Goal: Task Accomplishment & Management: Manage account settings

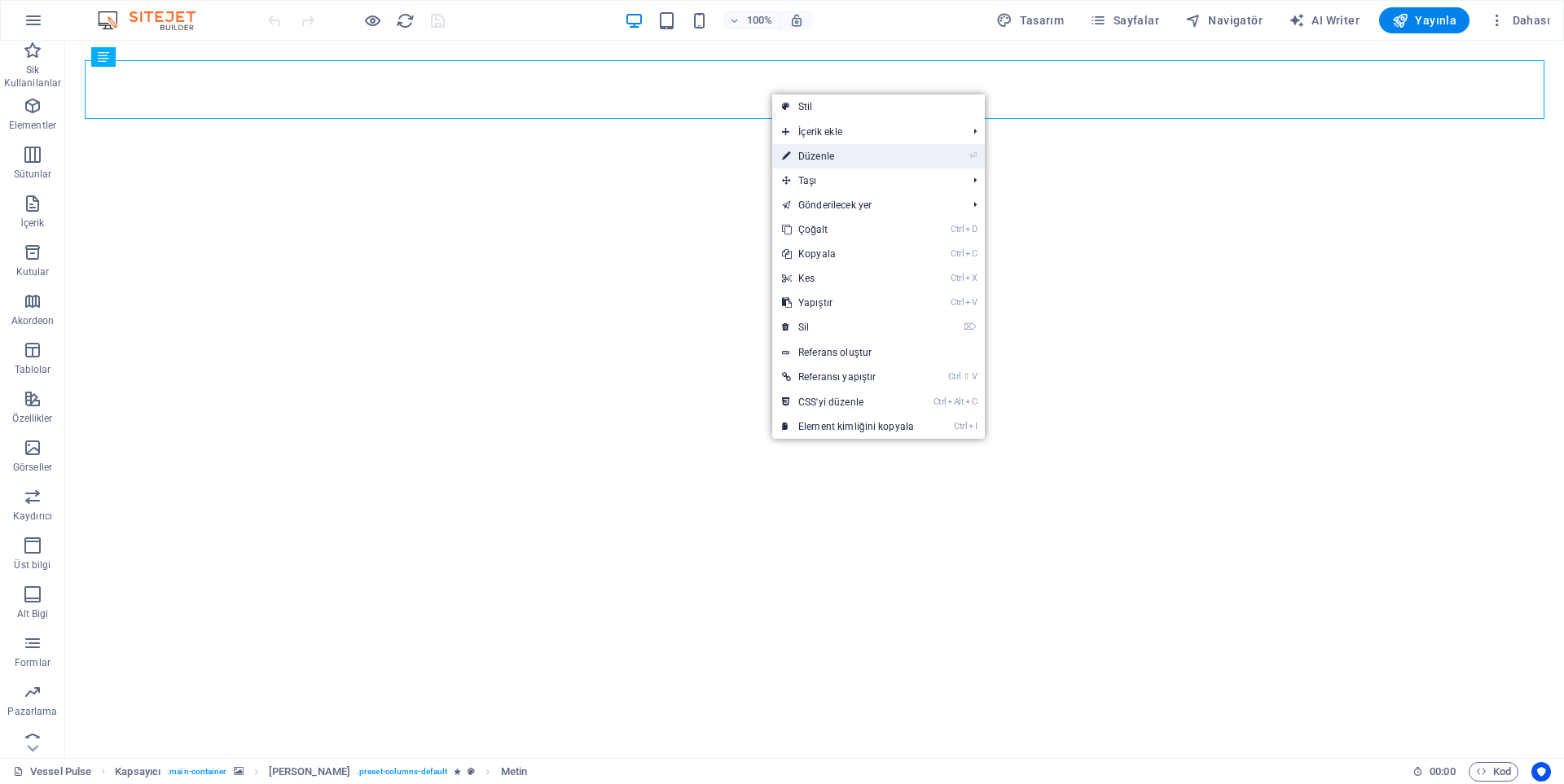
click at [822, 155] on link "⏎ Düzenle" at bounding box center [848, 157] width 151 height 24
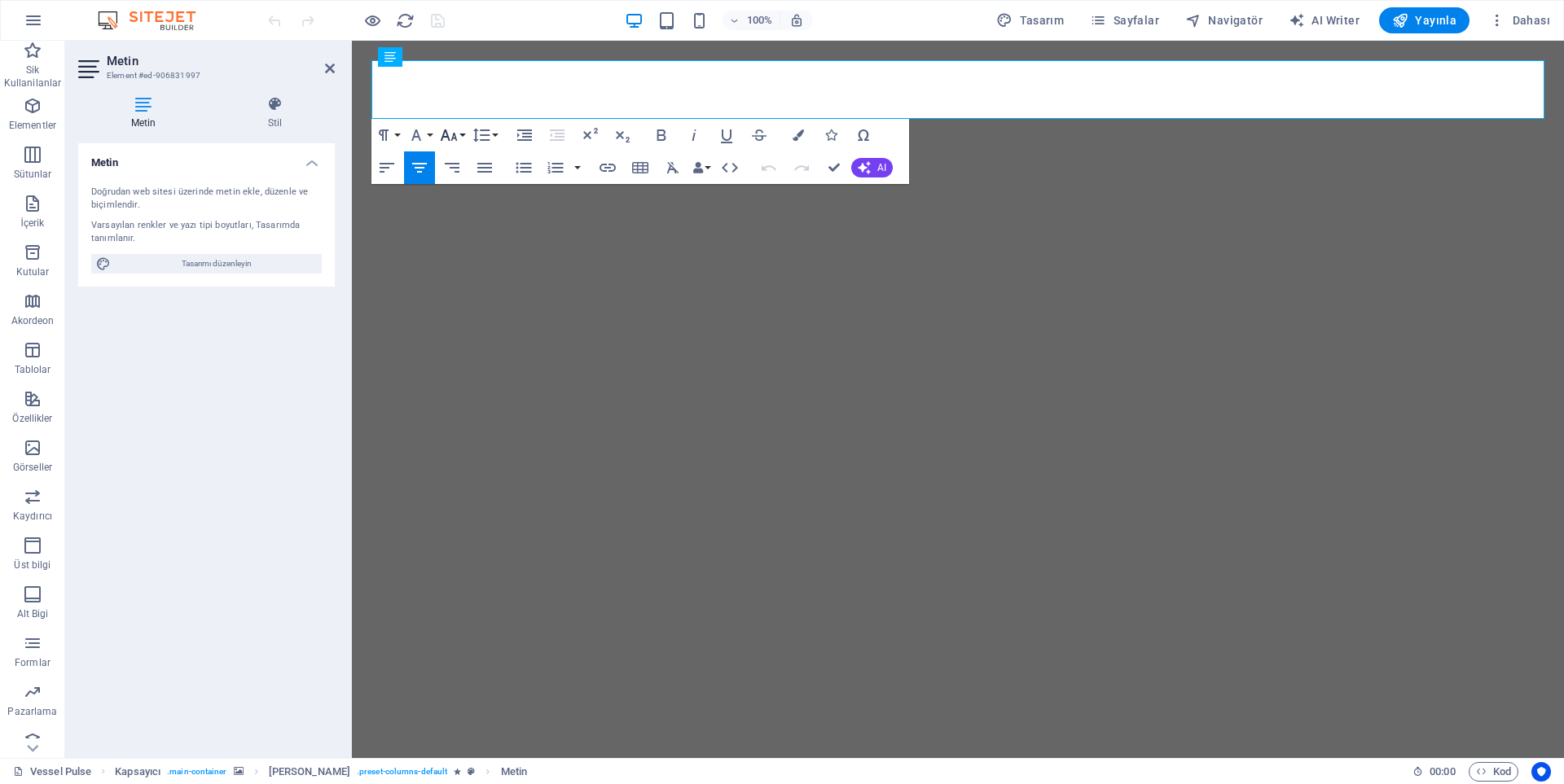
click at [450, 131] on icon "button" at bounding box center [449, 135] width 20 height 20
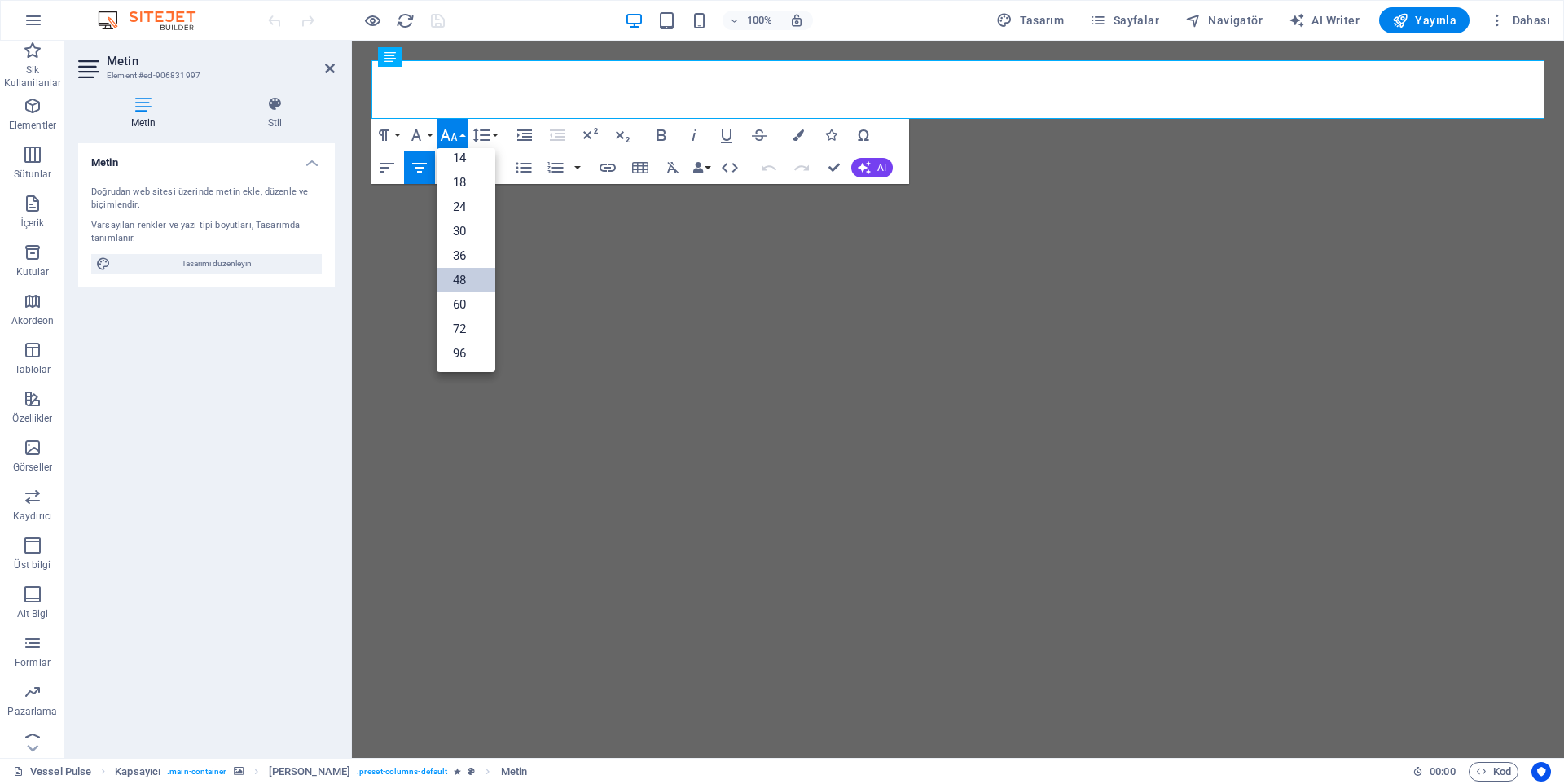
scroll to position [131, 0]
click at [461, 252] on link "36" at bounding box center [465, 255] width 59 height 24
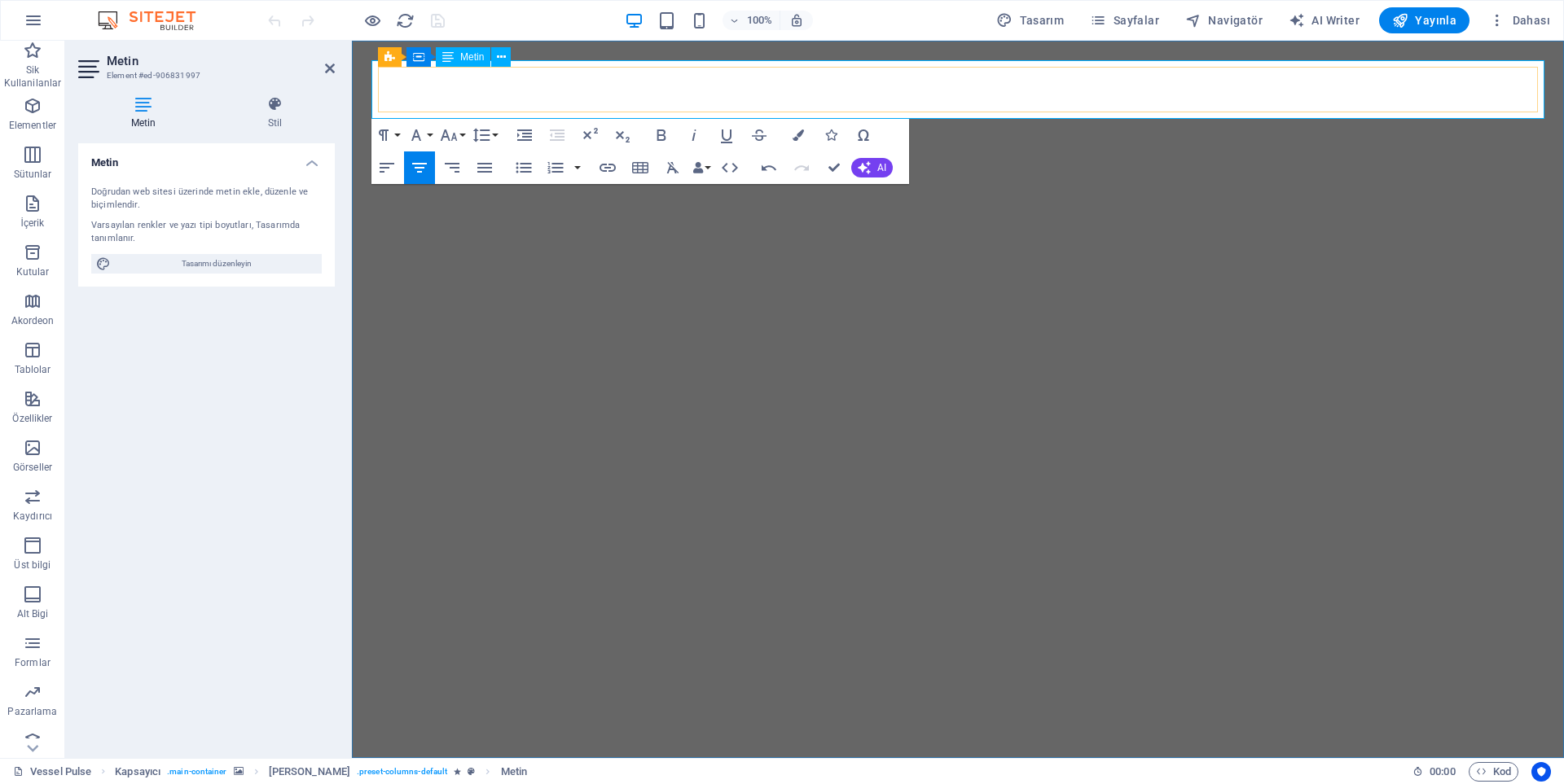
drag, startPoint x: 1110, startPoint y: 83, endPoint x: 802, endPoint y: 74, distance: 308.1
click at [450, 142] on icon "button" at bounding box center [449, 135] width 20 height 20
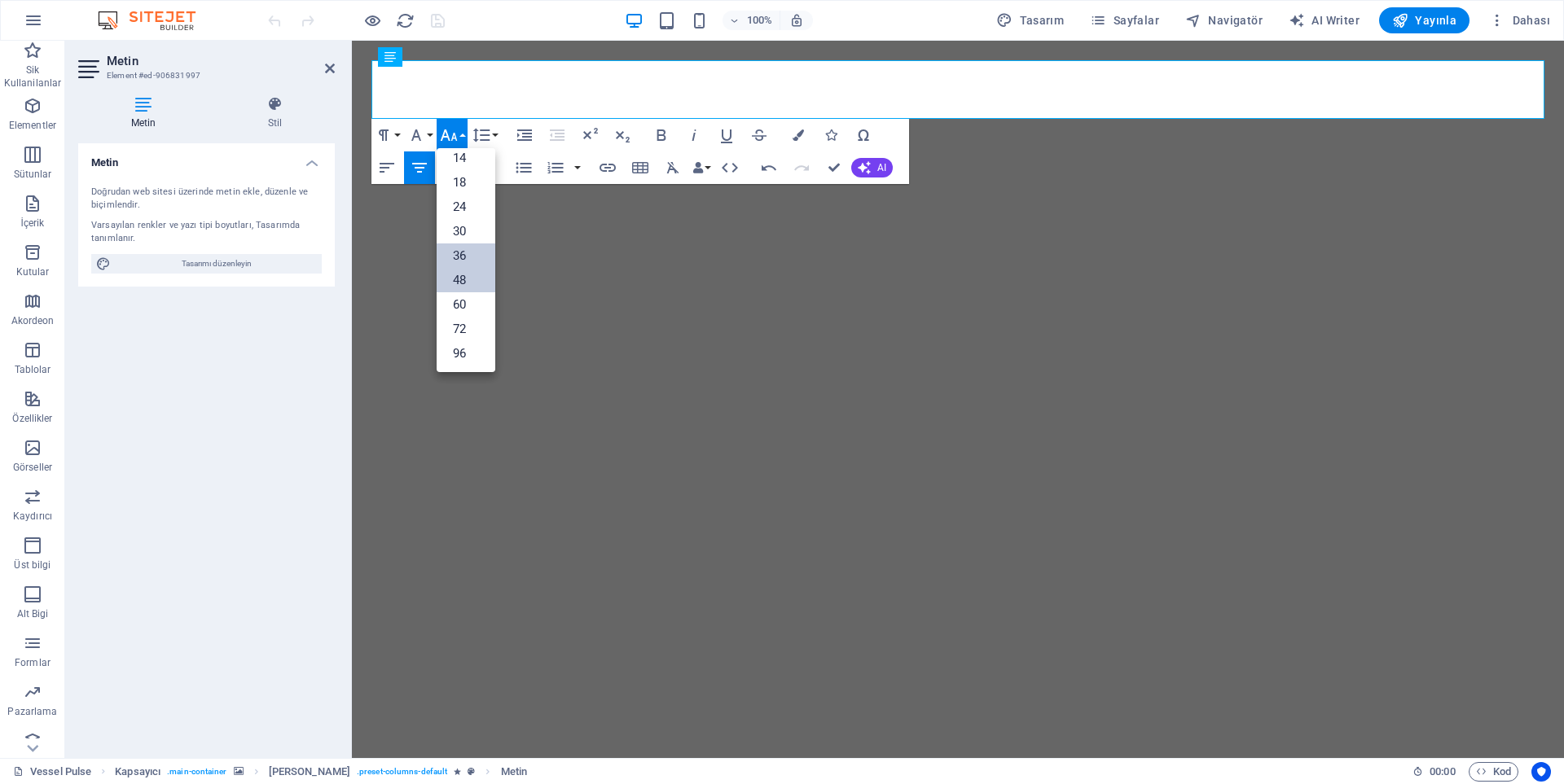
click at [457, 247] on link "36" at bounding box center [465, 255] width 59 height 24
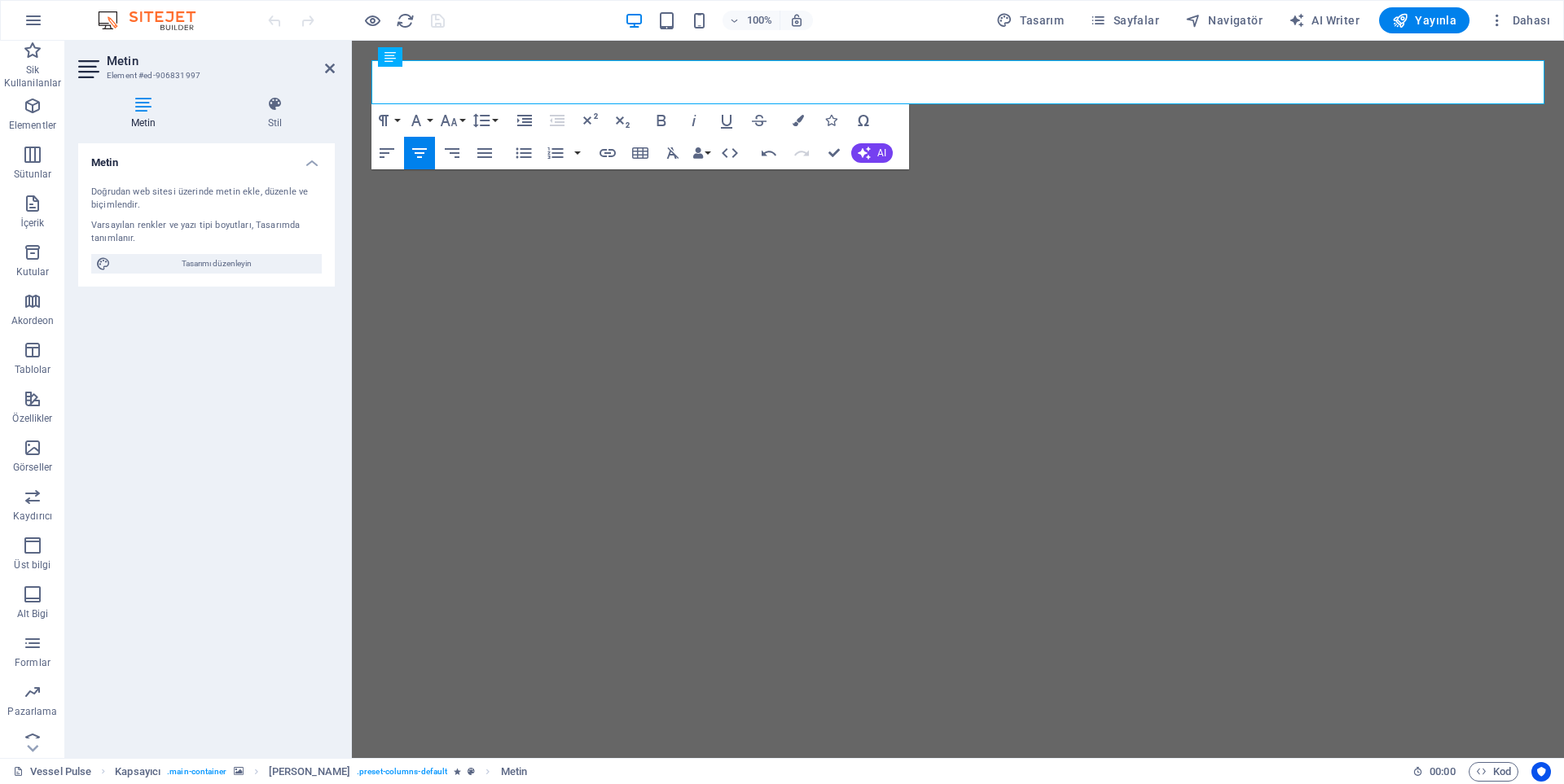
click at [998, 41] on img "1/1" at bounding box center [958, 41] width 1212 height 0
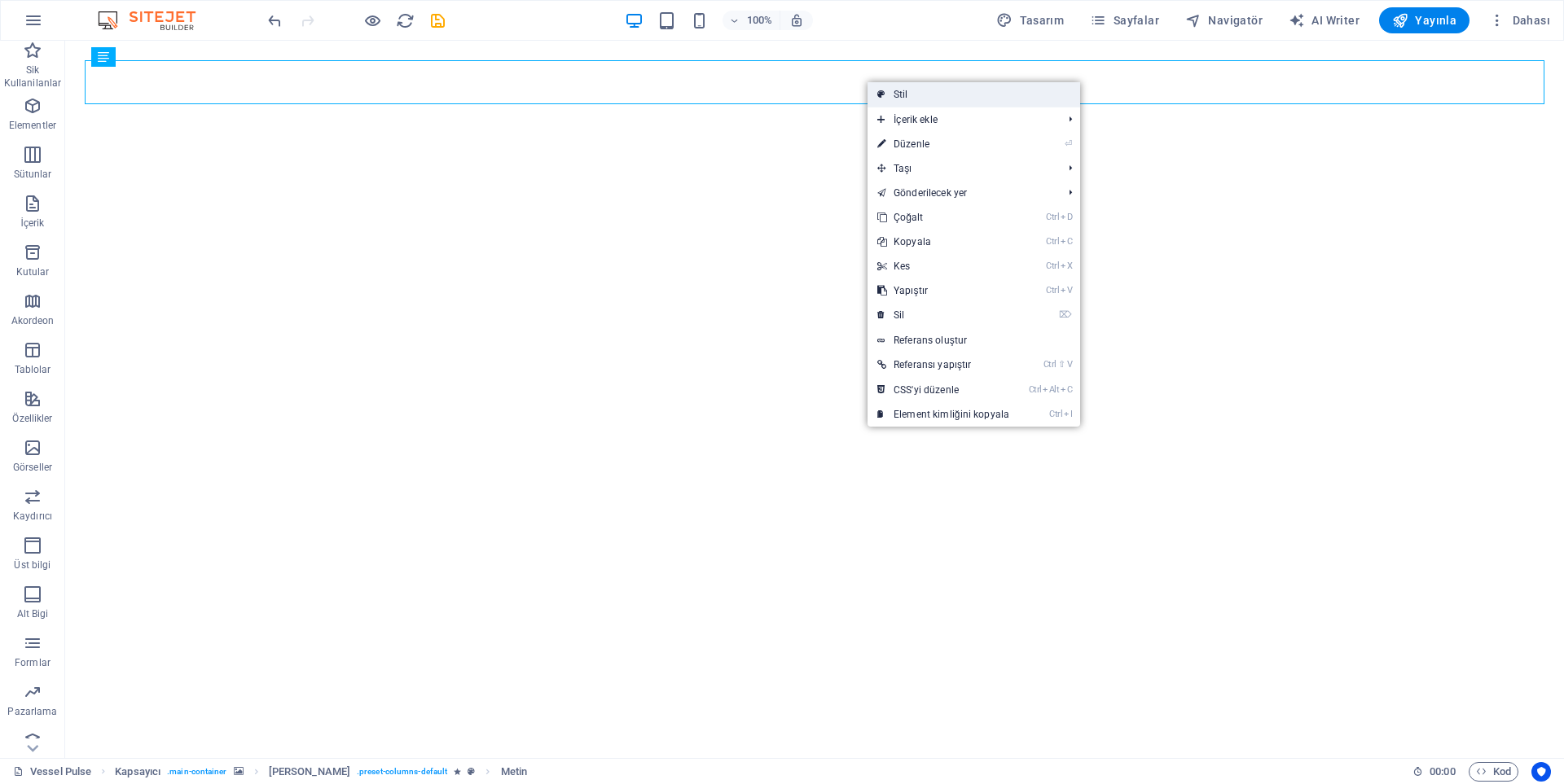
click at [899, 102] on link "Stil" at bounding box center [974, 94] width 213 height 24
select select "pulse"
select select "s"
select select "scroll"
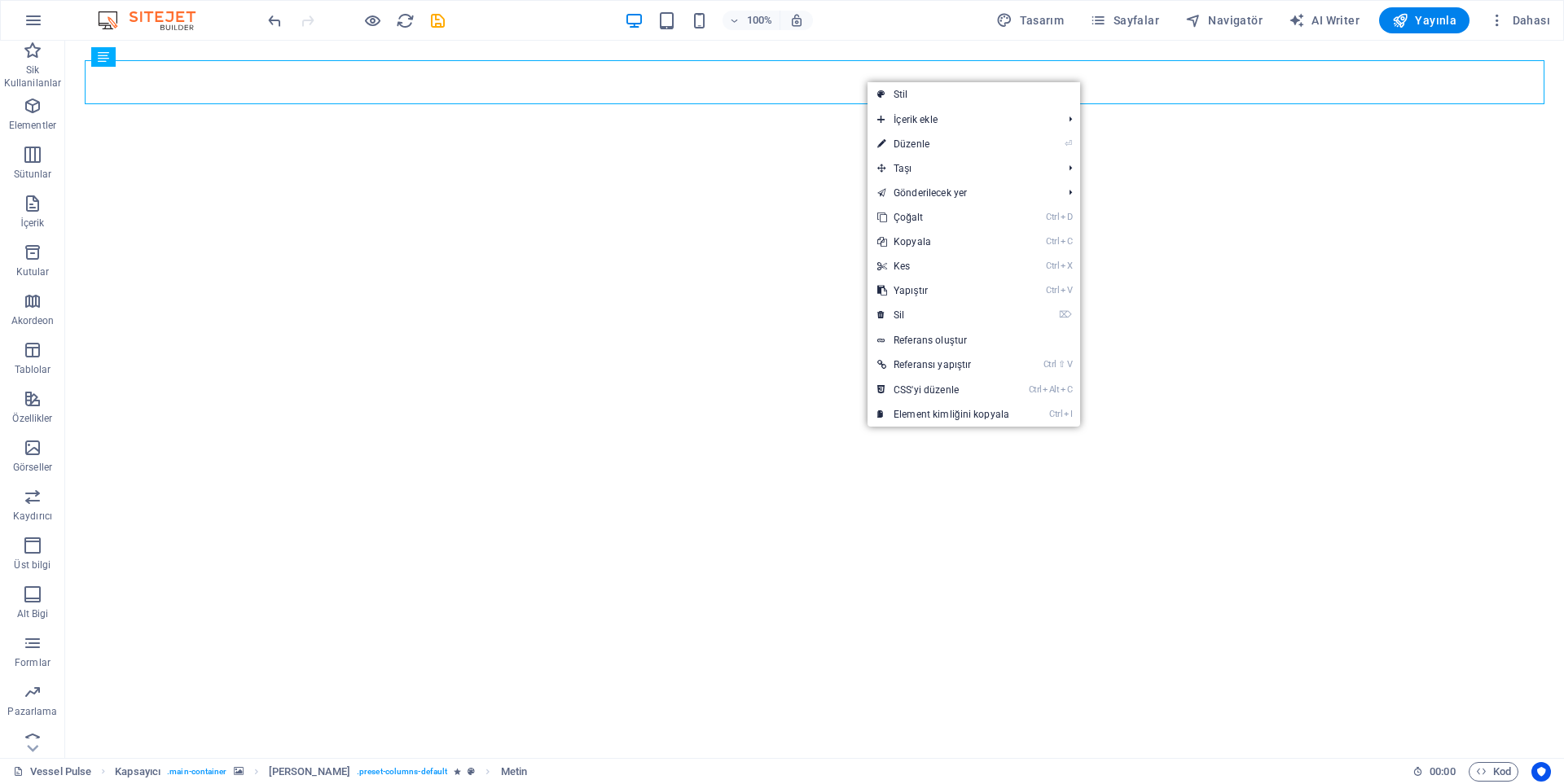
select select "px"
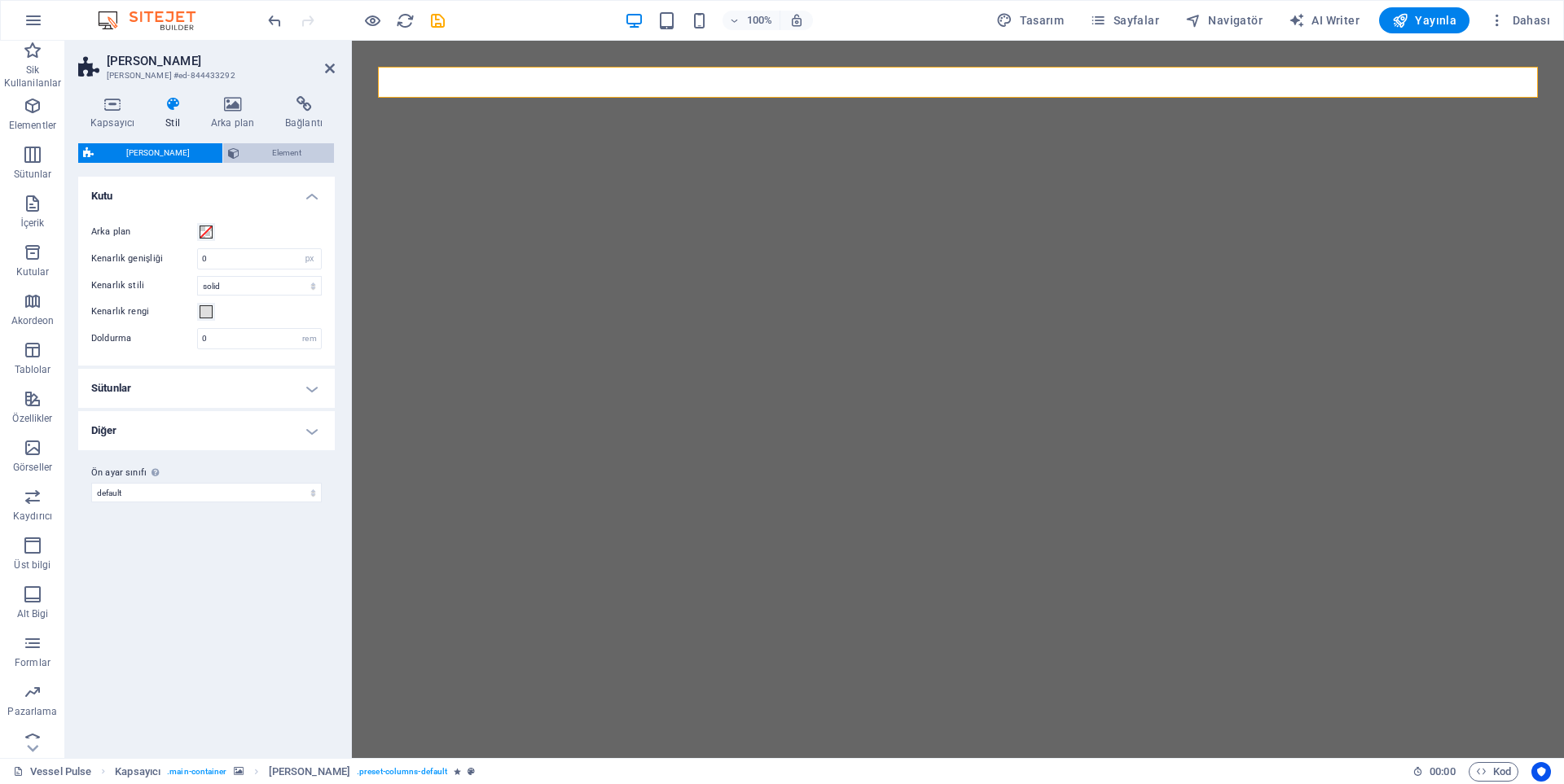
click at [258, 146] on span "Element" at bounding box center [286, 153] width 85 height 20
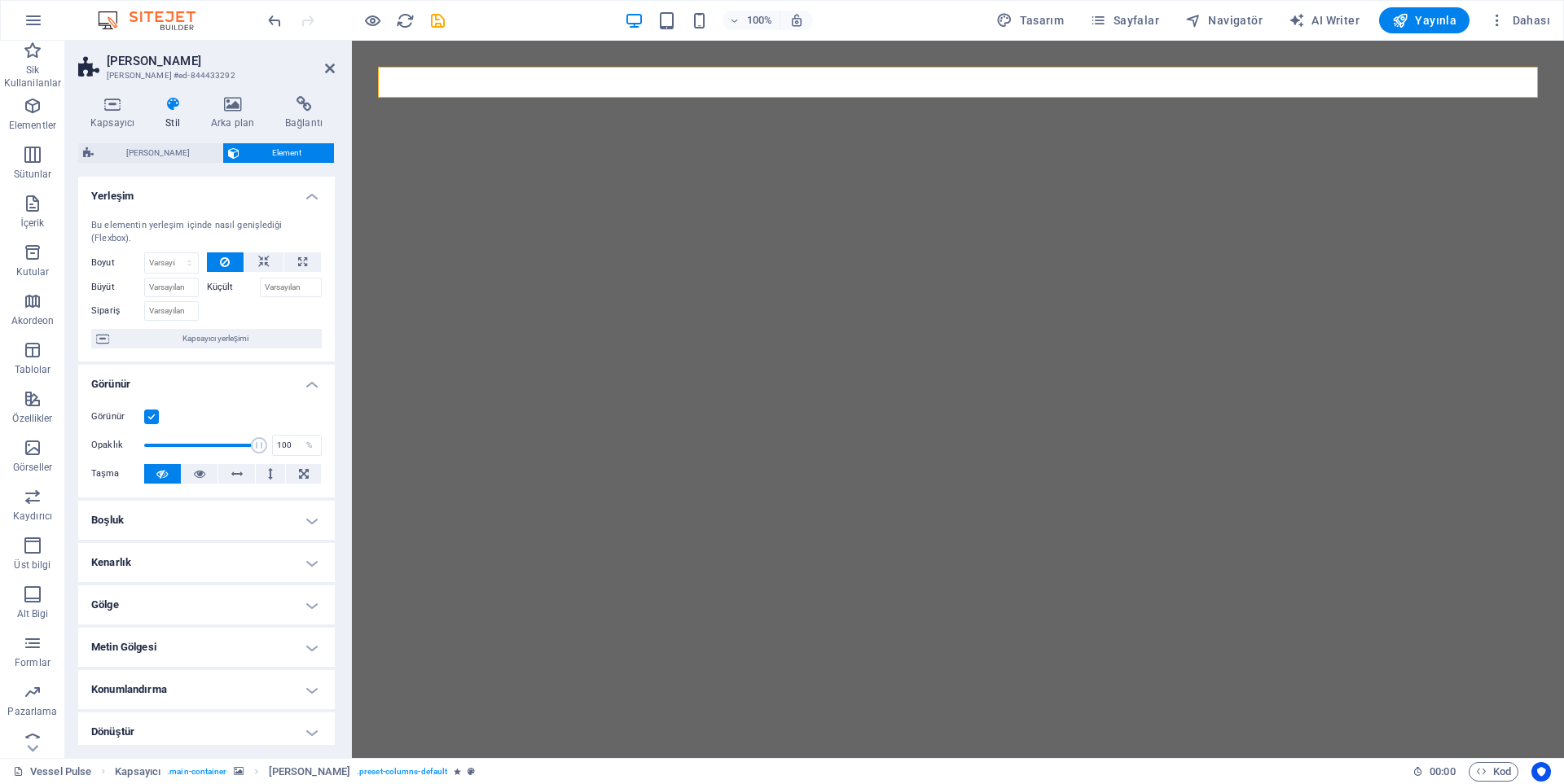
scroll to position [133, 0]
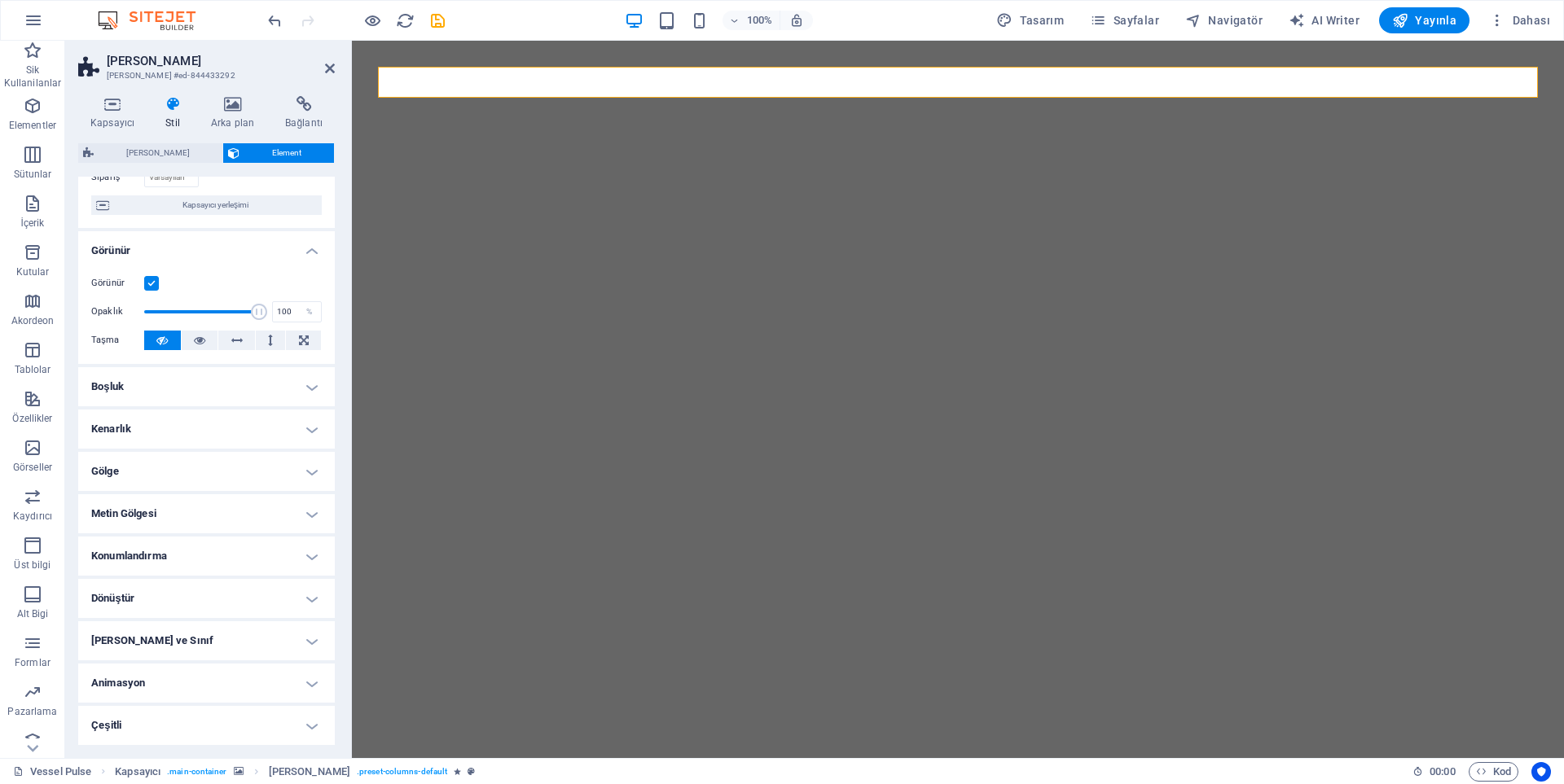
click at [129, 676] on h4 "Animasyon" at bounding box center [206, 683] width 256 height 39
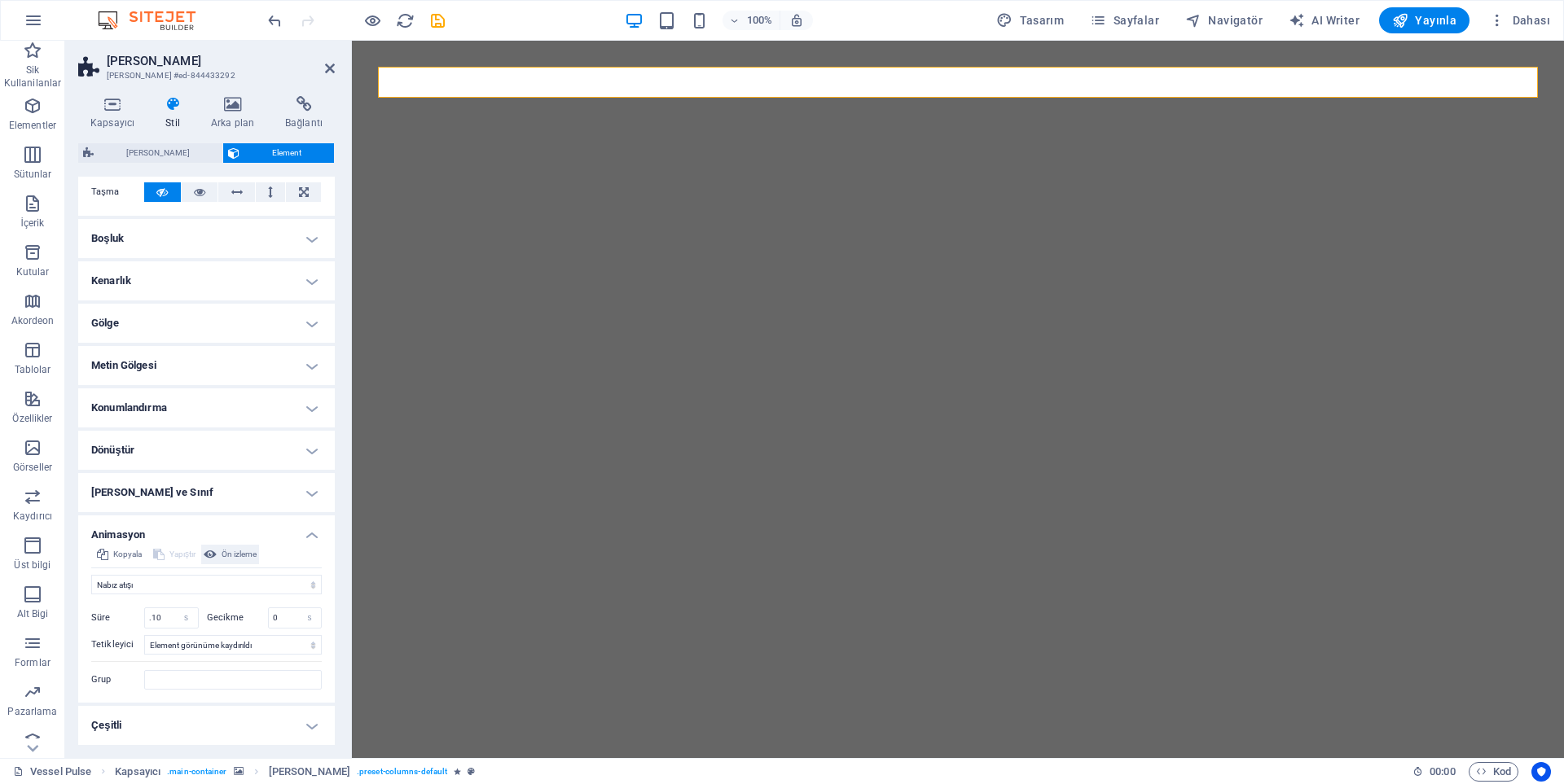
click at [244, 553] on span "Ön izleme" at bounding box center [240, 554] width 35 height 20
drag, startPoint x: 162, startPoint y: 616, endPoint x: 109, endPoint y: 617, distance: 53.0
click at [109, 617] on div "Süre .10 s ms" at bounding box center [145, 618] width 107 height 21
type input "1"
click at [229, 554] on span "Ön izleme" at bounding box center [240, 554] width 35 height 20
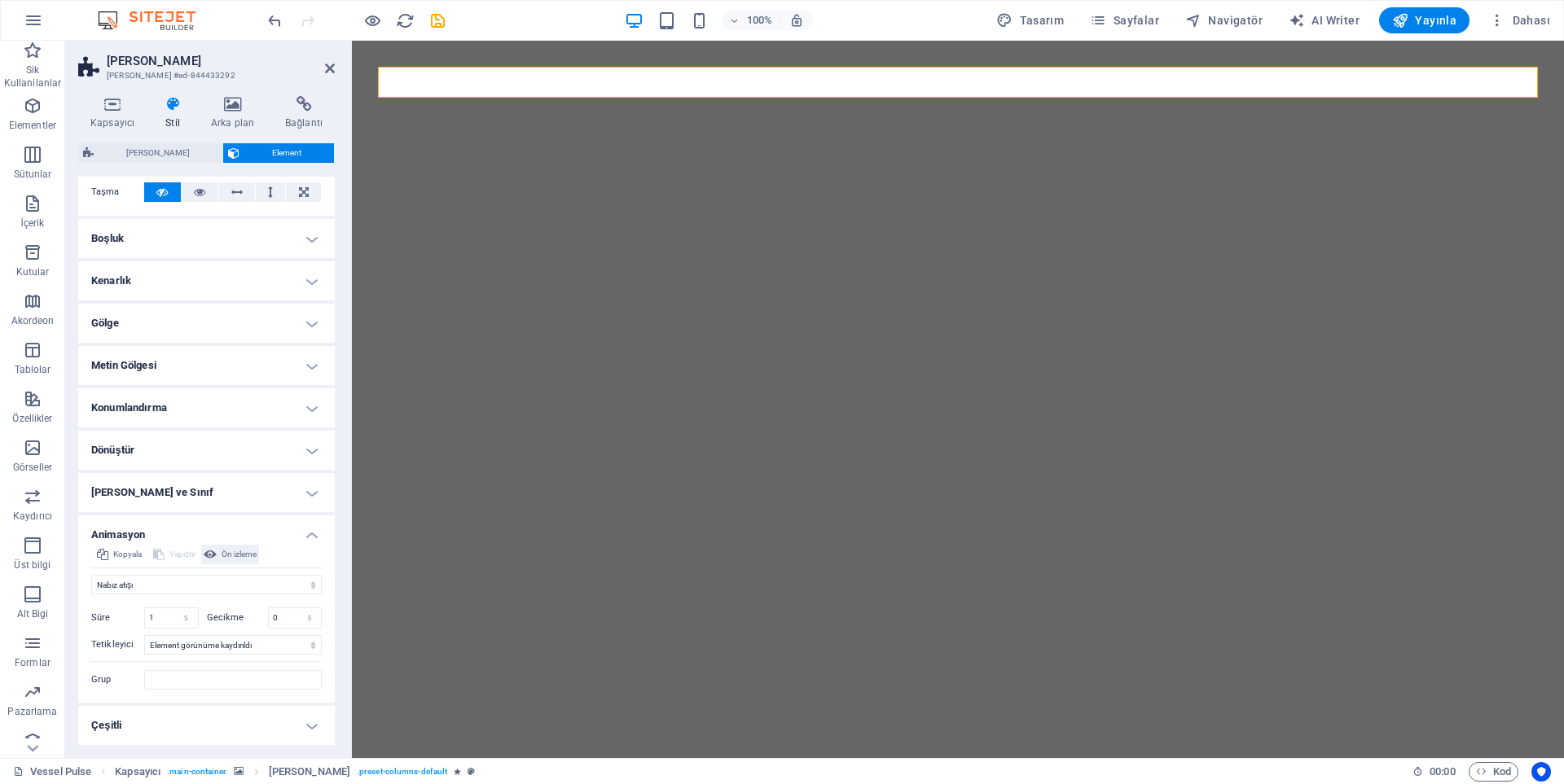
click at [230, 554] on span "Ön izleme" at bounding box center [240, 554] width 35 height 20
click at [157, 623] on input "1" at bounding box center [171, 618] width 53 height 20
click at [233, 559] on span "Ön izleme" at bounding box center [240, 554] width 35 height 20
click at [233, 557] on span "Ön izleme" at bounding box center [240, 554] width 35 height 20
click at [164, 612] on input "10" at bounding box center [171, 618] width 53 height 20
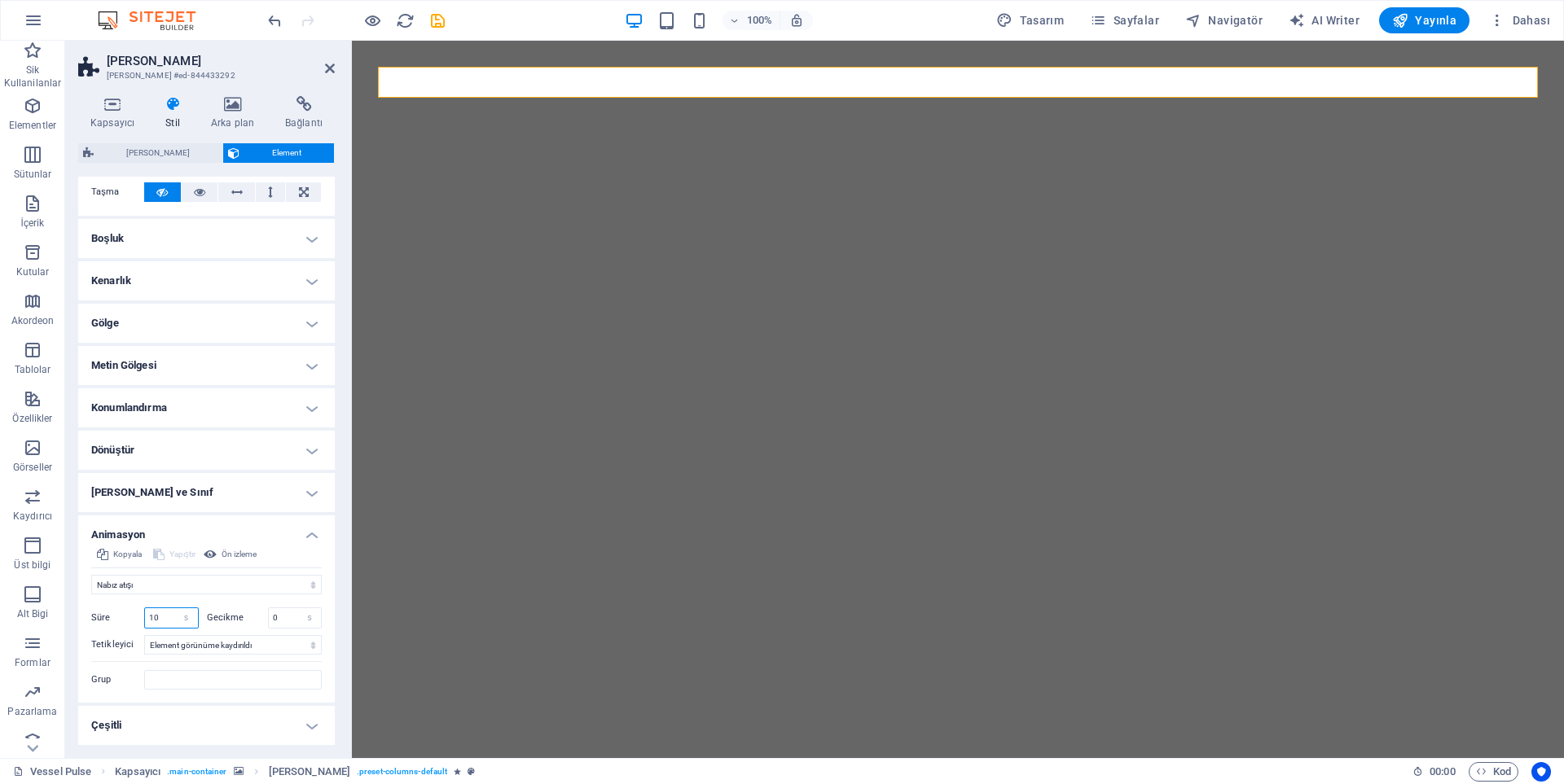
type input "1"
type input "5"
click at [222, 558] on span "Ön izleme" at bounding box center [240, 554] width 35 height 20
click at [277, 618] on input "0" at bounding box center [295, 618] width 53 height 20
type input "2"
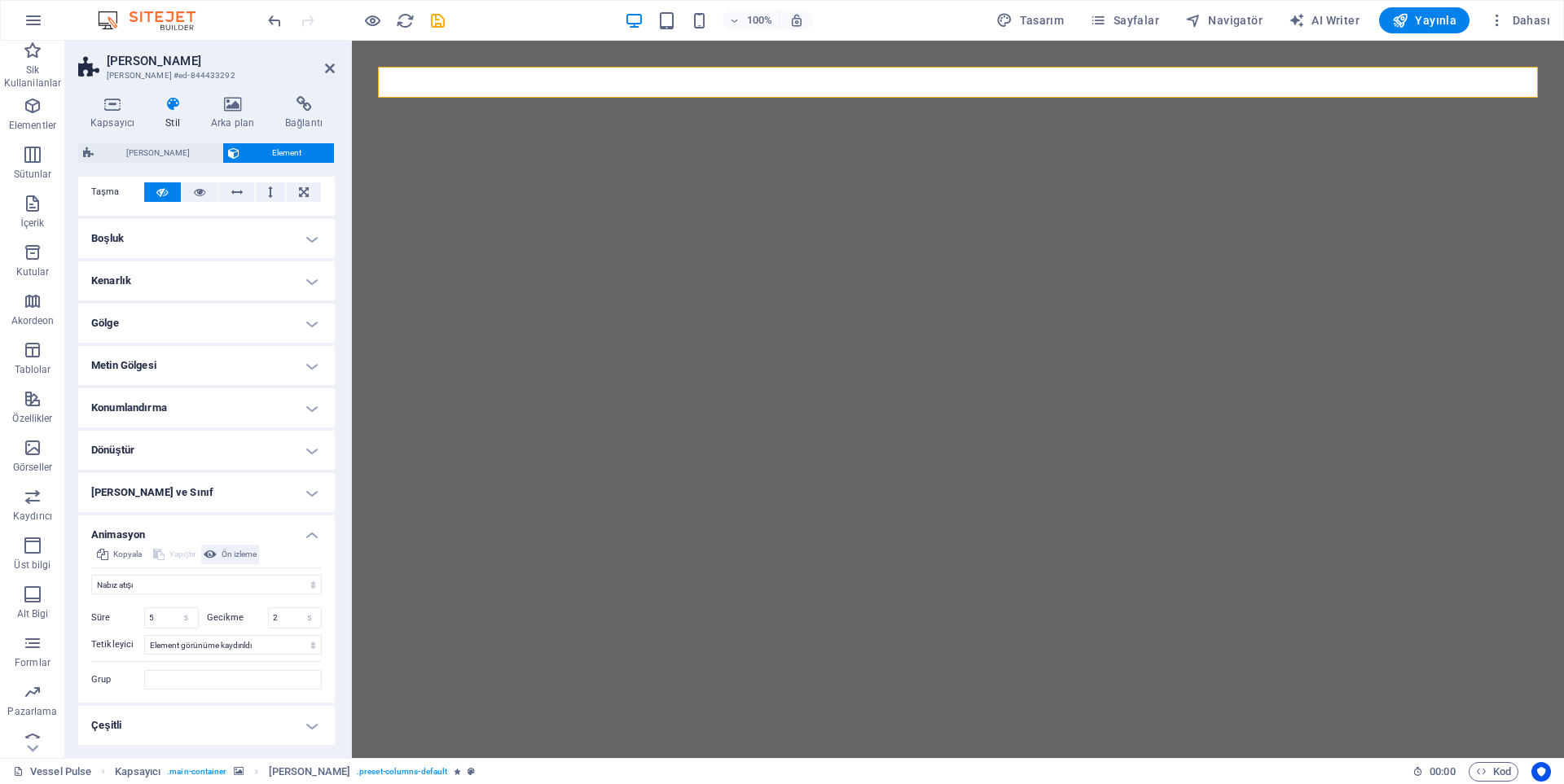
click at [238, 557] on span "Ön izleme" at bounding box center [240, 554] width 35 height 20
click at [209, 647] on select "Otomatik tetikleyici yok Sayfa yüklendiğinde Element görünüme kaydırıldı" at bounding box center [233, 644] width 177 height 20
select select "onload"
click at [145, 635] on select "Otomatik tetikleyici yok Sayfa yüklendiğinde Element görünüme kaydırıldı" at bounding box center [233, 644] width 177 height 20
click at [190, 677] on input "Grup" at bounding box center [233, 680] width 177 height 20
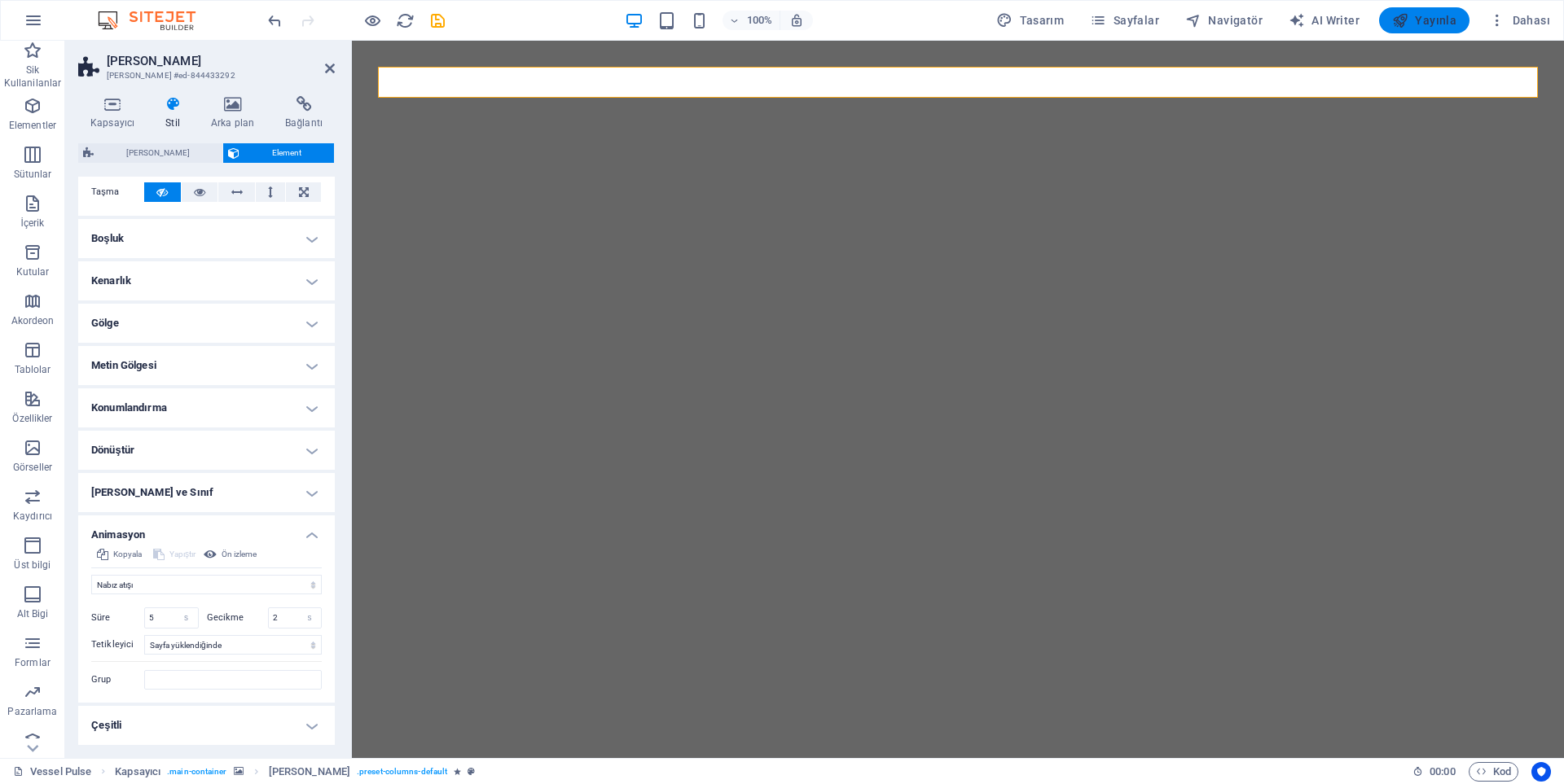
click at [1398, 16] on icon "button" at bounding box center [1400, 20] width 16 height 16
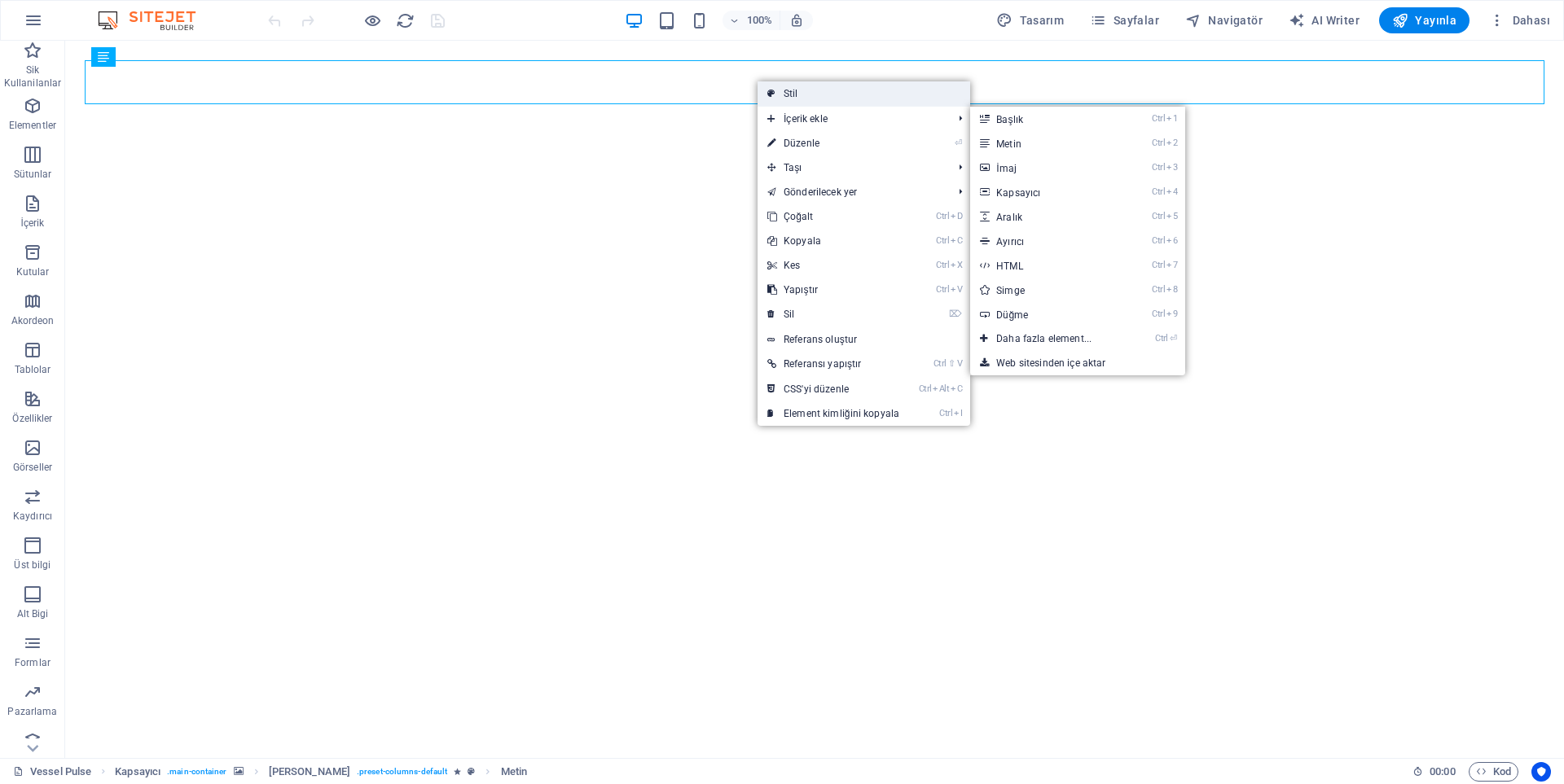
click at [806, 99] on link "Stil" at bounding box center [864, 93] width 213 height 24
select select "px"
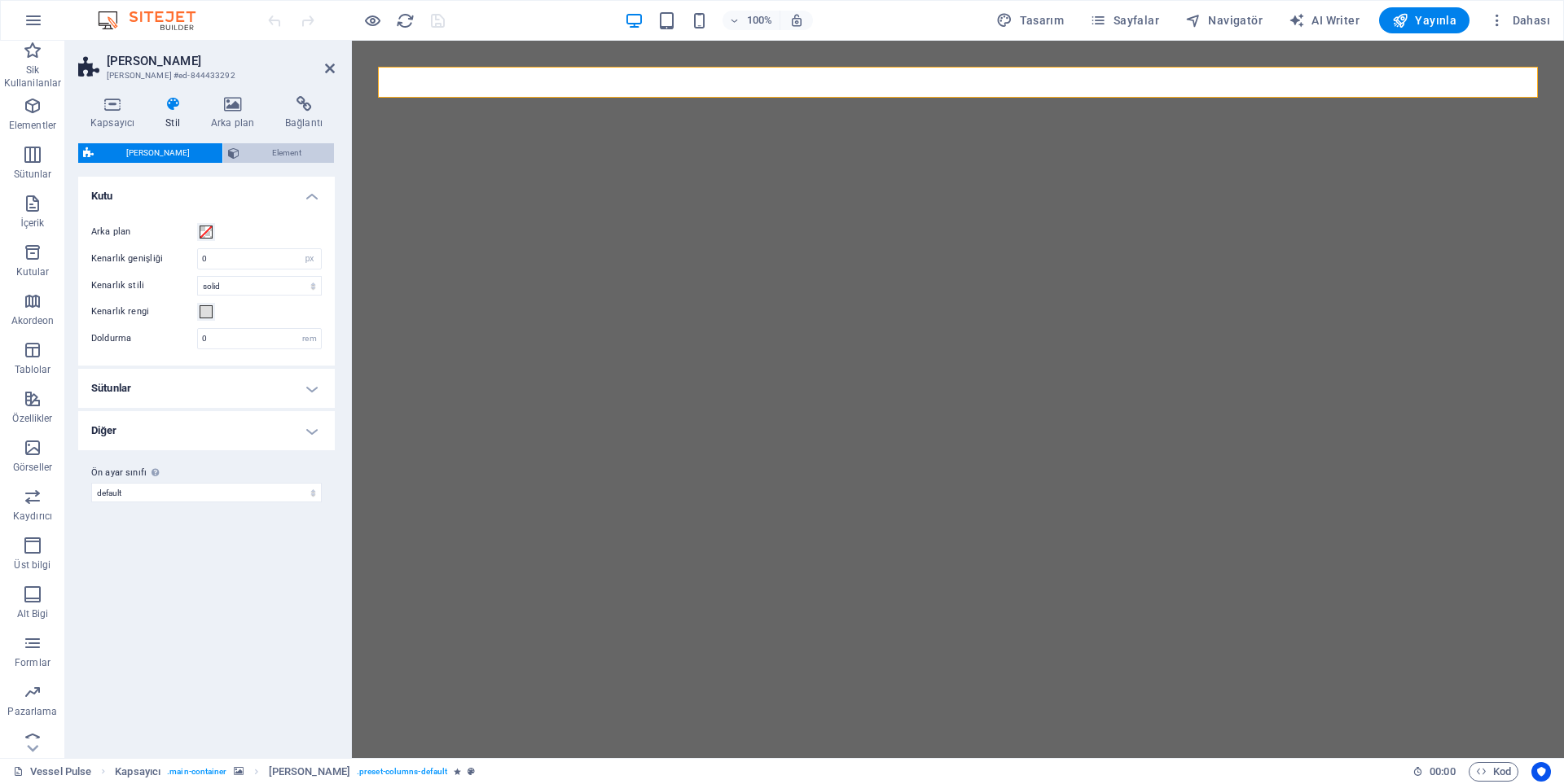
click at [244, 155] on span "Element" at bounding box center [286, 153] width 85 height 20
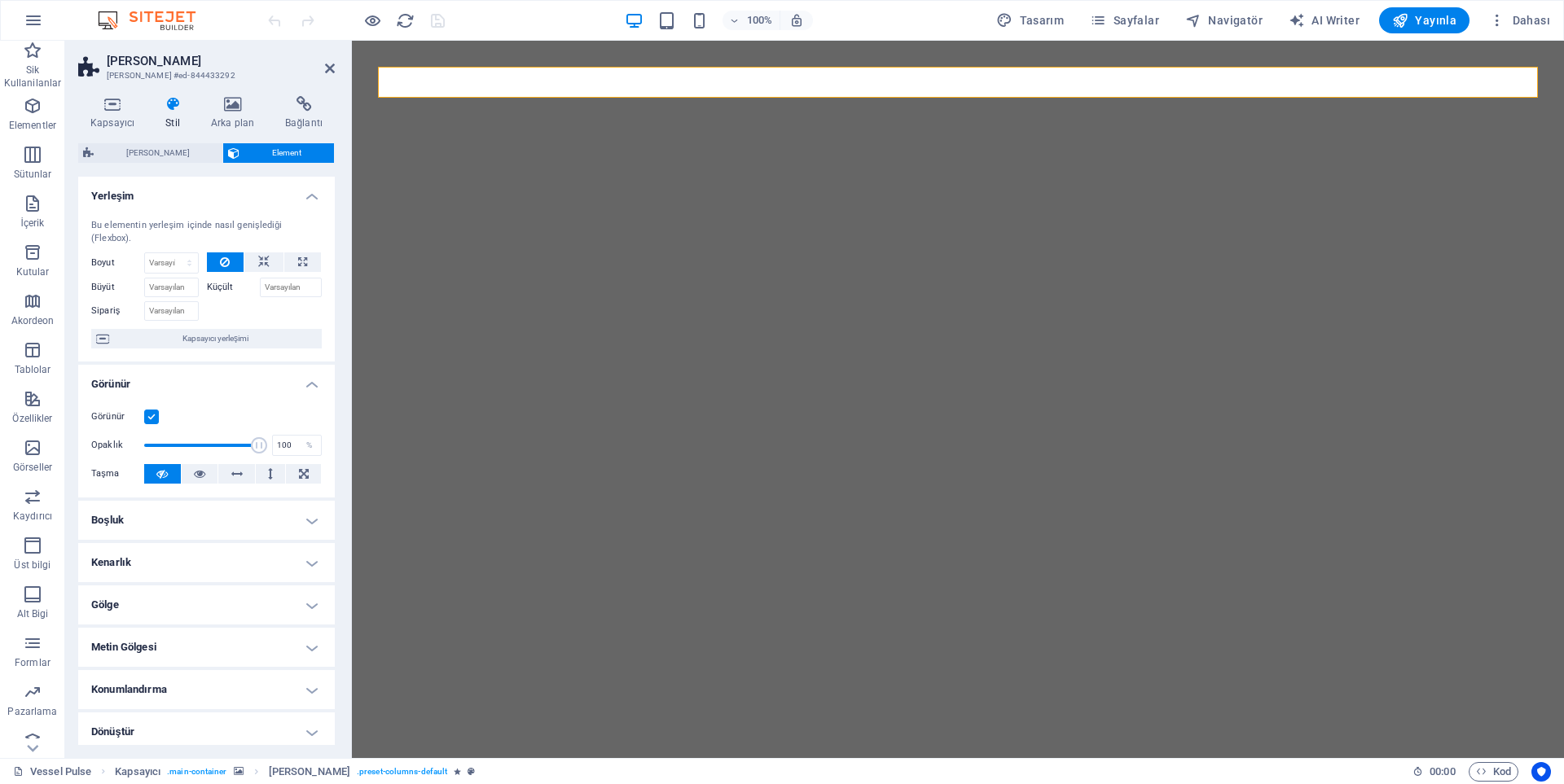
scroll to position [133, 0]
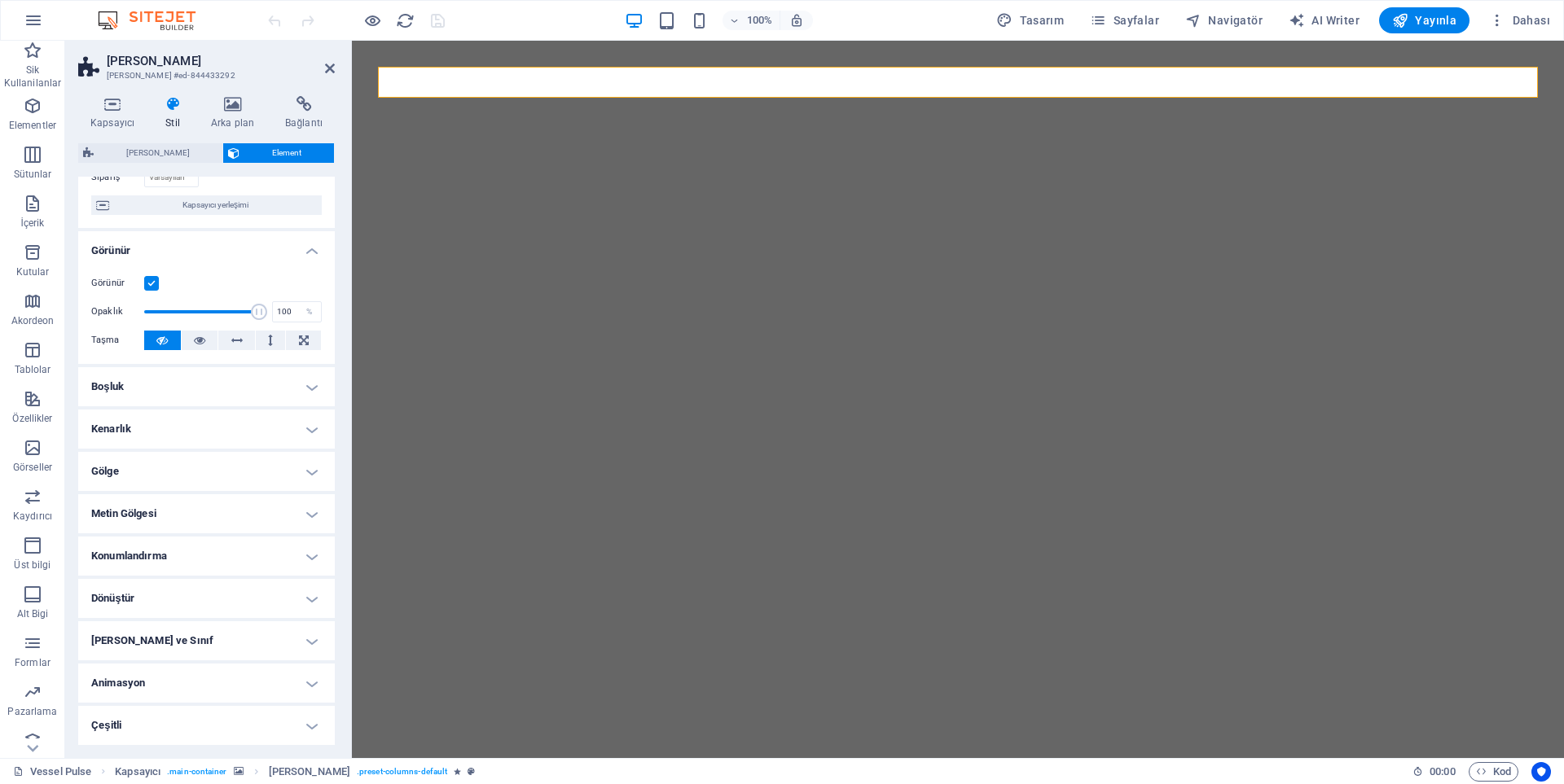
click at [145, 684] on h4 "Animasyon" at bounding box center [206, 683] width 256 height 39
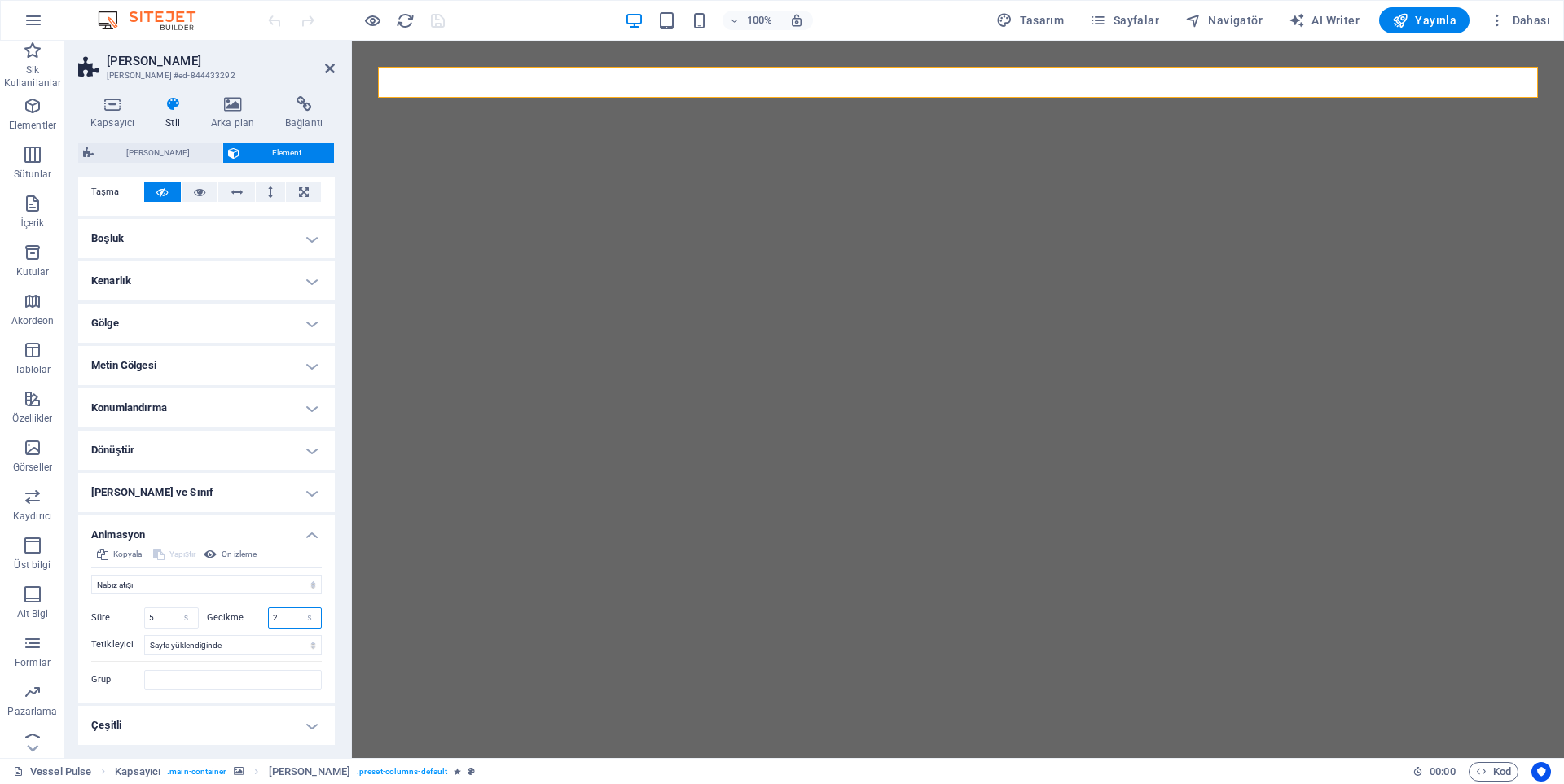
click at [285, 622] on input "2" at bounding box center [295, 618] width 53 height 20
type input "0"
click at [242, 554] on span "Ön izleme" at bounding box center [240, 554] width 35 height 20
click at [164, 613] on input "5" at bounding box center [171, 618] width 53 height 20
type input "3"
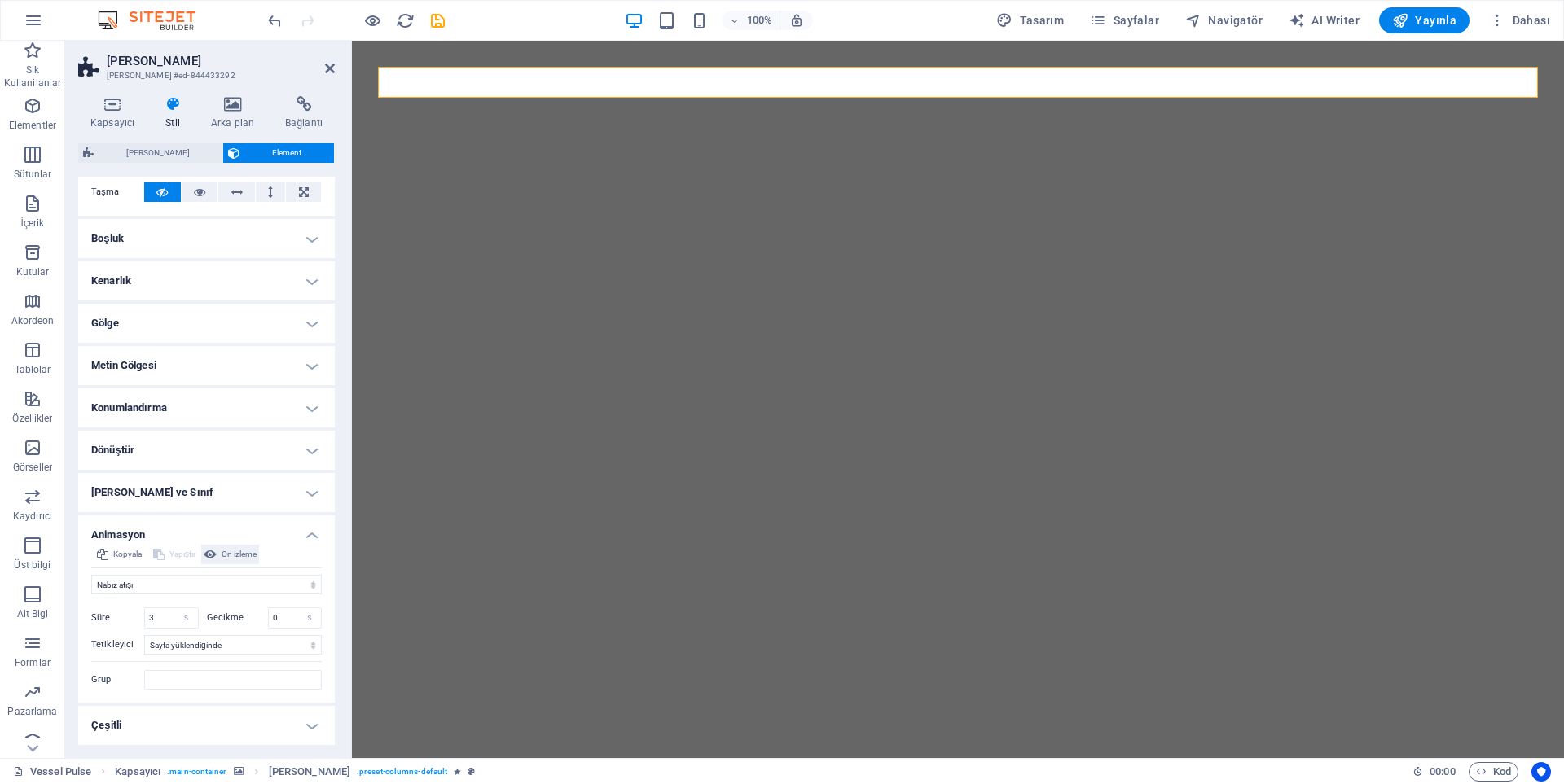
click at [242, 552] on span "Ön izleme" at bounding box center [240, 554] width 35 height 20
click at [171, 497] on h4 "[PERSON_NAME] ve Sınıf" at bounding box center [206, 493] width 256 height 39
click at [171, 497] on h4 "[PERSON_NAME] ve Sınıf" at bounding box center [206, 488] width 256 height 29
click at [159, 452] on h4 "Dönüştür" at bounding box center [206, 450] width 256 height 39
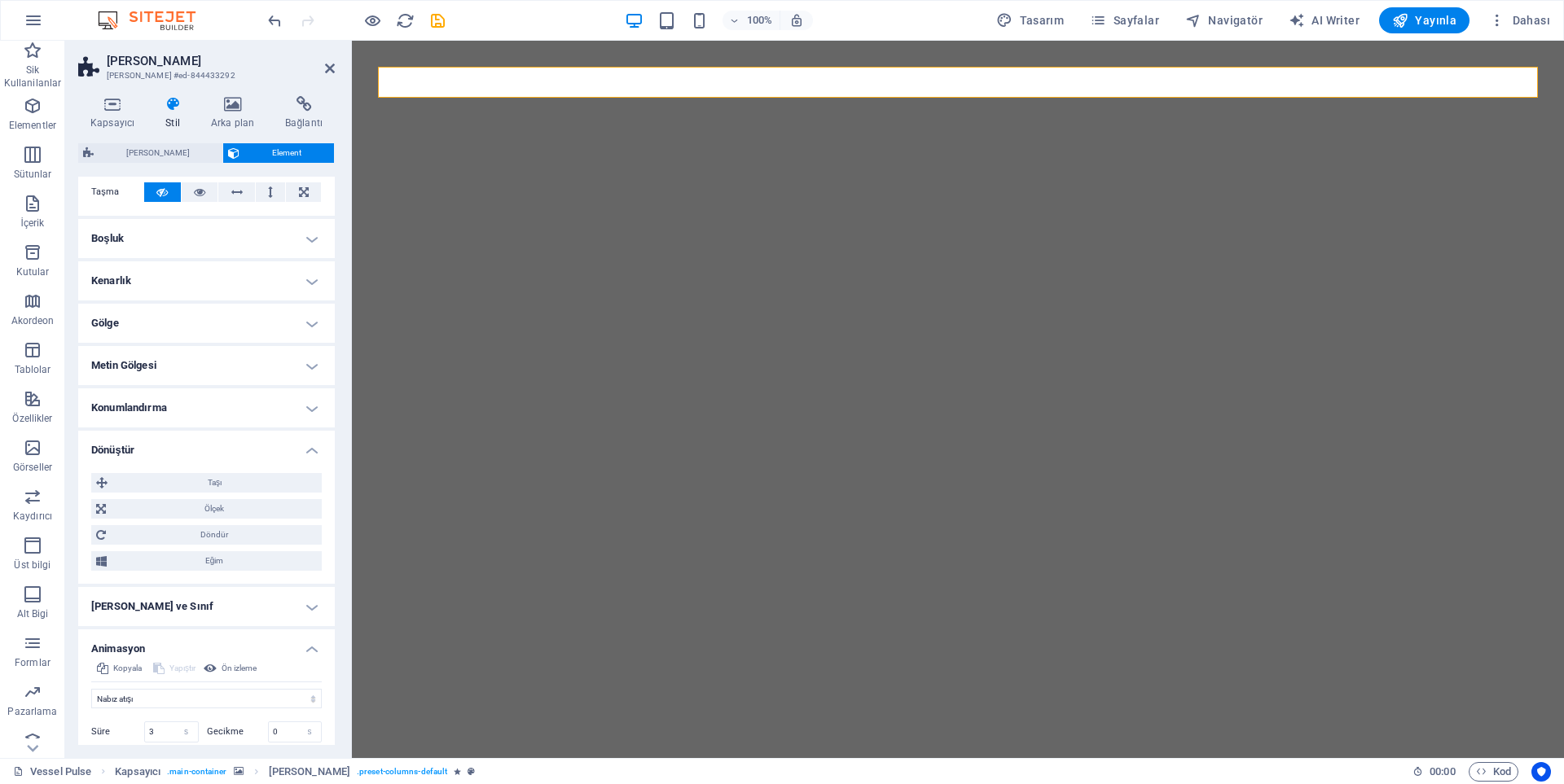
click at [159, 451] on h4 "Dönüştür" at bounding box center [206, 445] width 256 height 29
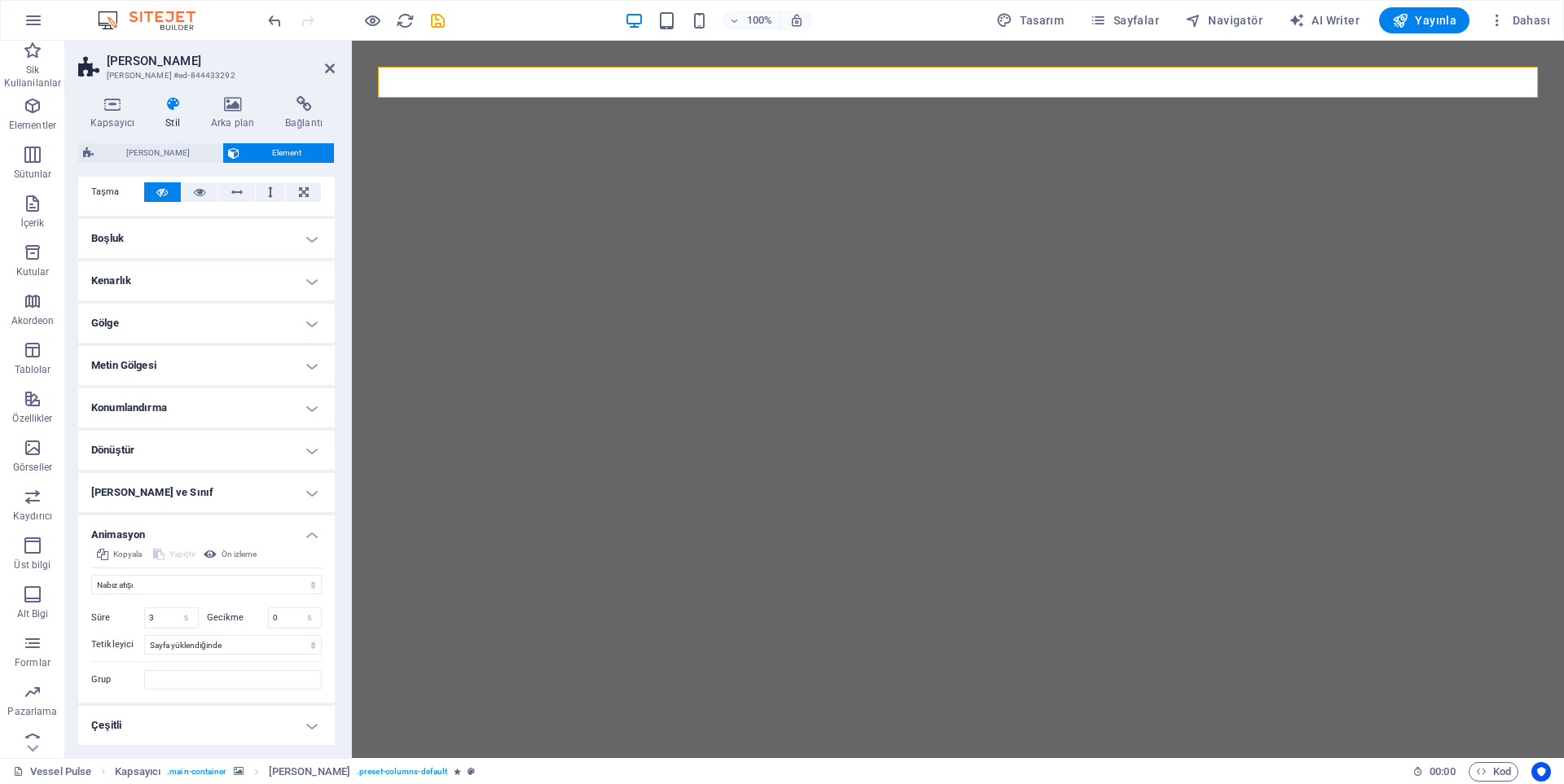
click at [142, 415] on h4 "Konumlandırma" at bounding box center [206, 408] width 256 height 39
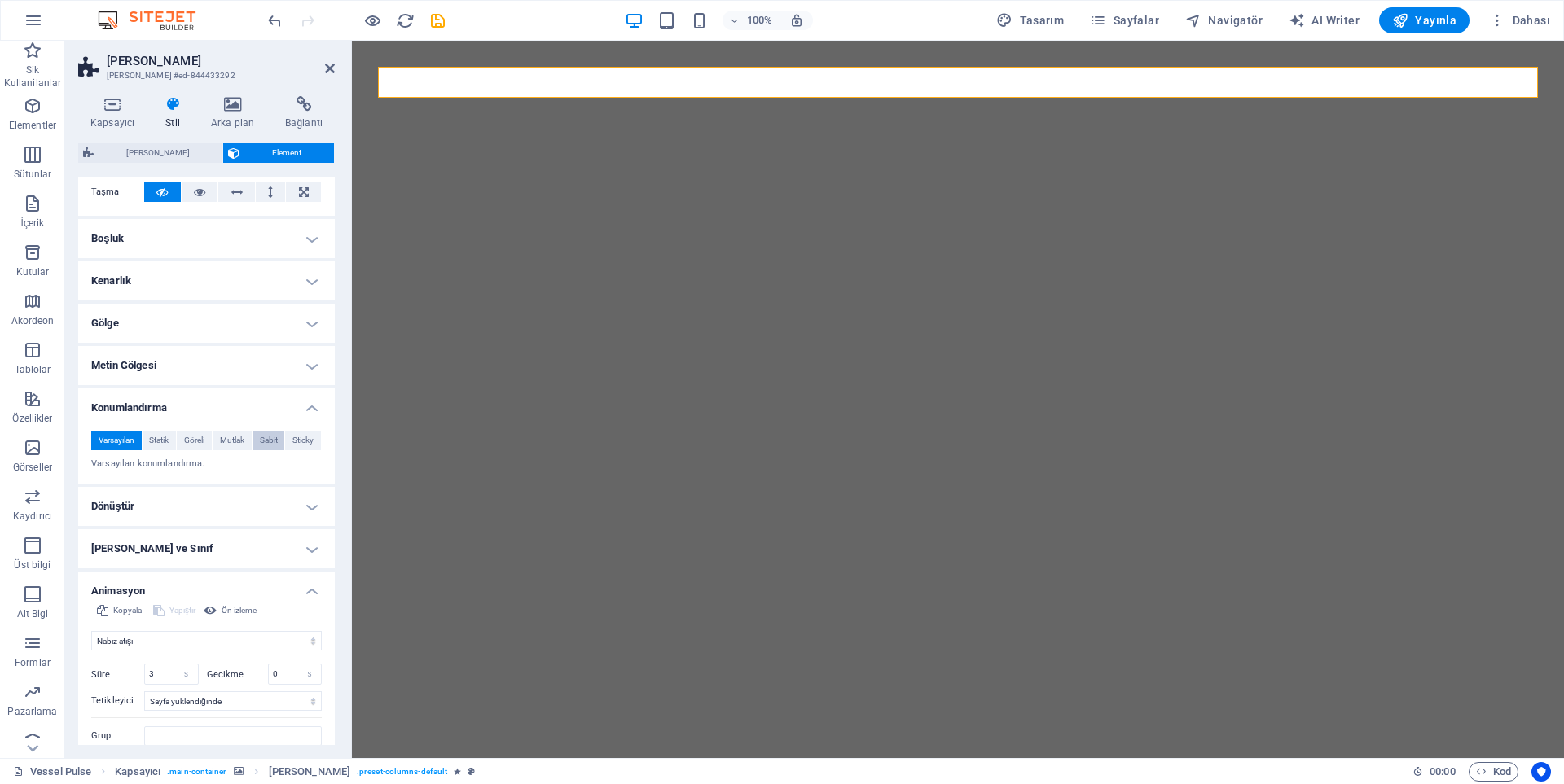
click at [255, 441] on button "Sabit" at bounding box center [269, 440] width 33 height 20
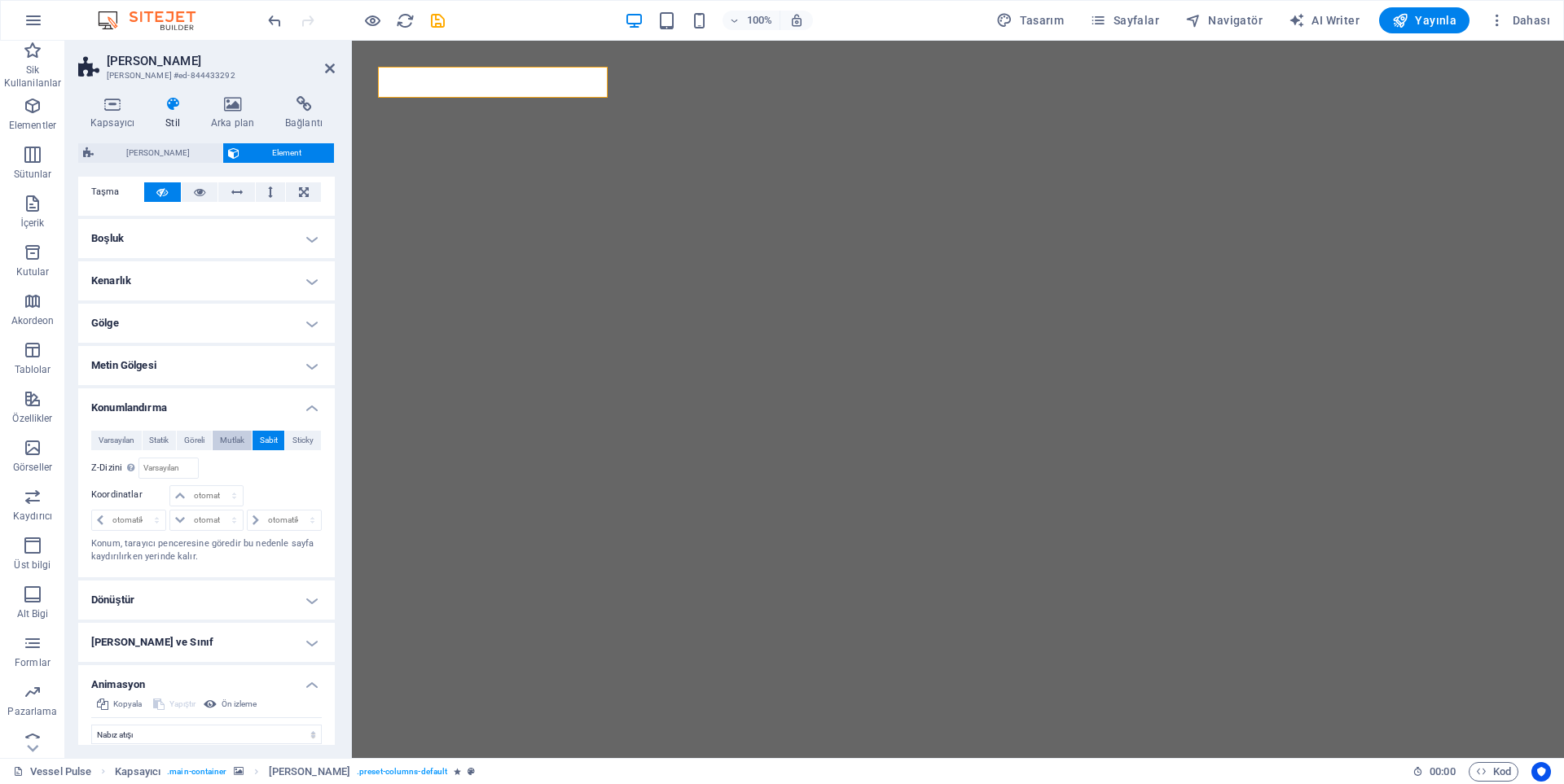
click at [230, 440] on span "Mutlak" at bounding box center [232, 440] width 24 height 20
click at [197, 439] on span "Göreli" at bounding box center [194, 440] width 21 height 20
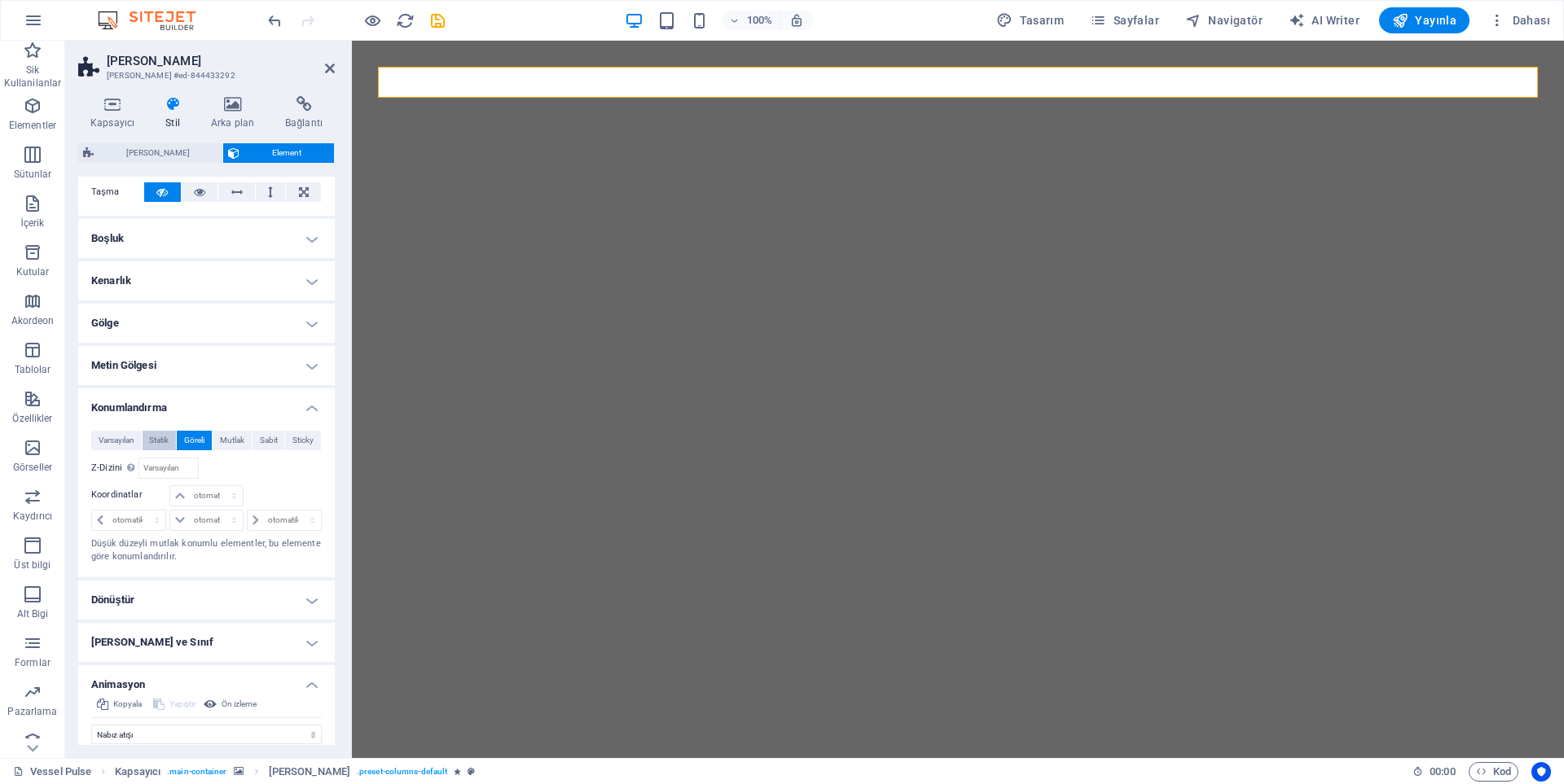
click at [163, 440] on span "Statik" at bounding box center [159, 440] width 20 height 20
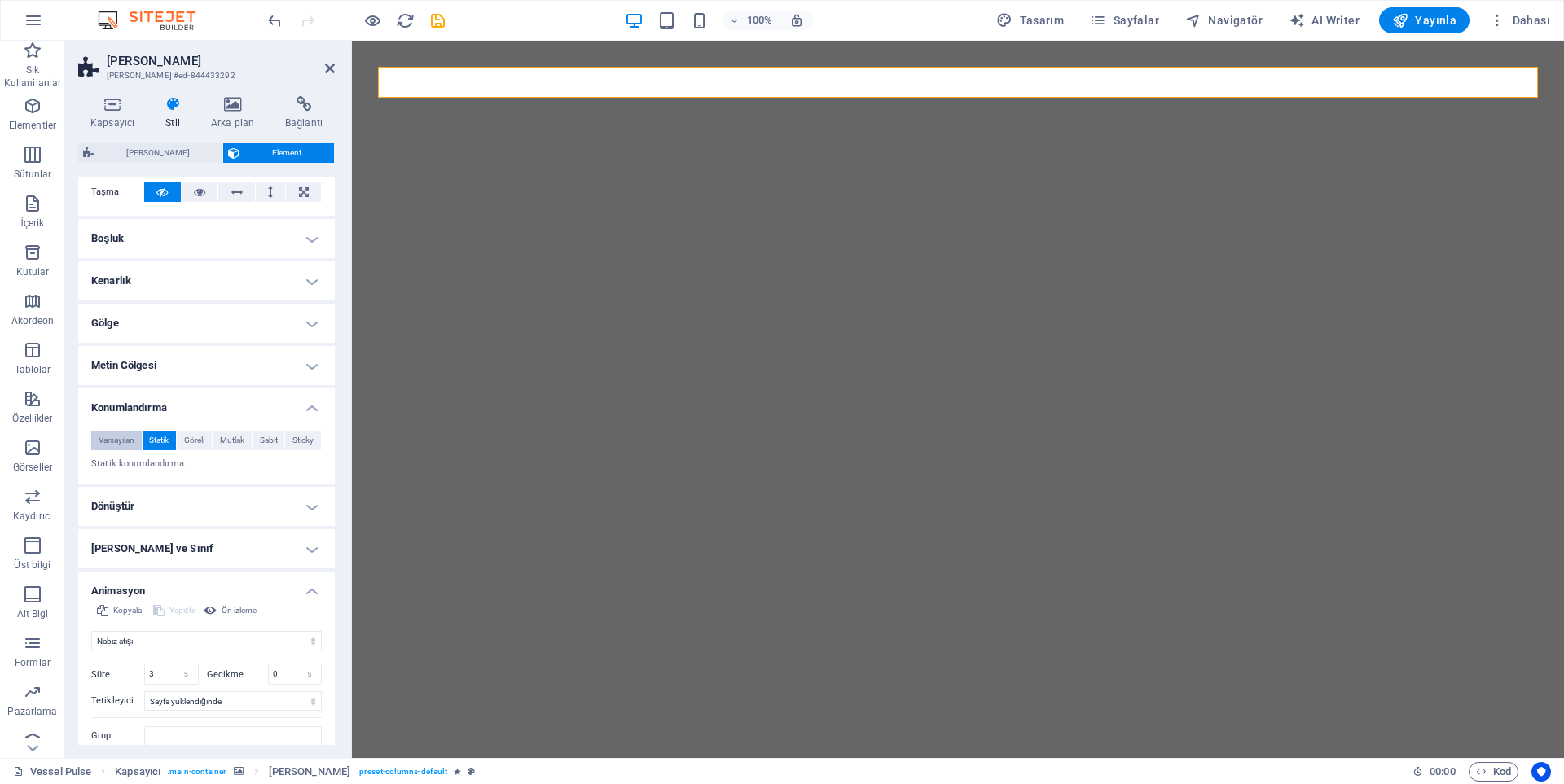
click at [132, 440] on span "Varsayılan" at bounding box center [117, 440] width 35 height 20
click at [194, 443] on span "Göreli" at bounding box center [194, 440] width 21 height 20
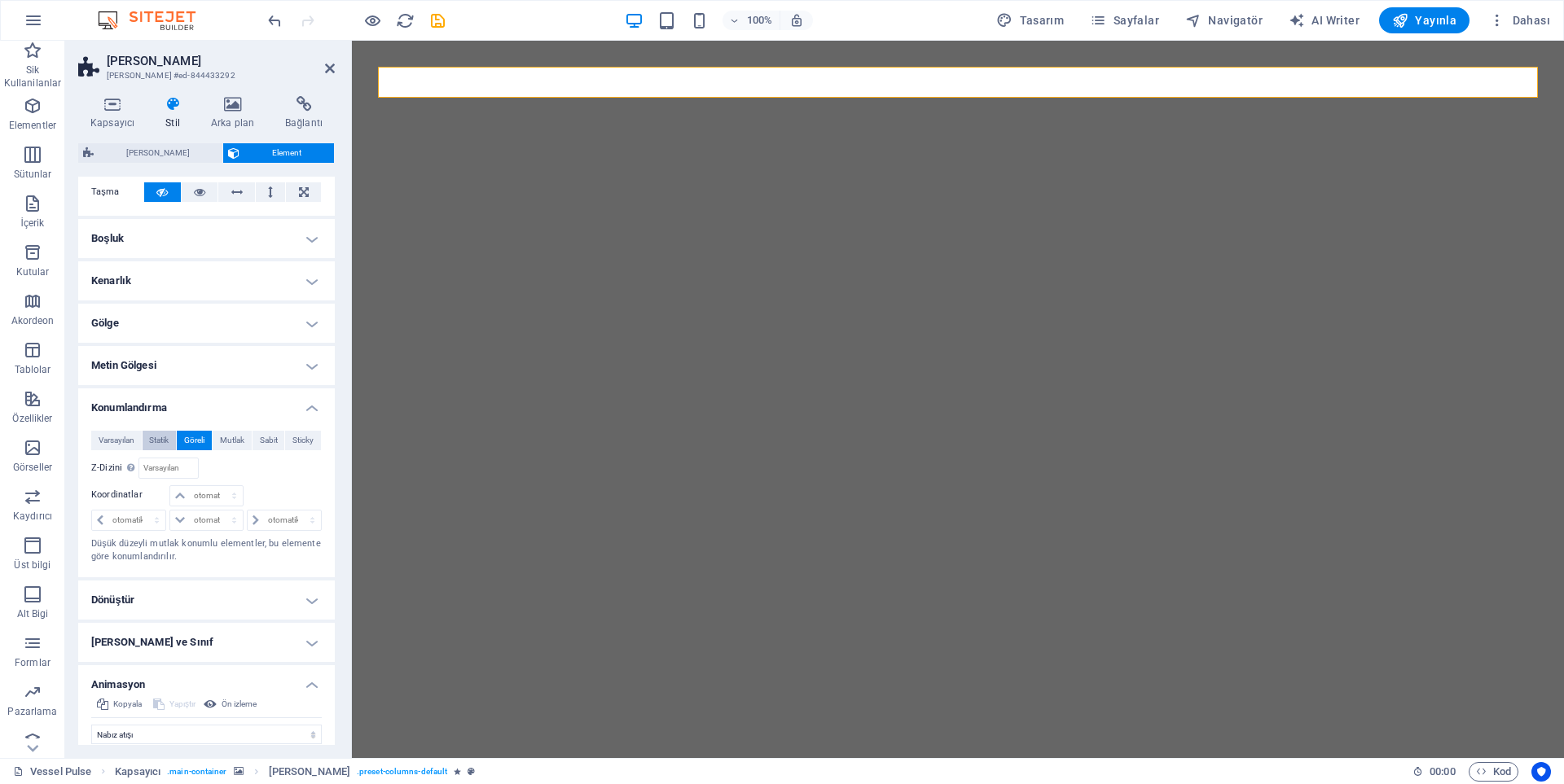
click at [159, 437] on span "Statik" at bounding box center [159, 440] width 20 height 20
click at [206, 441] on button "Göreli" at bounding box center [195, 440] width 35 height 20
click at [232, 441] on span "Mutlak" at bounding box center [232, 440] width 24 height 20
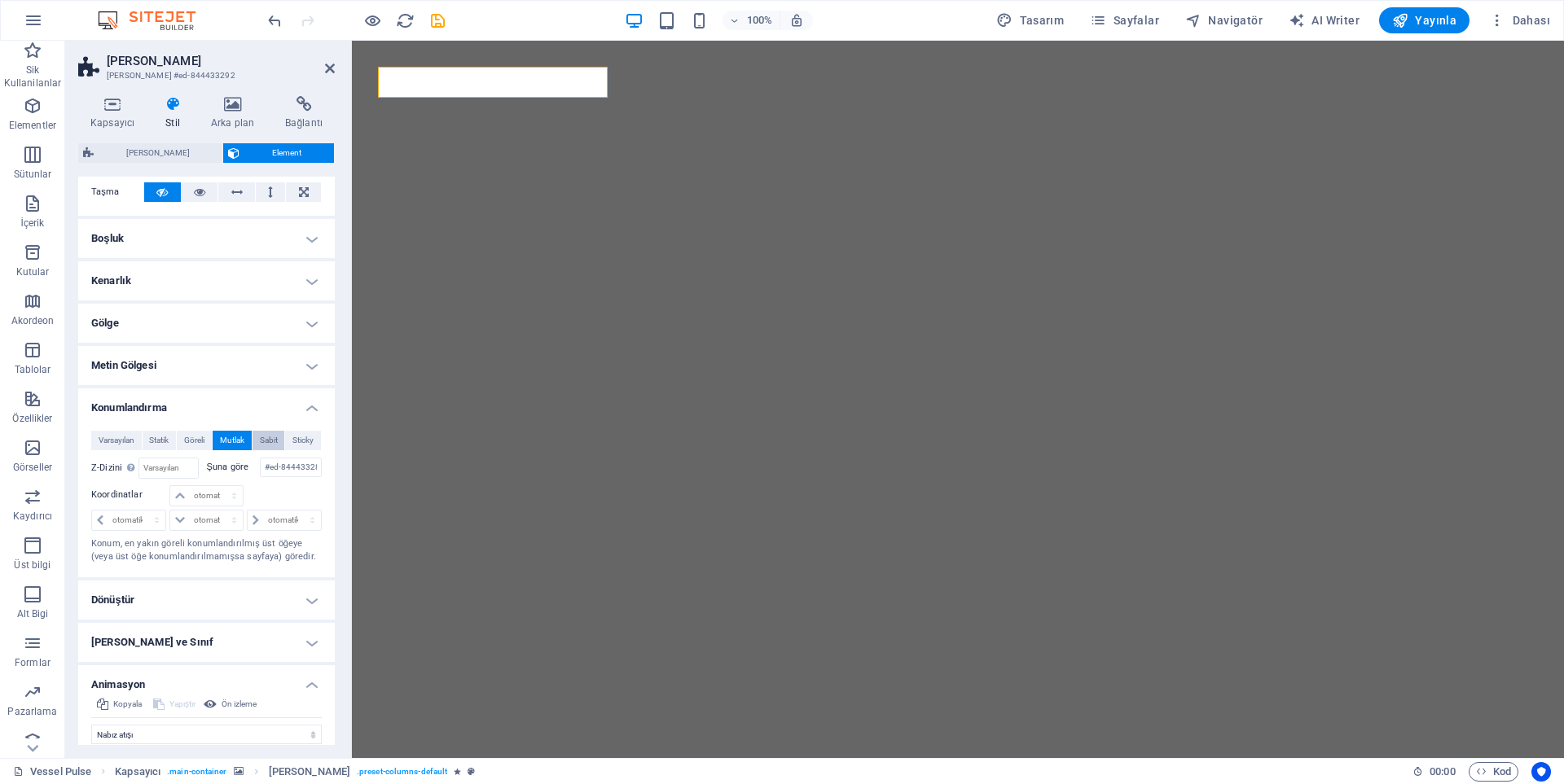
click at [260, 442] on span "Sabit" at bounding box center [269, 440] width 18 height 20
click at [293, 445] on span "Sticky" at bounding box center [303, 440] width 21 height 20
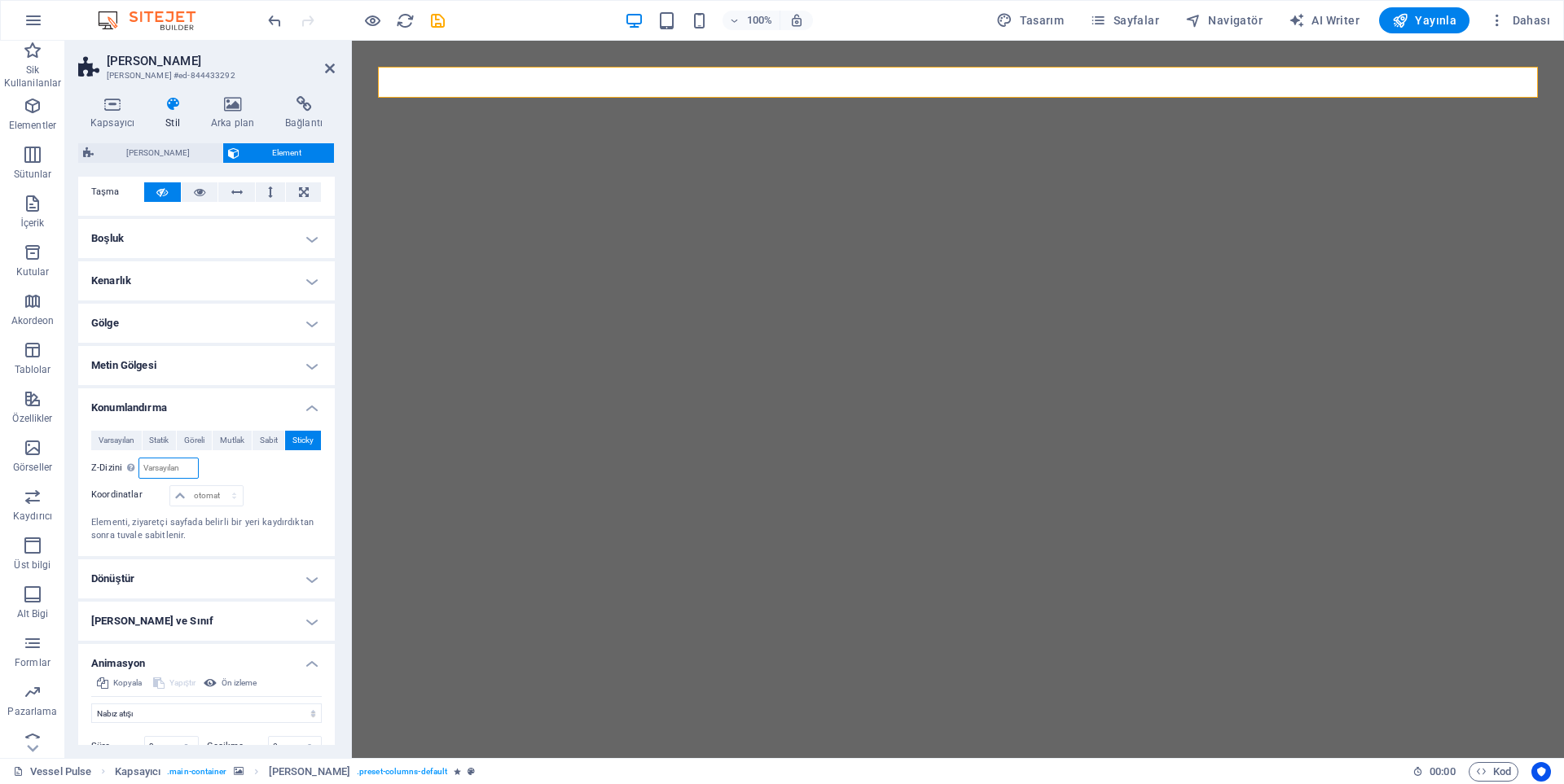
click at [184, 467] on input "number" at bounding box center [168, 468] width 58 height 20
click at [201, 496] on select "otomatik px rem % em" at bounding box center [206, 495] width 72 height 20
click at [278, 482] on div "Varsayılan Statik Göreli Mutlak Sabit Sticky Z-Dizini Element sırasını arkadan …" at bounding box center [206, 487] width 230 height 113
click at [131, 441] on span "Varsayılan" at bounding box center [117, 440] width 35 height 20
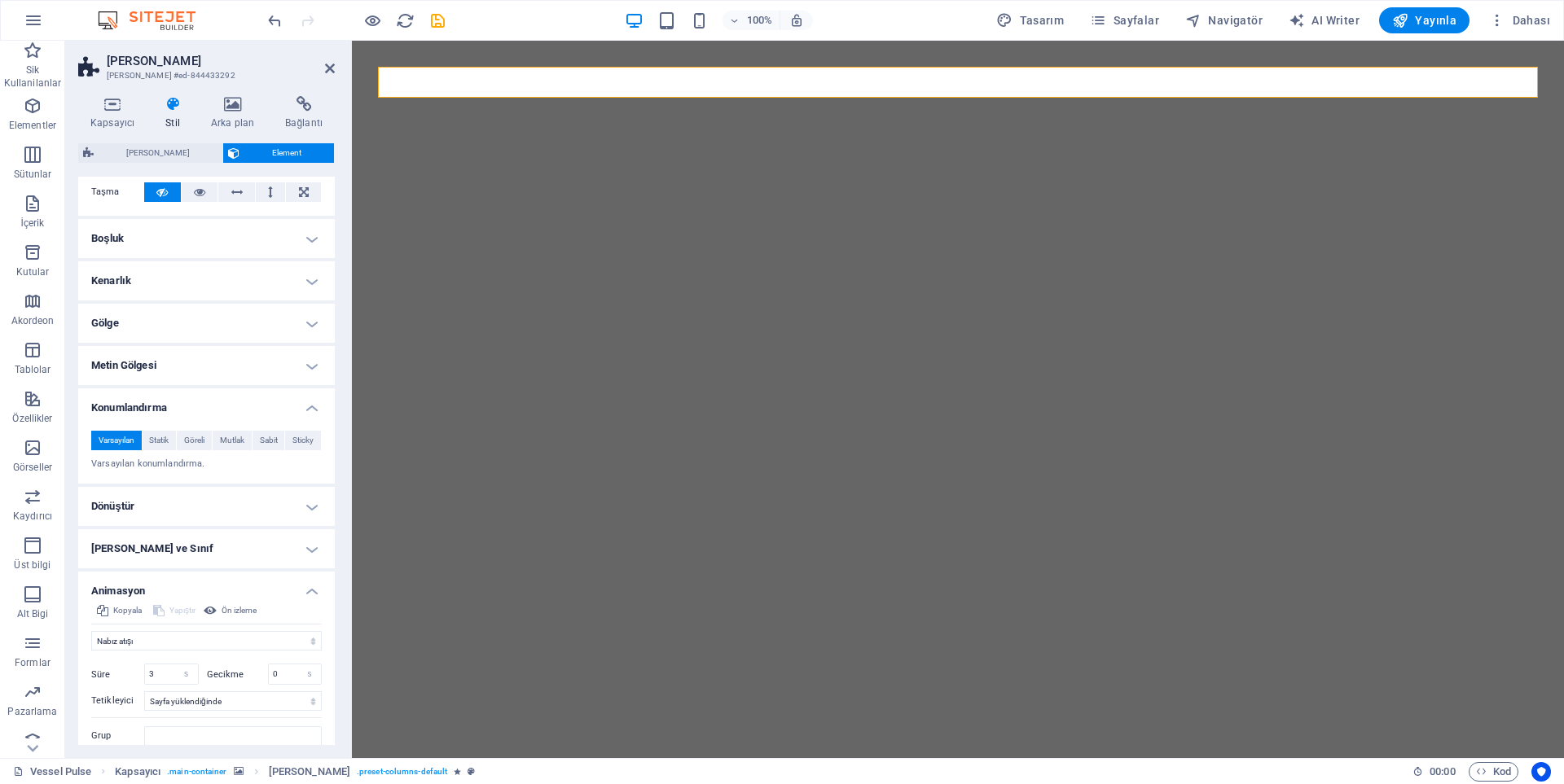
click at [144, 362] on h4 "Metin Gölgesi" at bounding box center [206, 365] width 256 height 39
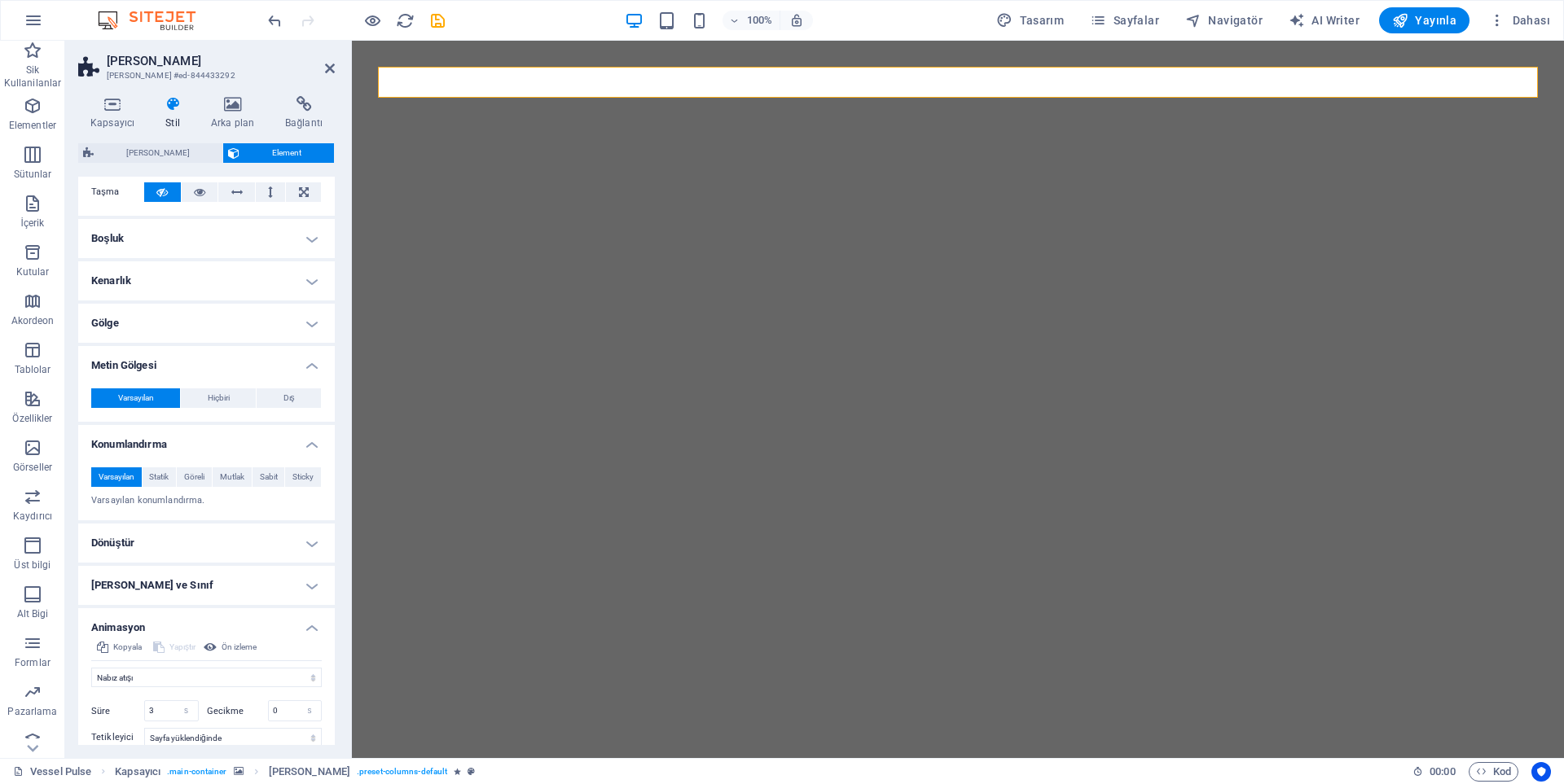
click at [163, 329] on h4 "Gölge" at bounding box center [206, 323] width 256 height 39
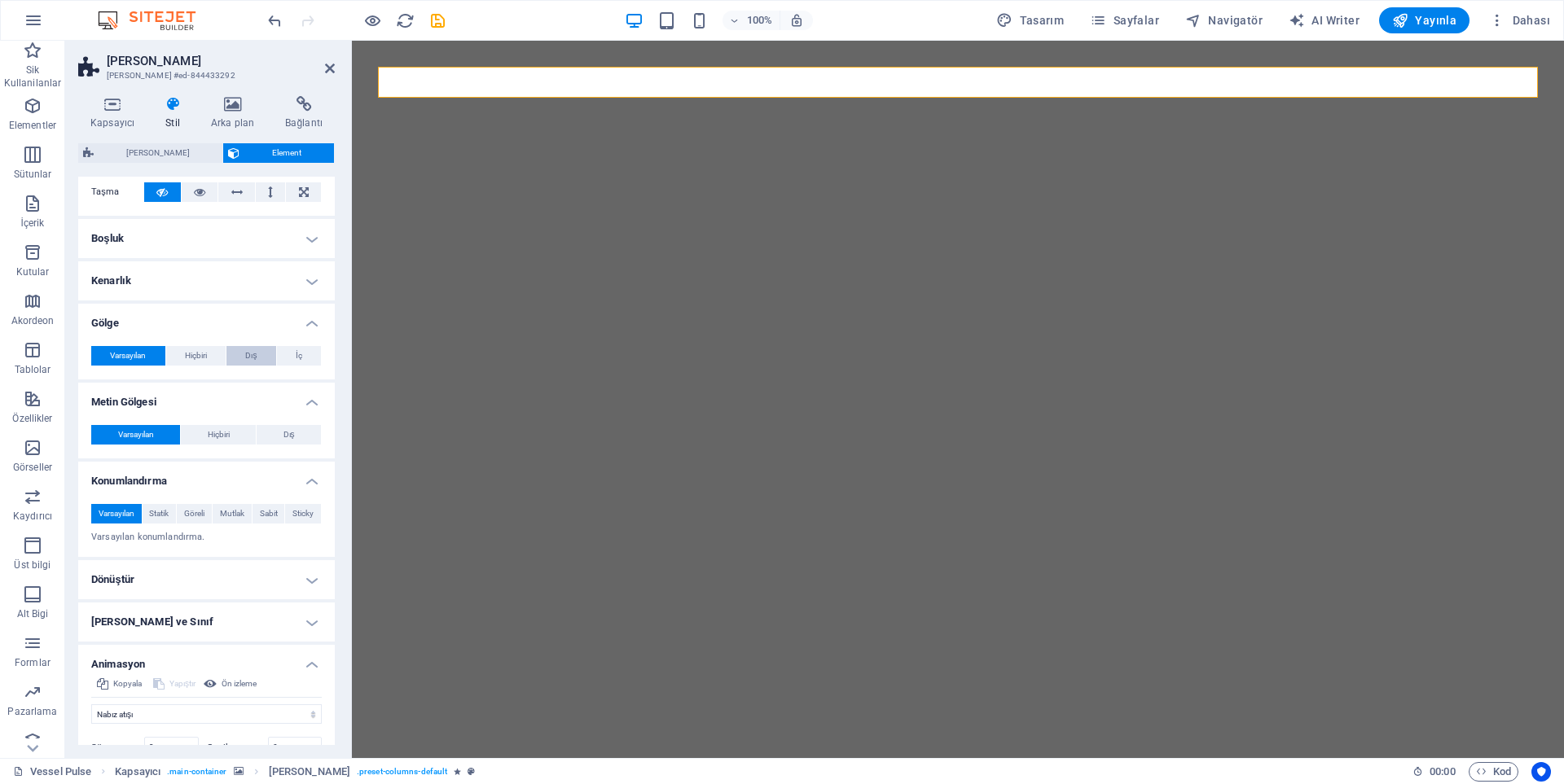
click at [258, 358] on button "Dış" at bounding box center [251, 355] width 49 height 20
type input "rgba(0, 0, 0, 0.2)"
type input "2"
type input "4"
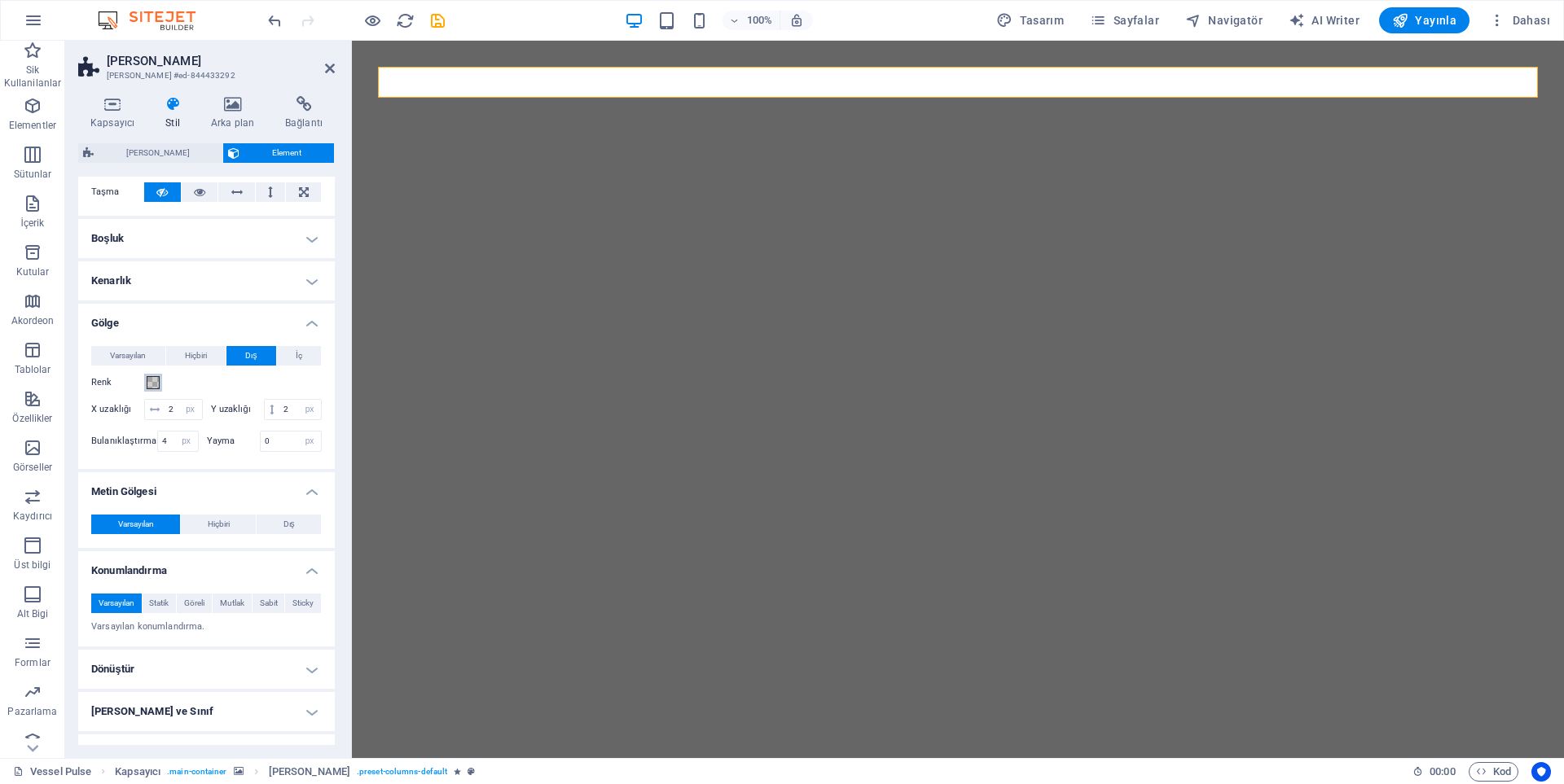
click at [149, 383] on span at bounding box center [153, 383] width 13 height 13
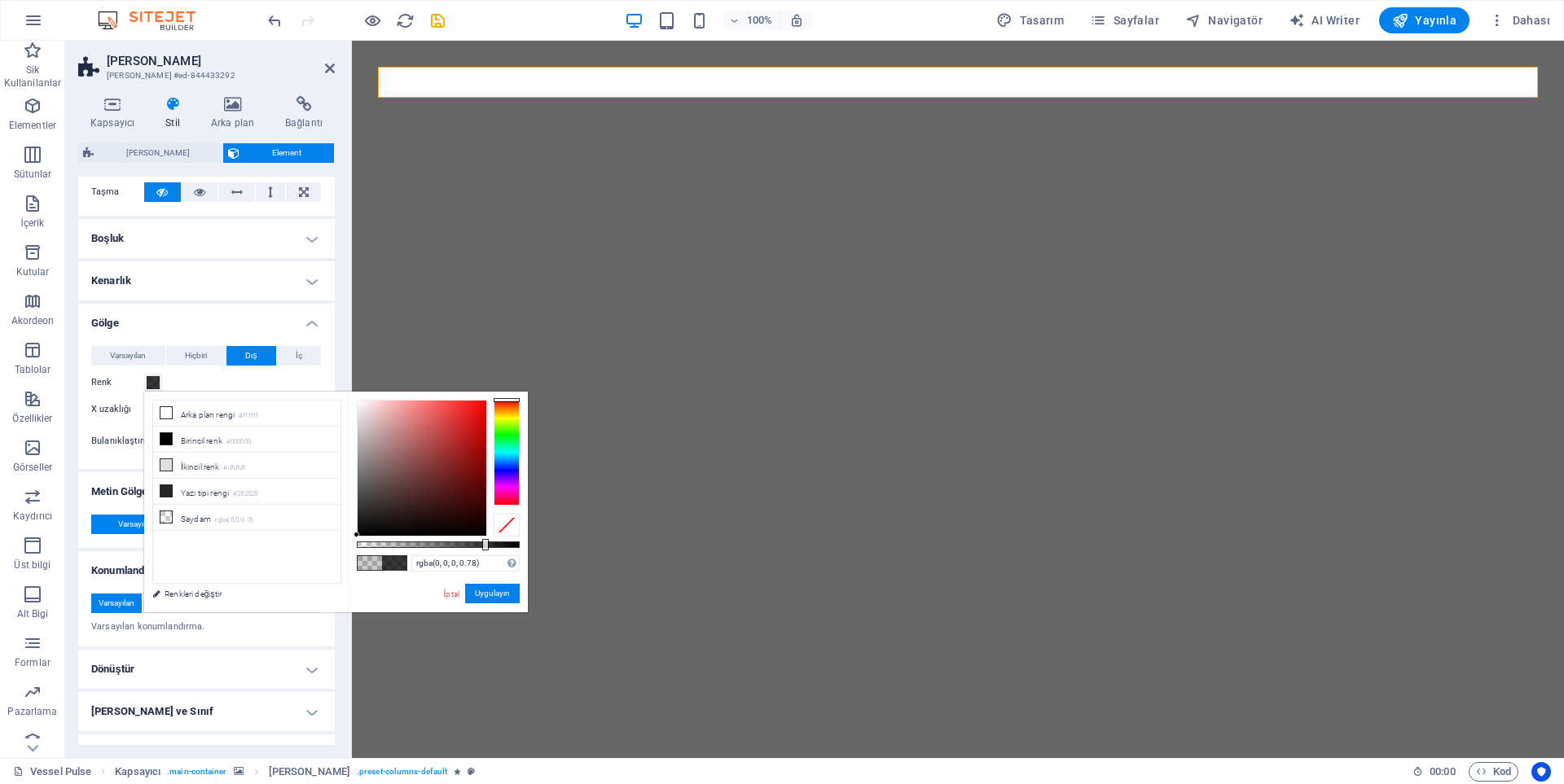
drag, startPoint x: 415, startPoint y: 542, endPoint x: 484, endPoint y: 547, distance: 69.2
click at [484, 547] on div at bounding box center [438, 544] width 163 height 7
type input "#000000"
drag, startPoint x: 484, startPoint y: 547, endPoint x: 522, endPoint y: 544, distance: 38.1
click at [522, 544] on div at bounding box center [521, 544] width 7 height 11
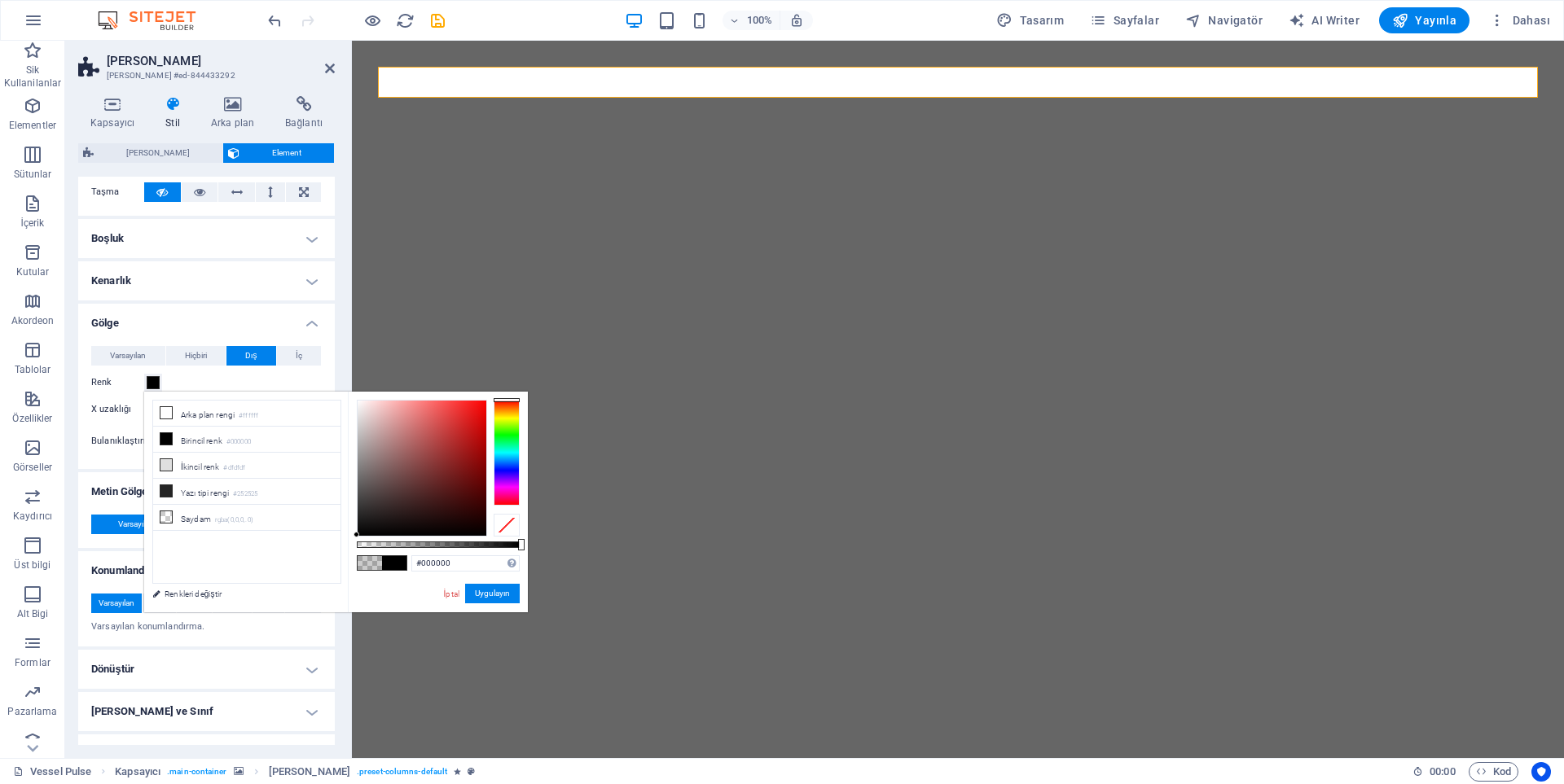
drag, startPoint x: 462, startPoint y: 548, endPoint x: 448, endPoint y: 547, distance: 14.0
click at [448, 547] on div "#000000 Desteklenen biçimler #0852ed rgb(8, 82, 237) rgba(8, 82, 237, %90) hsv(…" at bounding box center [437, 620] width 180 height 457
click at [490, 592] on button "Uygulayın" at bounding box center [492, 593] width 55 height 20
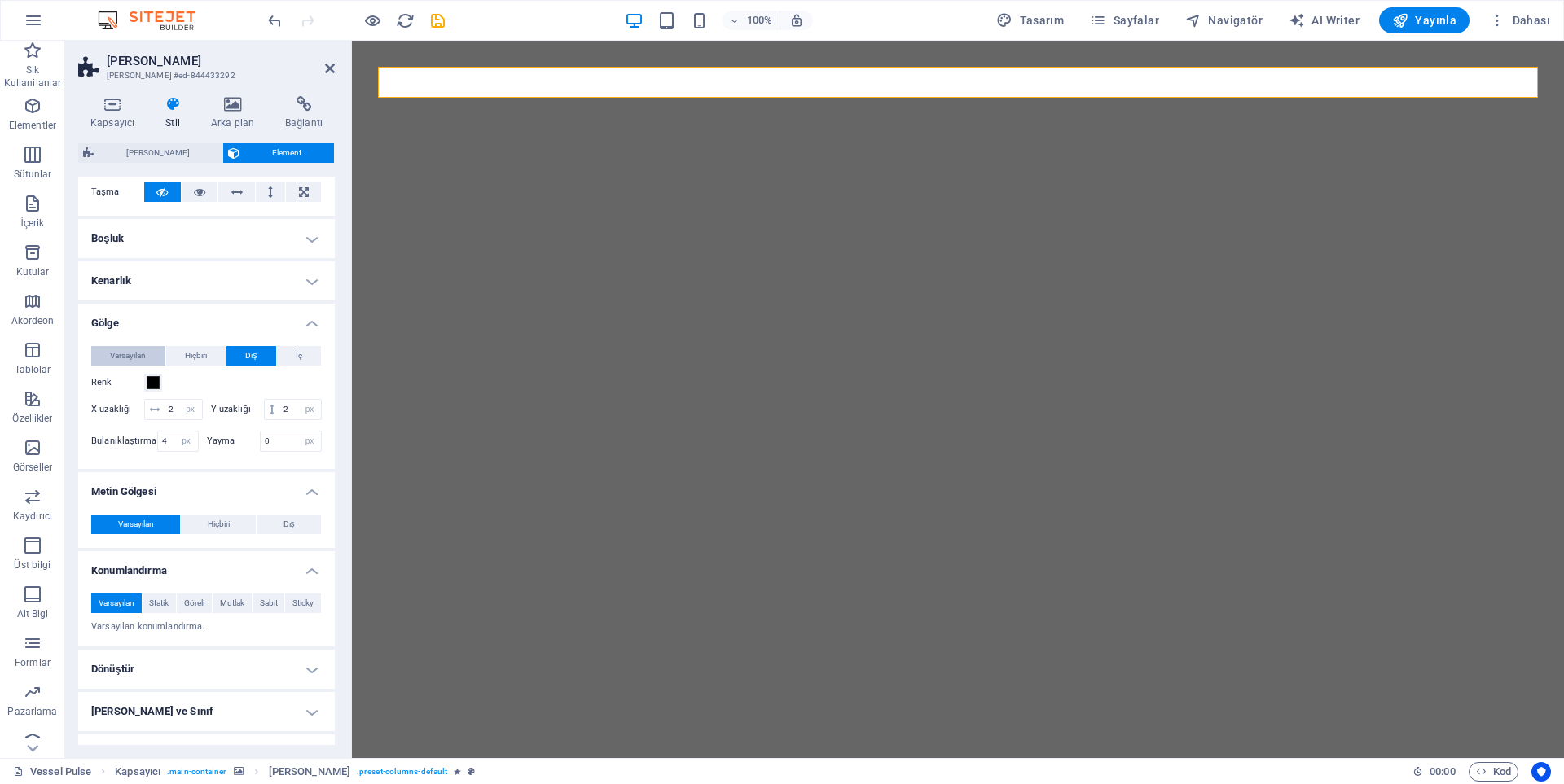
click at [132, 357] on span "Varsayılan" at bounding box center [128, 355] width 35 height 20
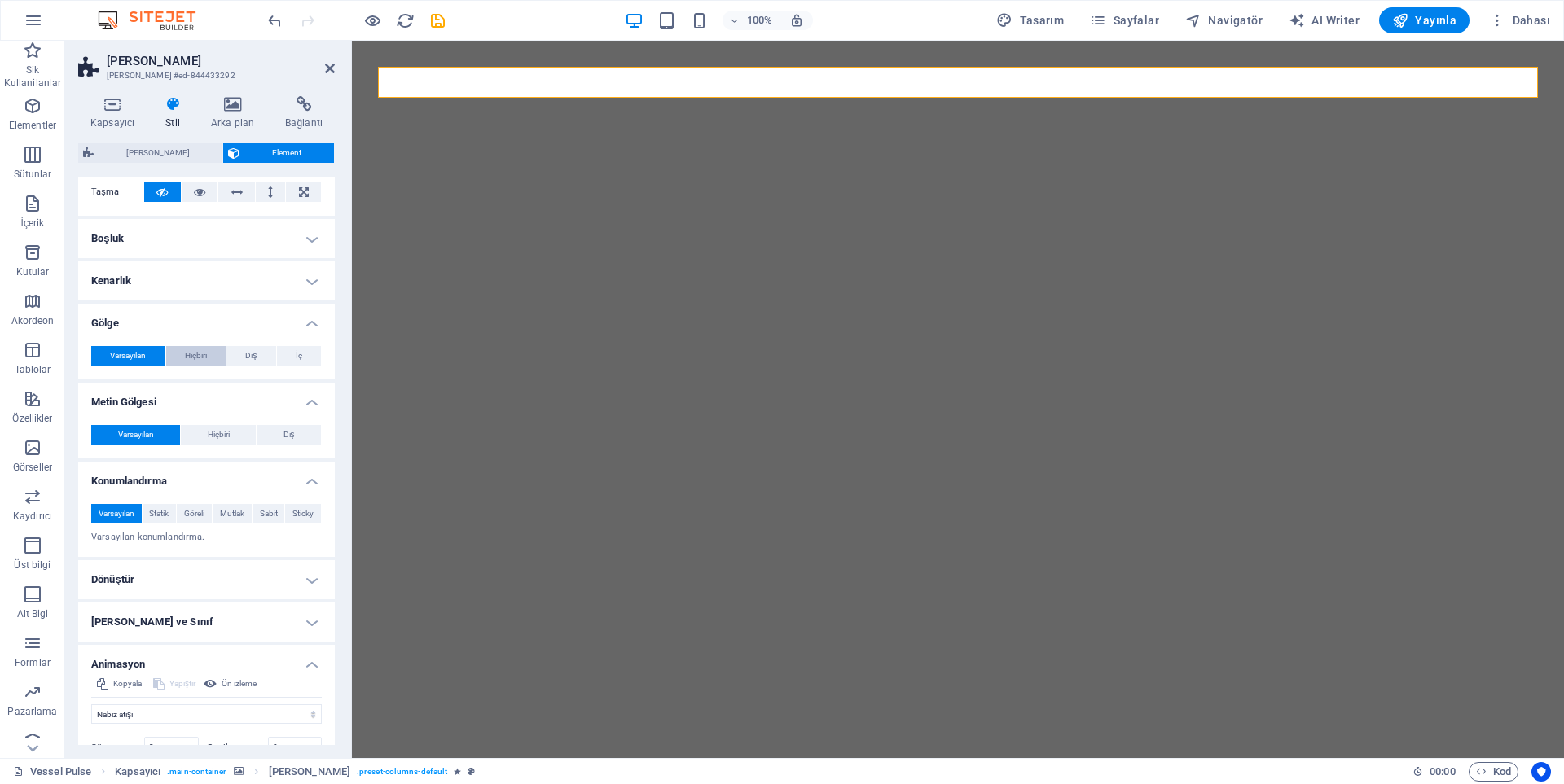
click at [187, 362] on span "Hiçbiri" at bounding box center [196, 355] width 22 height 20
click at [133, 351] on span "Varsayılan" at bounding box center [128, 355] width 35 height 20
click at [126, 284] on h4 "Kenarlık" at bounding box center [206, 281] width 256 height 39
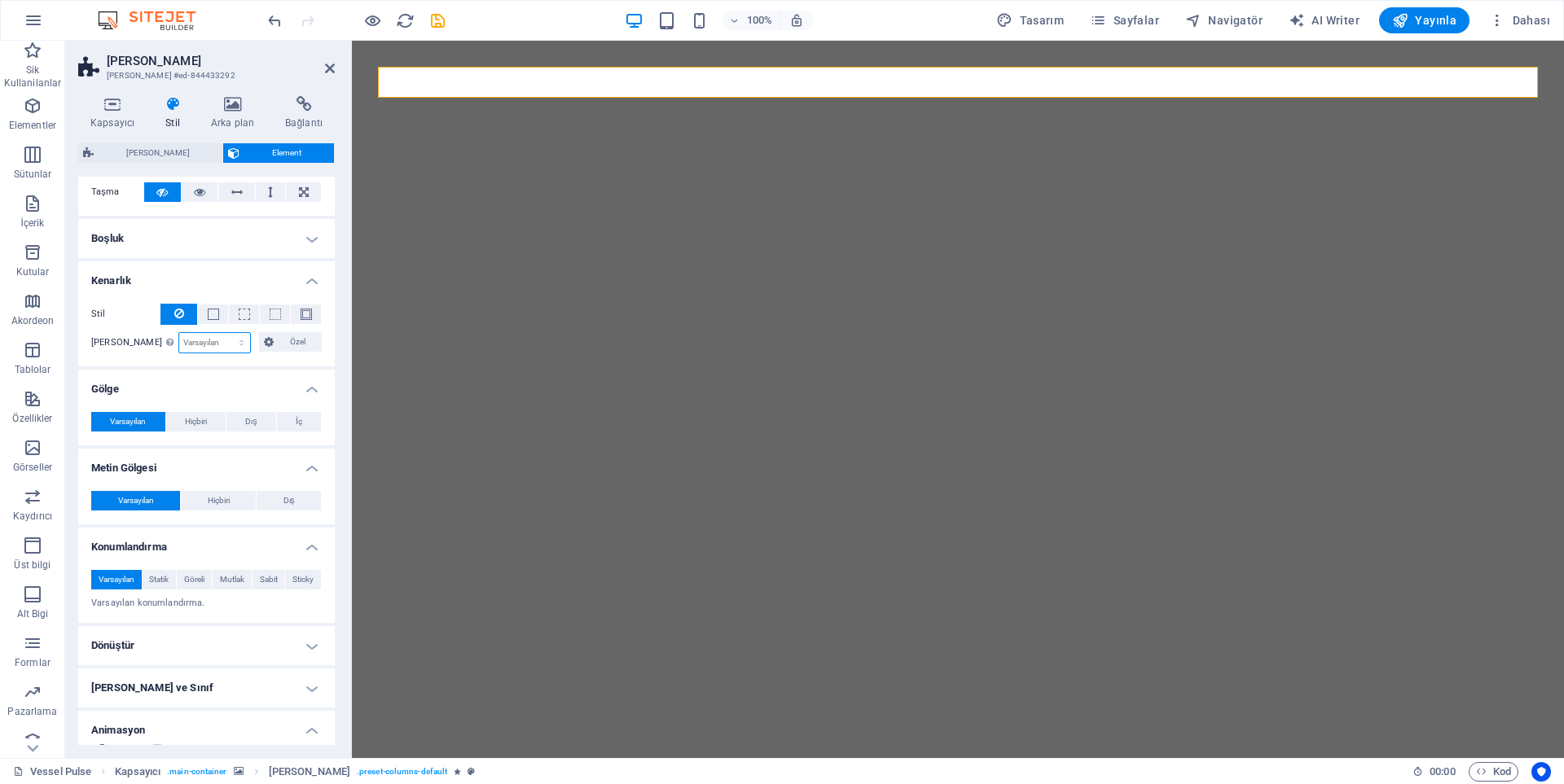
click at [231, 343] on select "Varsayılan px rem % vh vw Özel" at bounding box center [215, 342] width 71 height 20
click at [299, 322] on button at bounding box center [306, 314] width 30 height 20
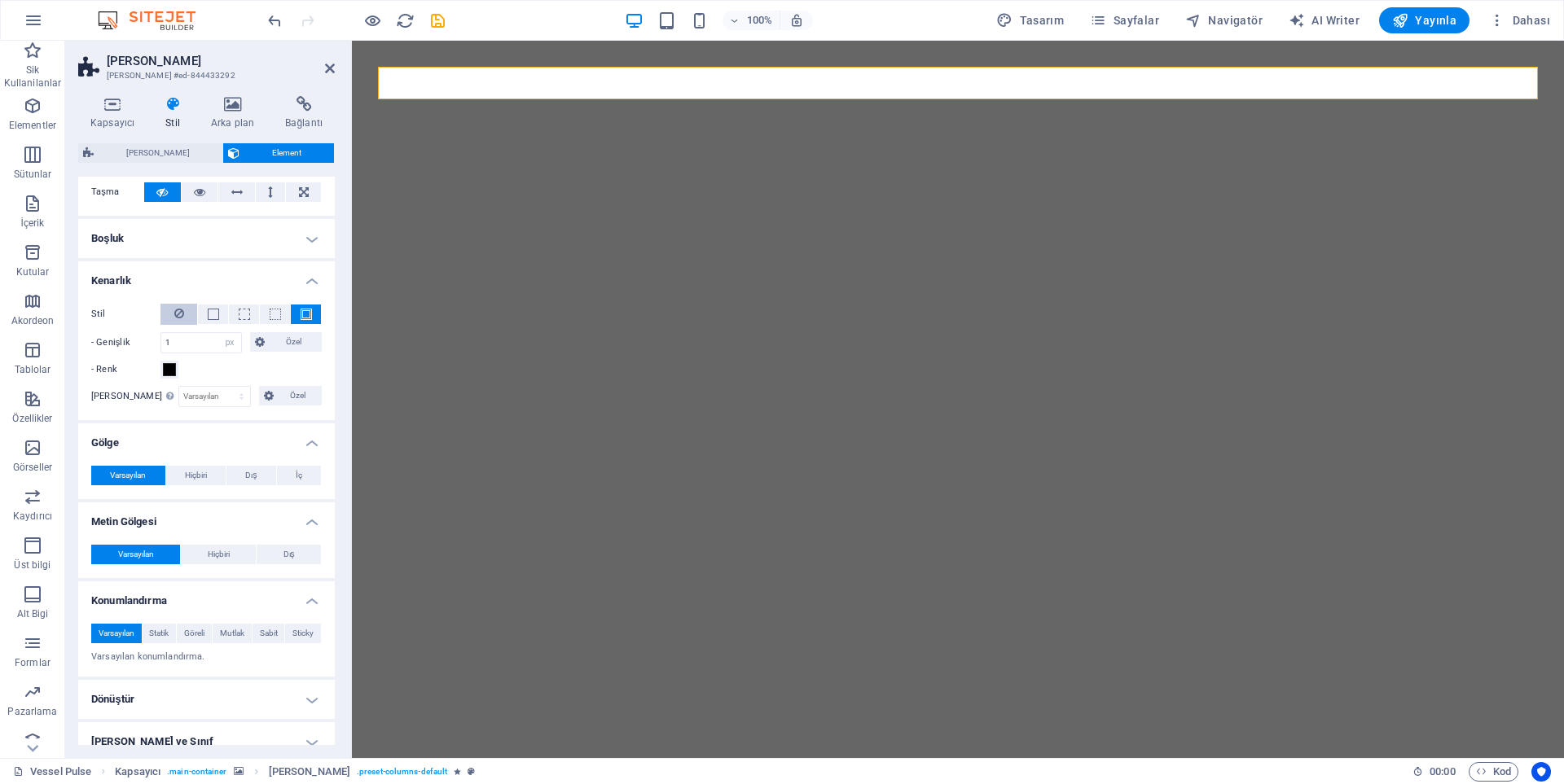
click at [183, 309] on icon at bounding box center [179, 313] width 9 height 20
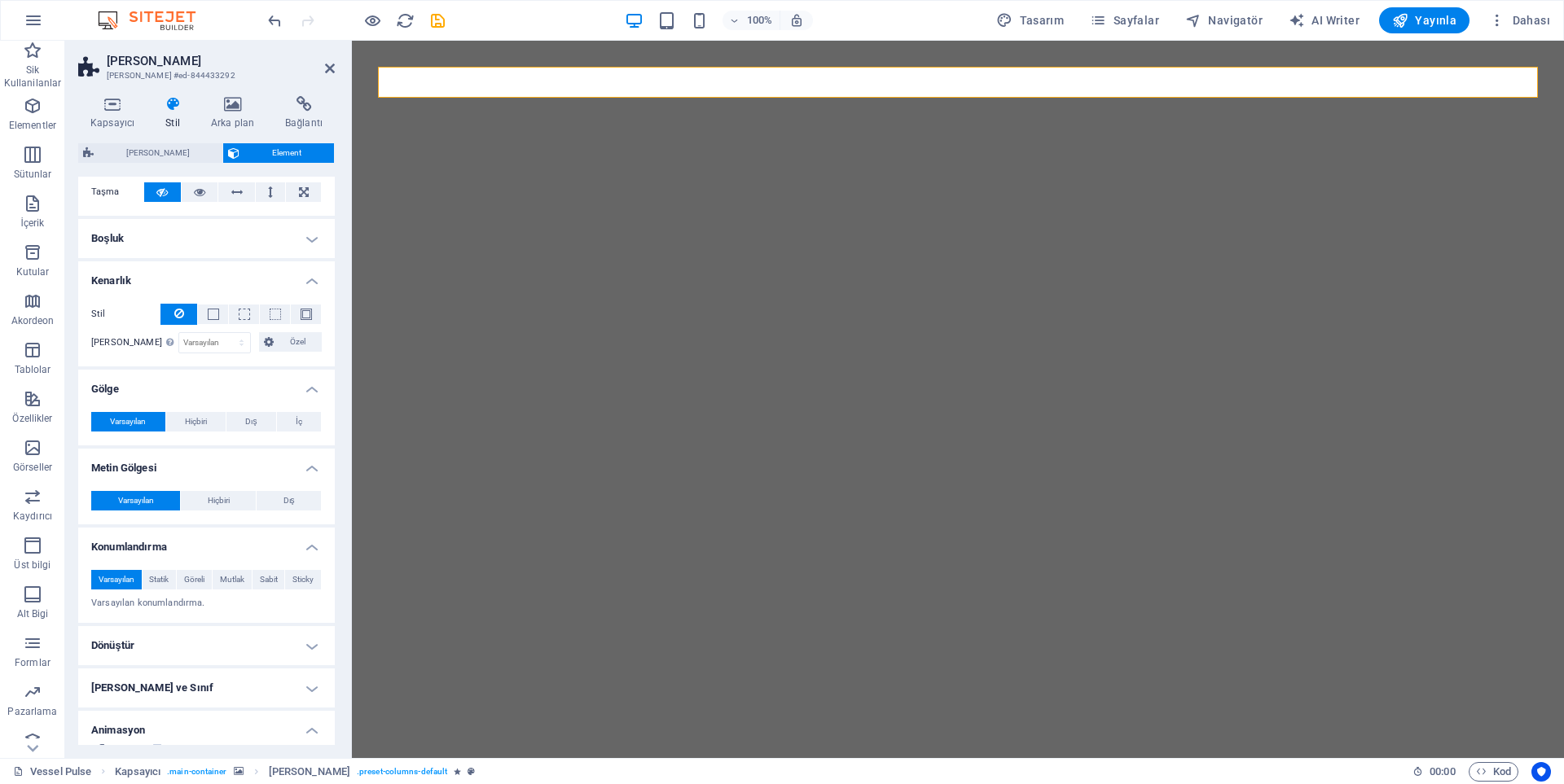
click at [149, 241] on h4 "Boşluk" at bounding box center [206, 239] width 256 height 39
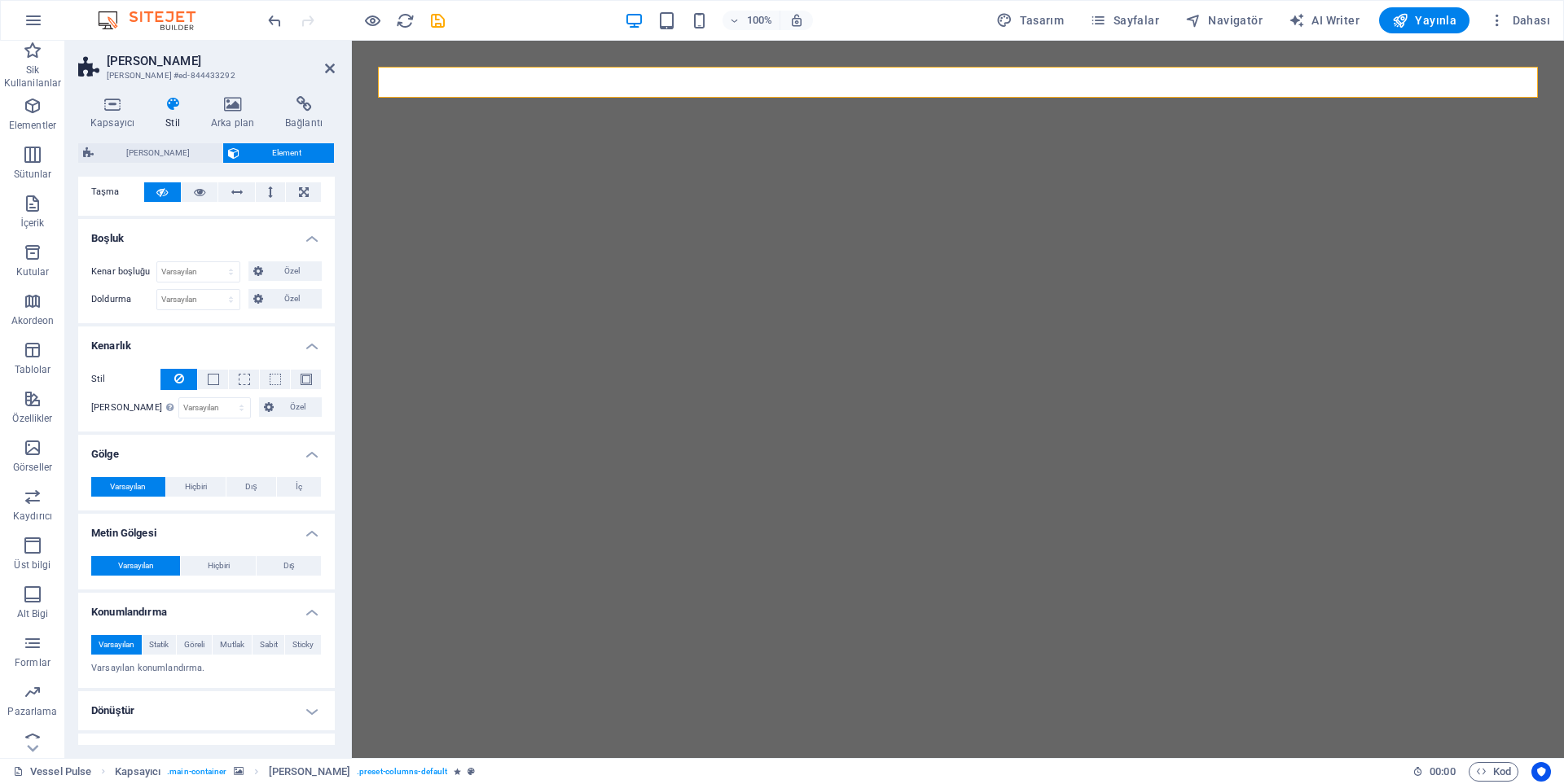
scroll to position [543, 0]
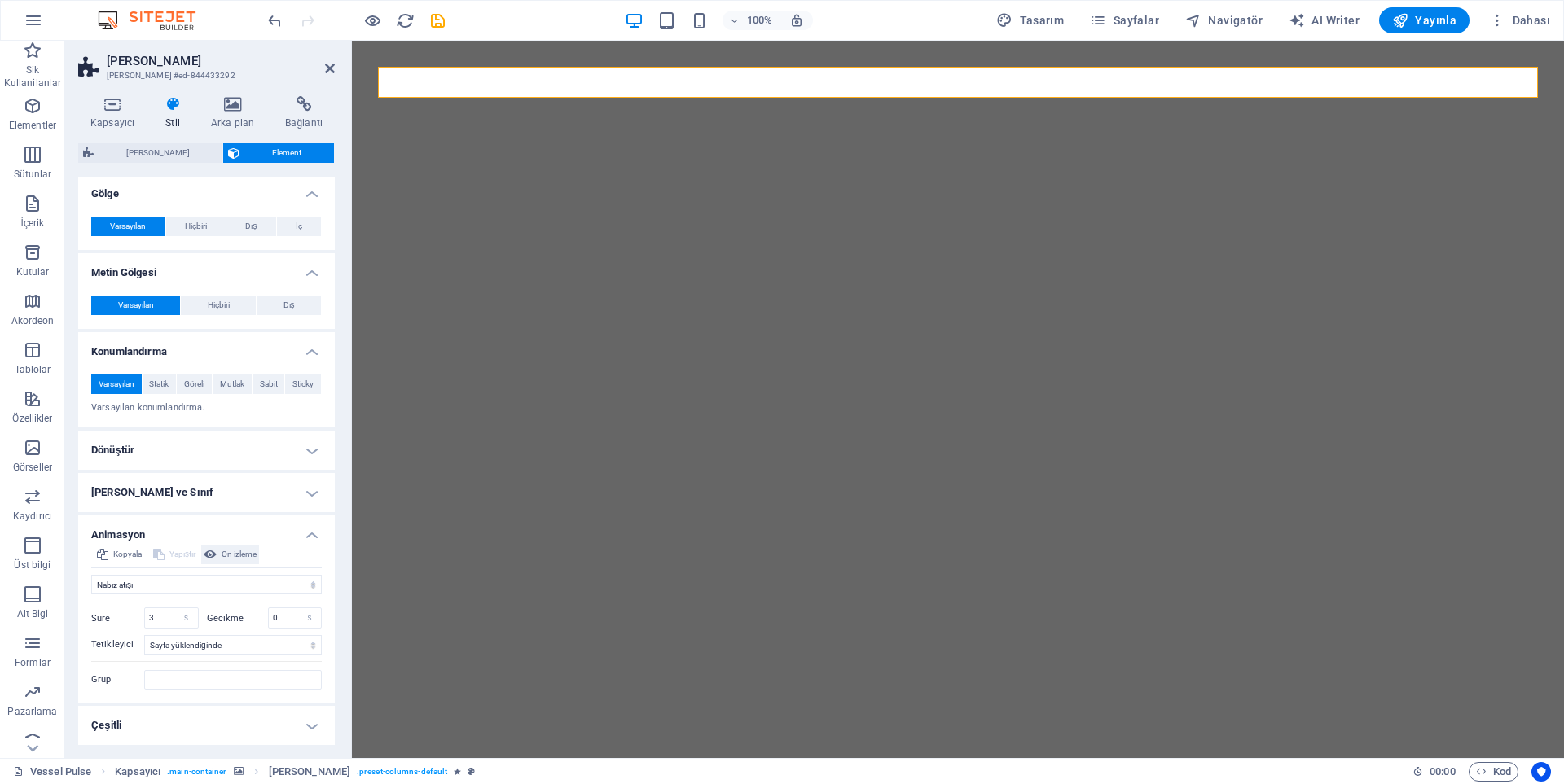
click at [213, 557] on icon at bounding box center [210, 554] width 13 height 20
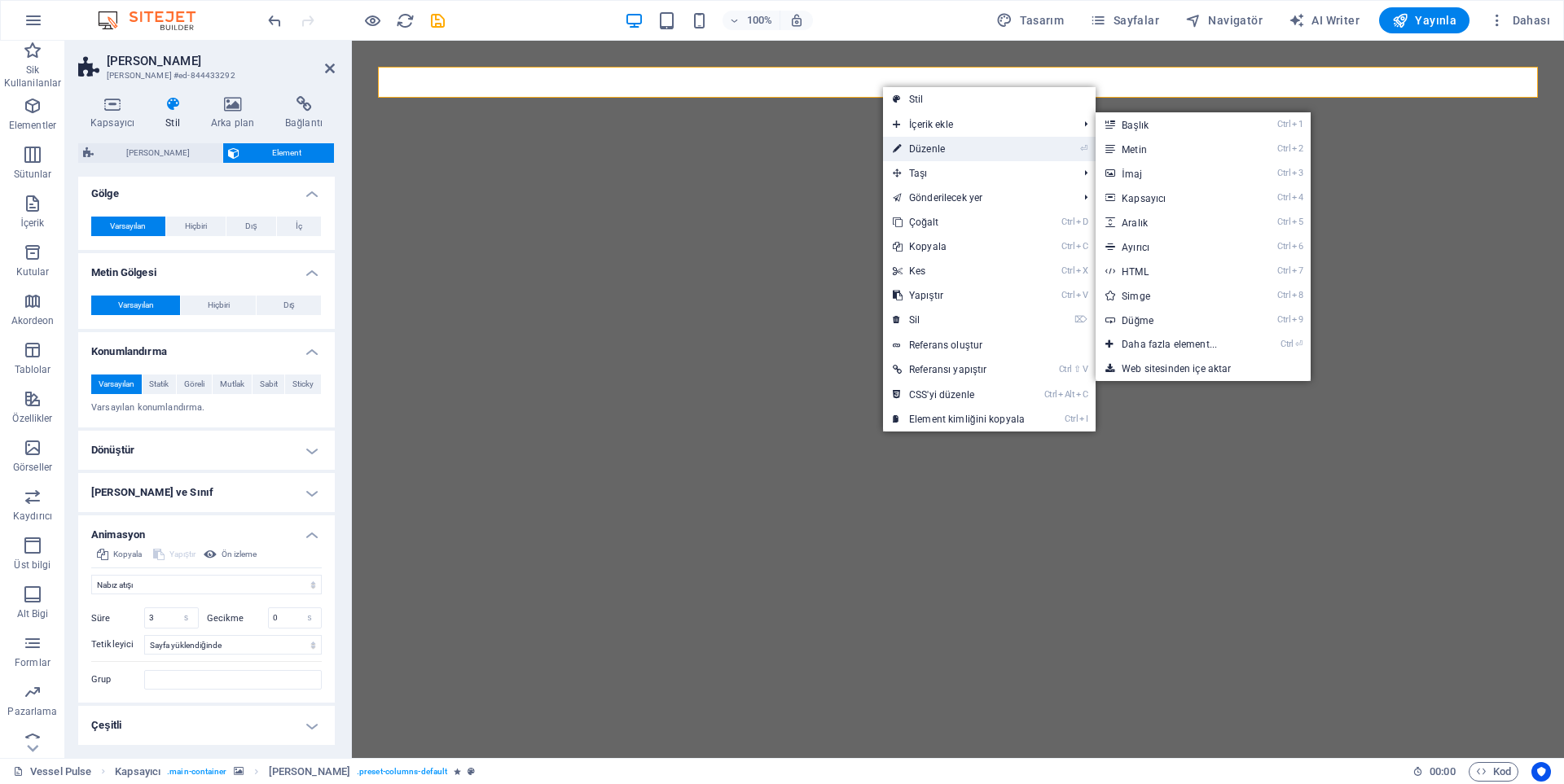
click at [925, 142] on link "⏎ Düzenle" at bounding box center [959, 149] width 151 height 24
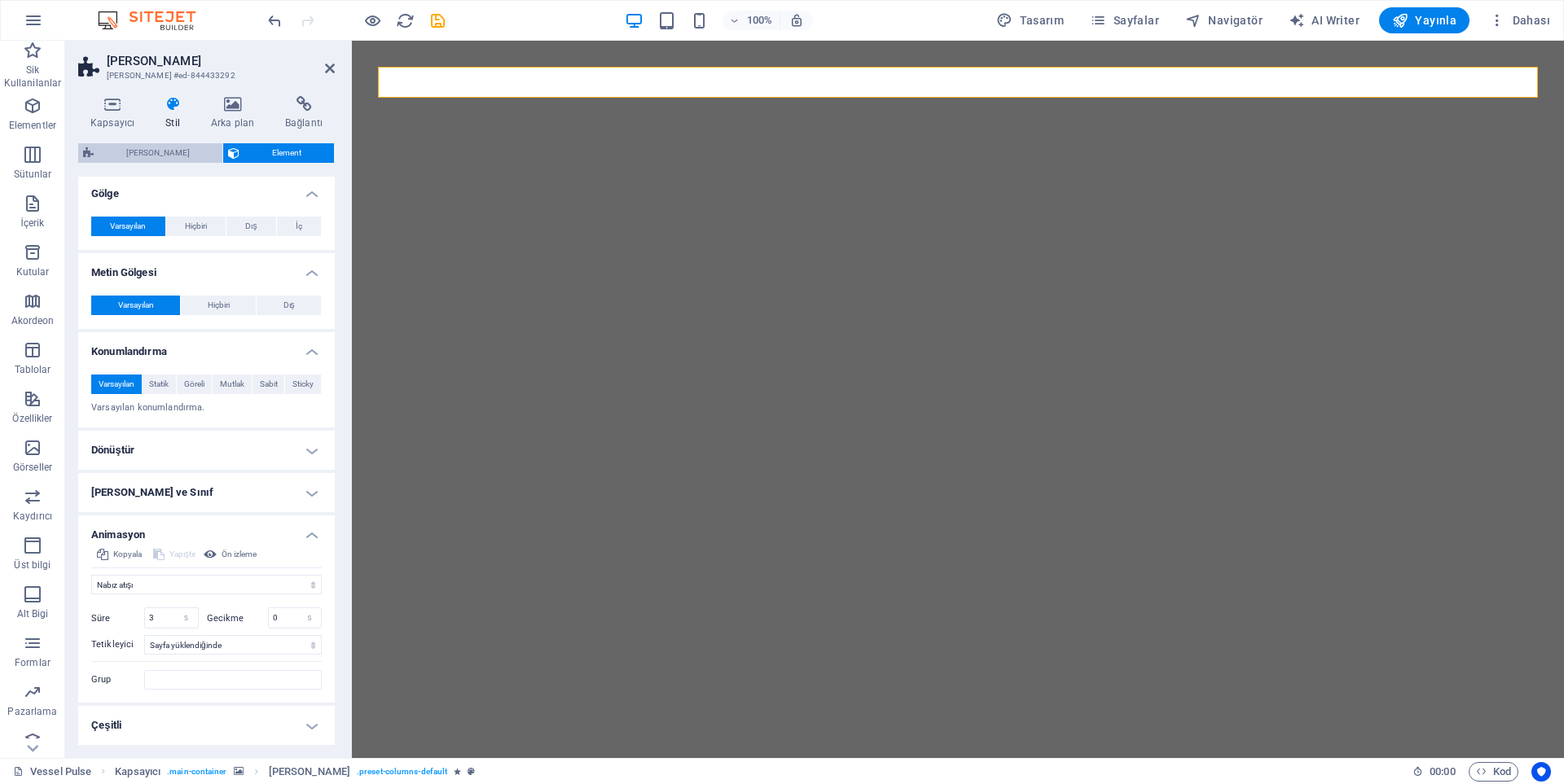
click at [166, 149] on span "[PERSON_NAME]" at bounding box center [159, 153] width 119 height 20
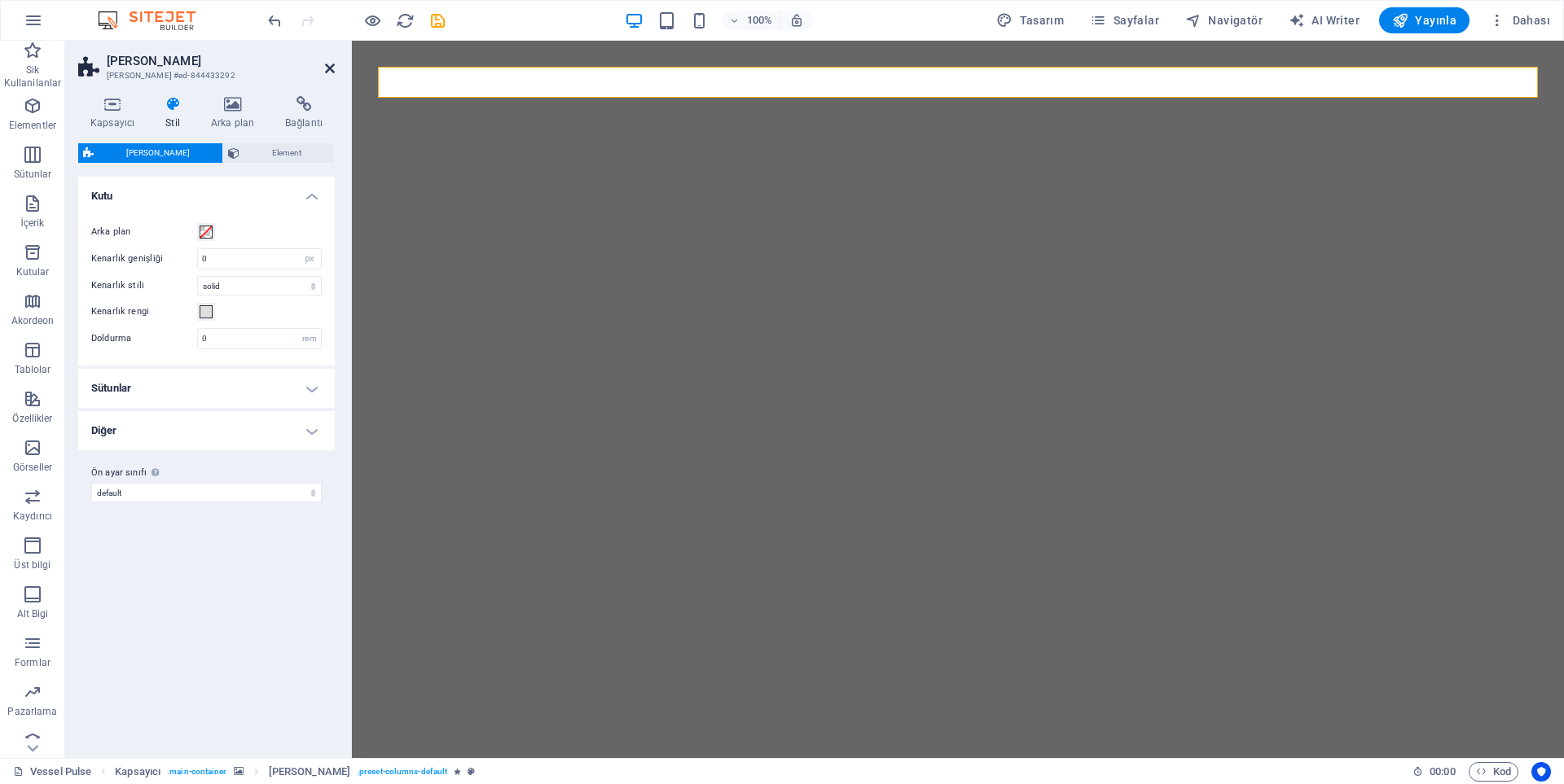
click at [327, 70] on icon at bounding box center [330, 68] width 9 height 13
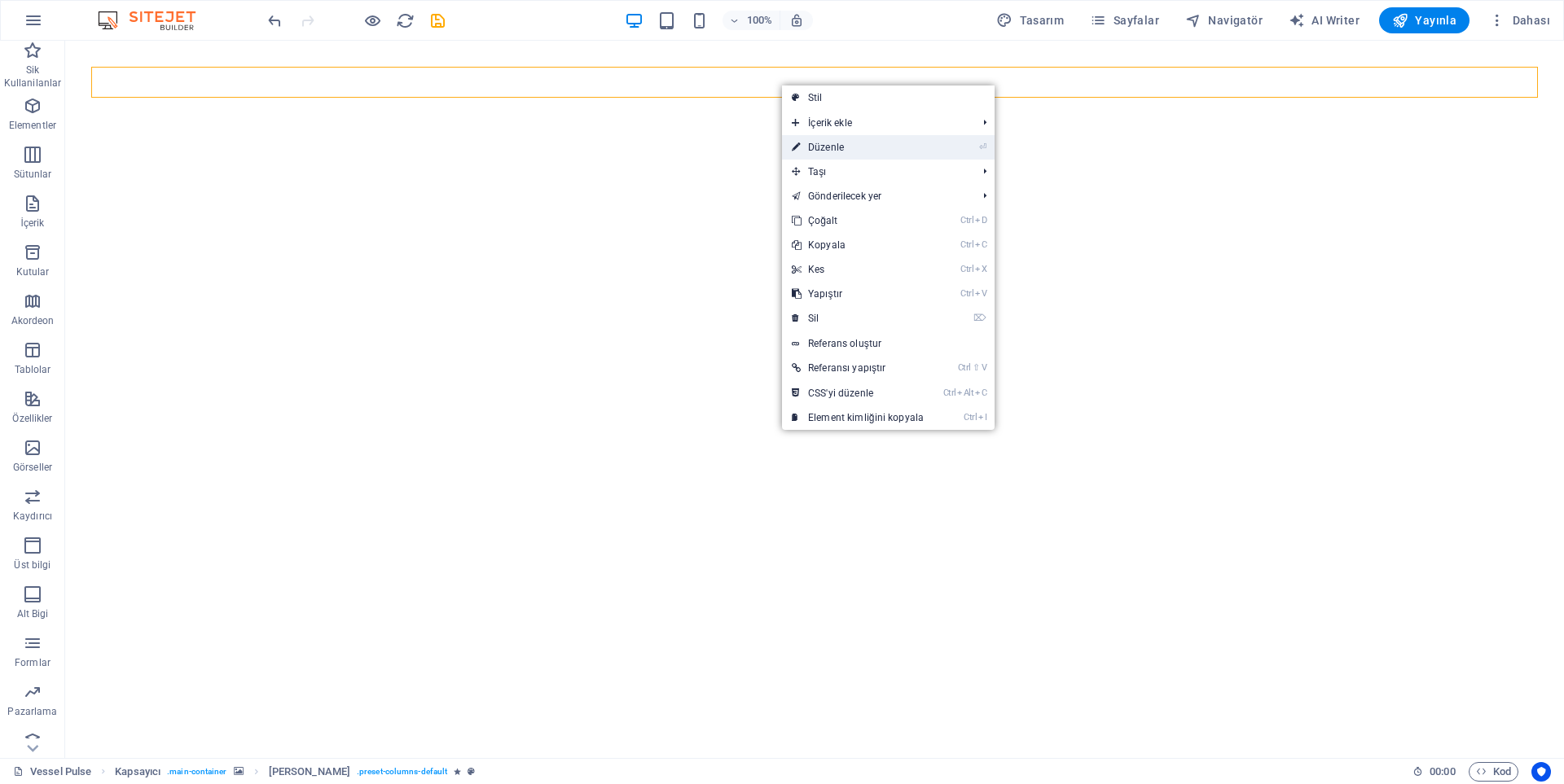
click at [850, 139] on link "⏎ Düzenle" at bounding box center [858, 147] width 151 height 24
select select "px"
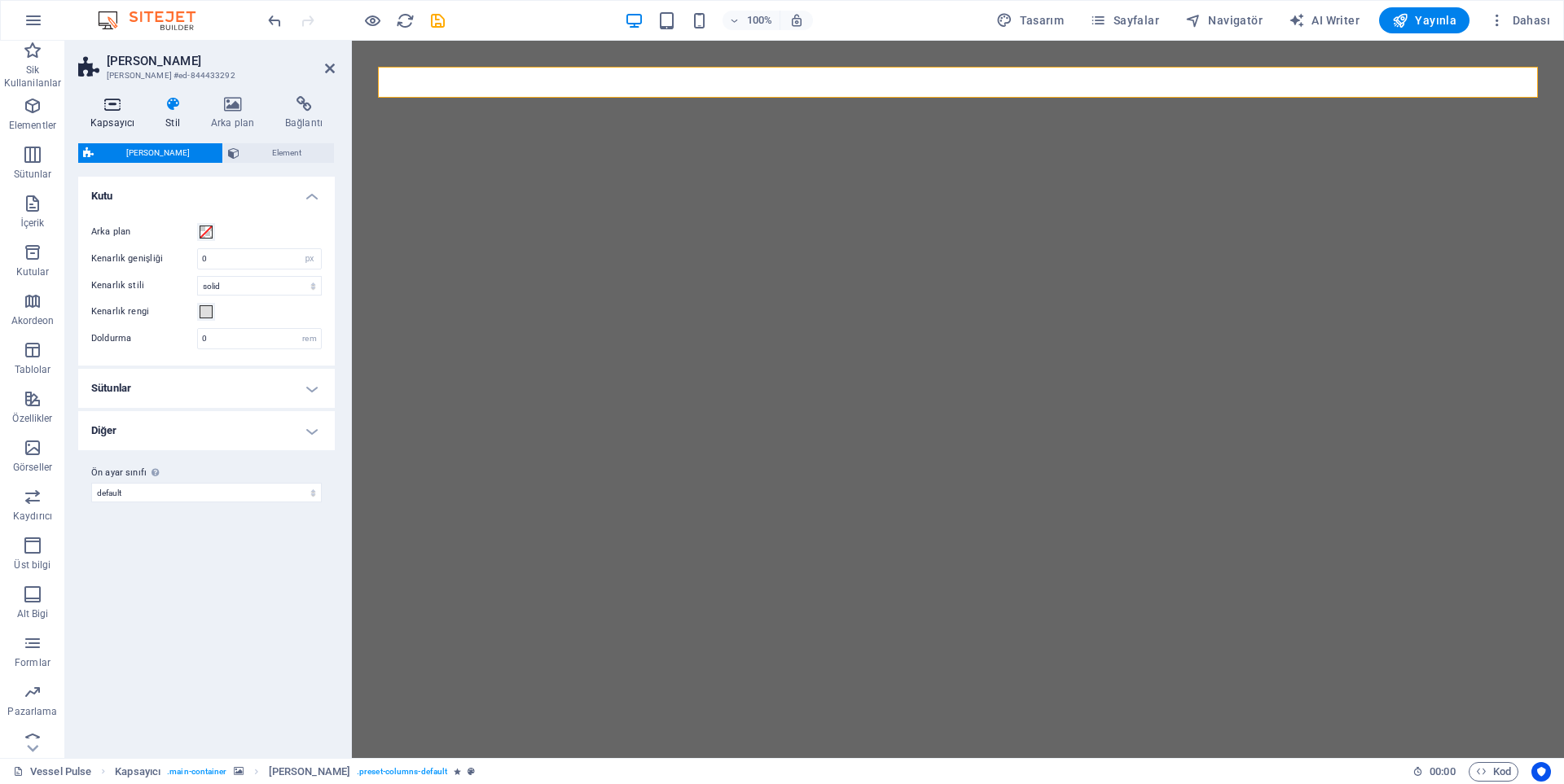
click at [108, 106] on icon at bounding box center [112, 103] width 68 height 16
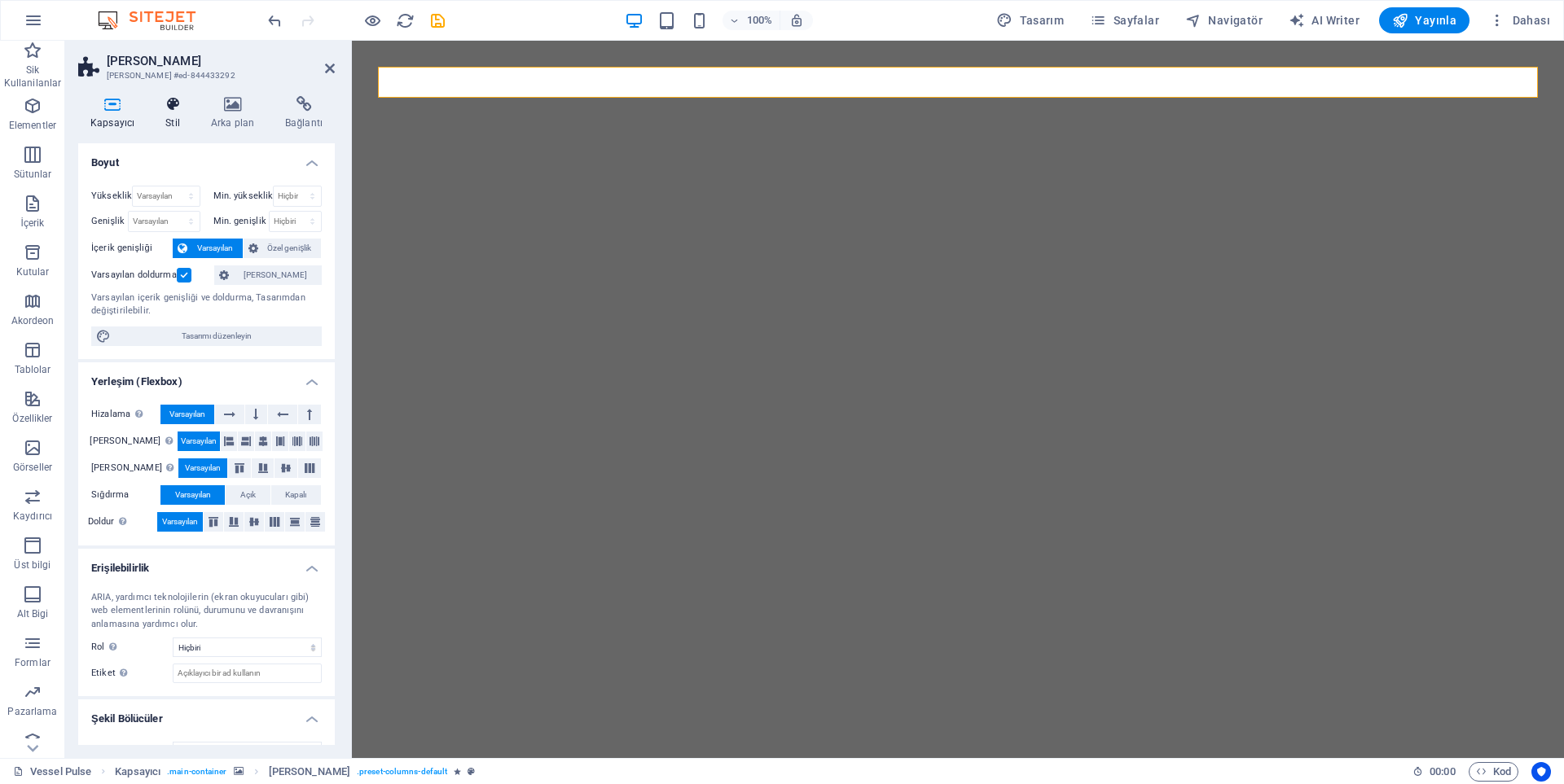
click at [174, 113] on h4 "Stil" at bounding box center [175, 113] width 46 height 34
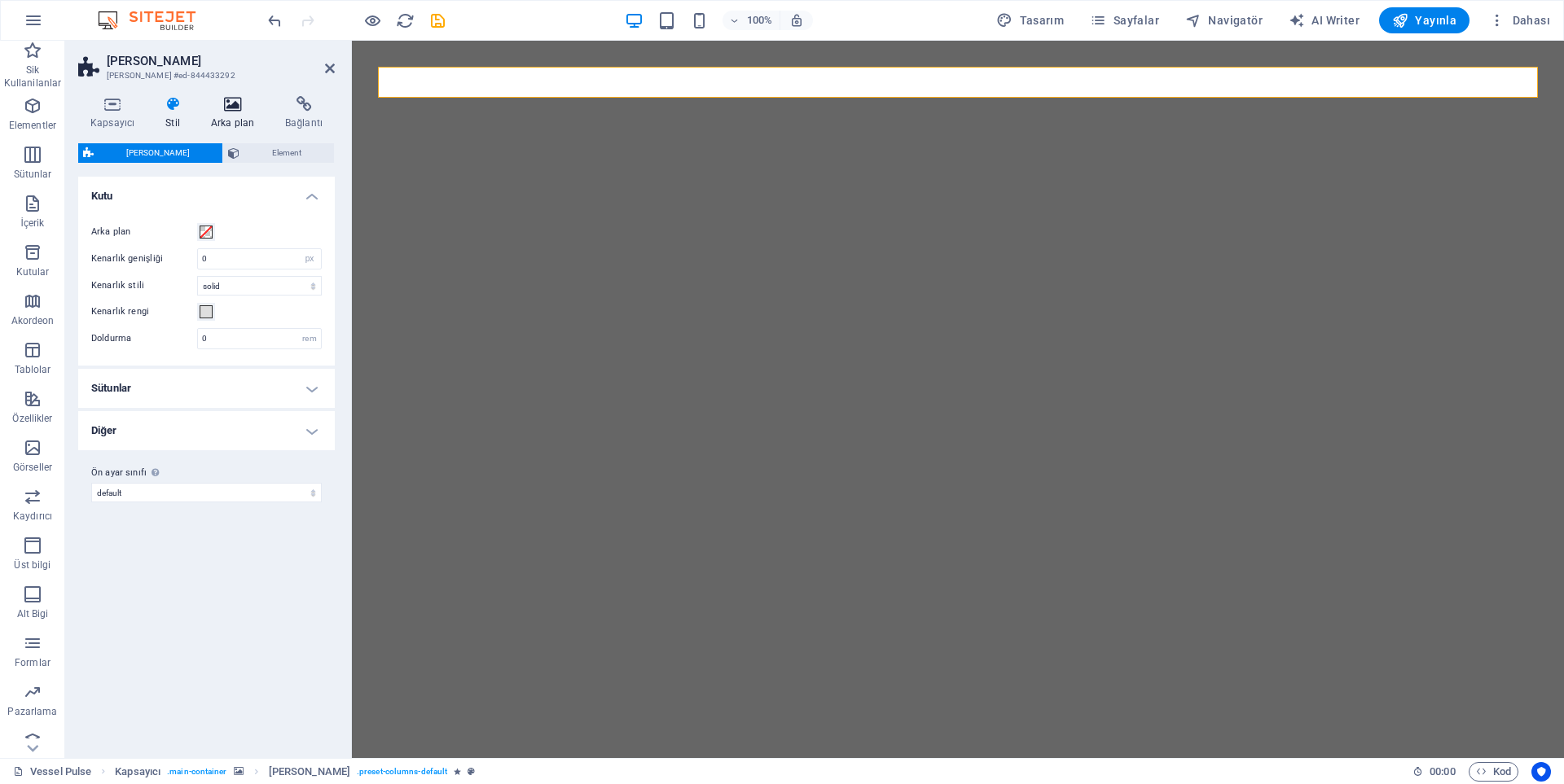
click at [234, 106] on icon at bounding box center [232, 103] width 68 height 16
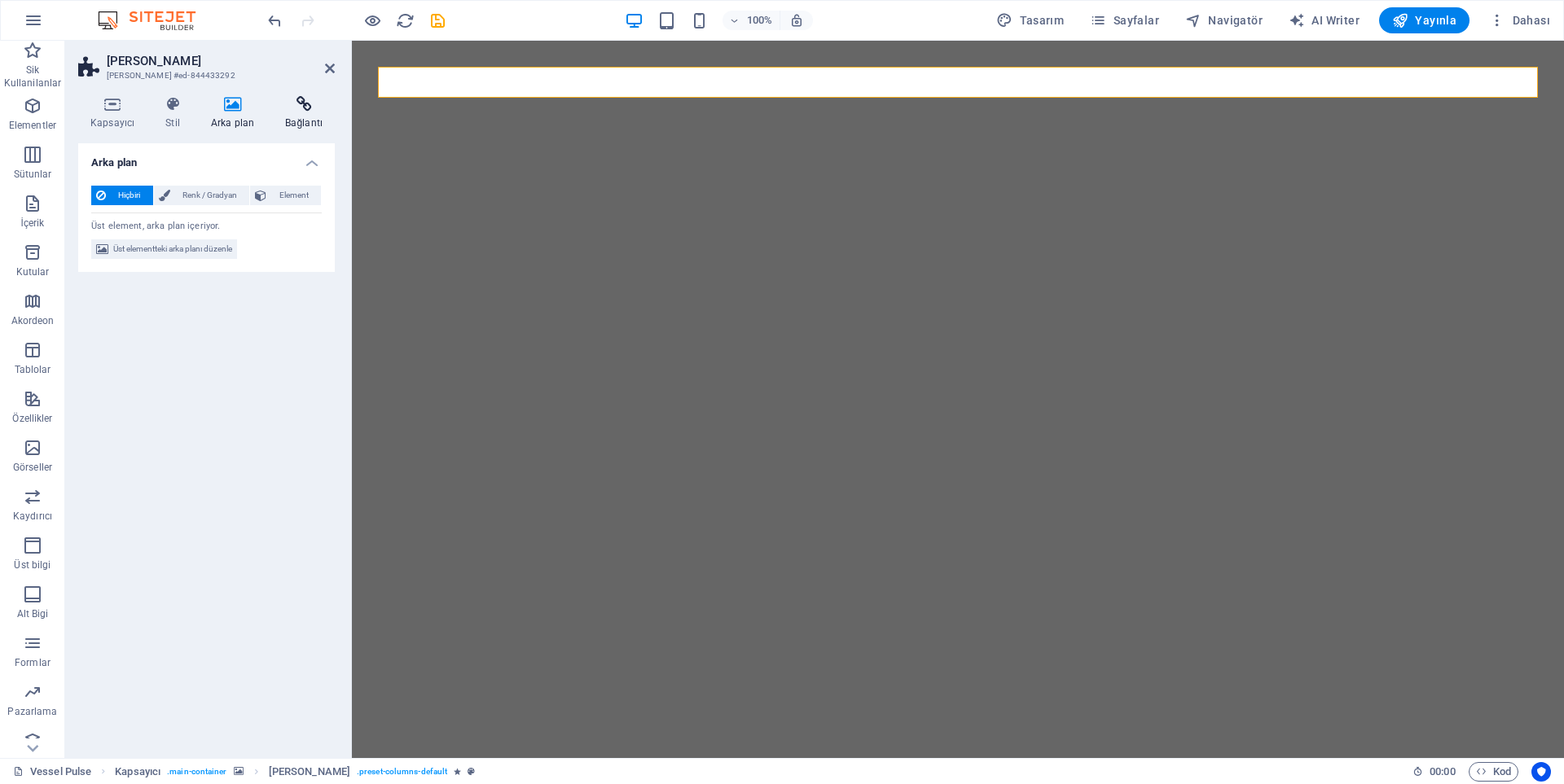
click at [282, 116] on h4 "Bağlantı" at bounding box center [304, 113] width 62 height 34
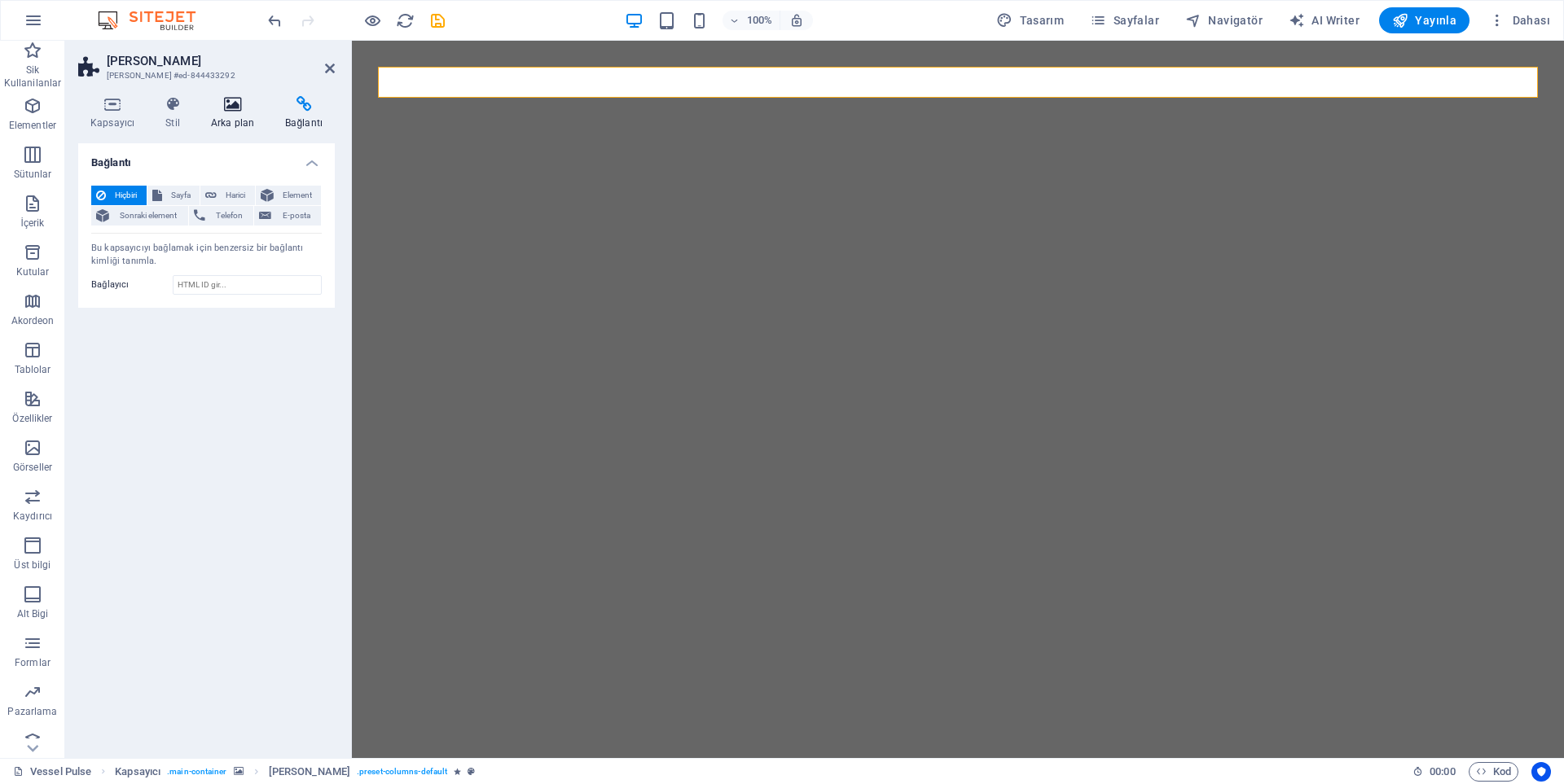
click at [221, 103] on icon at bounding box center [232, 103] width 68 height 16
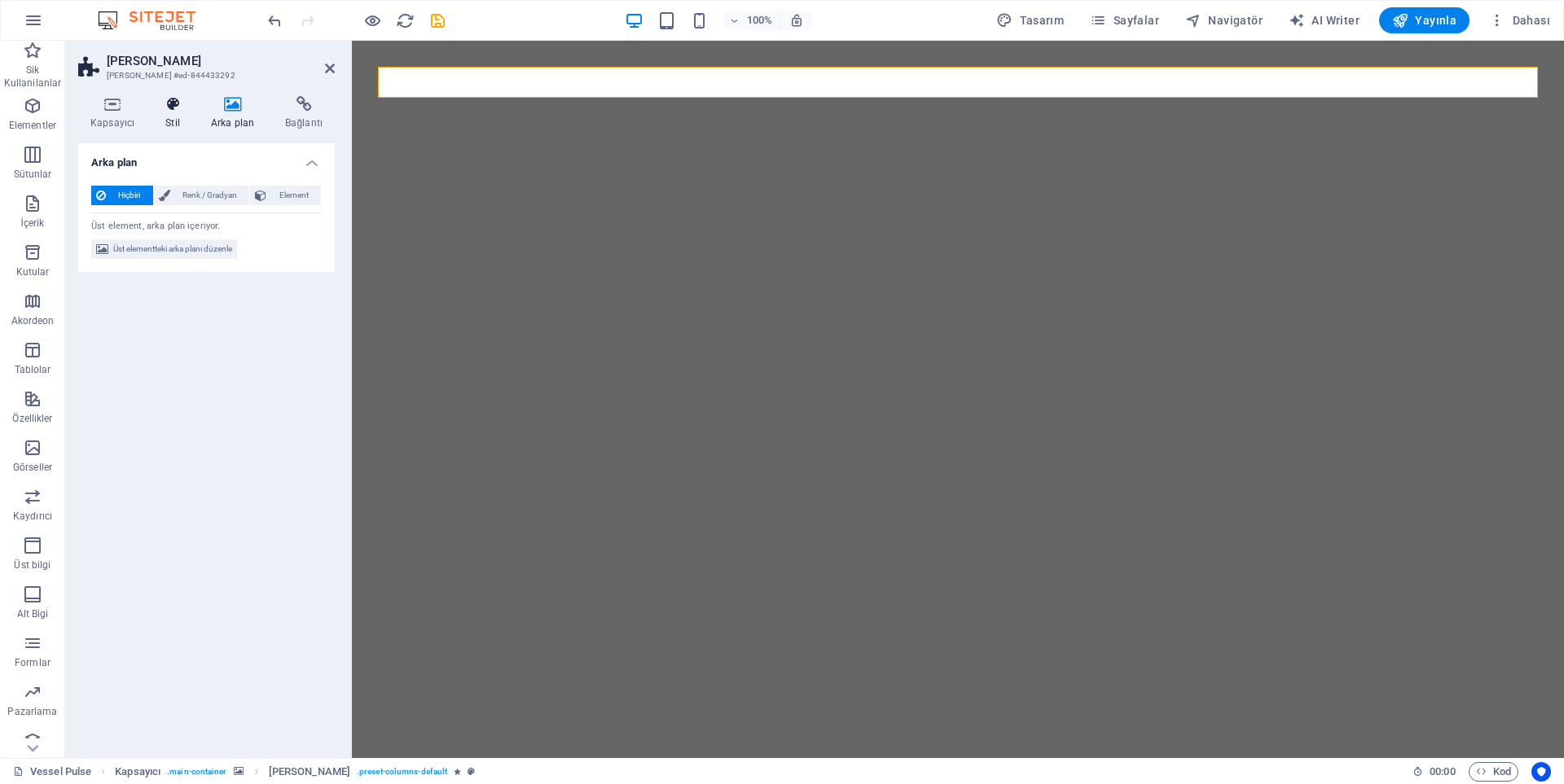
click at [161, 109] on icon at bounding box center [173, 103] width 39 height 16
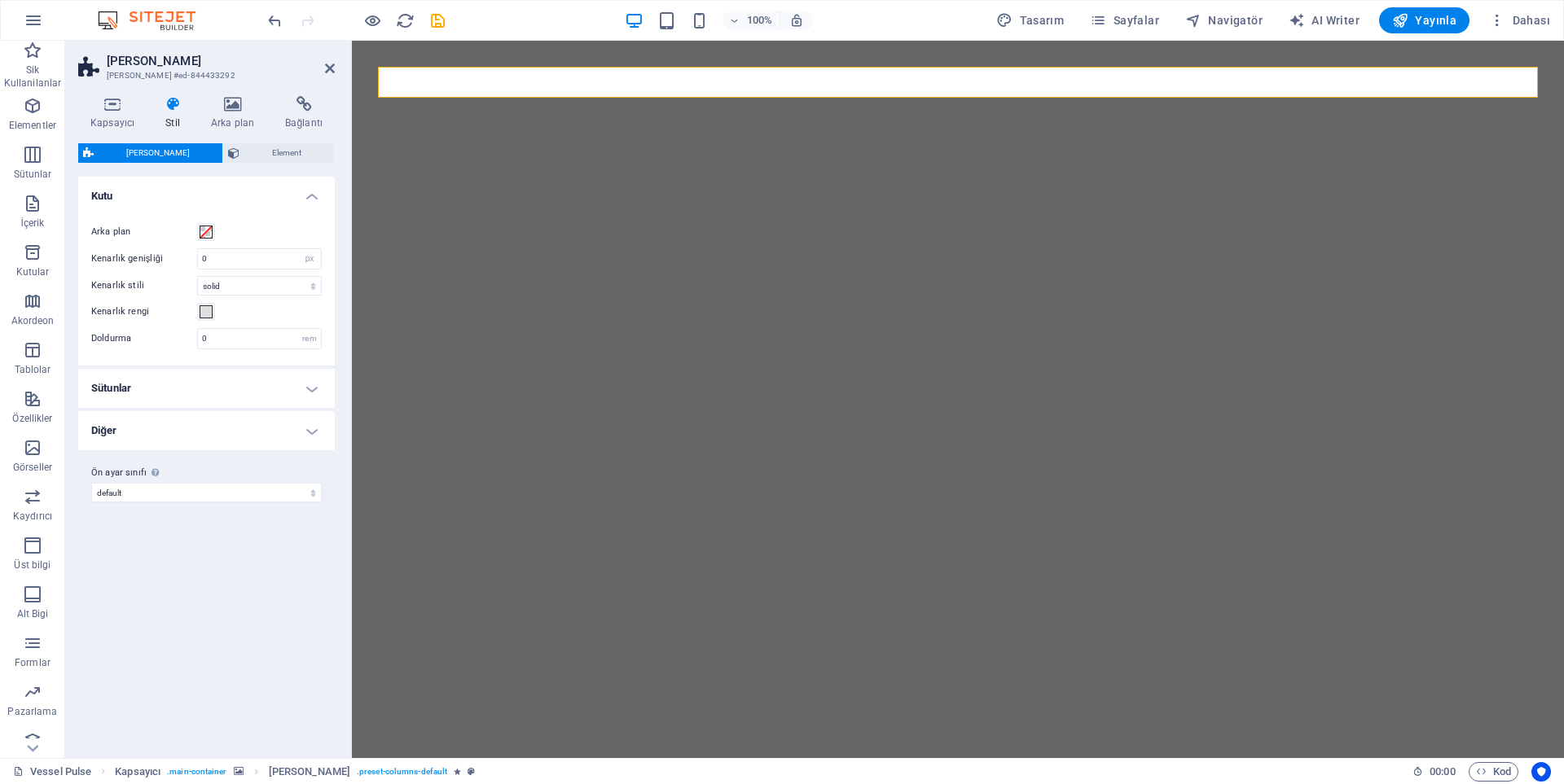
click at [115, 391] on h4 "Sütunlar" at bounding box center [206, 389] width 256 height 39
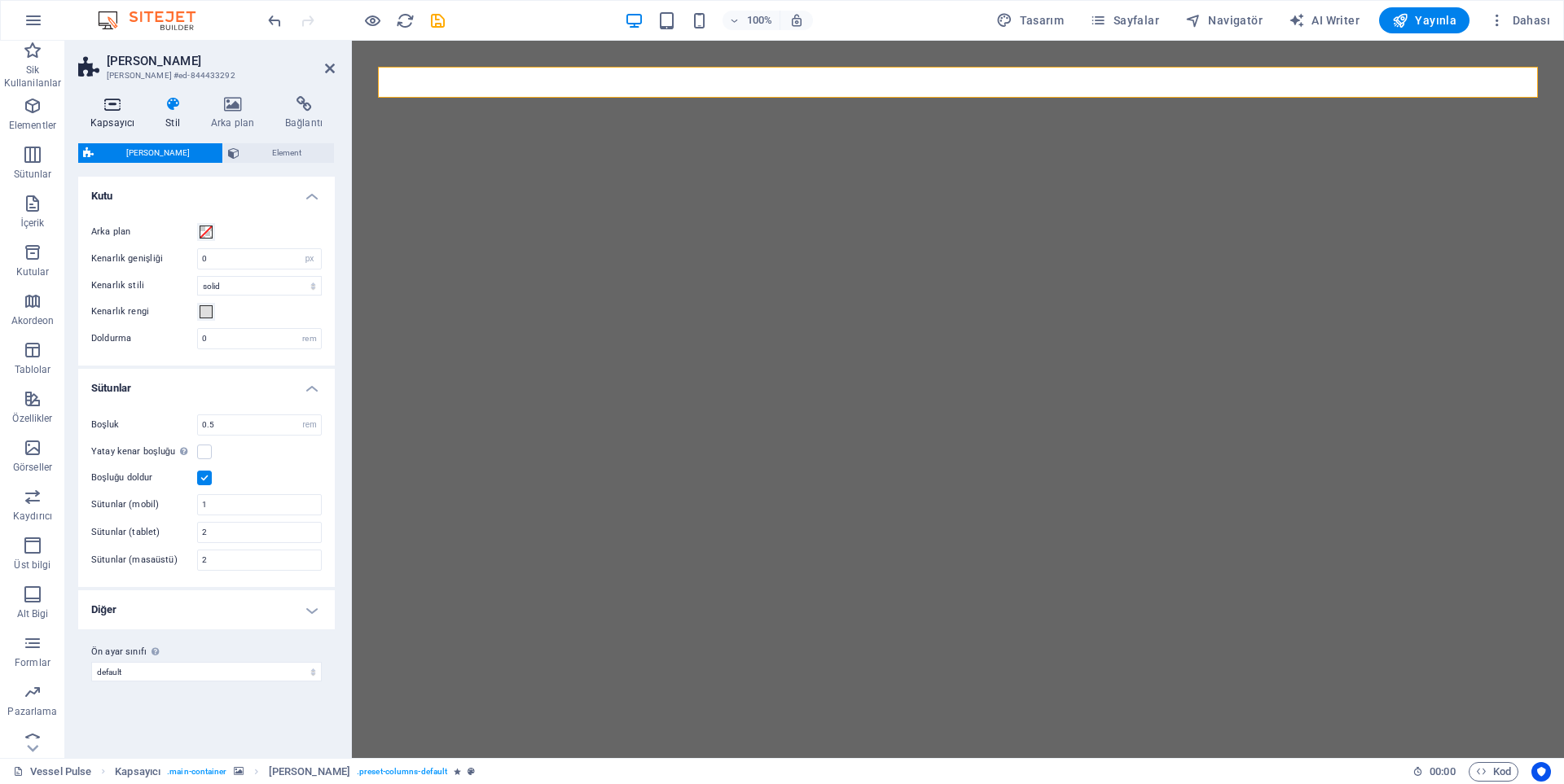
click at [111, 103] on icon at bounding box center [112, 103] width 68 height 16
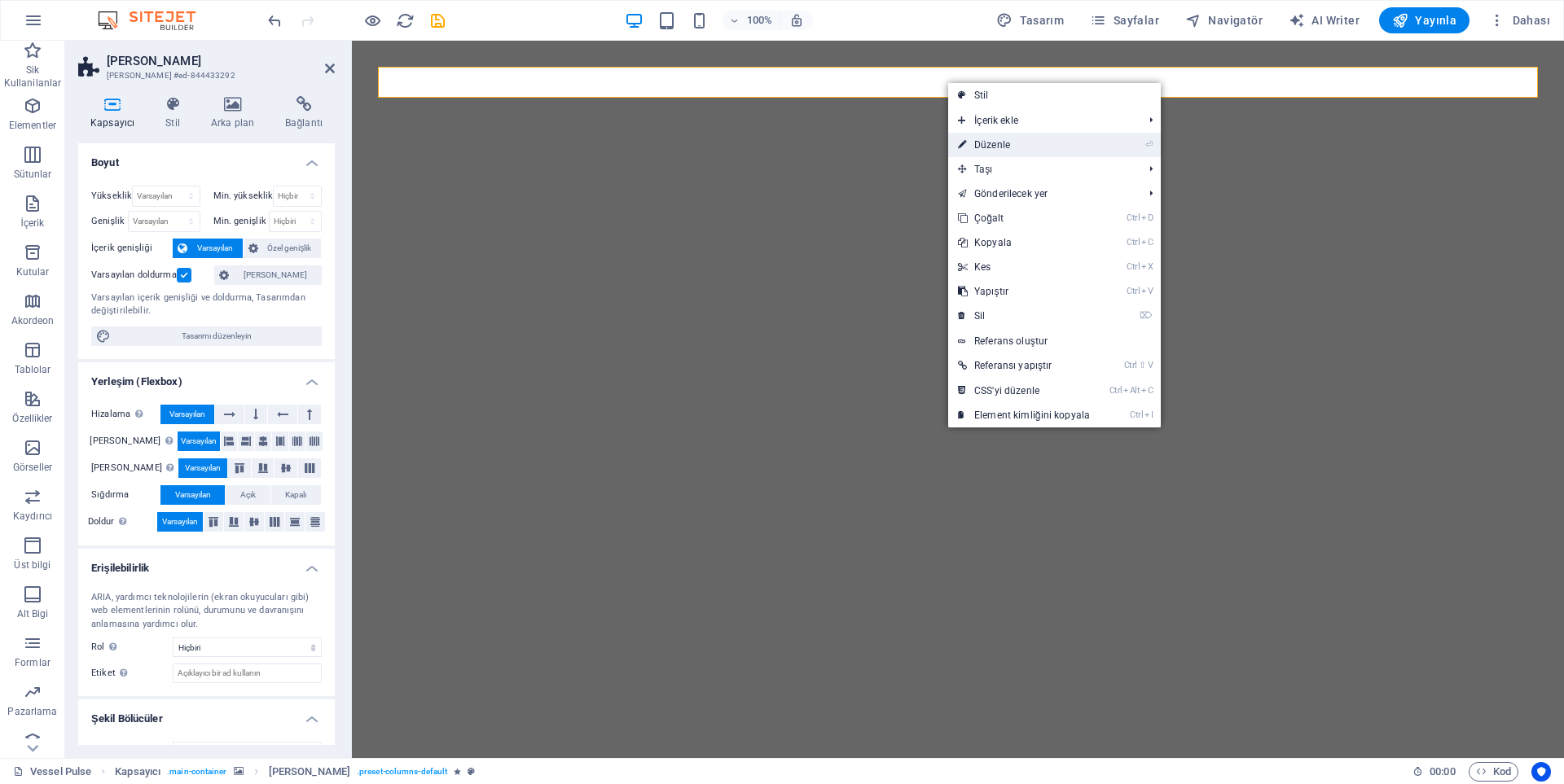
click at [1115, 144] on li "⏎ Düzenle" at bounding box center [1055, 144] width 213 height 24
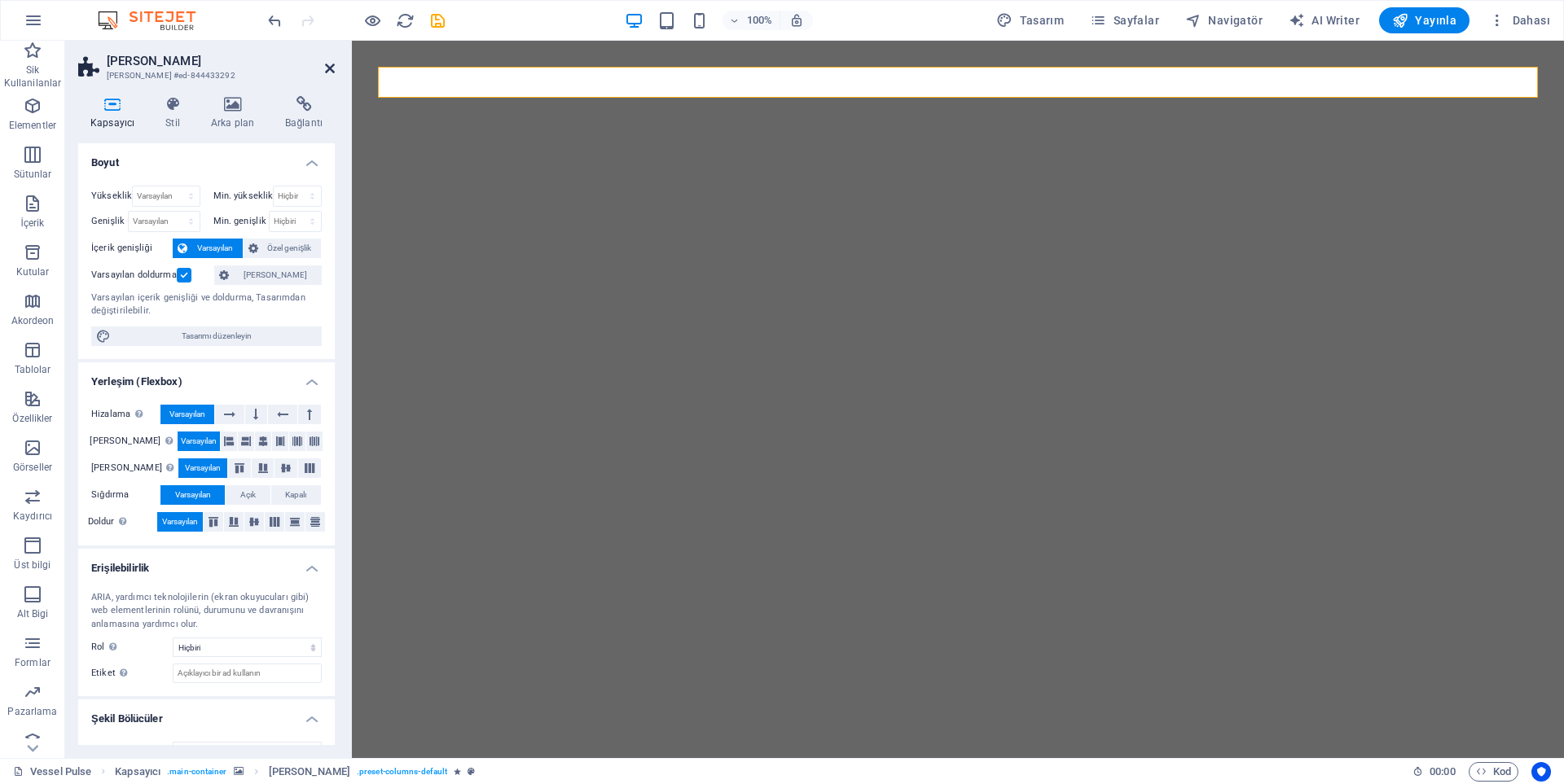
click at [329, 65] on icon at bounding box center [330, 68] width 9 height 13
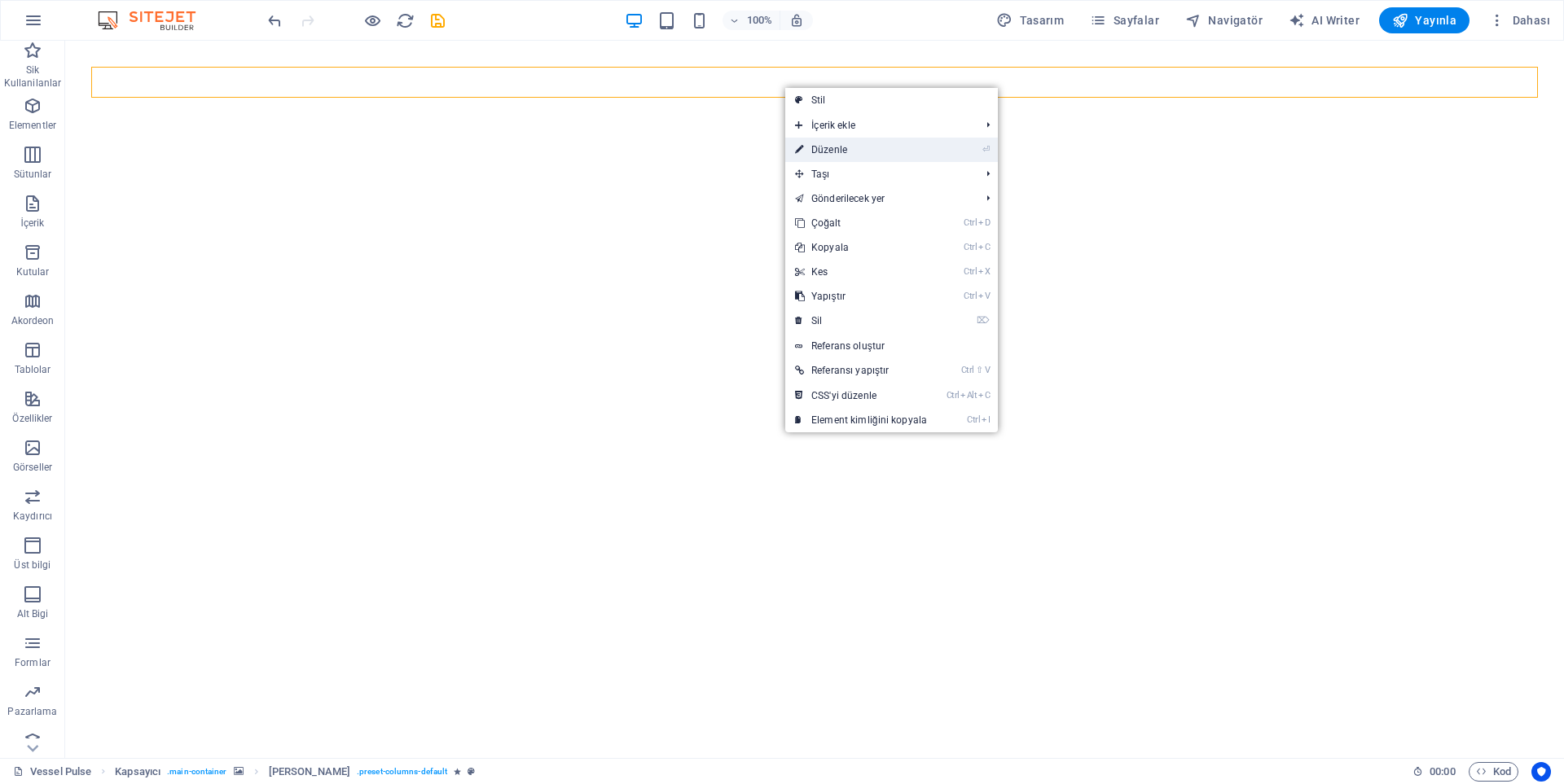
click at [839, 145] on link "⏎ Düzenle" at bounding box center [861, 150] width 151 height 24
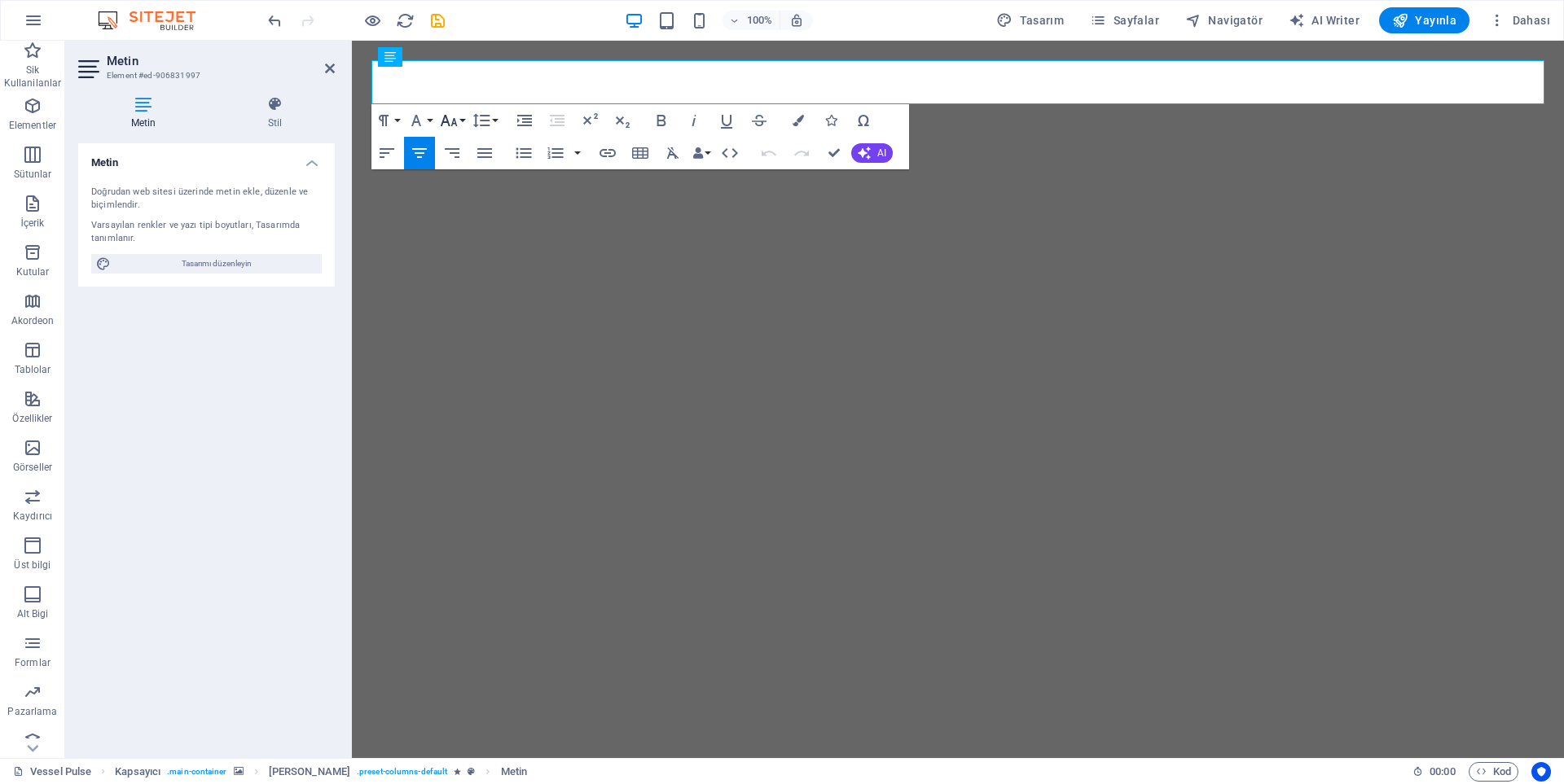
click at [454, 123] on icon "button" at bounding box center [450, 120] width 17 height 11
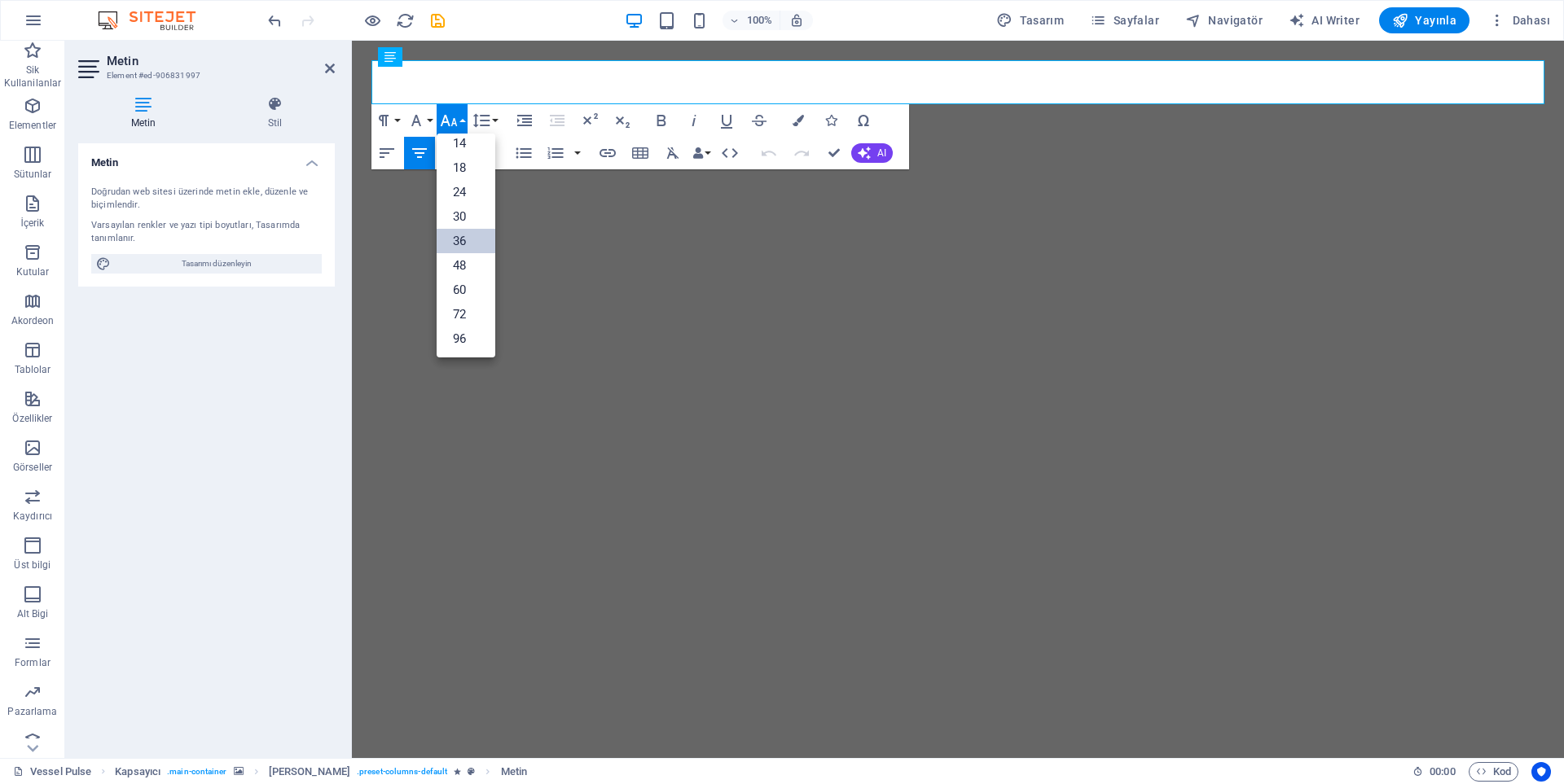
scroll to position [131, 0]
click at [467, 213] on link "30" at bounding box center [465, 216] width 59 height 24
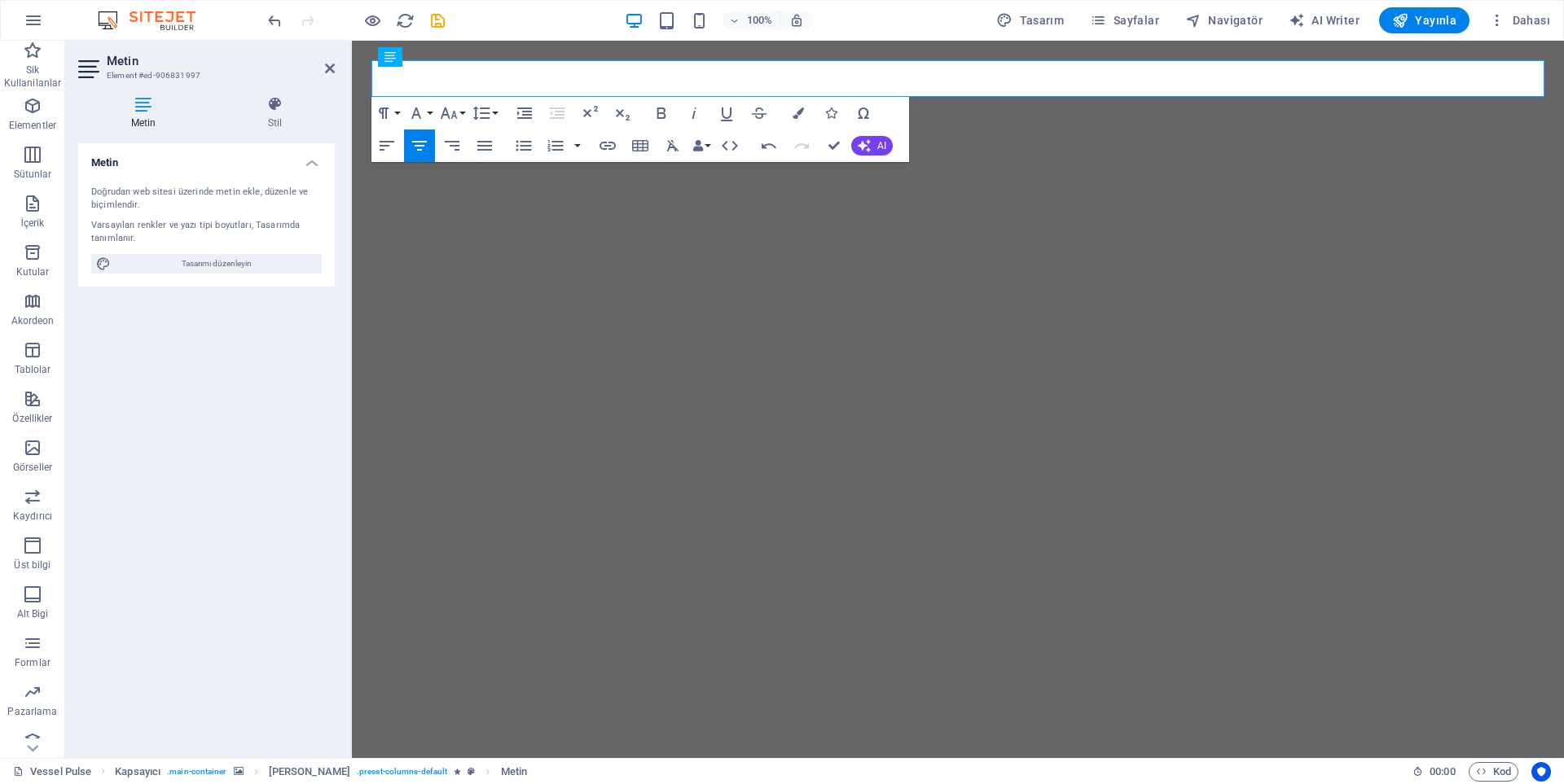
click at [543, 41] on img "1/1" at bounding box center [958, 41] width 1212 height 0
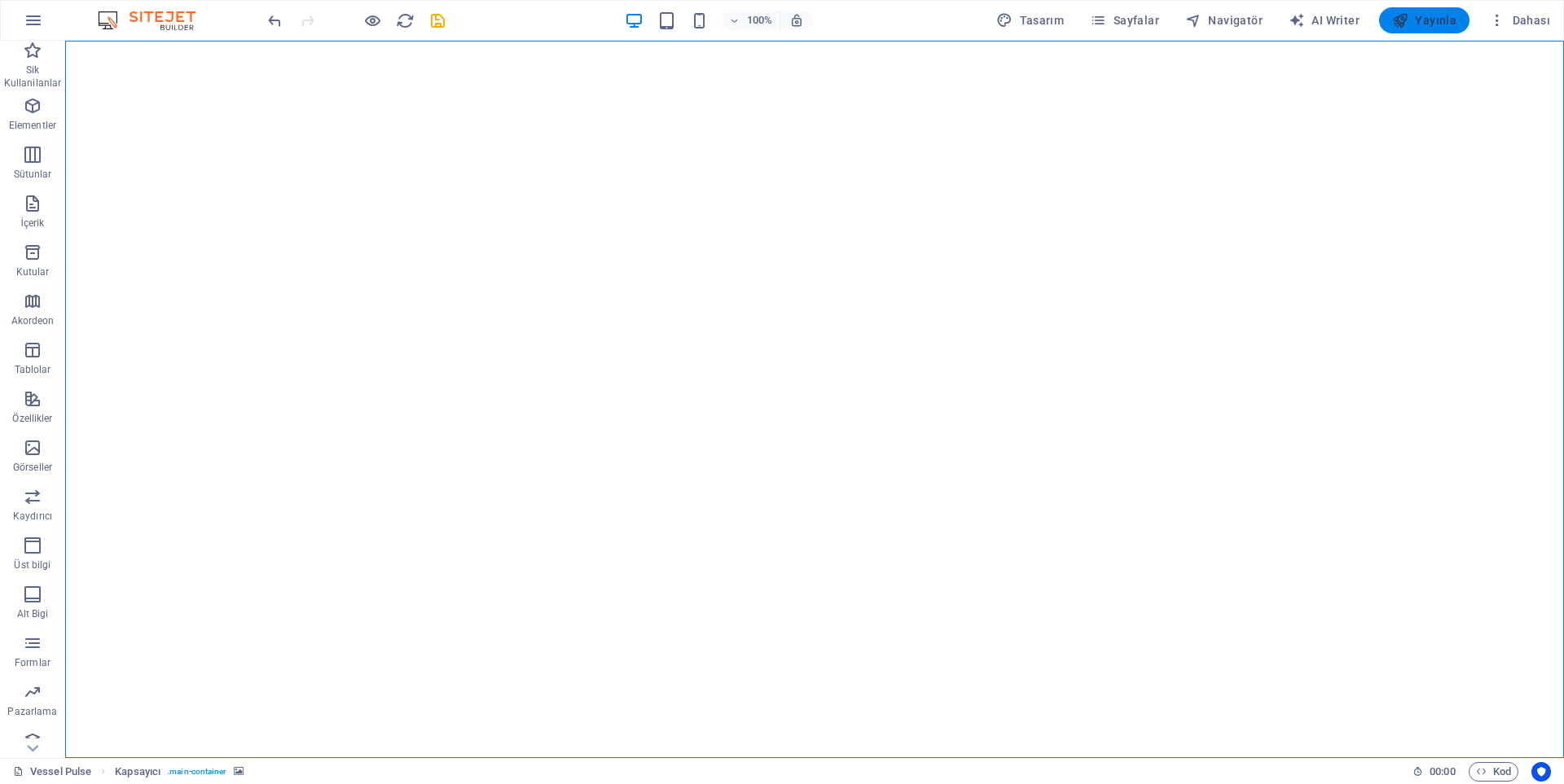
click at [1407, 25] on icon "button" at bounding box center [1400, 20] width 16 height 16
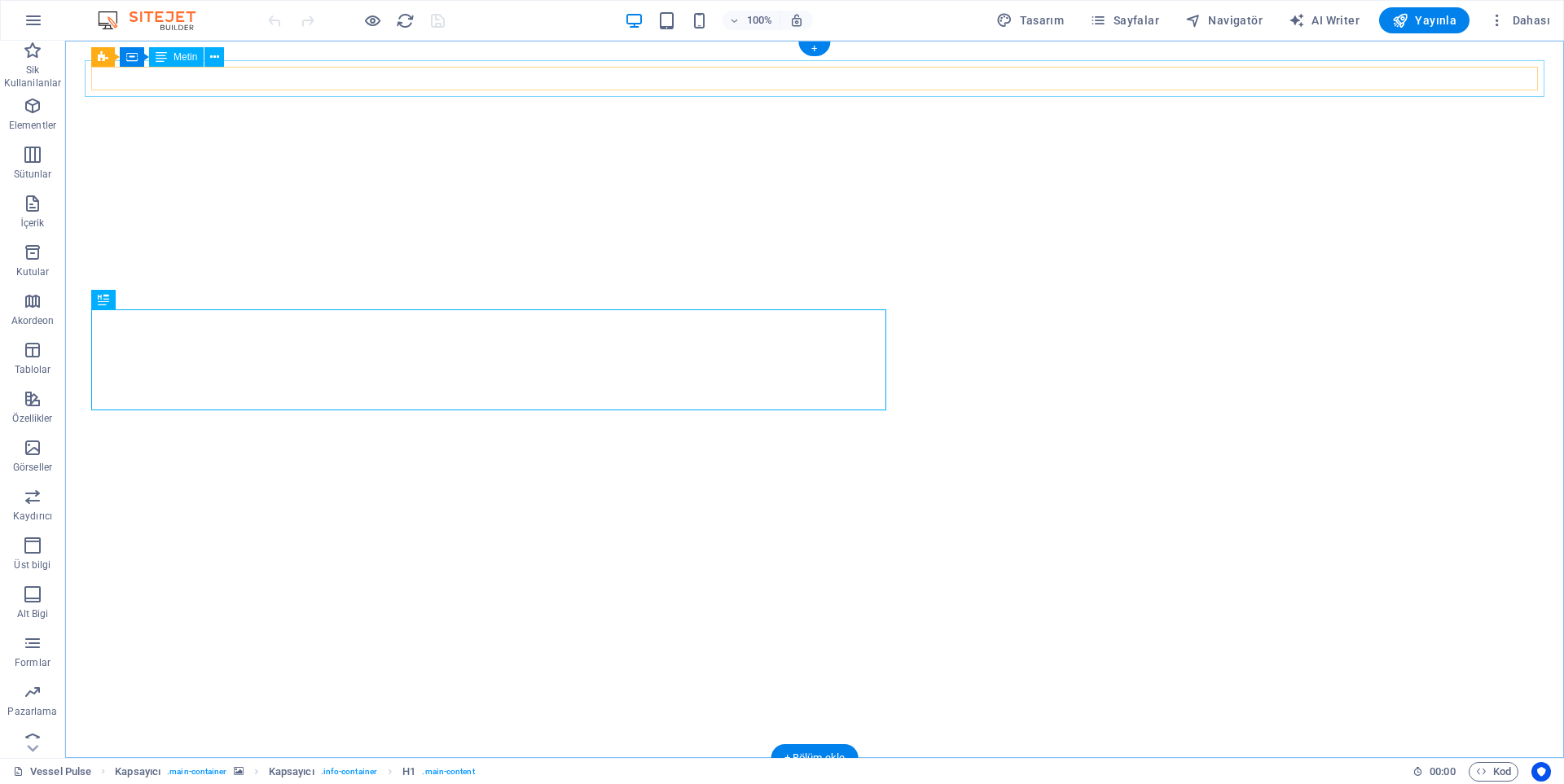
click at [846, 777] on div "We'll be here soon" at bounding box center [814, 795] width 1460 height 36
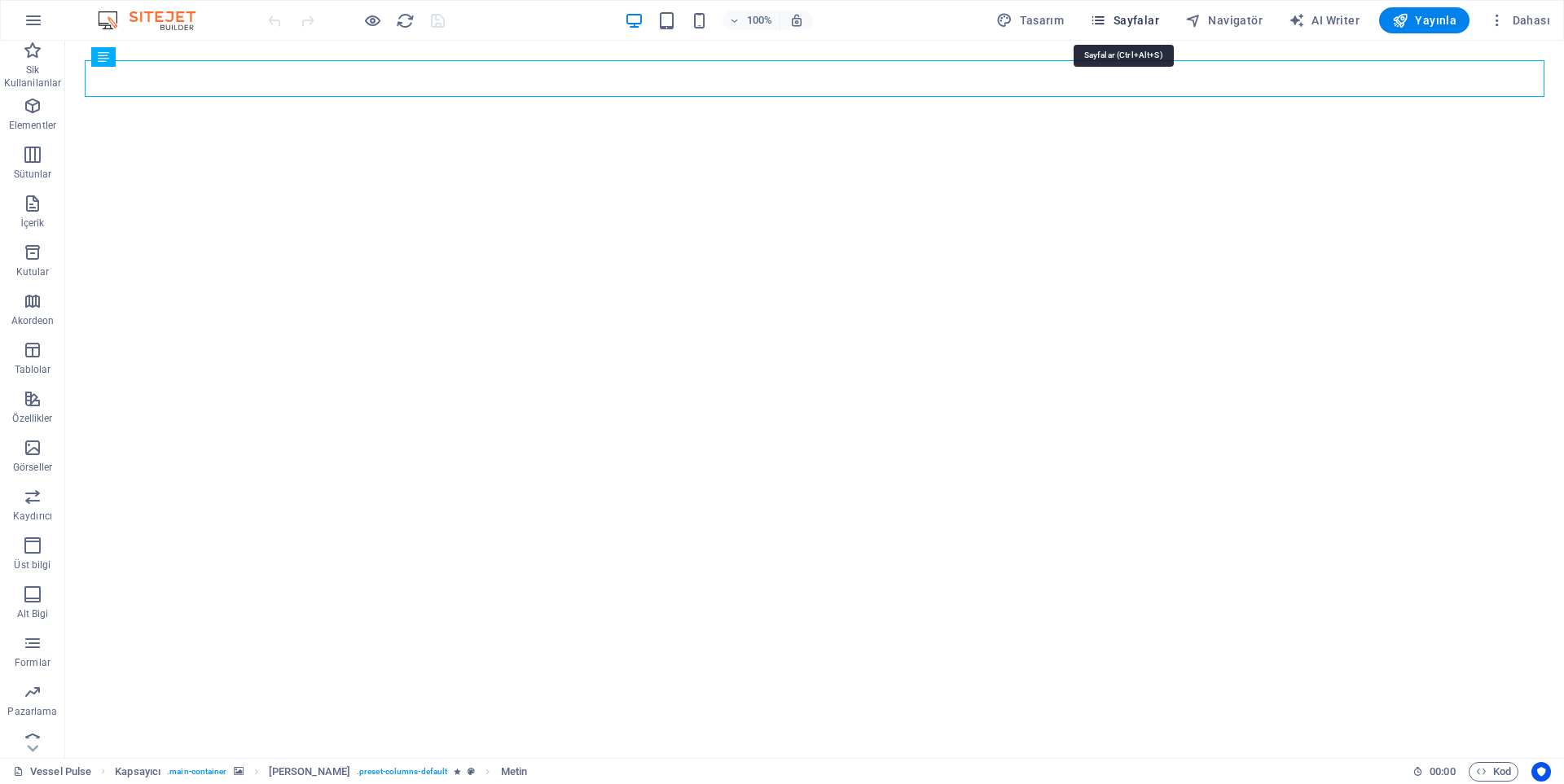
click at [1128, 22] on span "Sayfalar" at bounding box center [1125, 20] width 69 height 16
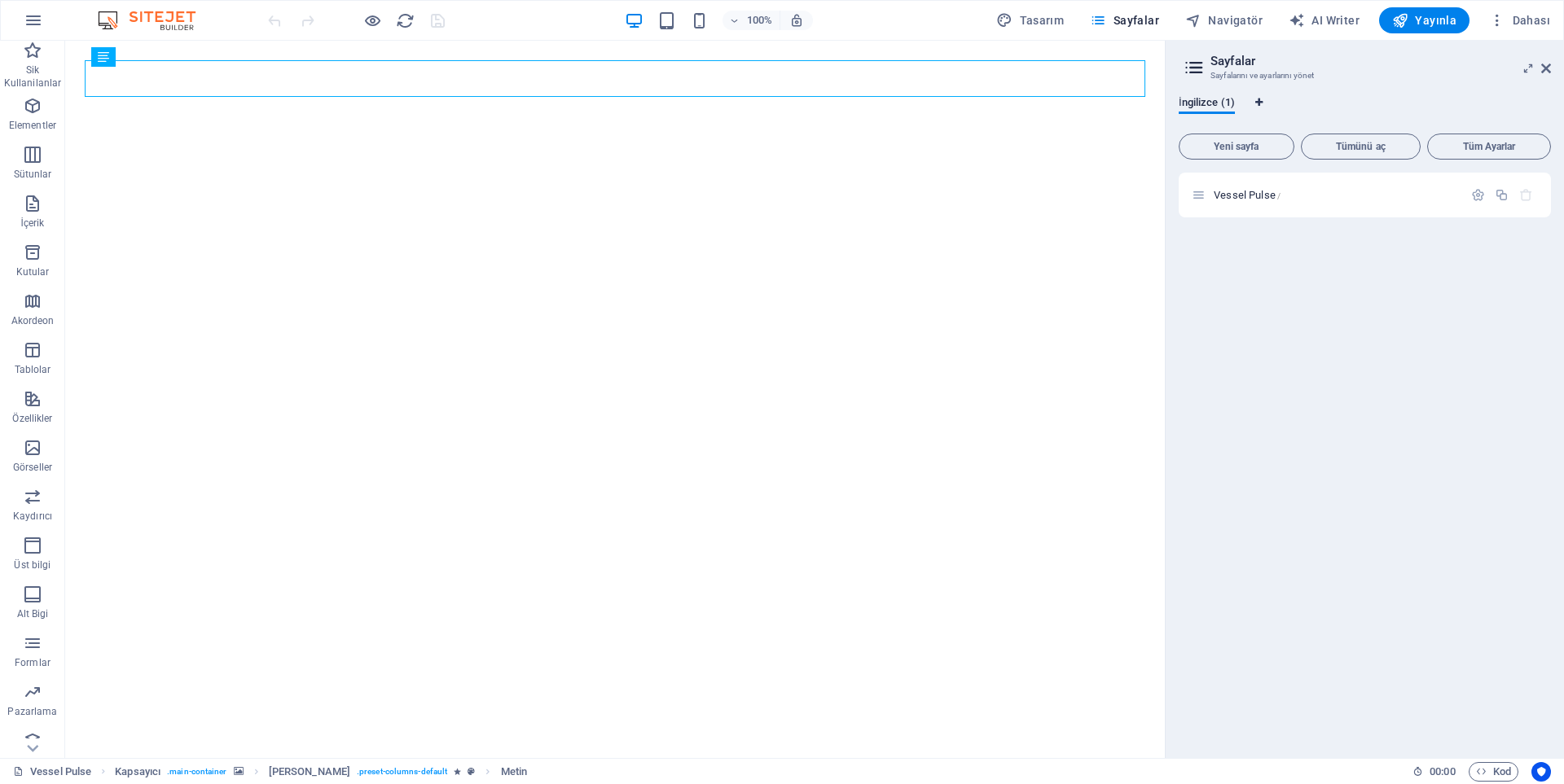
click at [1259, 101] on icon "Dil Sekmeleri" at bounding box center [1259, 103] width 7 height 9
select select "72"
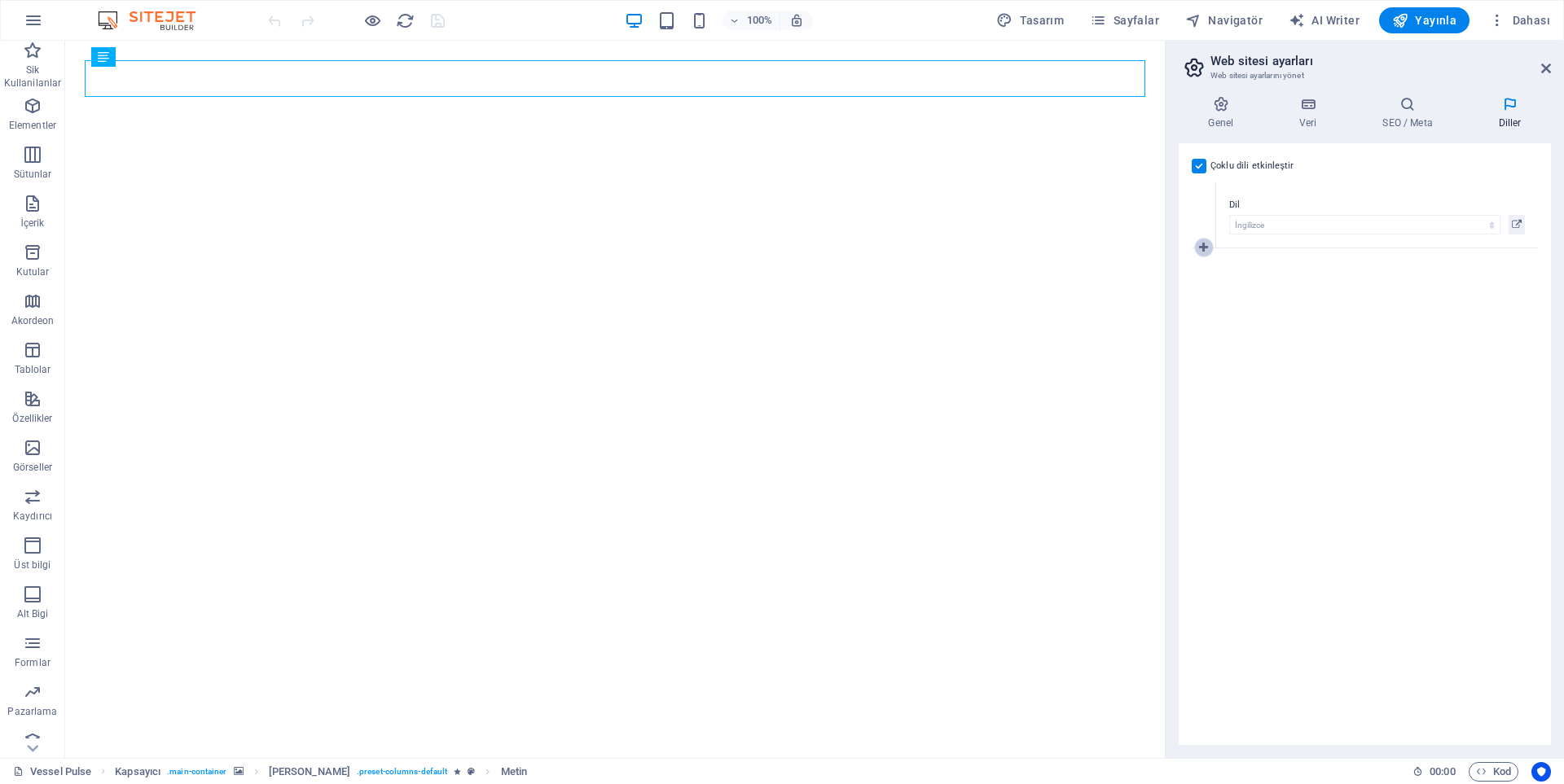
click at [1199, 247] on icon at bounding box center [1204, 247] width 9 height 11
click at [1253, 293] on select "Abkhazian Afar Afrikaans Akan Albanian Almanca Amharic Aragonese Arapça Armenia…" at bounding box center [1364, 290] width 271 height 20
select select "165"
click at [1229, 281] on select "Abkhazian Afar Afrikaans Akan Albanian Almanca Amharic Aragonese Arapça Armenia…" at bounding box center [1364, 290] width 271 height 20
click at [1294, 442] on div "Çoklu dili etkinleştir Çoklu dili silmek için tek bir dil kalana kadar tüm dill…" at bounding box center [1364, 445] width 372 height 602
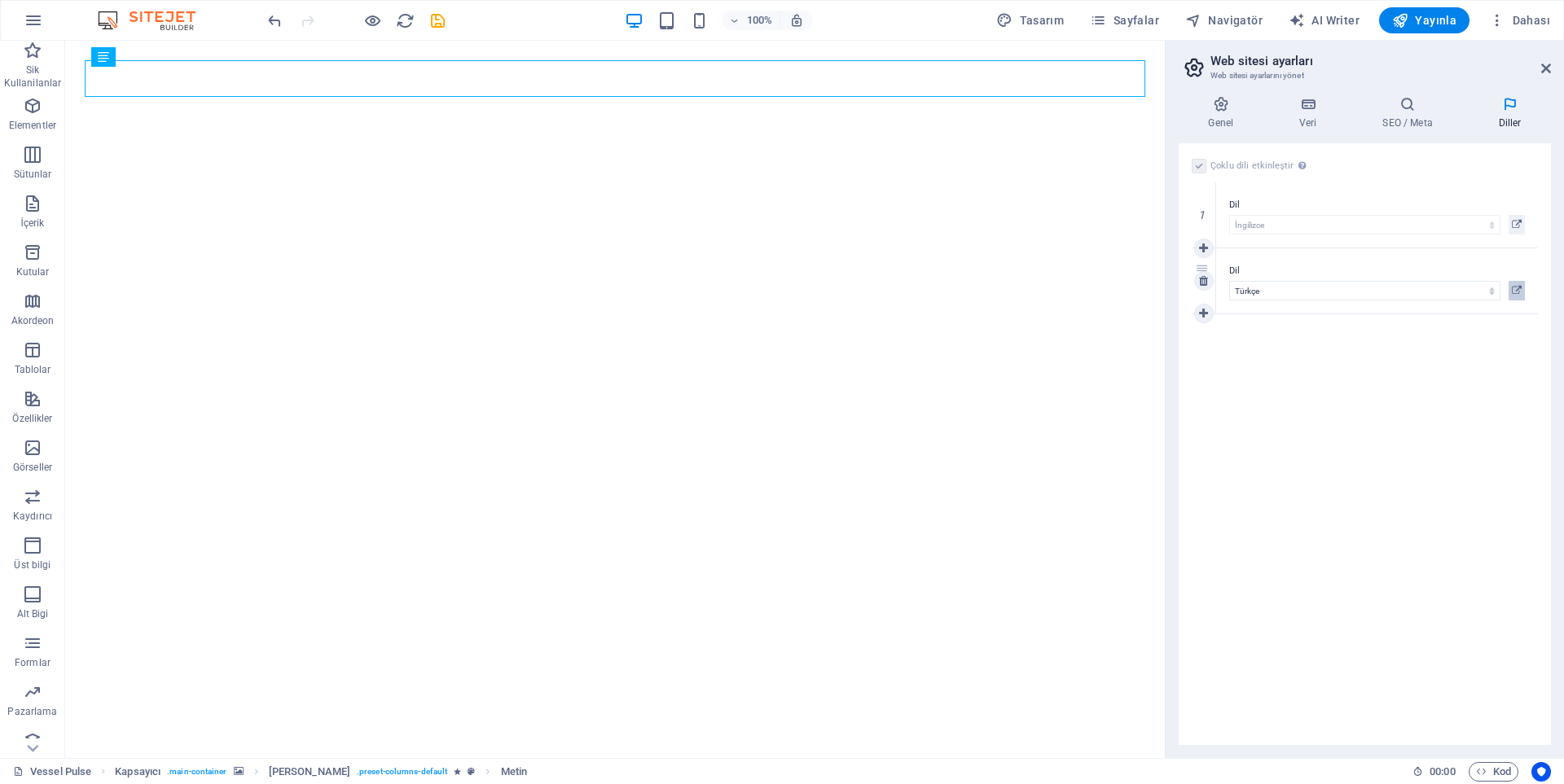
click at [1516, 286] on icon at bounding box center [1516, 290] width 9 height 20
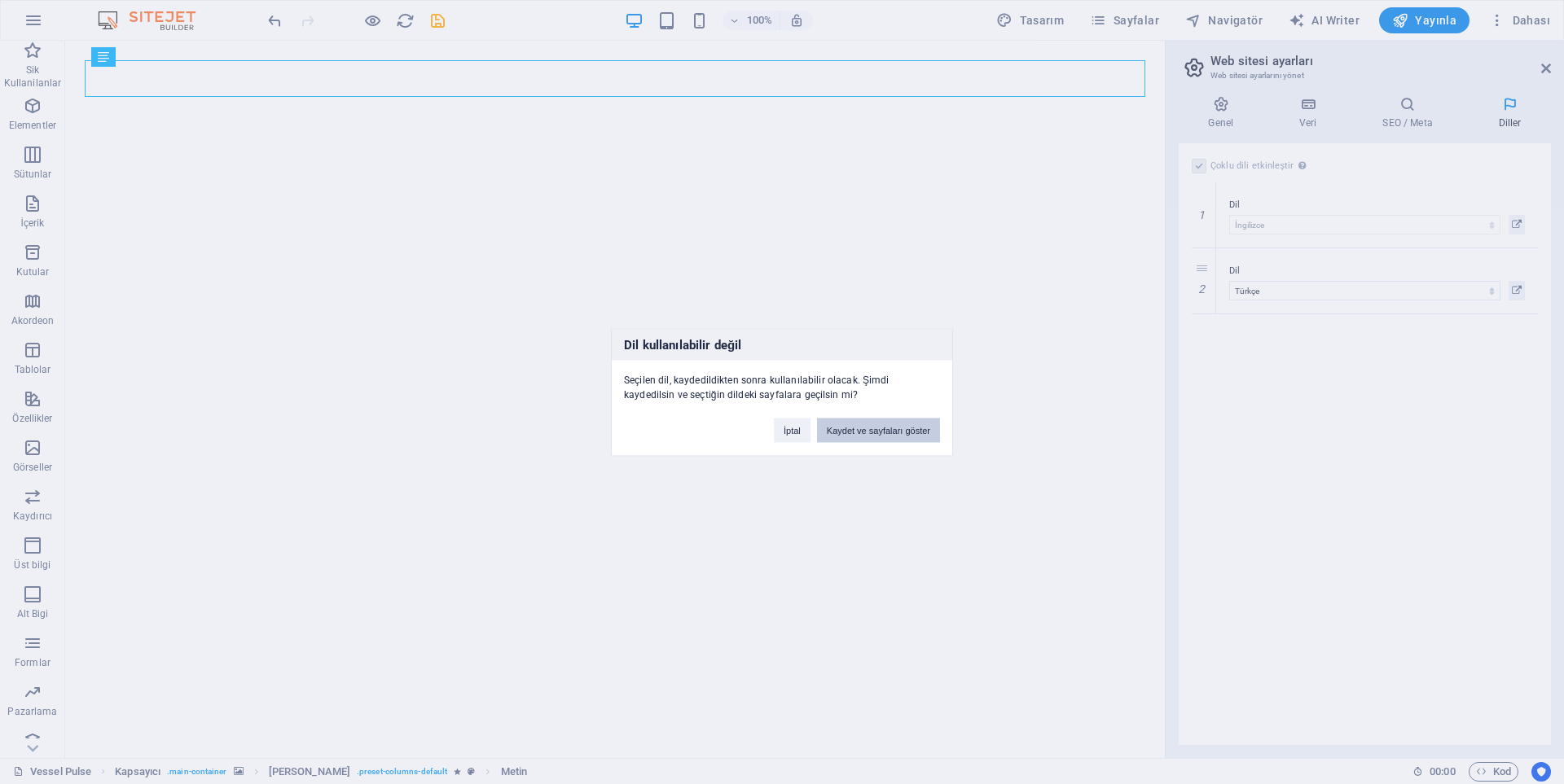
click at [828, 433] on button "Kaydet ve sayfaları göster" at bounding box center [879, 430] width 123 height 24
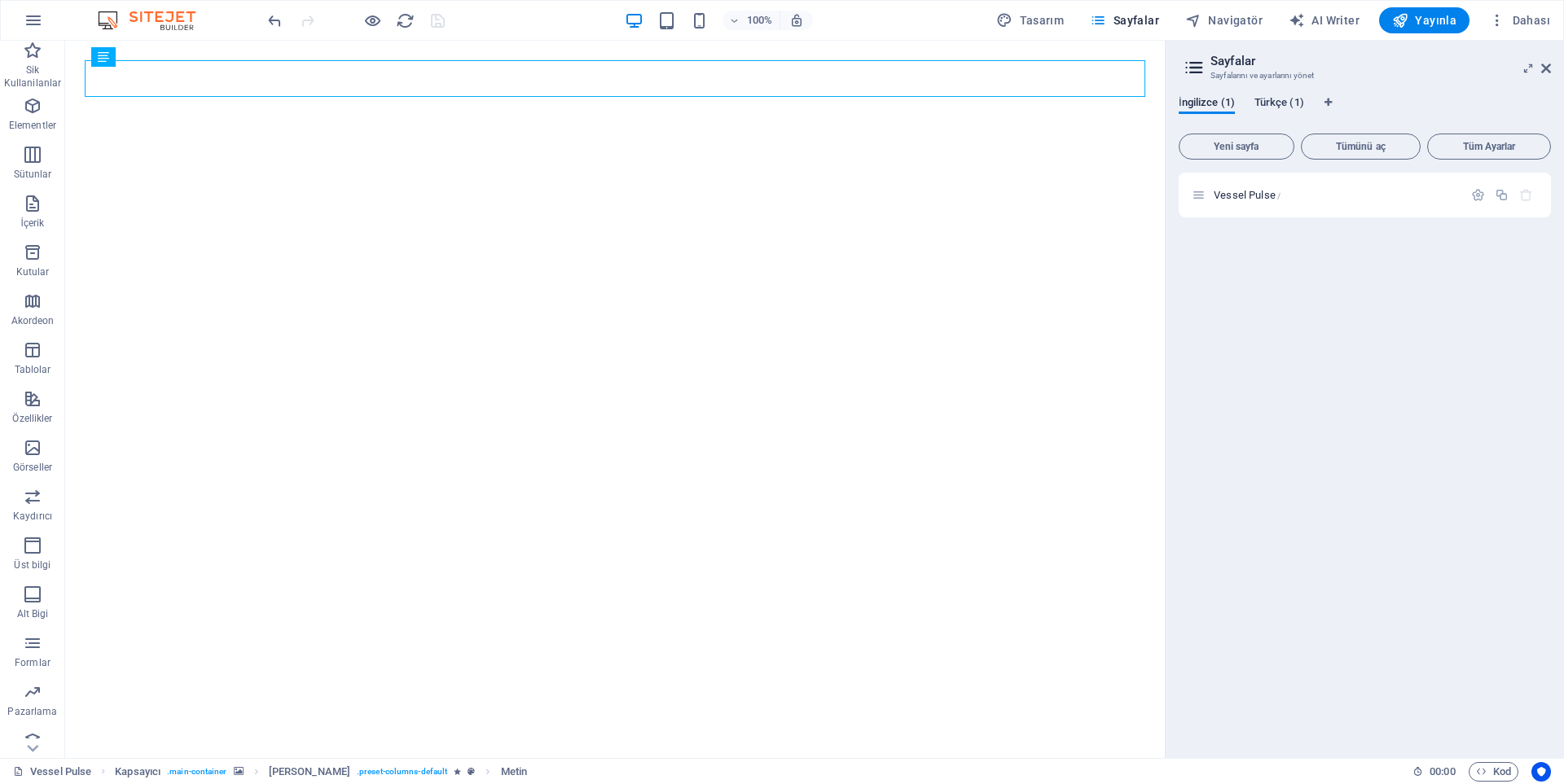
click at [1278, 103] on span "Türkçe (1)" at bounding box center [1279, 104] width 49 height 22
click at [1215, 103] on span "İngilizce (1)" at bounding box center [1207, 104] width 56 height 22
click at [1270, 102] on span "Türkçe (1)" at bounding box center [1279, 104] width 49 height 22
click at [1410, 17] on span "Yayınla" at bounding box center [1424, 20] width 64 height 16
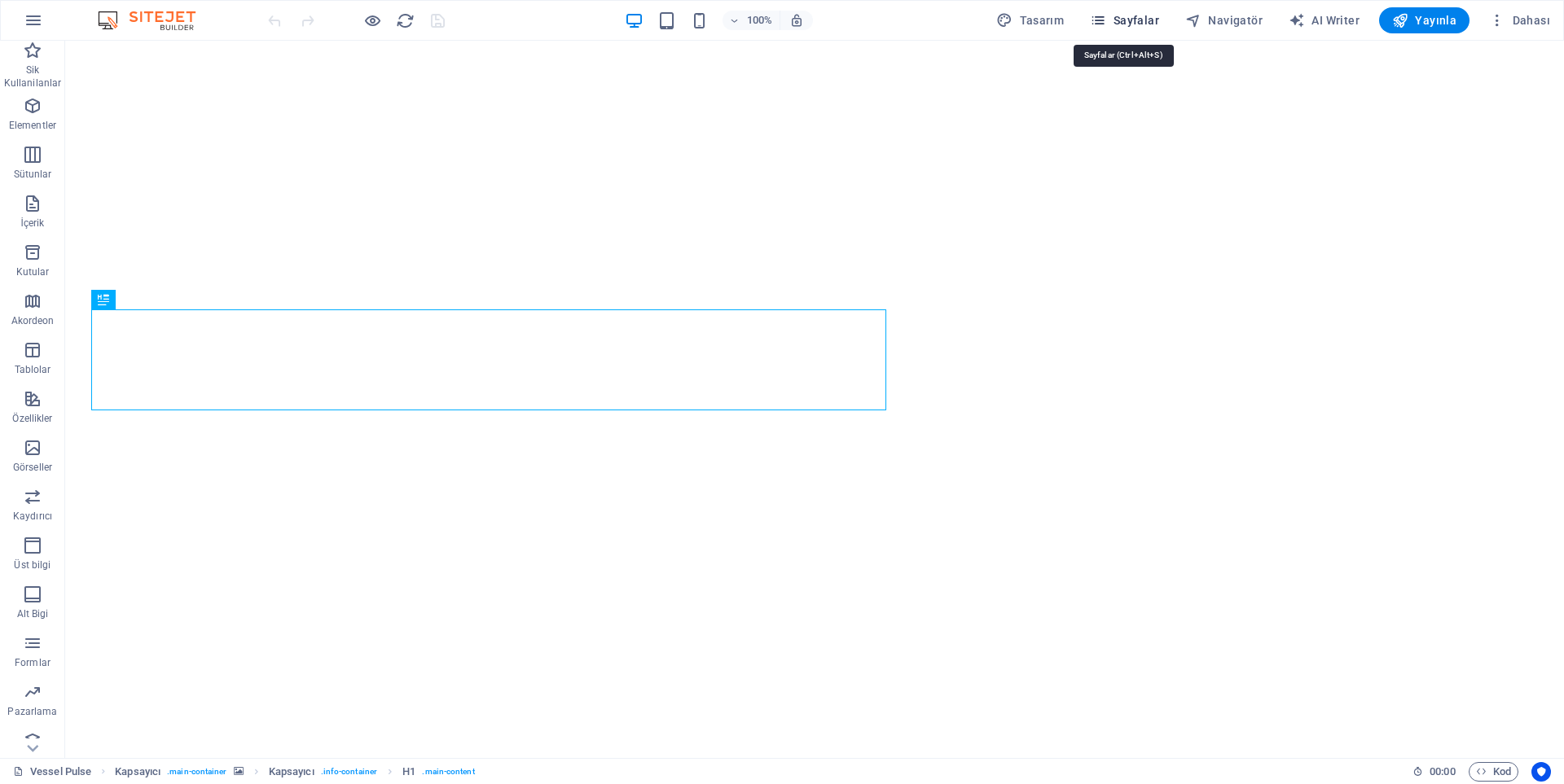
click at [1121, 26] on span "Sayfalar" at bounding box center [1125, 20] width 69 height 16
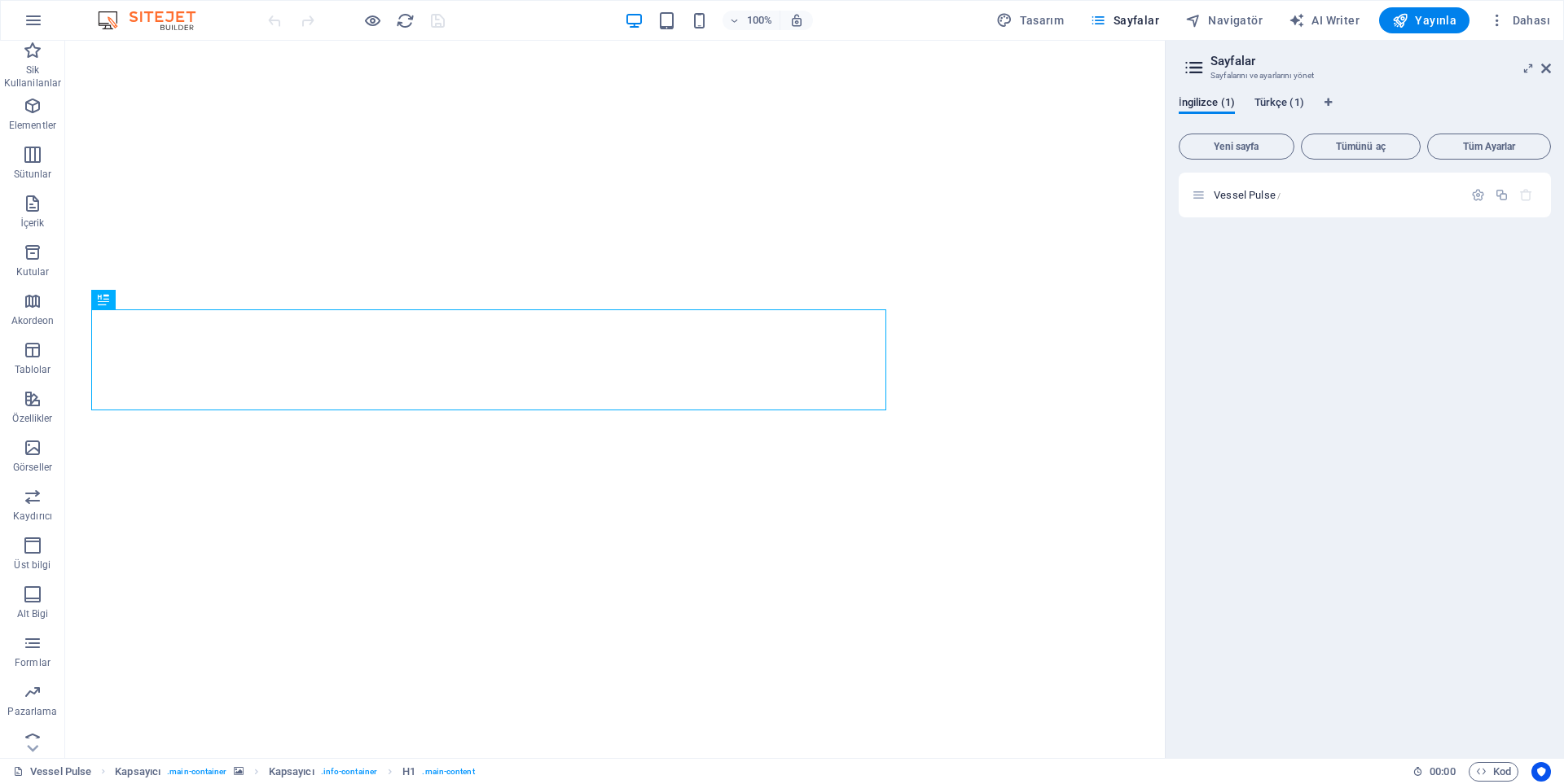
click at [1276, 101] on span "Türkçe (1)" at bounding box center [1279, 104] width 49 height 22
click at [1480, 199] on icon "button" at bounding box center [1478, 195] width 14 height 14
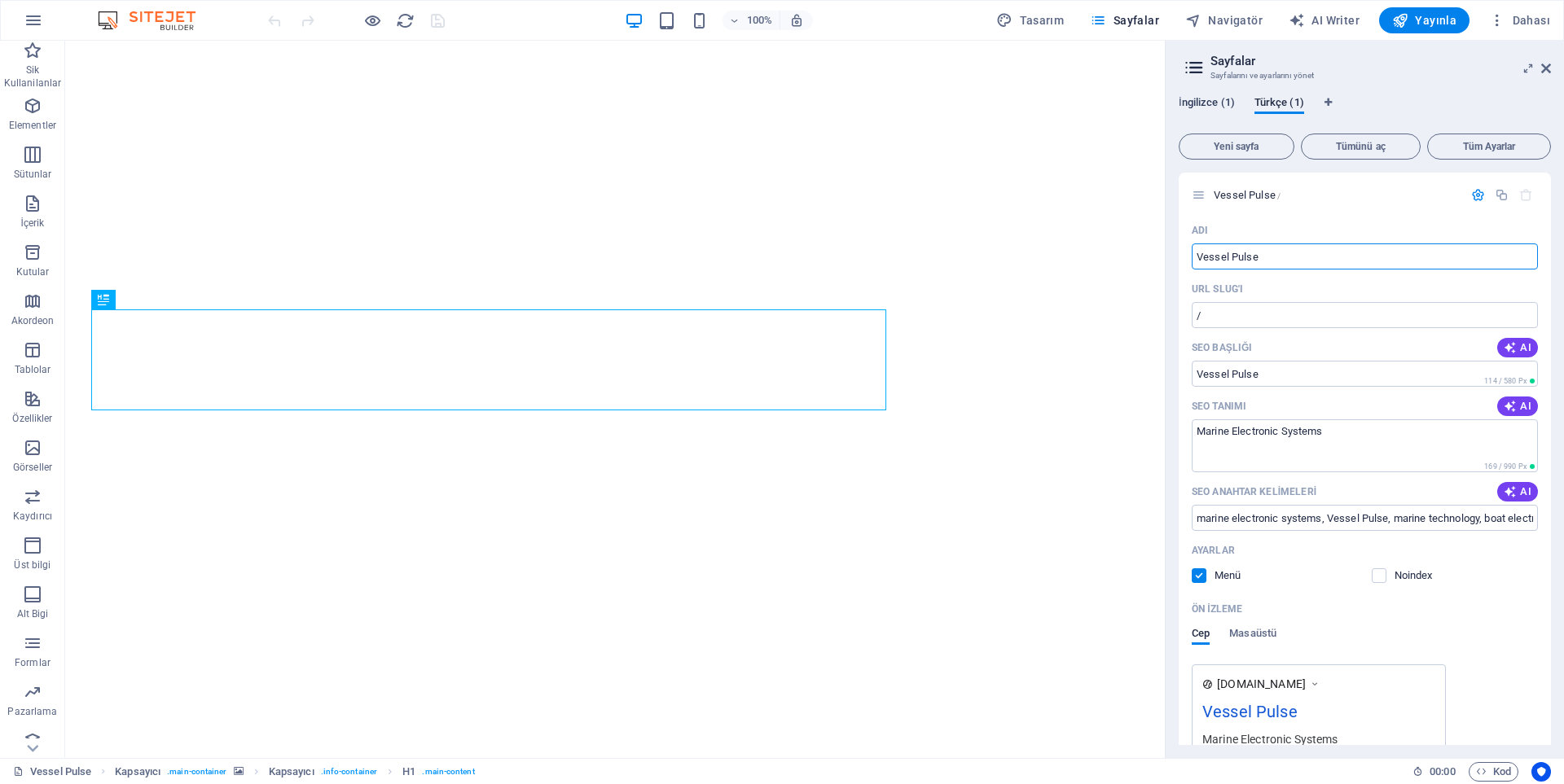
click at [1214, 99] on span "İngilizce (1)" at bounding box center [1207, 104] width 56 height 22
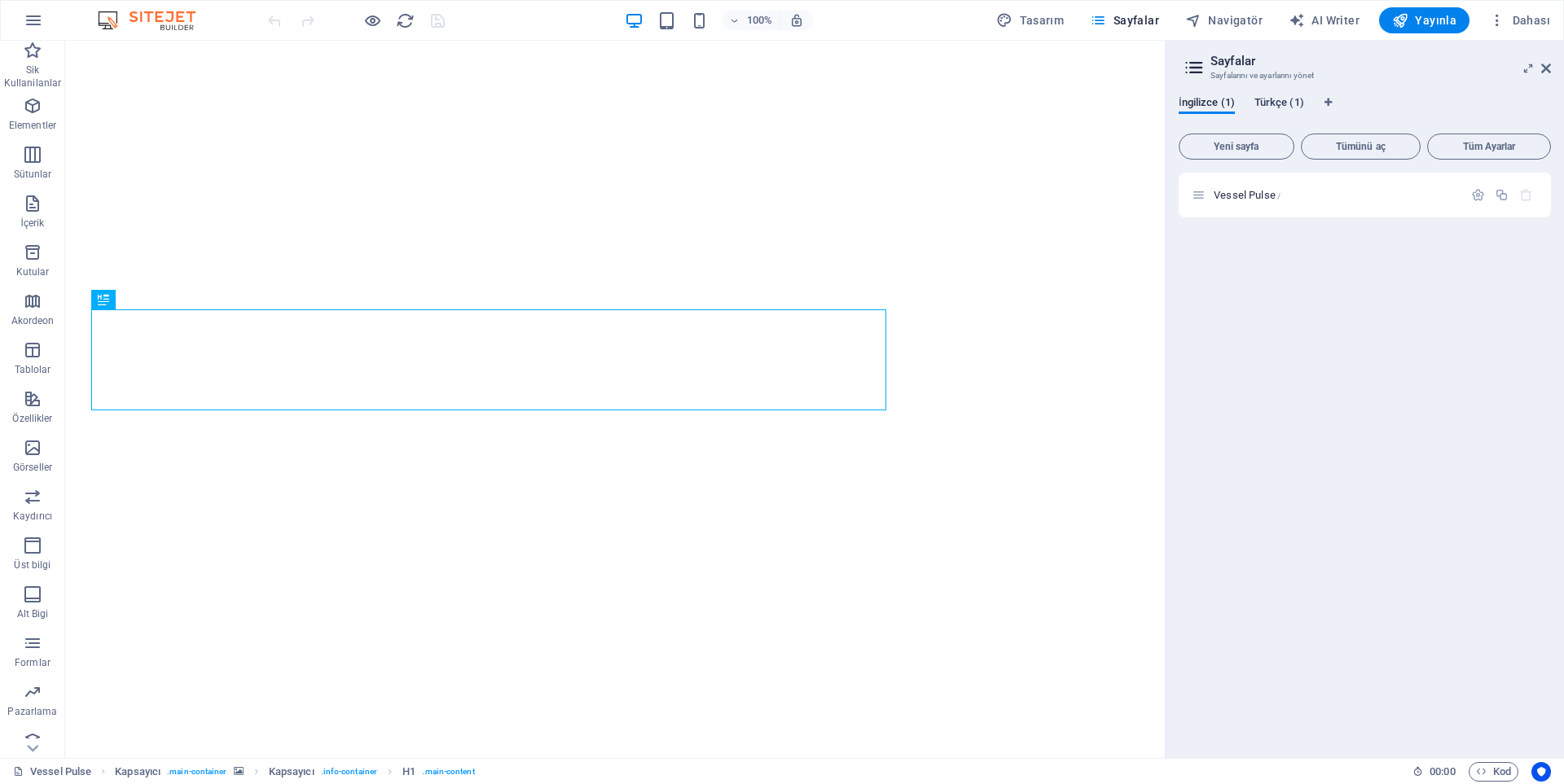
click at [1272, 108] on span "Türkçe (1)" at bounding box center [1279, 104] width 49 height 22
click at [1225, 195] on span "Vessel Pulse /" at bounding box center [1248, 195] width 67 height 12
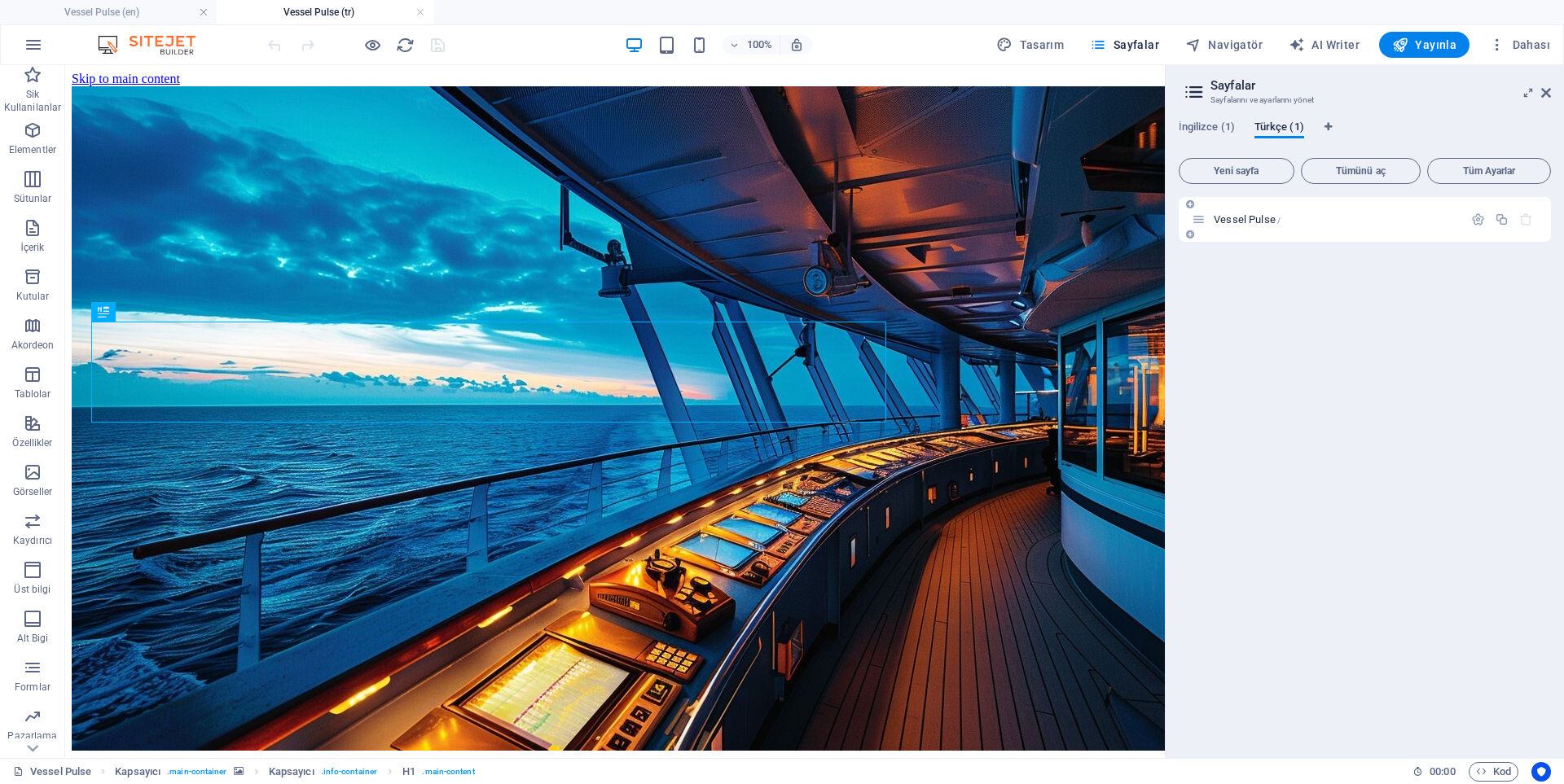
click at [1226, 214] on span "Vessel Pulse /" at bounding box center [1248, 219] width 67 height 12
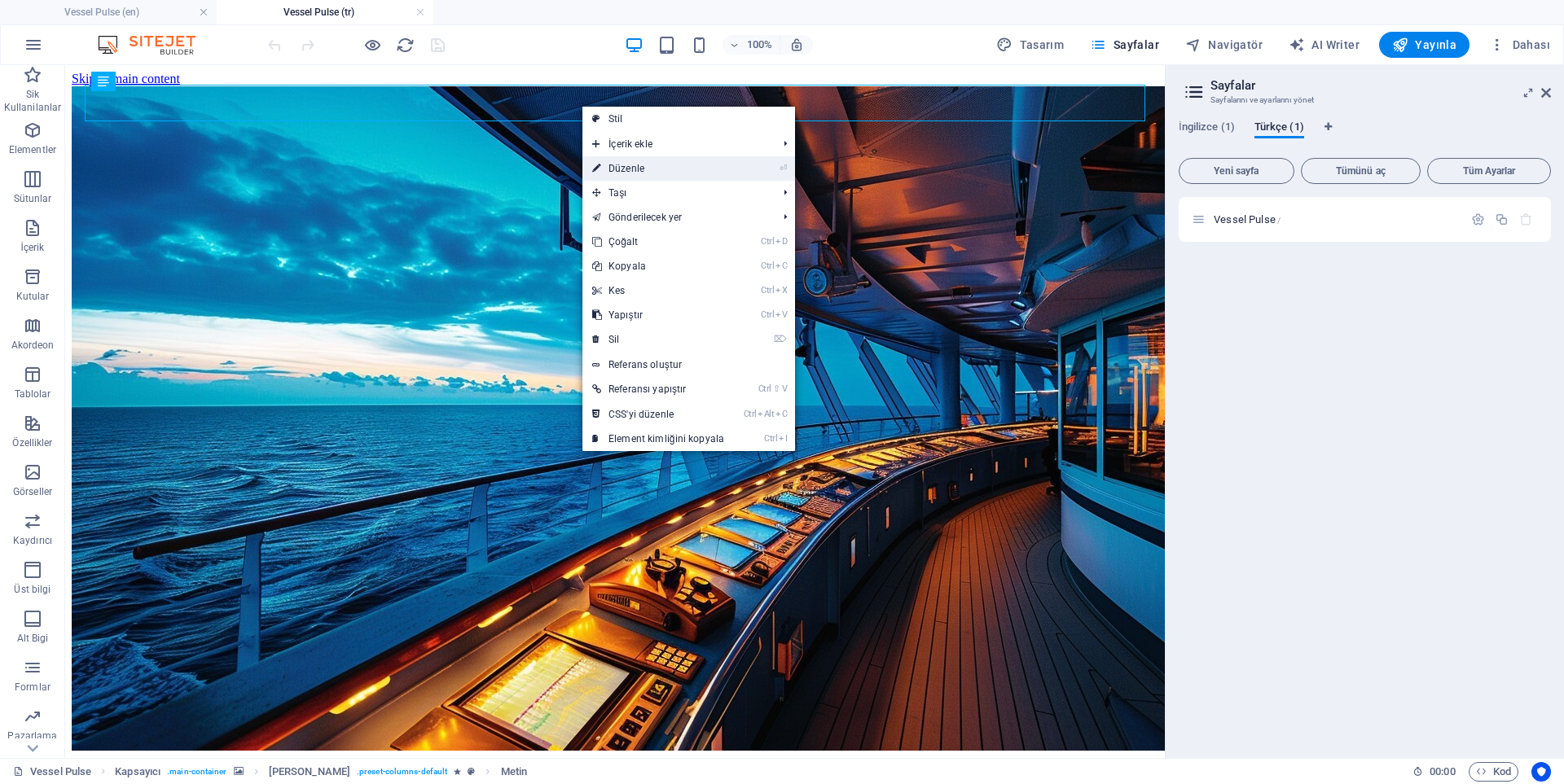
click at [761, 172] on li "⏎ Düzenle" at bounding box center [689, 169] width 213 height 24
click at [667, 169] on link "⏎ Düzenle" at bounding box center [658, 169] width 151 height 24
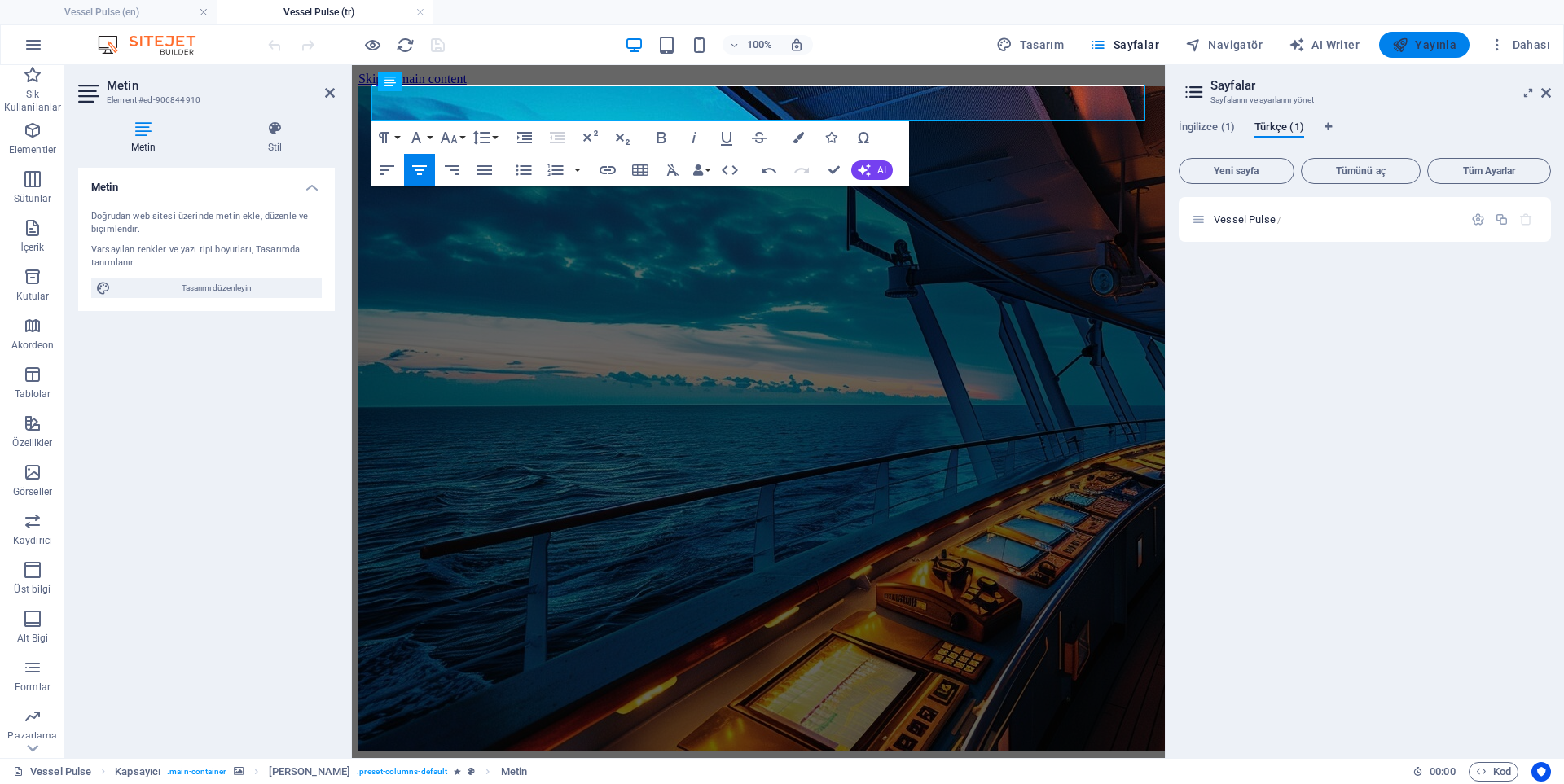
click at [1405, 44] on icon "button" at bounding box center [1400, 44] width 16 height 16
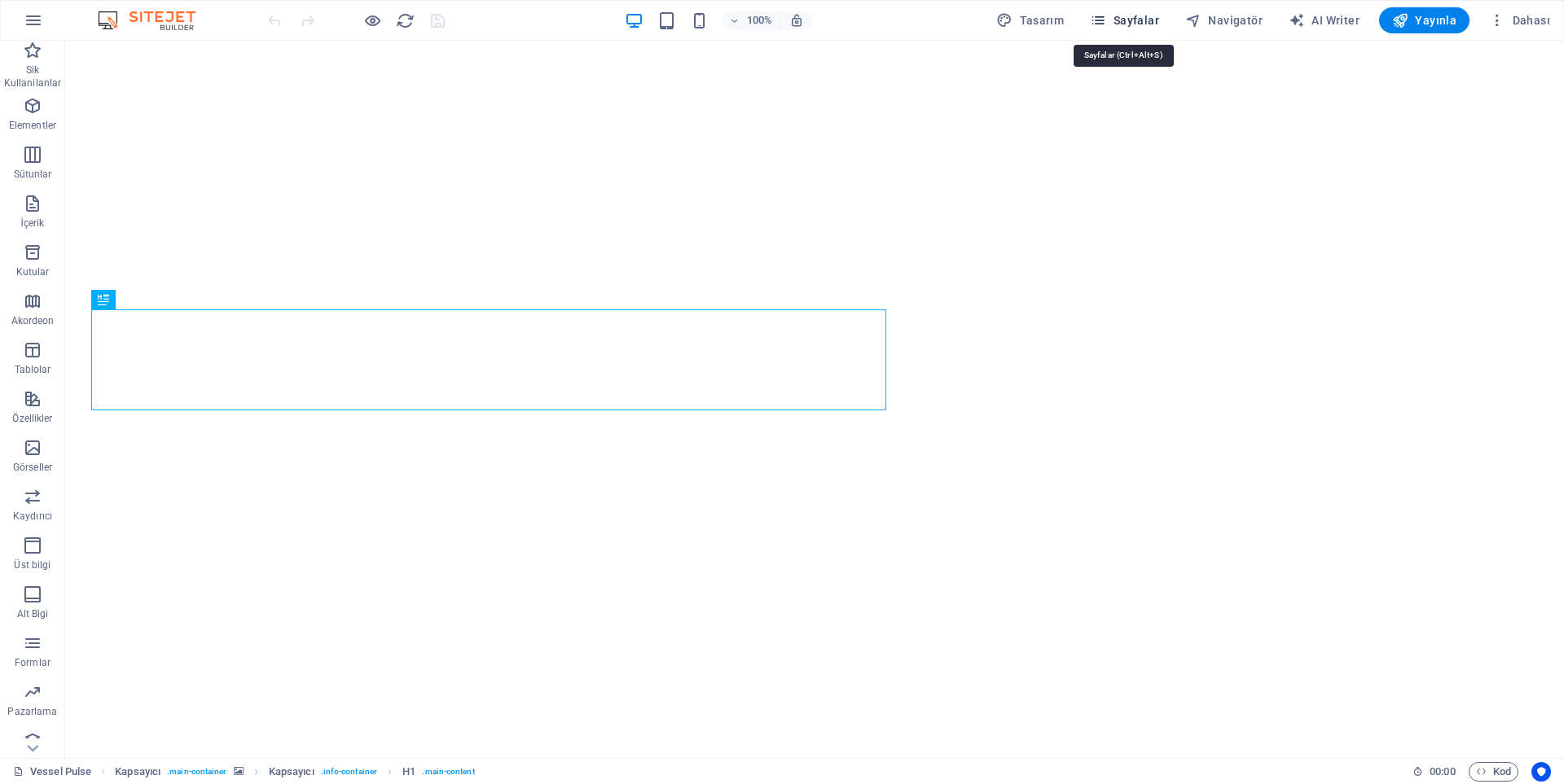
click at [1126, 21] on span "Sayfalar" at bounding box center [1125, 20] width 69 height 16
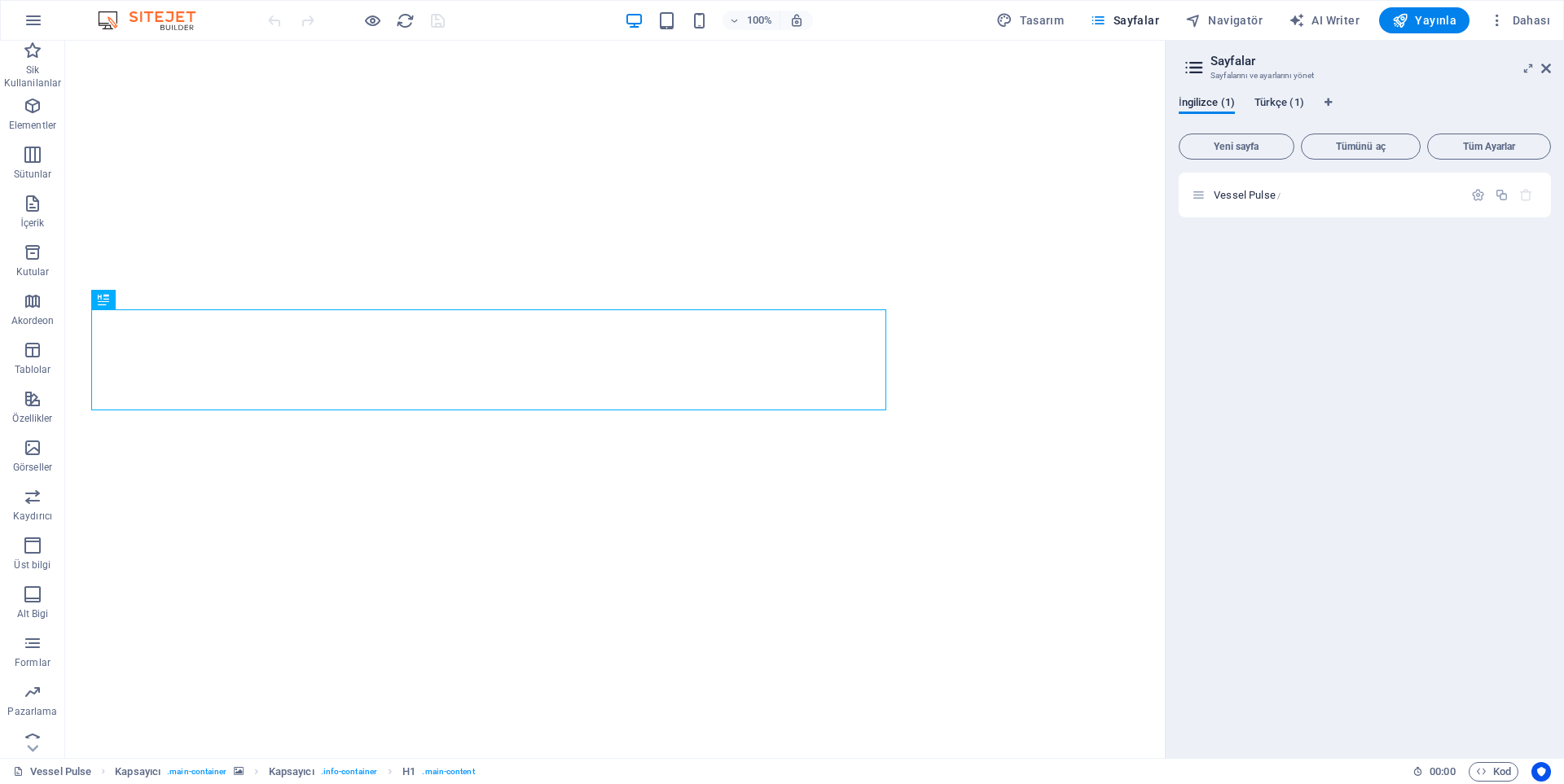
click at [1267, 100] on span "Türkçe (1)" at bounding box center [1279, 104] width 49 height 22
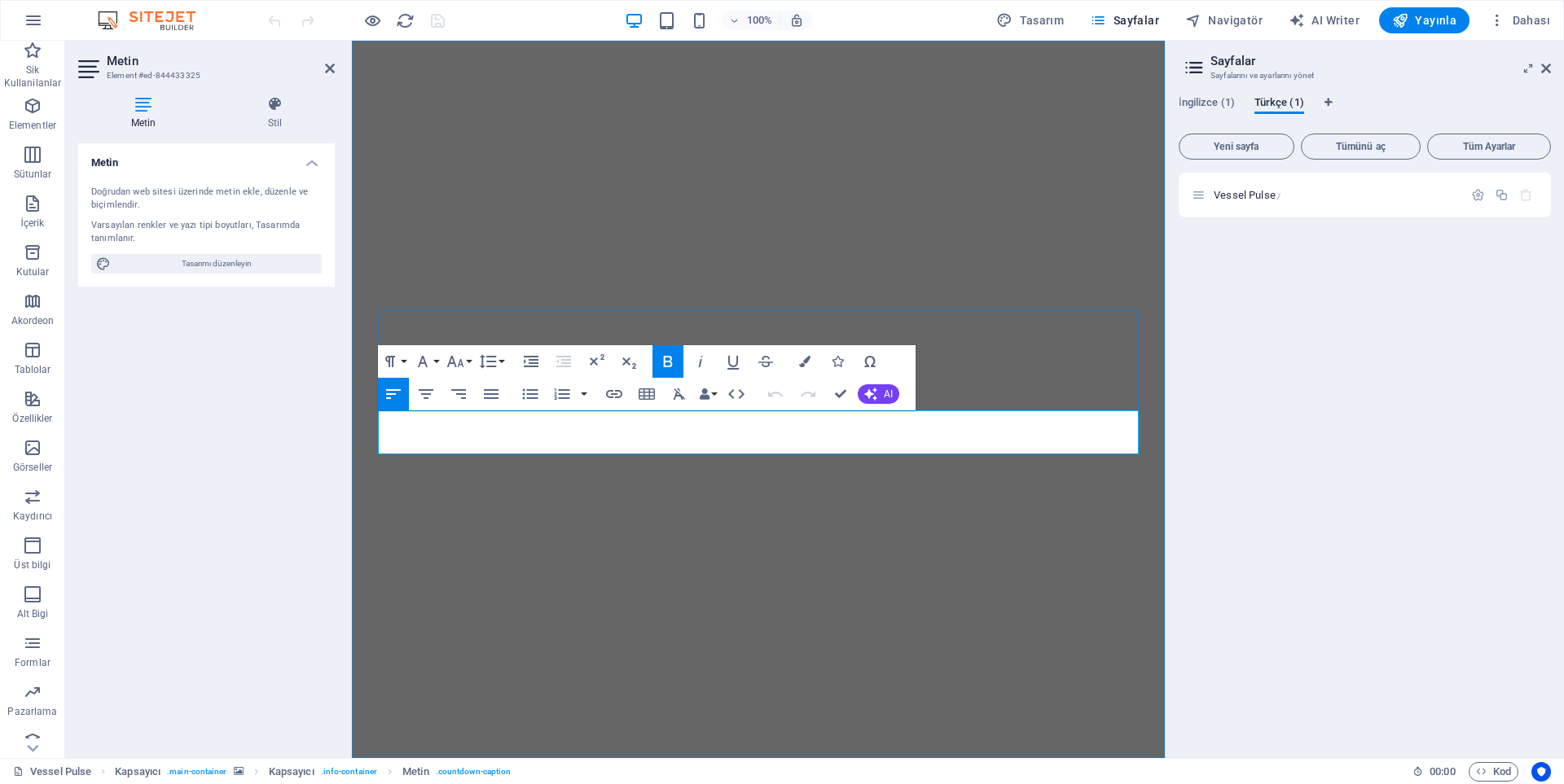
drag, startPoint x: 489, startPoint y: 436, endPoint x: 865, endPoint y: 457, distance: 376.6
click at [865, 457] on div "We'll be here soon VESSEL PULSE MDENIZARINE ELECTRONIC SYSTEMS info@vesselpulse…" at bounding box center [758, 519] width 813 height 956
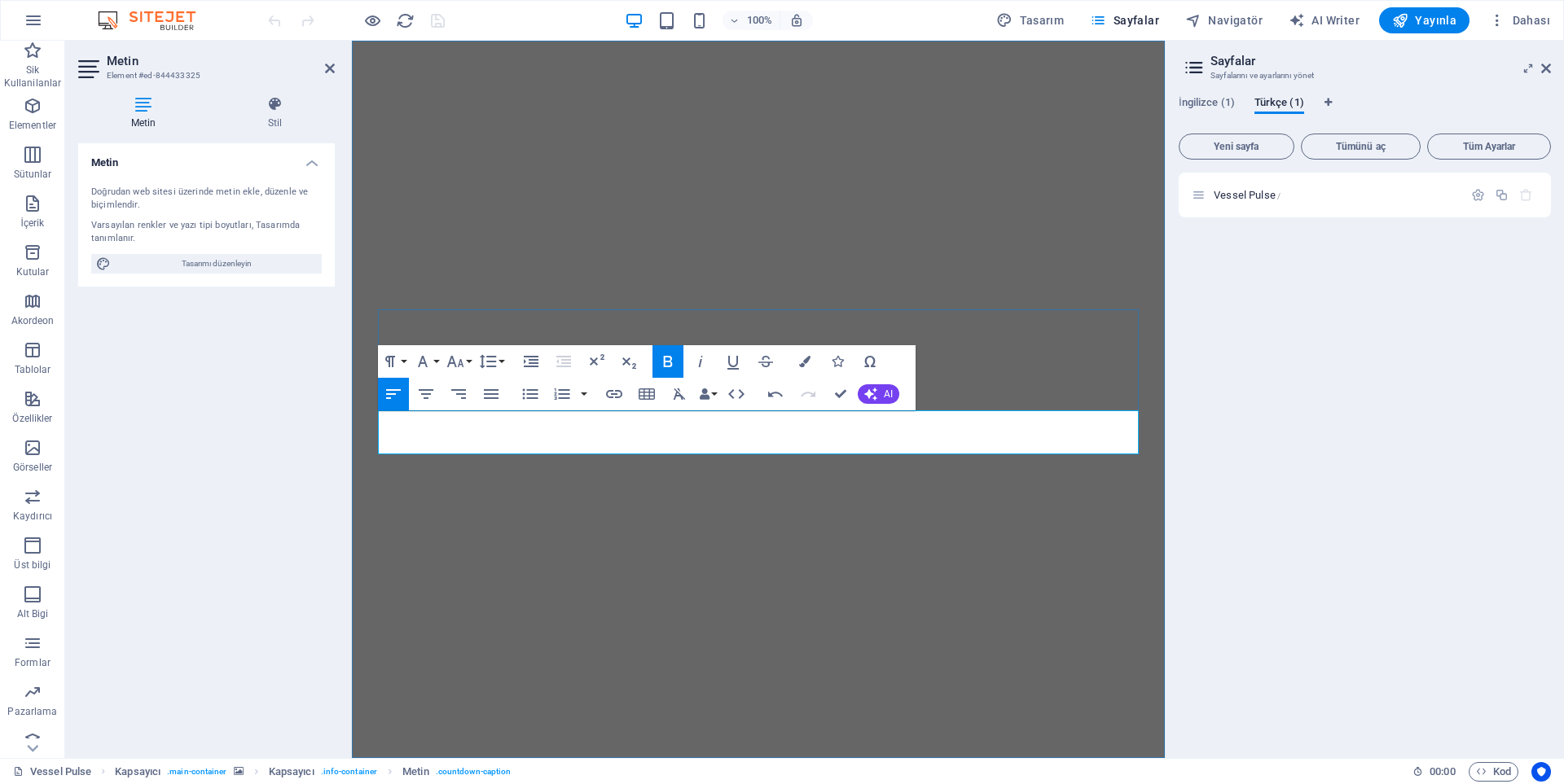
click at [697, 41] on img "1/1" at bounding box center [758, 41] width 813 height 0
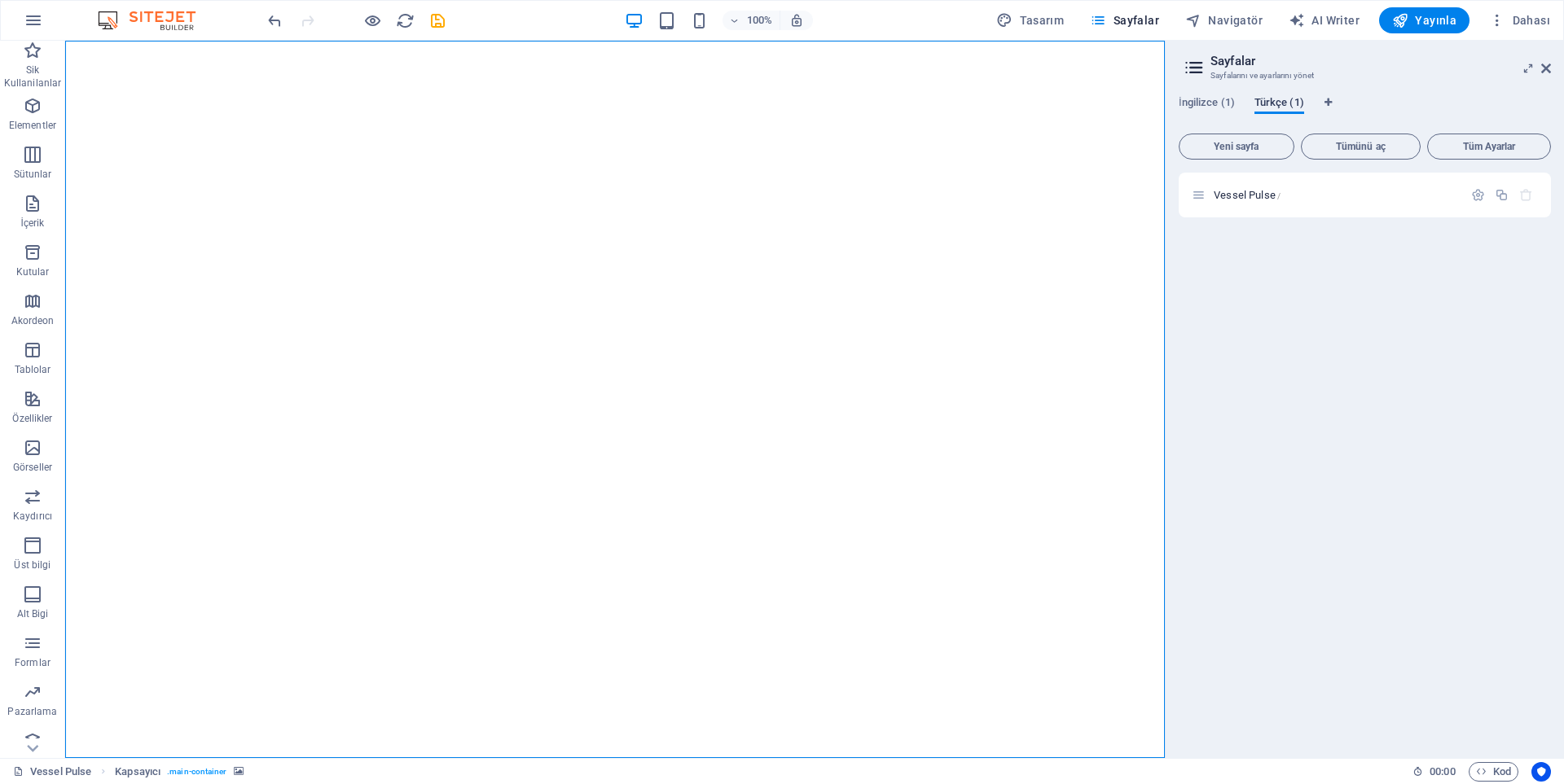
click at [1270, 97] on span "Türkçe (1)" at bounding box center [1279, 104] width 49 height 22
click at [1220, 103] on span "İngilizce (1)" at bounding box center [1207, 104] width 56 height 22
click at [1259, 106] on span "Türkçe (1)" at bounding box center [1279, 104] width 49 height 22
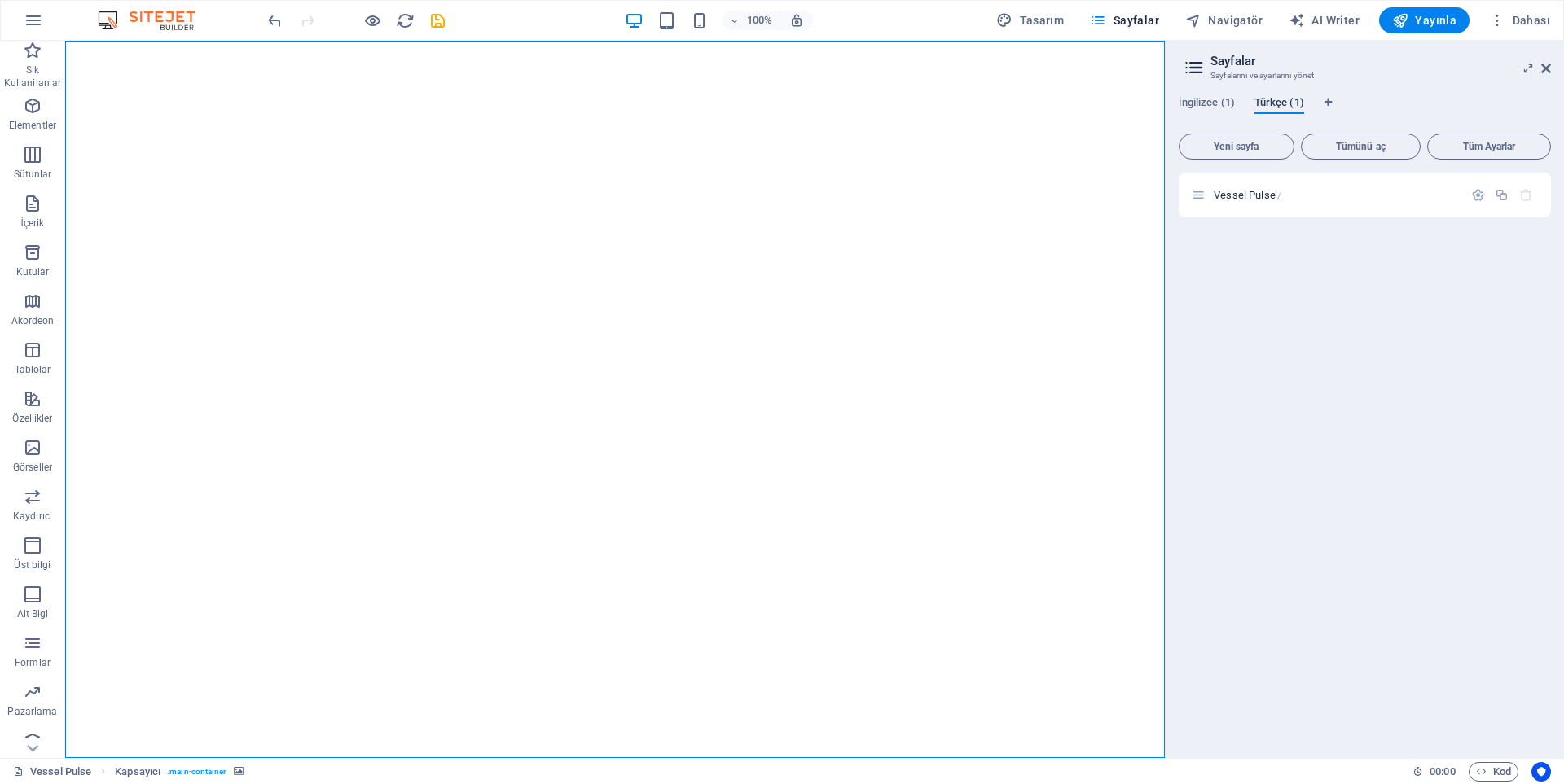
click at [1259, 106] on span "Türkçe (1)" at bounding box center [1279, 104] width 49 height 22
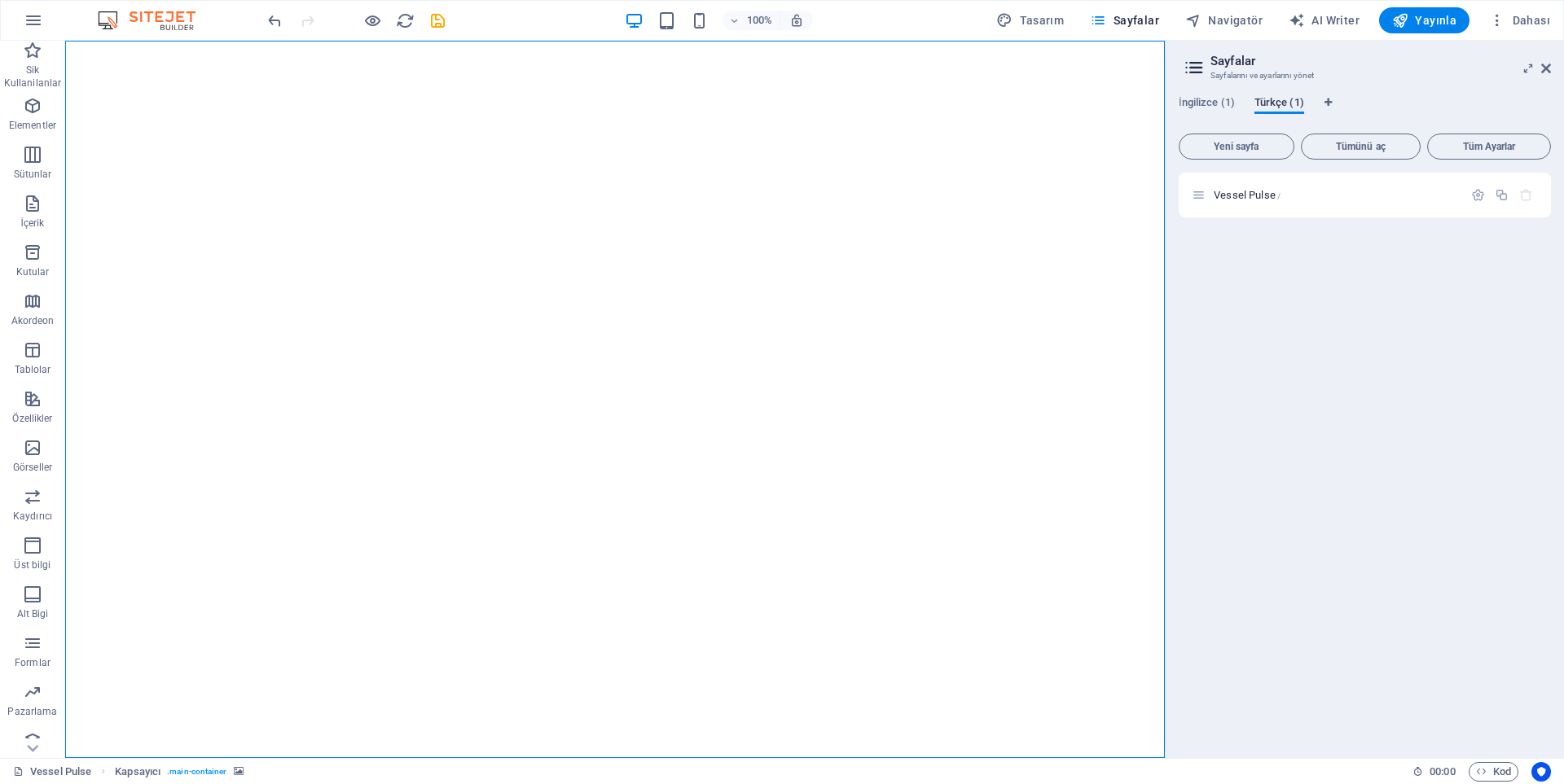
click at [1259, 106] on span "Türkçe (1)" at bounding box center [1279, 104] width 49 height 22
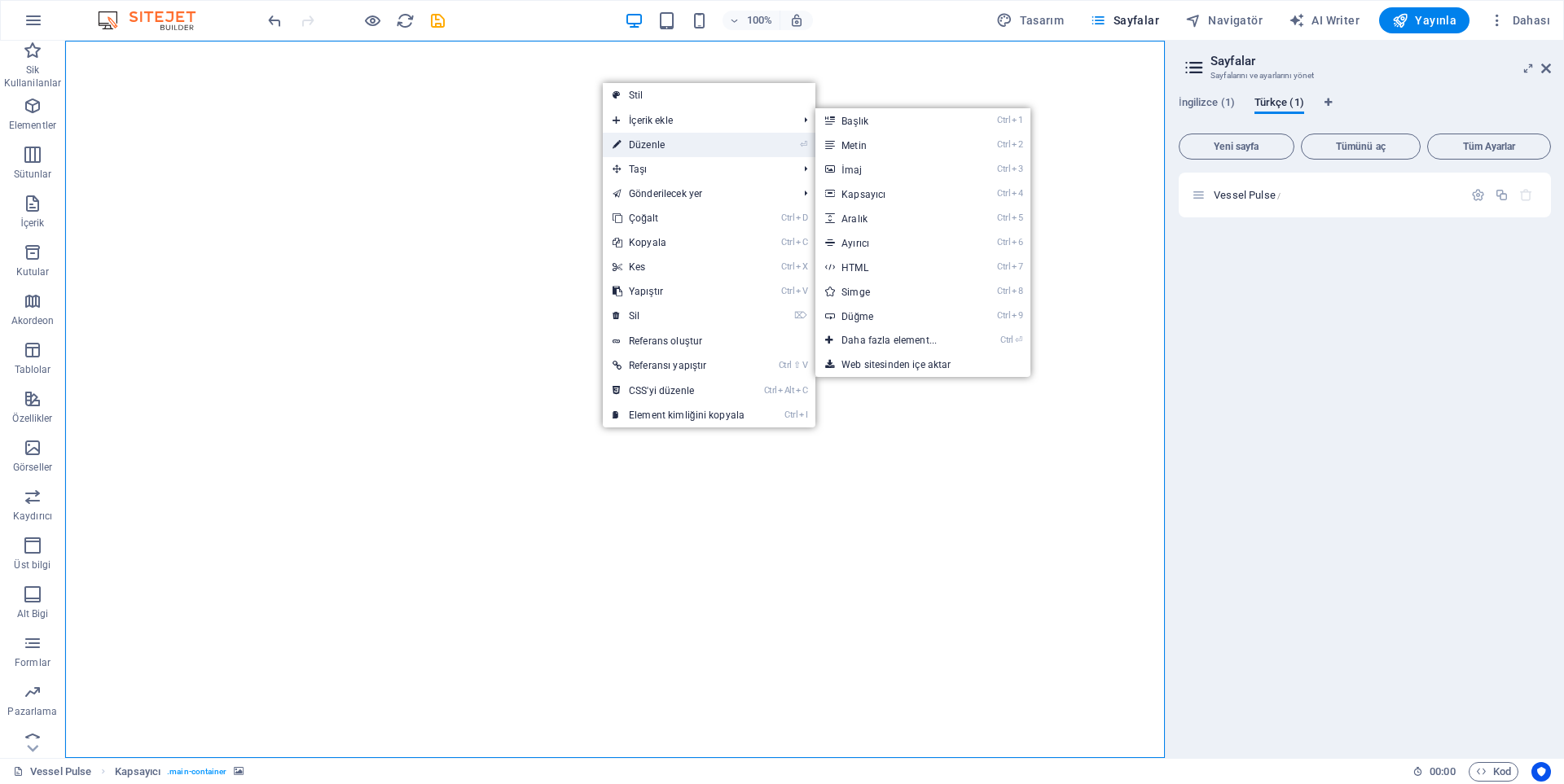
click at [642, 138] on link "⏎ Düzenle" at bounding box center [678, 144] width 151 height 24
select select "vh"
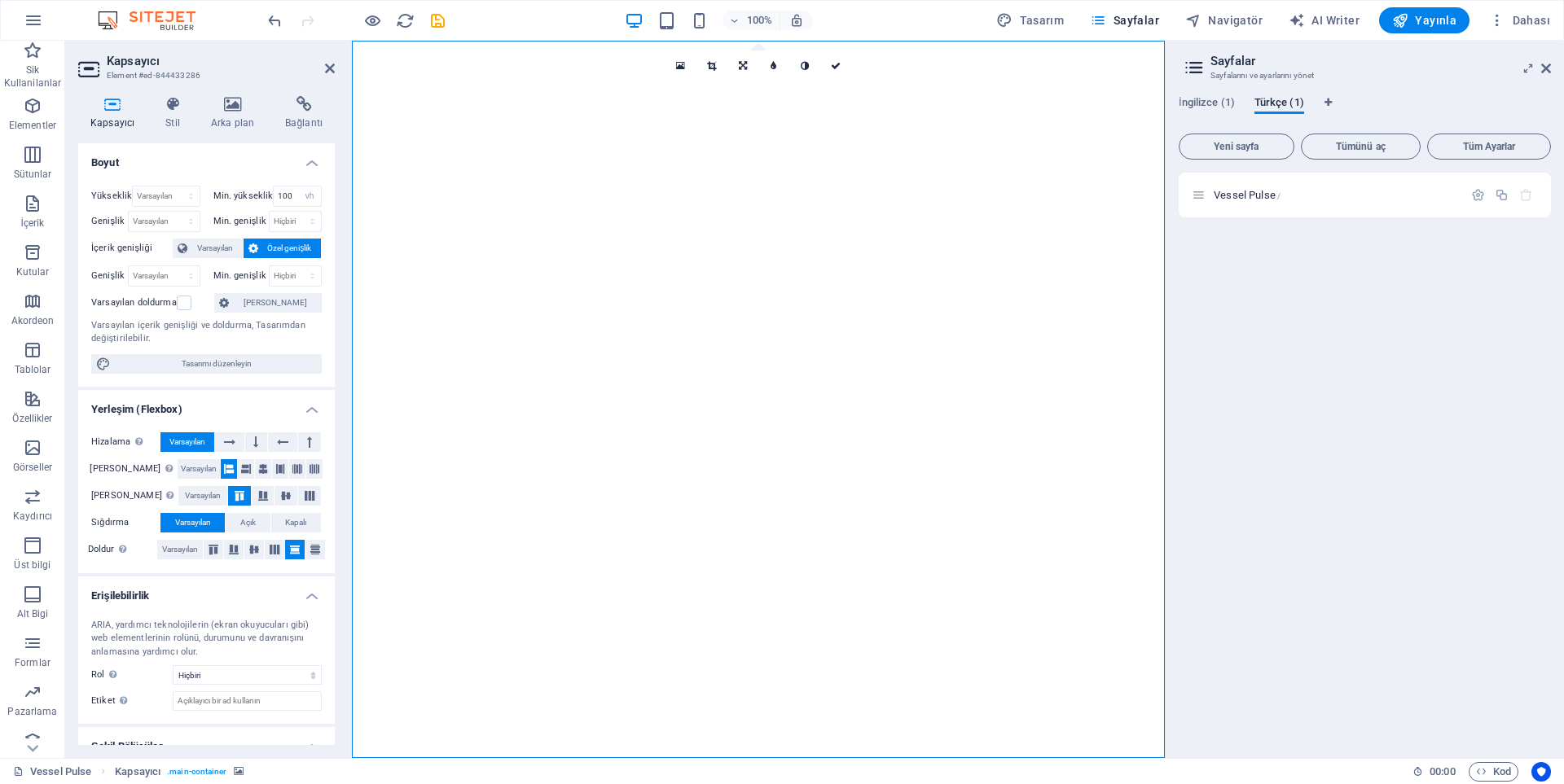
click at [713, 81] on div "16:10 16:9 4:3 1:1 1:2 0" at bounding box center [758, 65] width 186 height 31
click at [684, 81] on div "16:10 16:9 4:3 1:1 1:2 0" at bounding box center [758, 65] width 186 height 31
click at [658, 777] on div "We'll be here soon" at bounding box center [758, 795] width 774 height 36
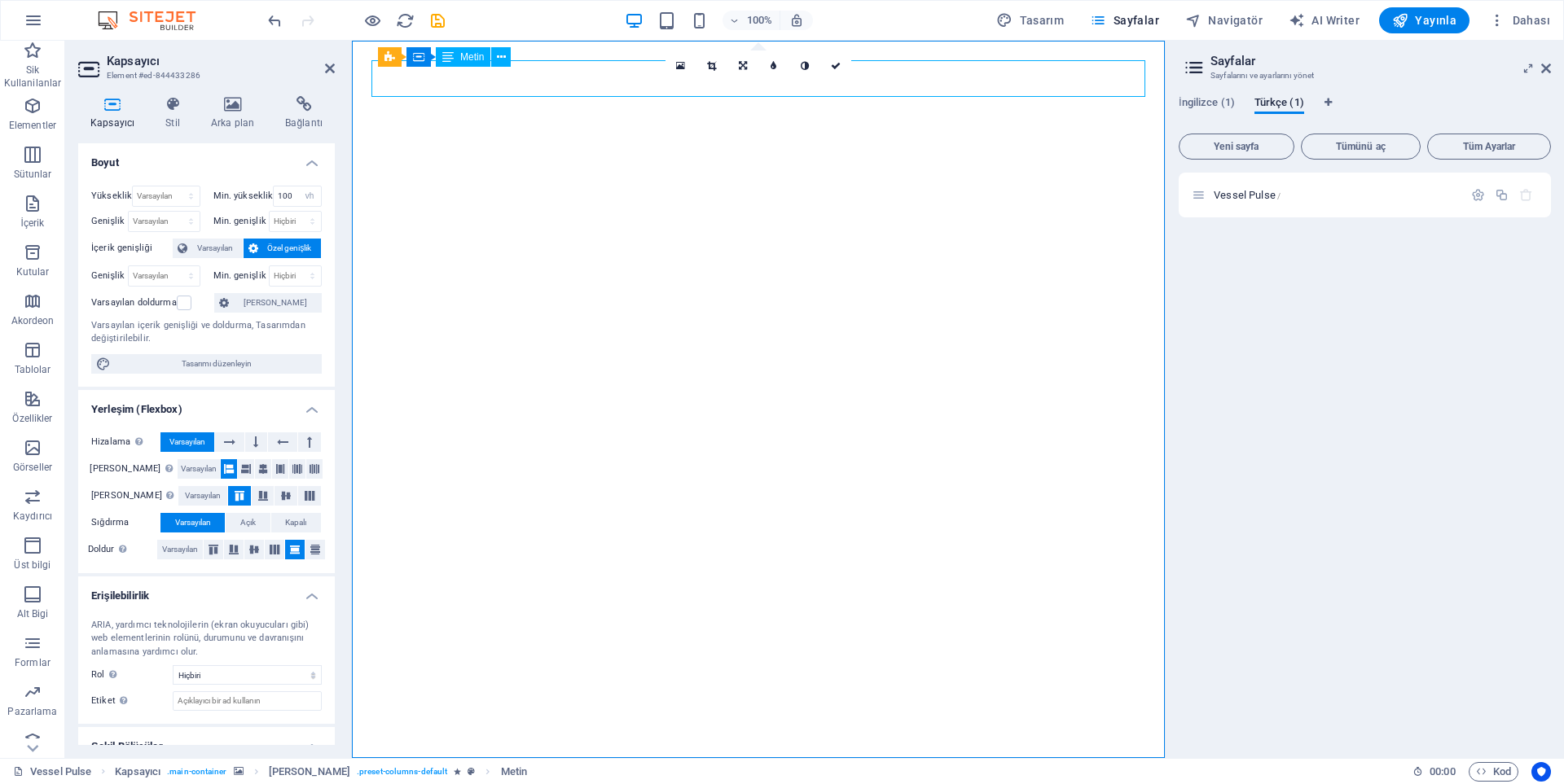
click at [658, 777] on div "We'll be here soon" at bounding box center [758, 795] width 774 height 36
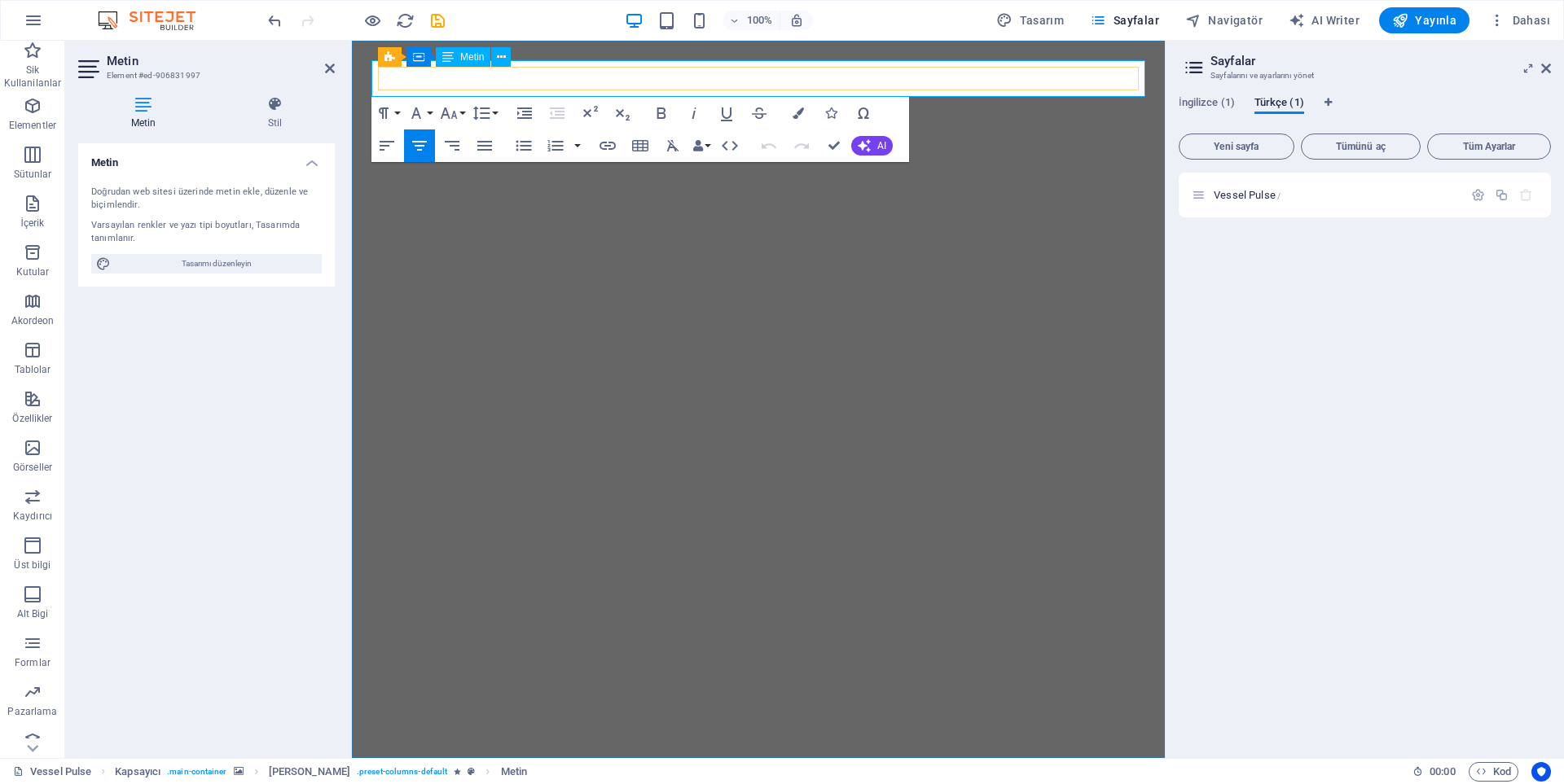
drag, startPoint x: 829, startPoint y: 76, endPoint x: 683, endPoint y: 74, distance: 146.0
click at [683, 779] on span "We'll be here soon" at bounding box center [758, 796] width 204 height 34
click at [671, 779] on span "WYakında Buradayız" at bounding box center [759, 796] width 224 height 34
click at [827, 41] on img "1/1" at bounding box center [758, 41] width 813 height 0
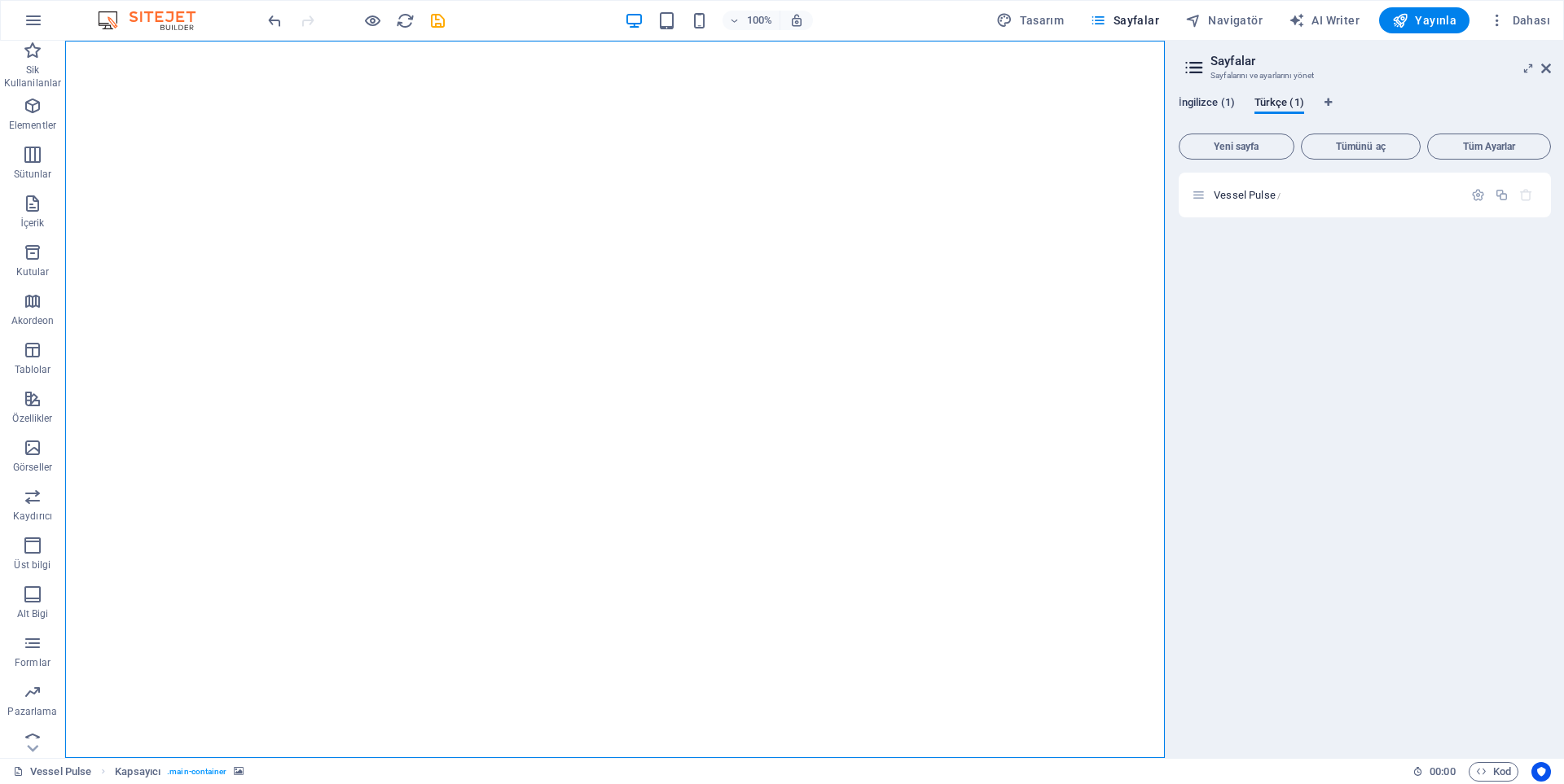
click at [1197, 106] on span "İngilizce (1)" at bounding box center [1207, 104] width 56 height 22
click at [1279, 102] on span "Türkçe (1)" at bounding box center [1279, 104] width 49 height 22
click at [1225, 273] on div "Vessel Pulse /" at bounding box center [1364, 459] width 372 height 572
click at [1193, 106] on span "İngilizce (1)" at bounding box center [1207, 104] width 56 height 22
click at [1192, 106] on span "İngilizce (1)" at bounding box center [1207, 104] width 56 height 22
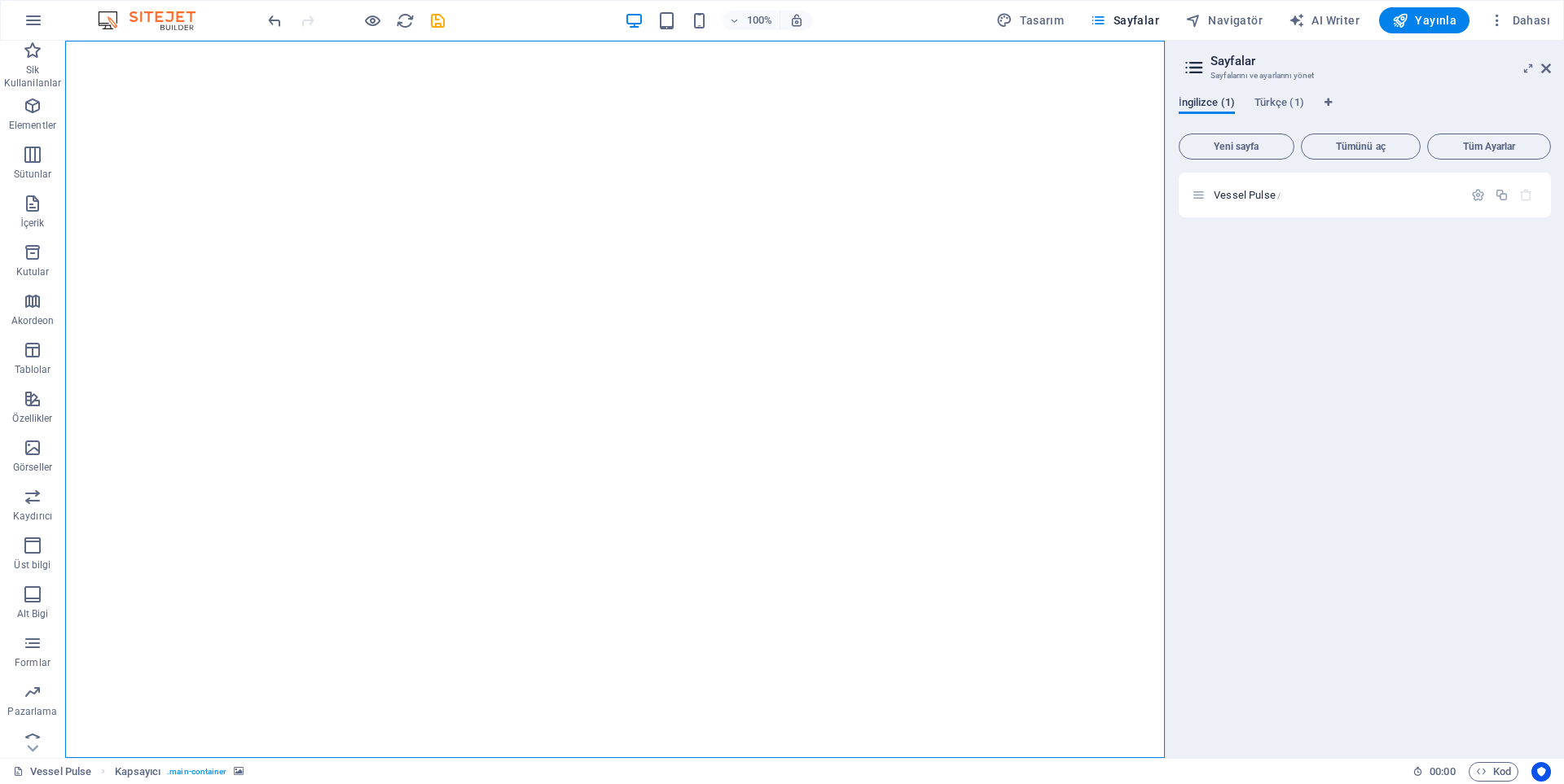
click at [1192, 106] on span "İngilizce (1)" at bounding box center [1207, 104] width 56 height 22
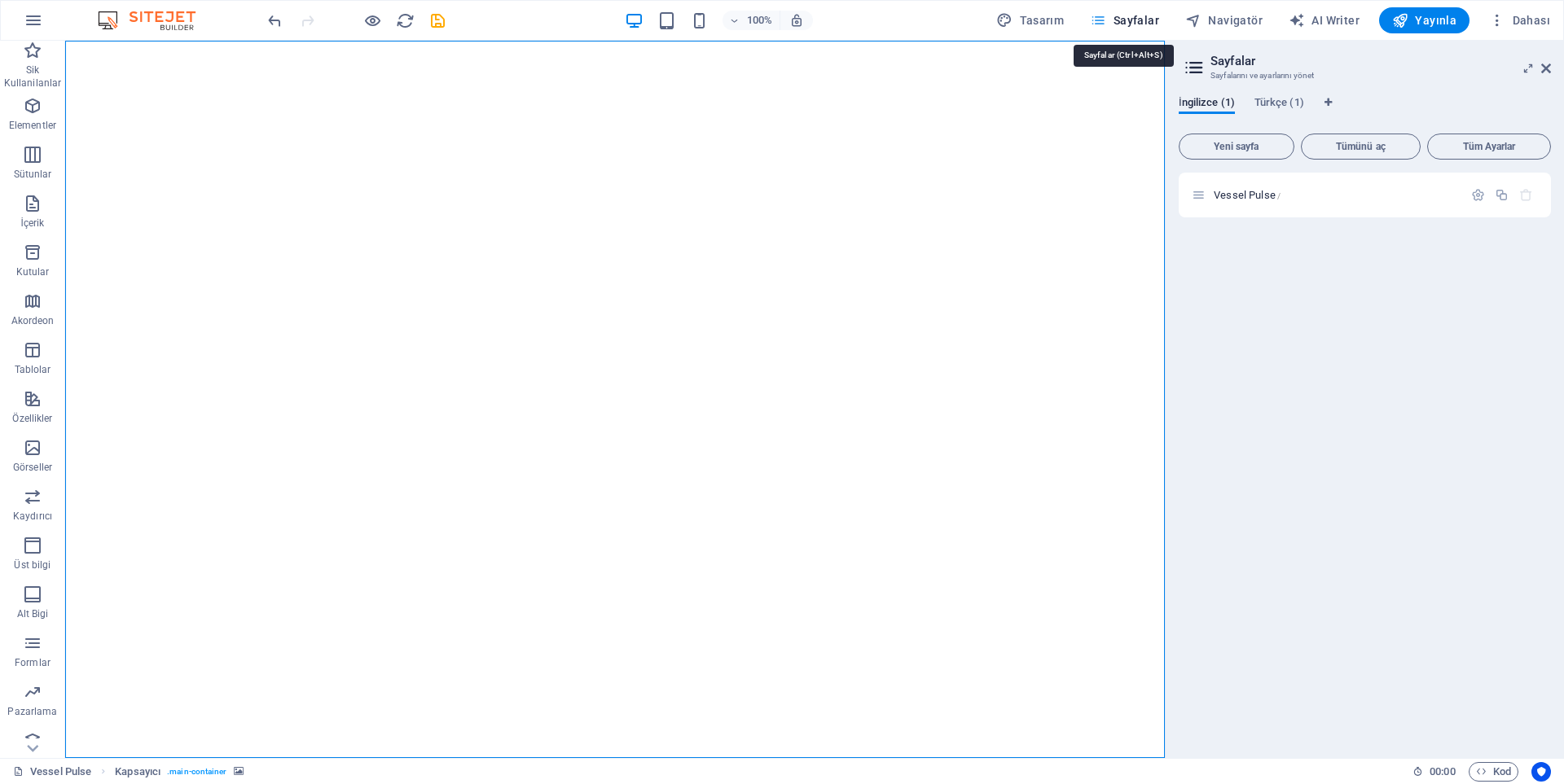
click at [1120, 16] on span "Sayfalar" at bounding box center [1125, 20] width 69 height 16
click at [1349, 148] on span "Tümünü aç" at bounding box center [1362, 146] width 106 height 9
click at [1325, 150] on span "Tümünü aç" at bounding box center [1362, 146] width 106 height 9
click at [1275, 107] on span "Türkçe (1)" at bounding box center [1279, 104] width 49 height 22
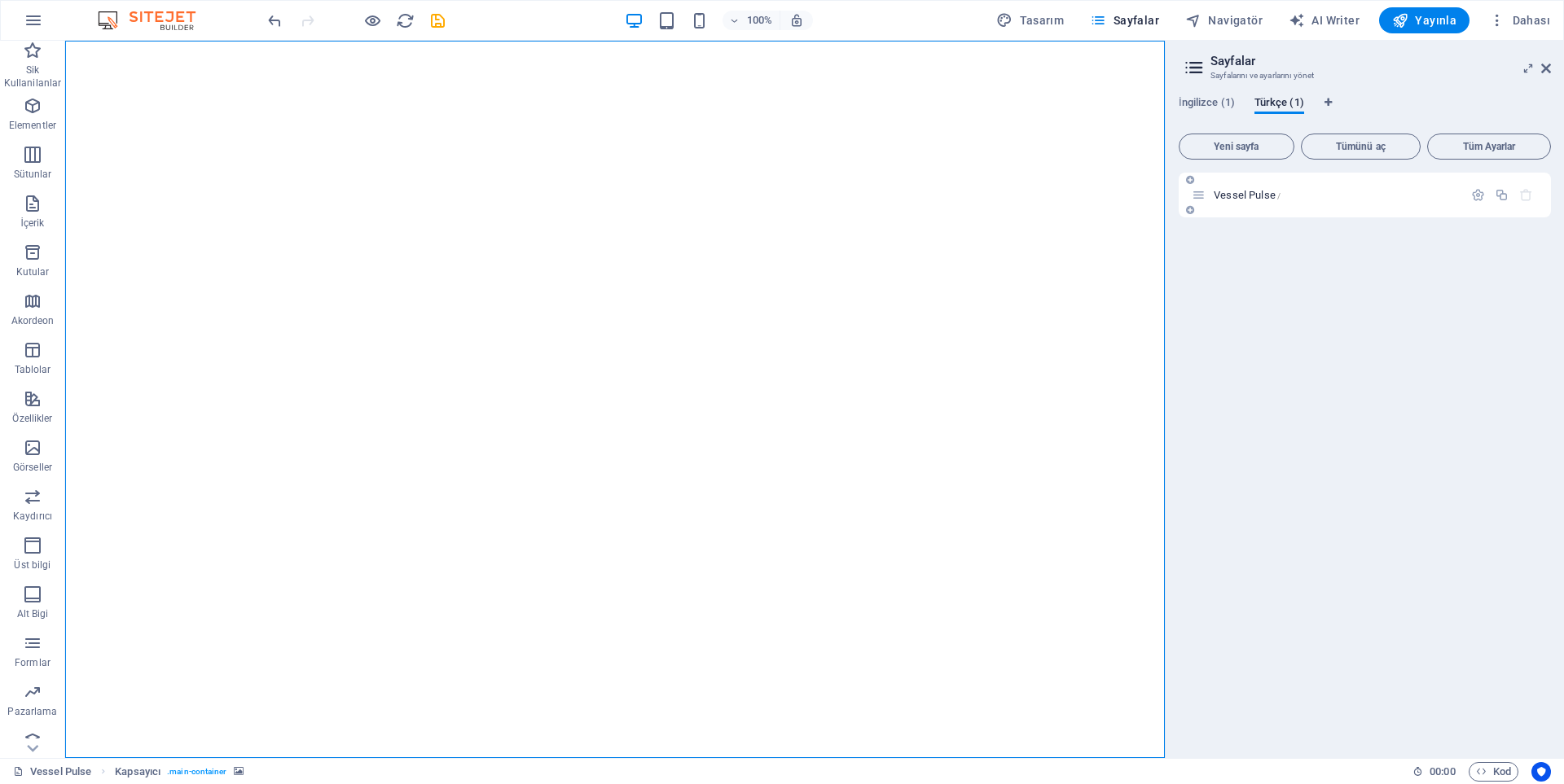
click at [1209, 197] on div "Vessel Pulse /" at bounding box center [1336, 195] width 255 height 10
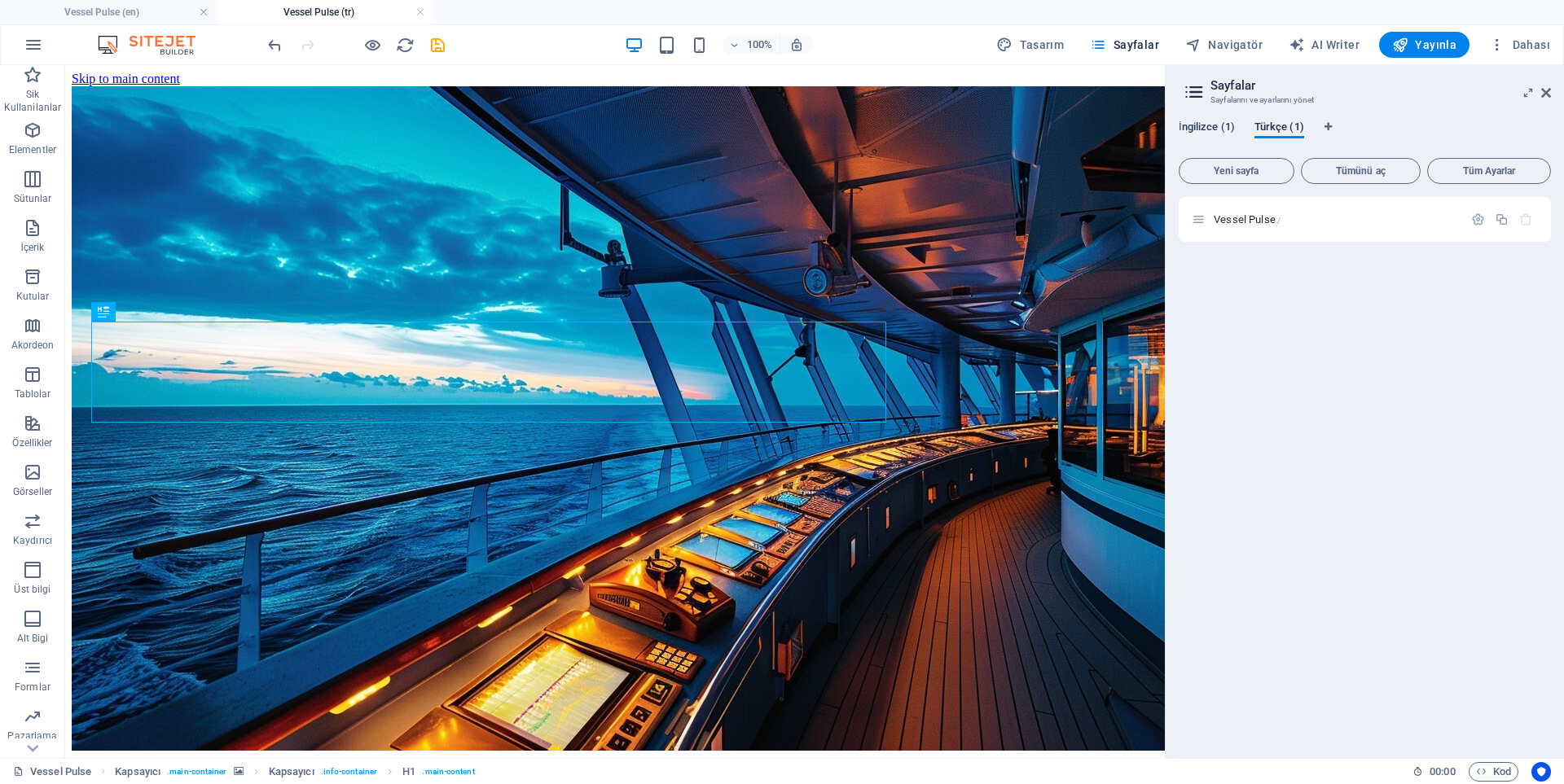
click at [1225, 128] on span "İngilizce (1)" at bounding box center [1207, 129] width 56 height 22
click at [1205, 215] on icon at bounding box center [1198, 219] width 14 height 14
click at [1199, 222] on icon at bounding box center [1198, 219] width 14 height 14
click at [1221, 222] on span "Vessel Pulse /" at bounding box center [1248, 219] width 67 height 12
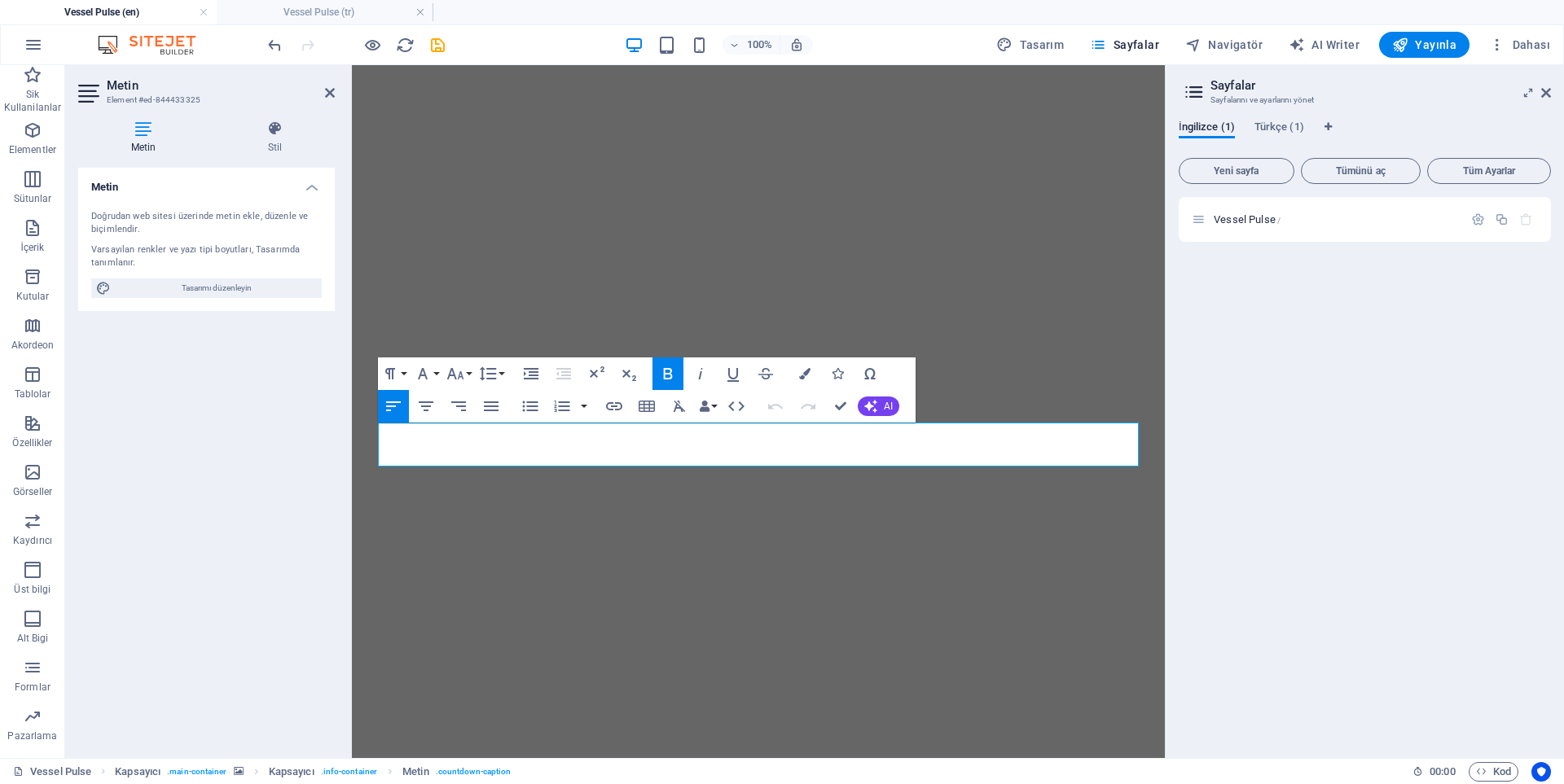
drag, startPoint x: 602, startPoint y: 457, endPoint x: 374, endPoint y: 454, distance: 228.0
click at [374, 454] on div "Yakında Buradayız VESSEL PULSE DENIZ ELEKTRONIGI SISTEMLERI info@vesselpulse.com" at bounding box center [758, 531] width 813 height 932
click at [1265, 268] on div "Vessel Pulse /" at bounding box center [1364, 471] width 372 height 548
click at [1266, 119] on div "İngilizce (1) Türkçe (1) Yeni sayfa Tümünü aç Tüm Ayarlar Vessel Pulse /" at bounding box center [1364, 433] width 398 height 651
click at [1266, 126] on span "Türkçe (1)" at bounding box center [1279, 129] width 49 height 22
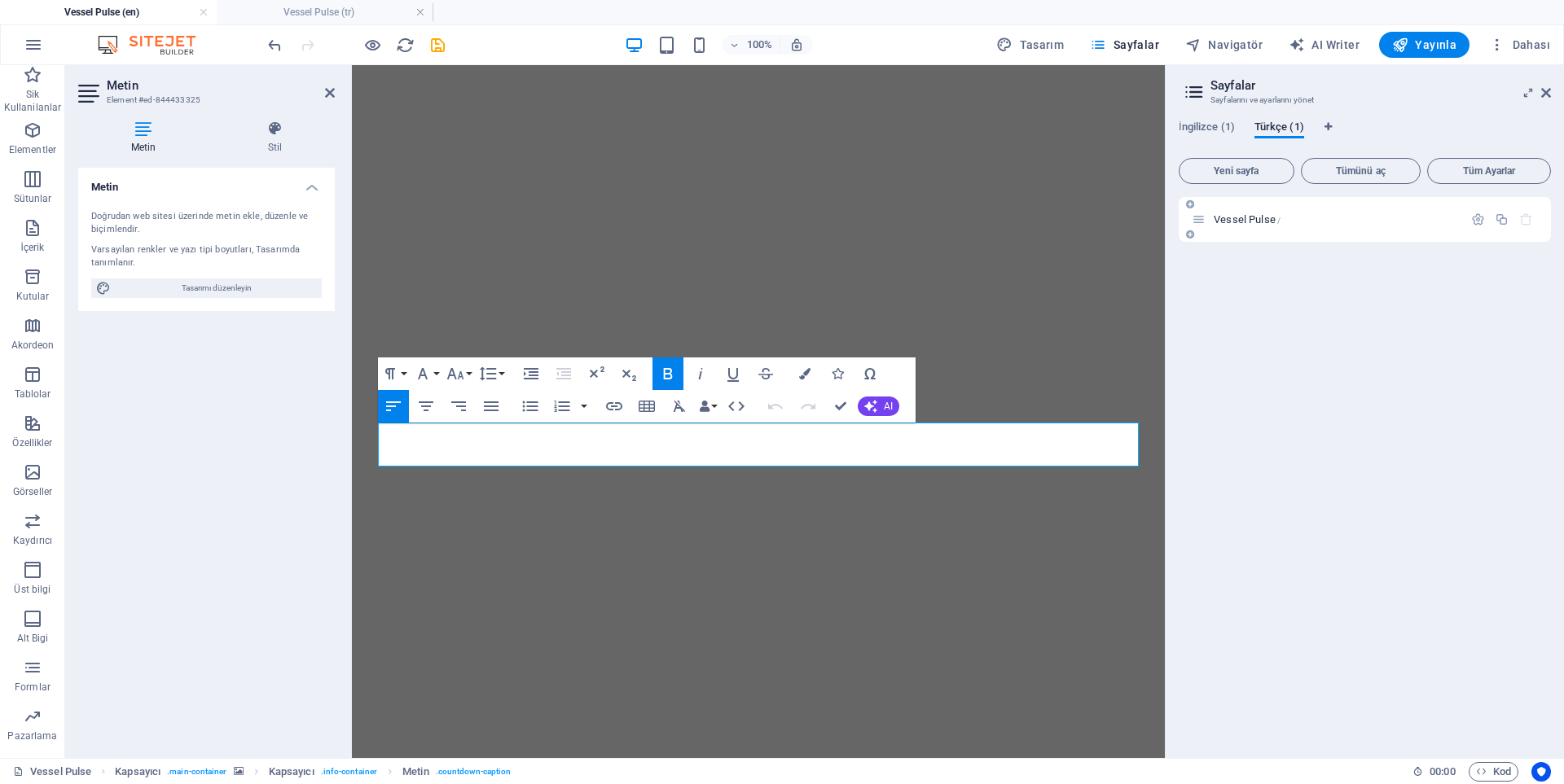
click at [1203, 221] on icon at bounding box center [1198, 219] width 14 height 14
click at [1204, 221] on icon at bounding box center [1198, 219] width 14 height 14
click at [1221, 217] on span "Vessel Pulse /" at bounding box center [1248, 219] width 67 height 12
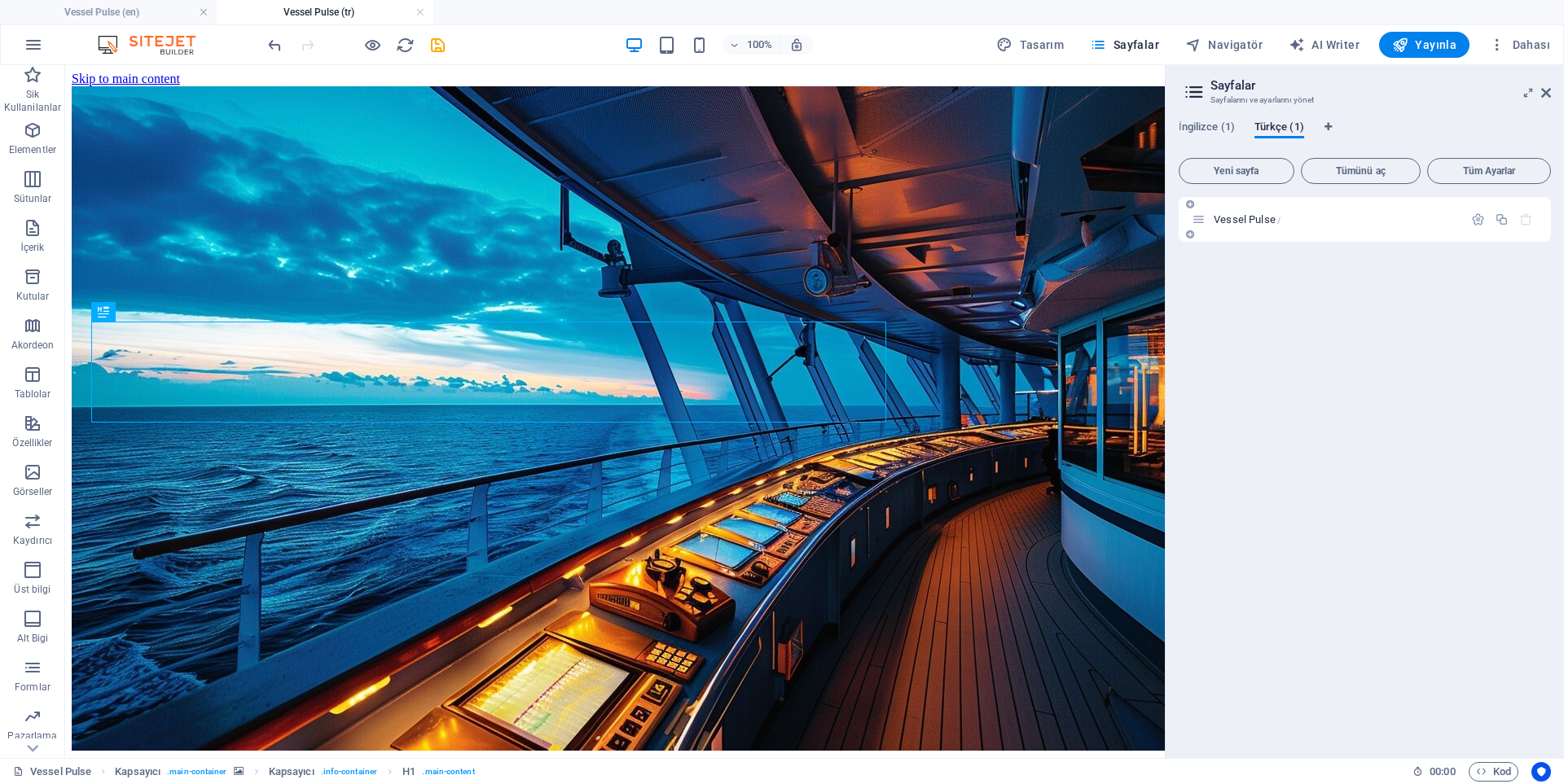
click at [1221, 216] on span "Vessel Pulse /" at bounding box center [1248, 219] width 67 height 12
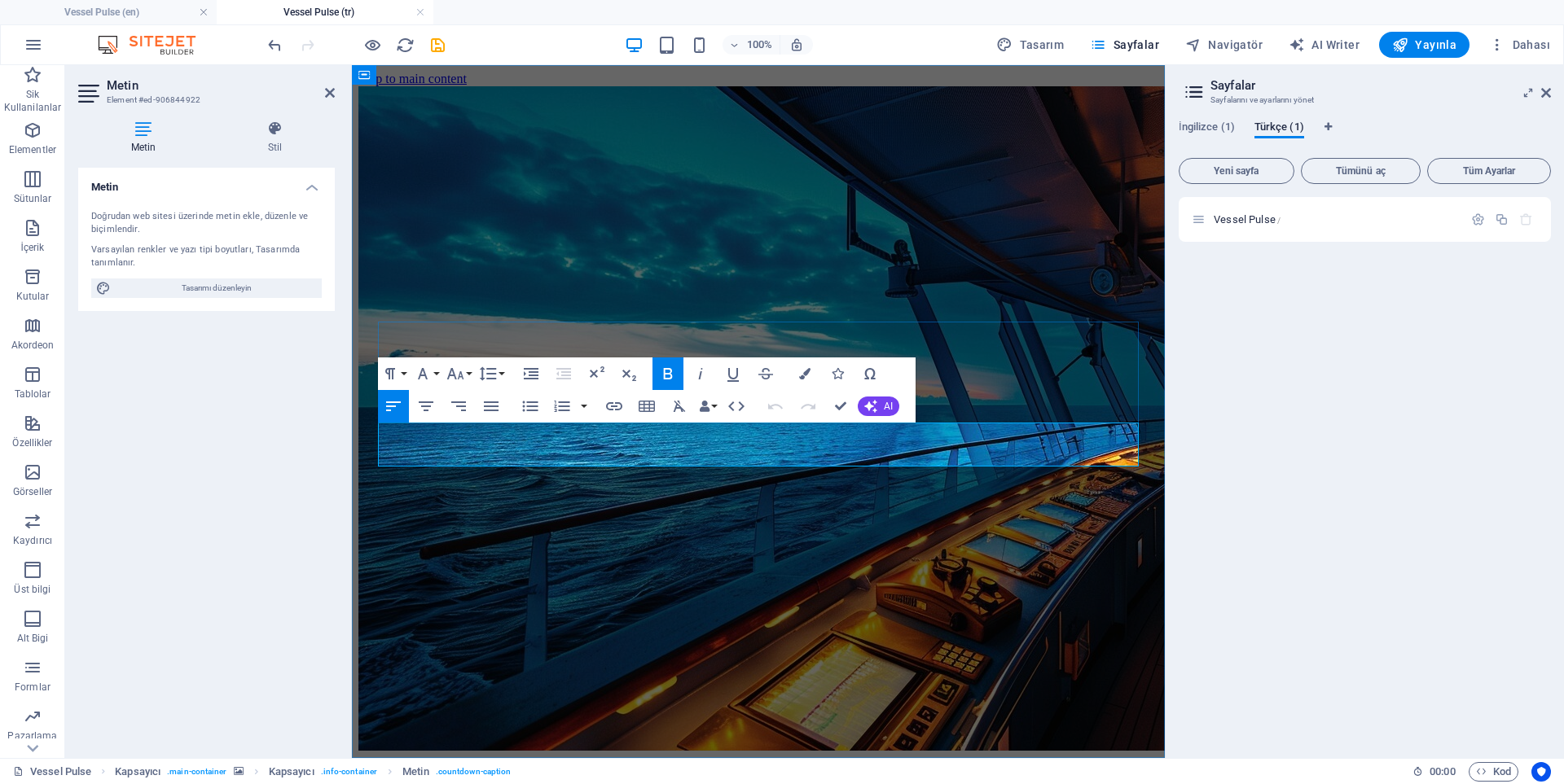
drag, startPoint x: 808, startPoint y: 454, endPoint x: 396, endPoint y: 440, distance: 412.2
click at [849, 270] on img "1/1" at bounding box center [951, 419] width 1186 height 665
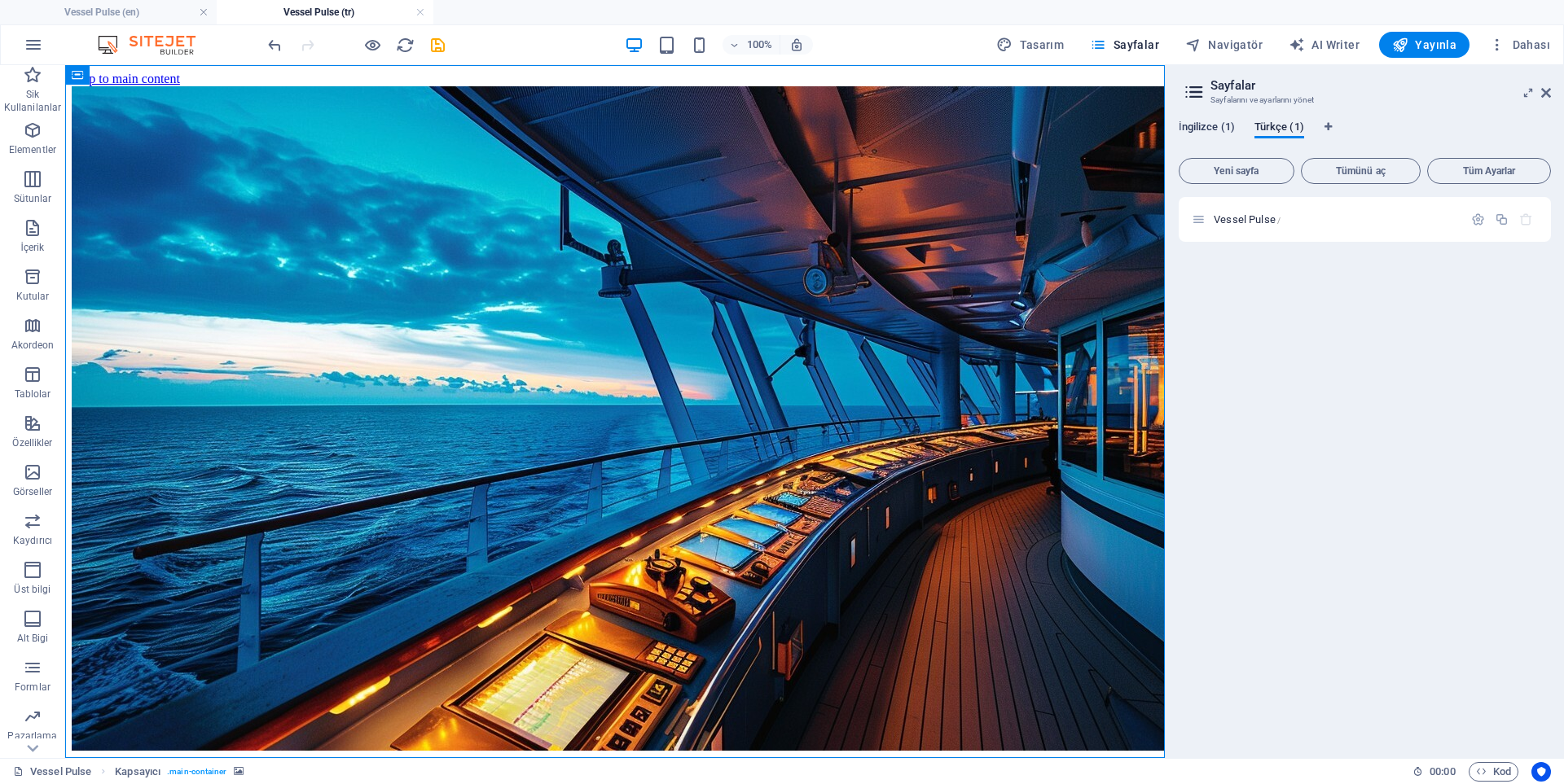
click at [1216, 128] on span "İngilizce (1)" at bounding box center [1207, 129] width 56 height 22
click at [1224, 215] on span "Vessel Pulse /" at bounding box center [1248, 219] width 67 height 12
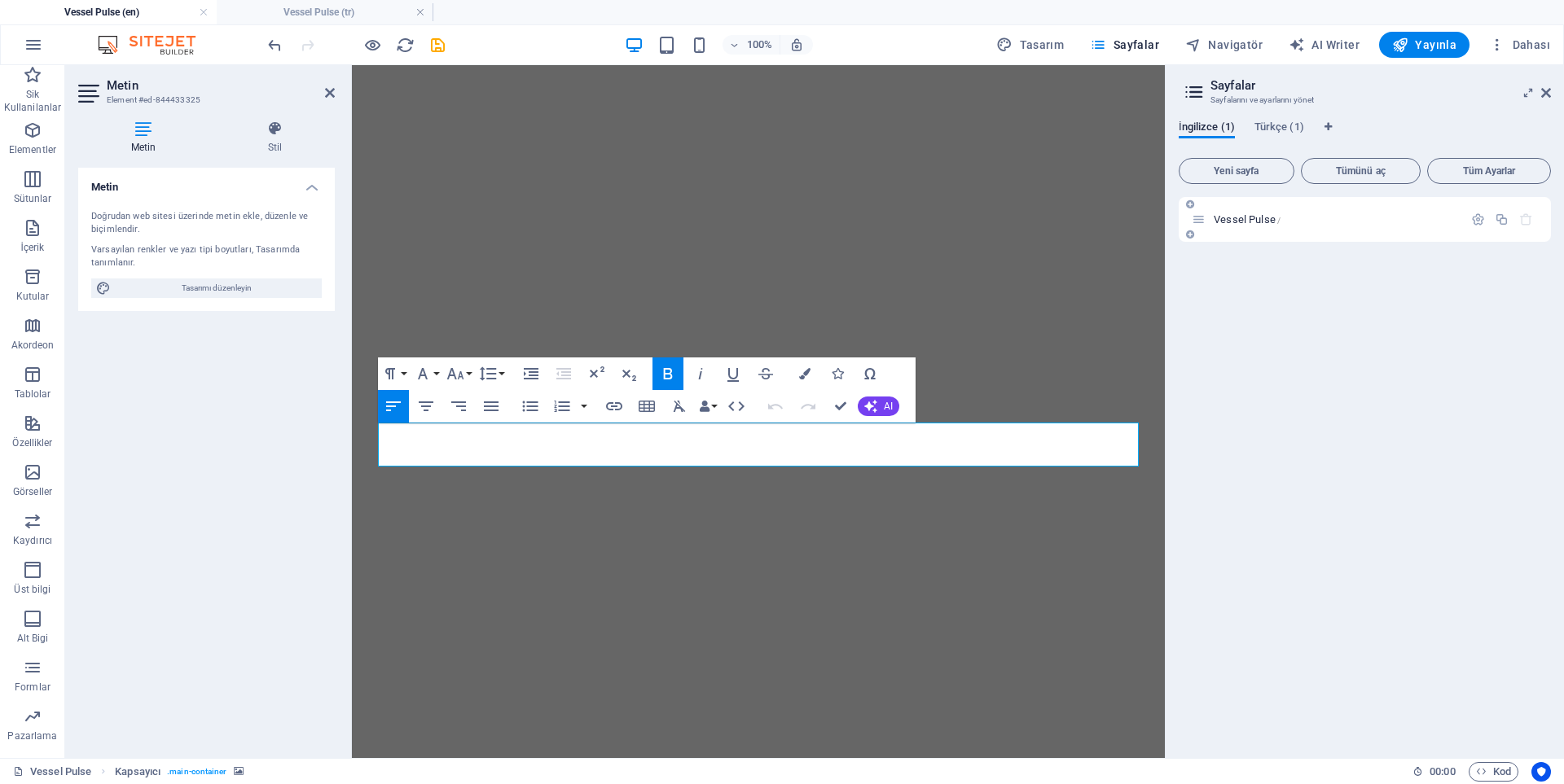
click at [1224, 215] on span "Vessel Pulse /" at bounding box center [1248, 219] width 67 height 12
click at [848, 65] on img "1/1" at bounding box center [758, 65] width 813 height 0
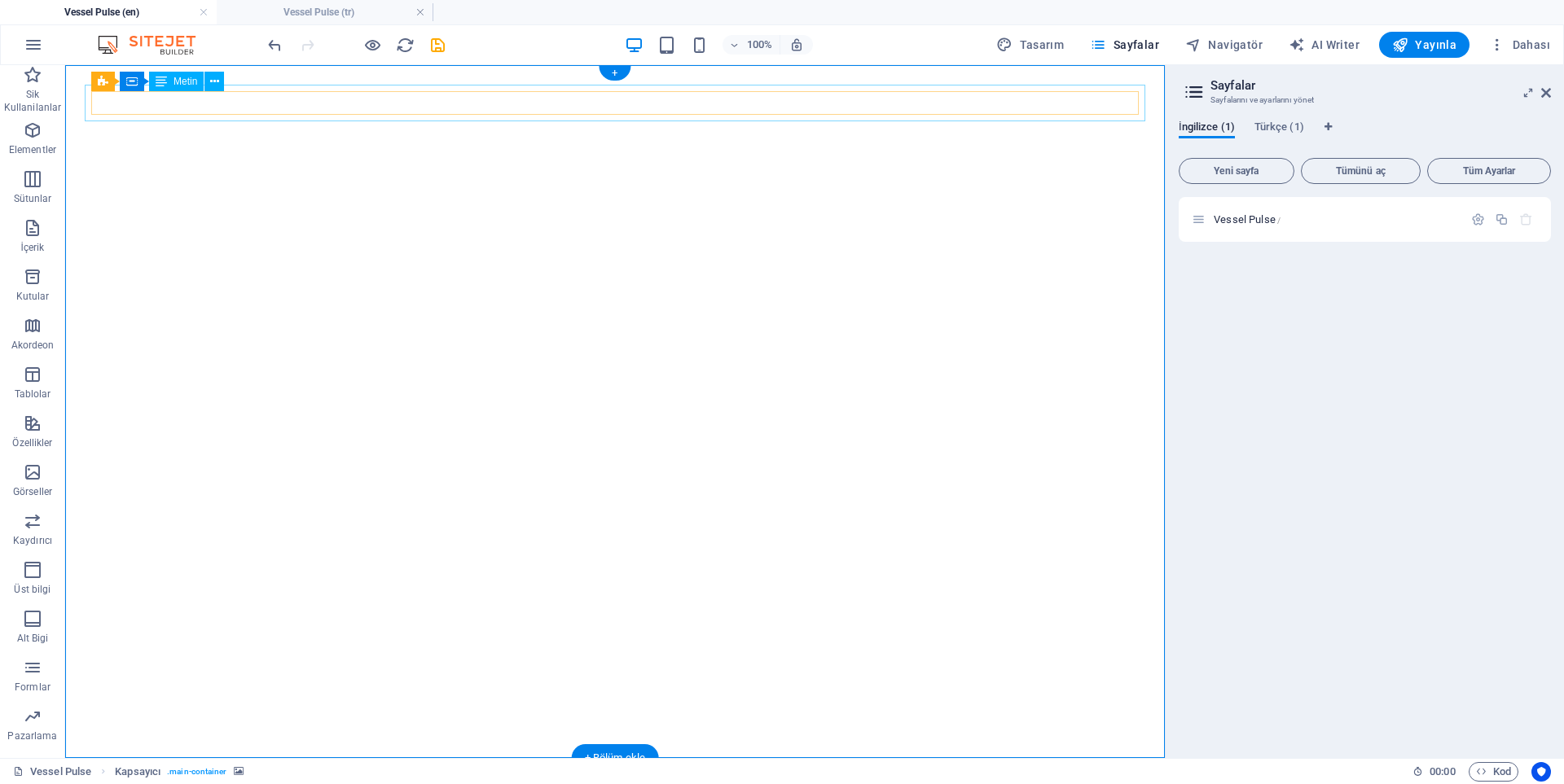
click at [617, 777] on div "Yakında Buradayız" at bounding box center [615, 795] width 1060 height 36
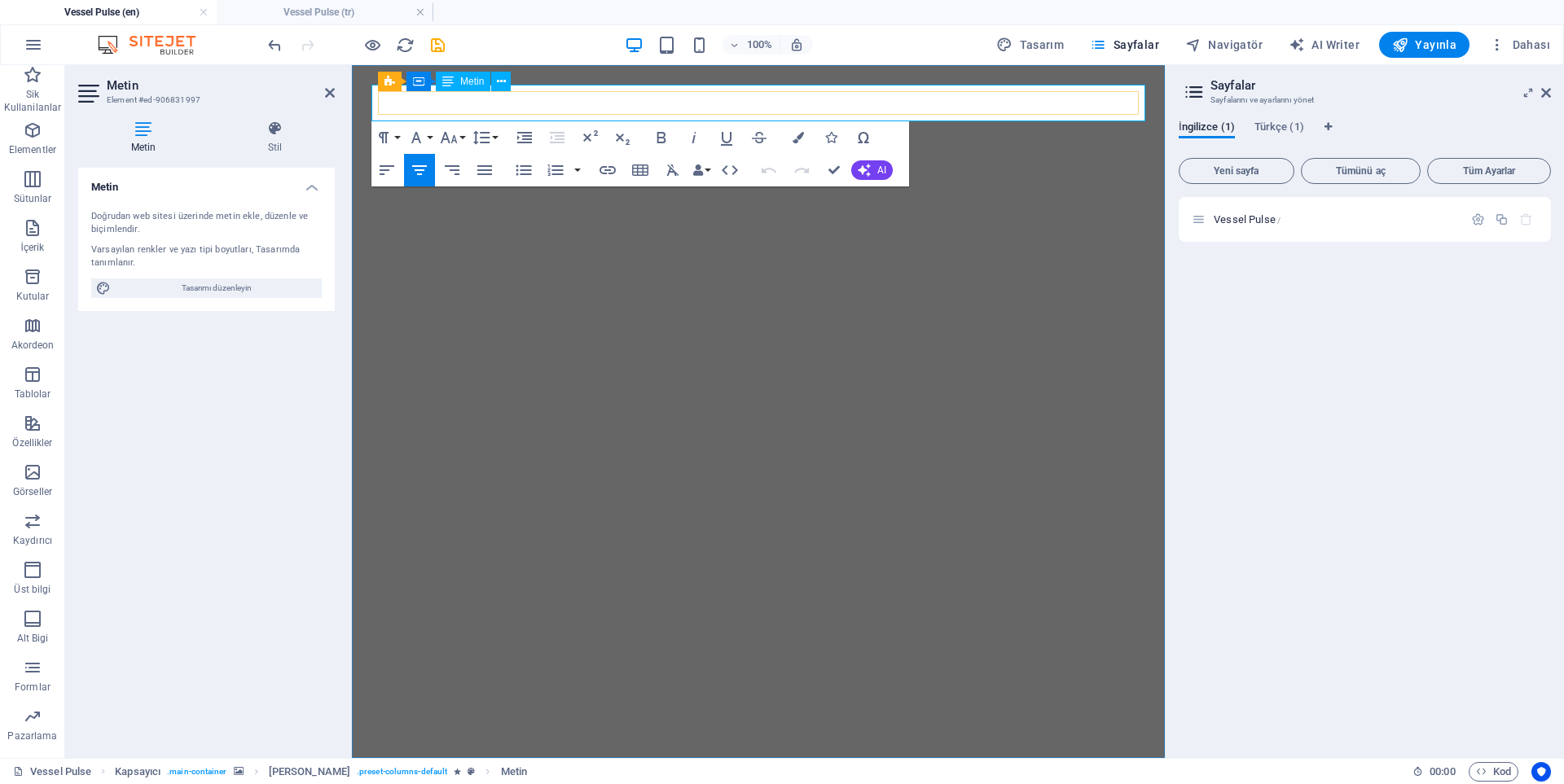
drag, startPoint x: 864, startPoint y: 106, endPoint x: 672, endPoint y: 104, distance: 192.0
click at [672, 777] on p "Yakında Buradayız" at bounding box center [758, 795] width 774 height 36
click at [665, 779] on span "YWe'll be here soon" at bounding box center [758, 796] width 217 height 34
click at [754, 65] on img "1/1" at bounding box center [758, 65] width 813 height 0
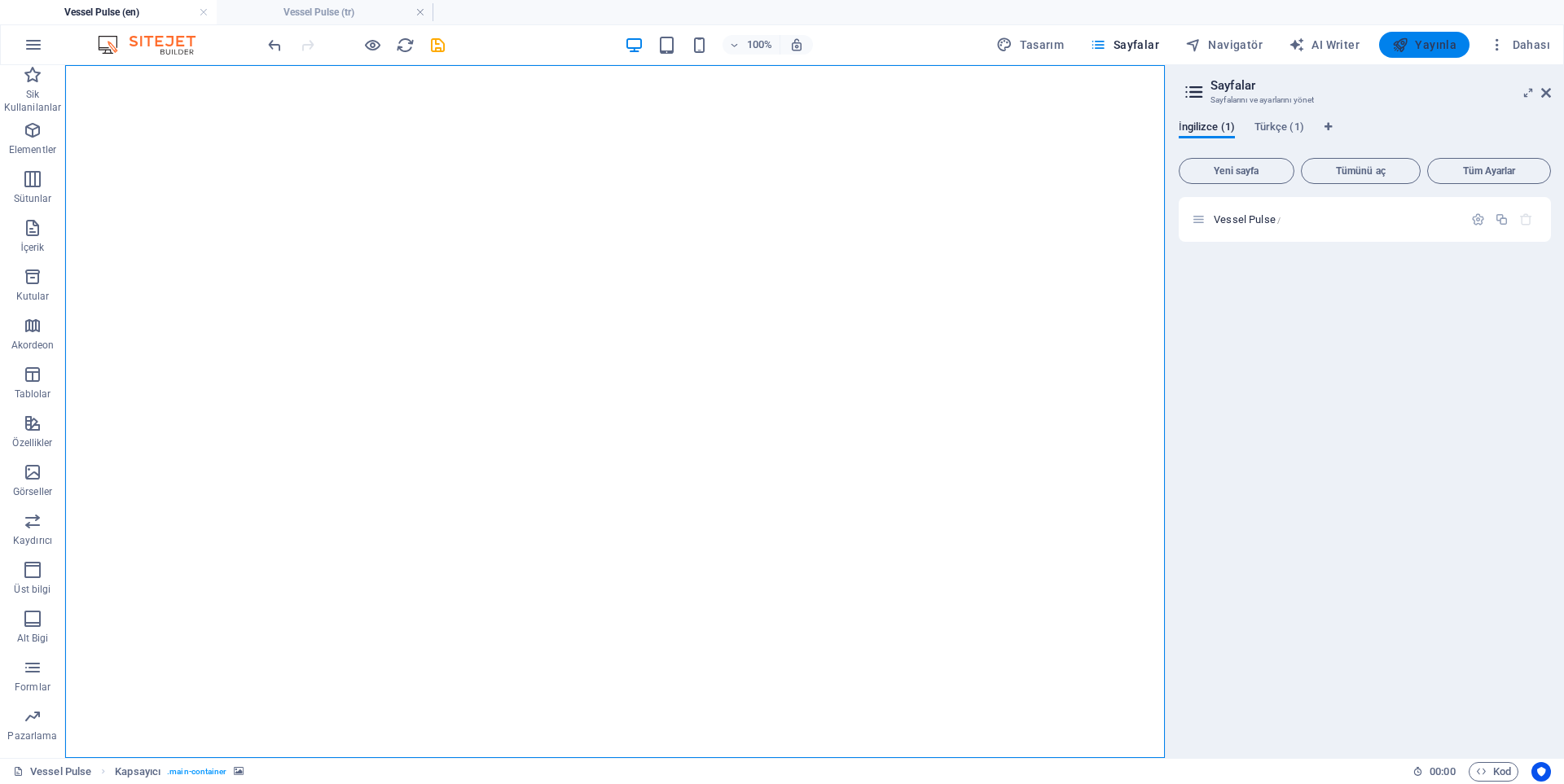
click at [1412, 42] on span "Yayınla" at bounding box center [1424, 44] width 64 height 16
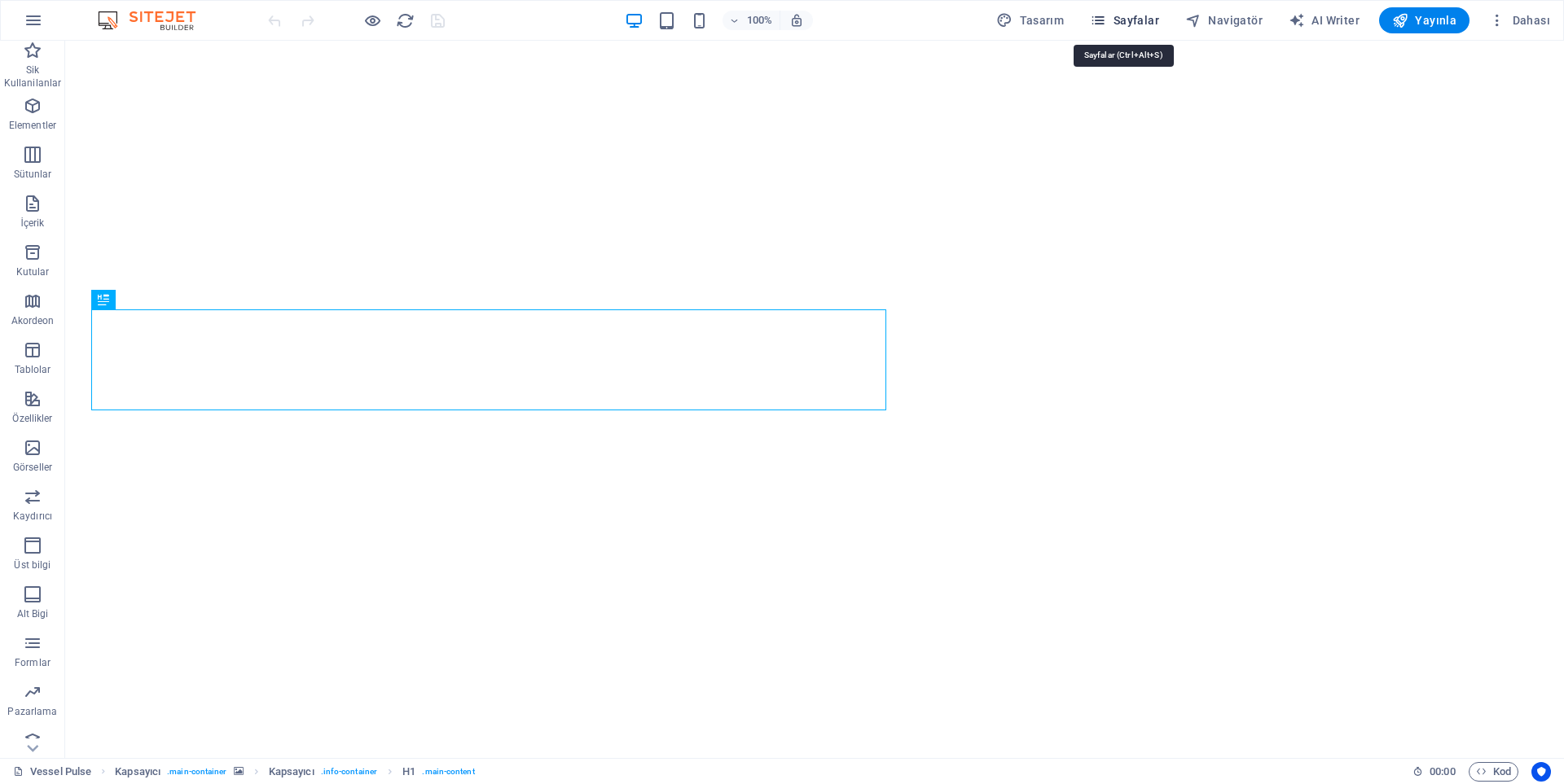
click at [1135, 22] on span "Sayfalar" at bounding box center [1125, 20] width 69 height 16
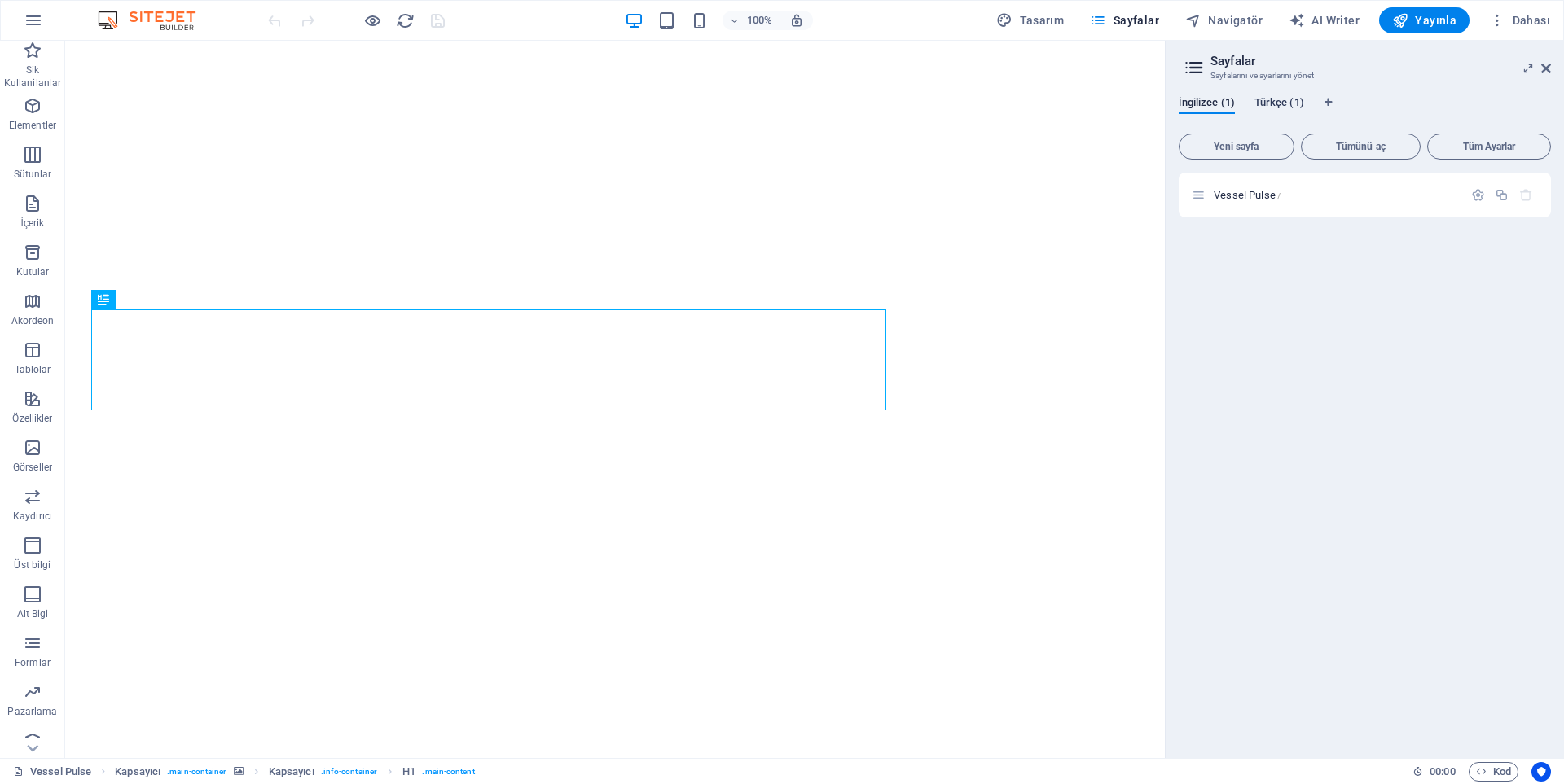
click at [1265, 103] on span "Türkçe (1)" at bounding box center [1279, 104] width 49 height 22
click at [1221, 193] on span "Vessel Pulse /" at bounding box center [1248, 195] width 67 height 12
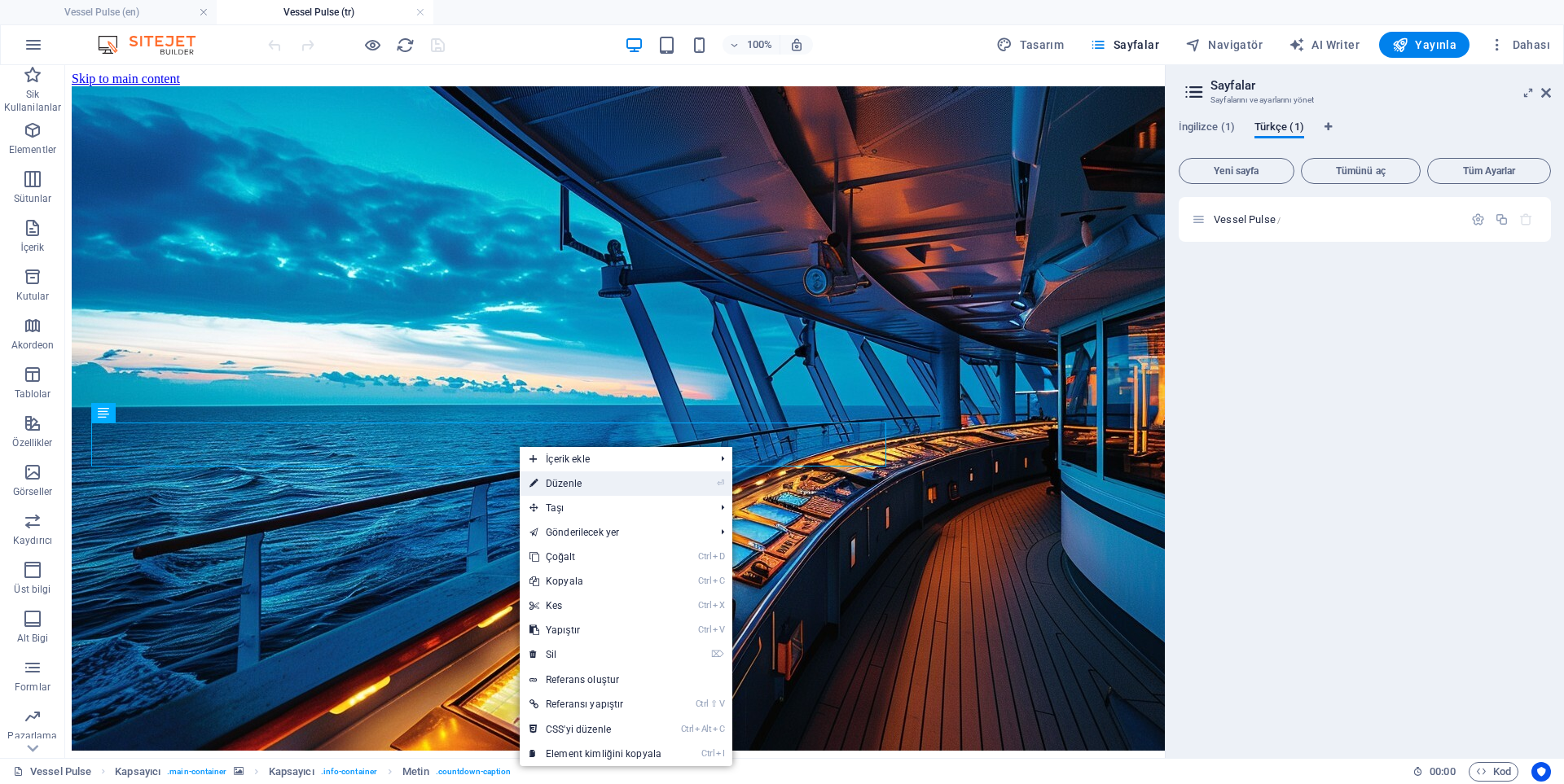
click at [569, 482] on link "⏎ Düzenle" at bounding box center [595, 484] width 151 height 24
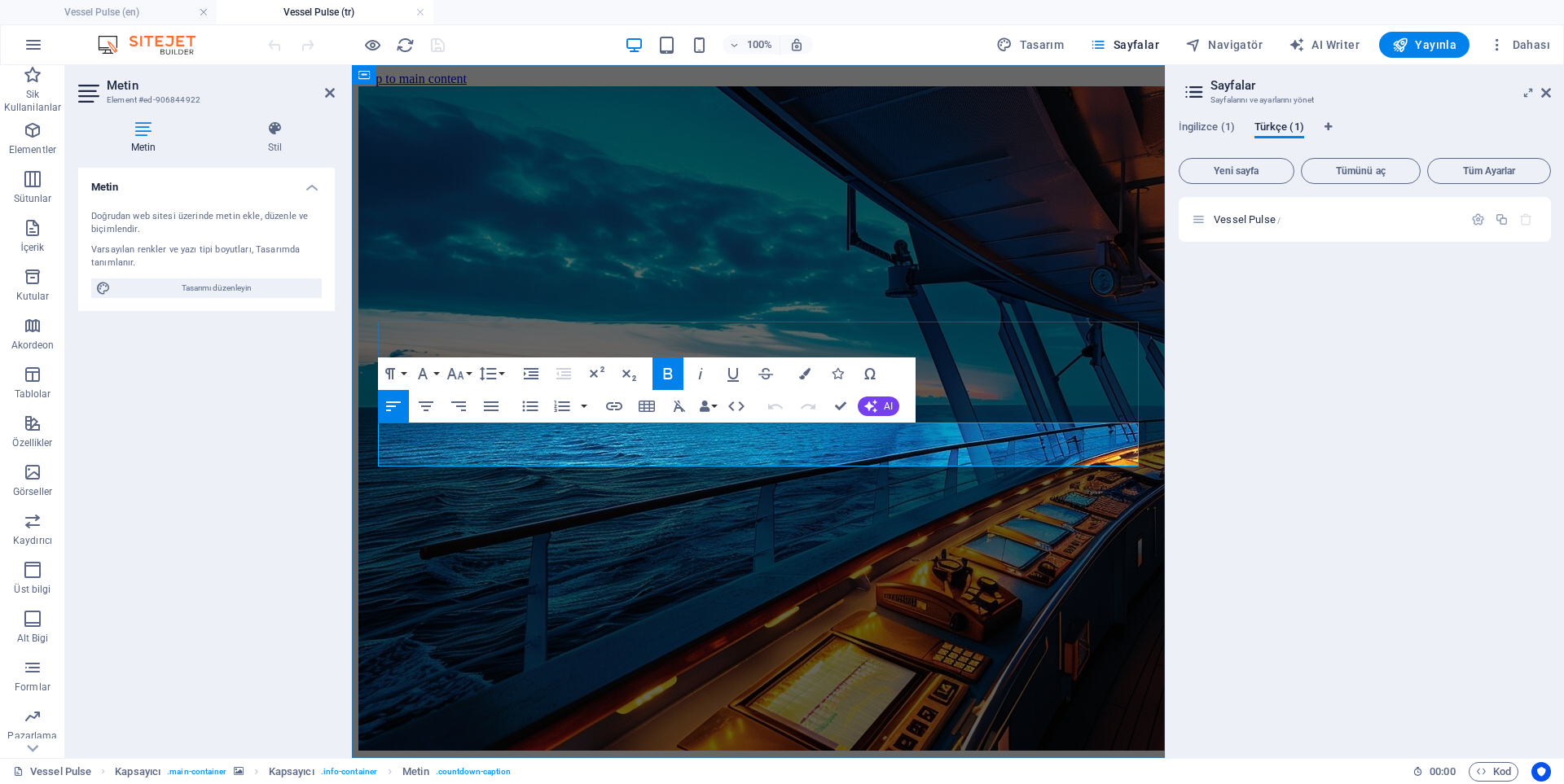
drag, startPoint x: 531, startPoint y: 462, endPoint x: 406, endPoint y: 444, distance: 126.3
click at [782, 505] on img "1/1" at bounding box center [951, 419] width 1186 height 665
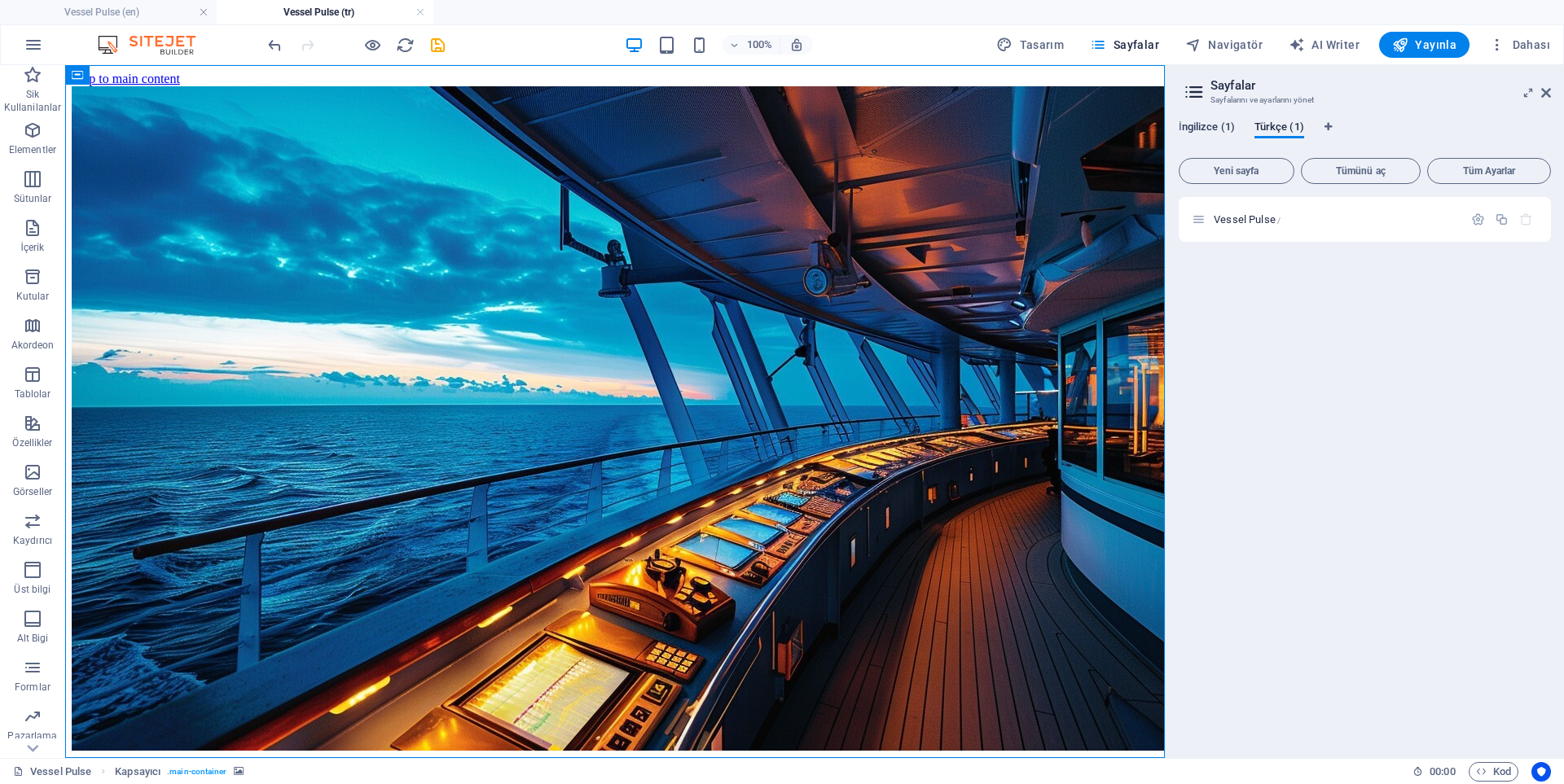
click at [1206, 127] on span "İngilizce (1)" at bounding box center [1207, 129] width 56 height 22
click at [1211, 219] on div "Vessel Pulse /" at bounding box center [1336, 219] width 255 height 10
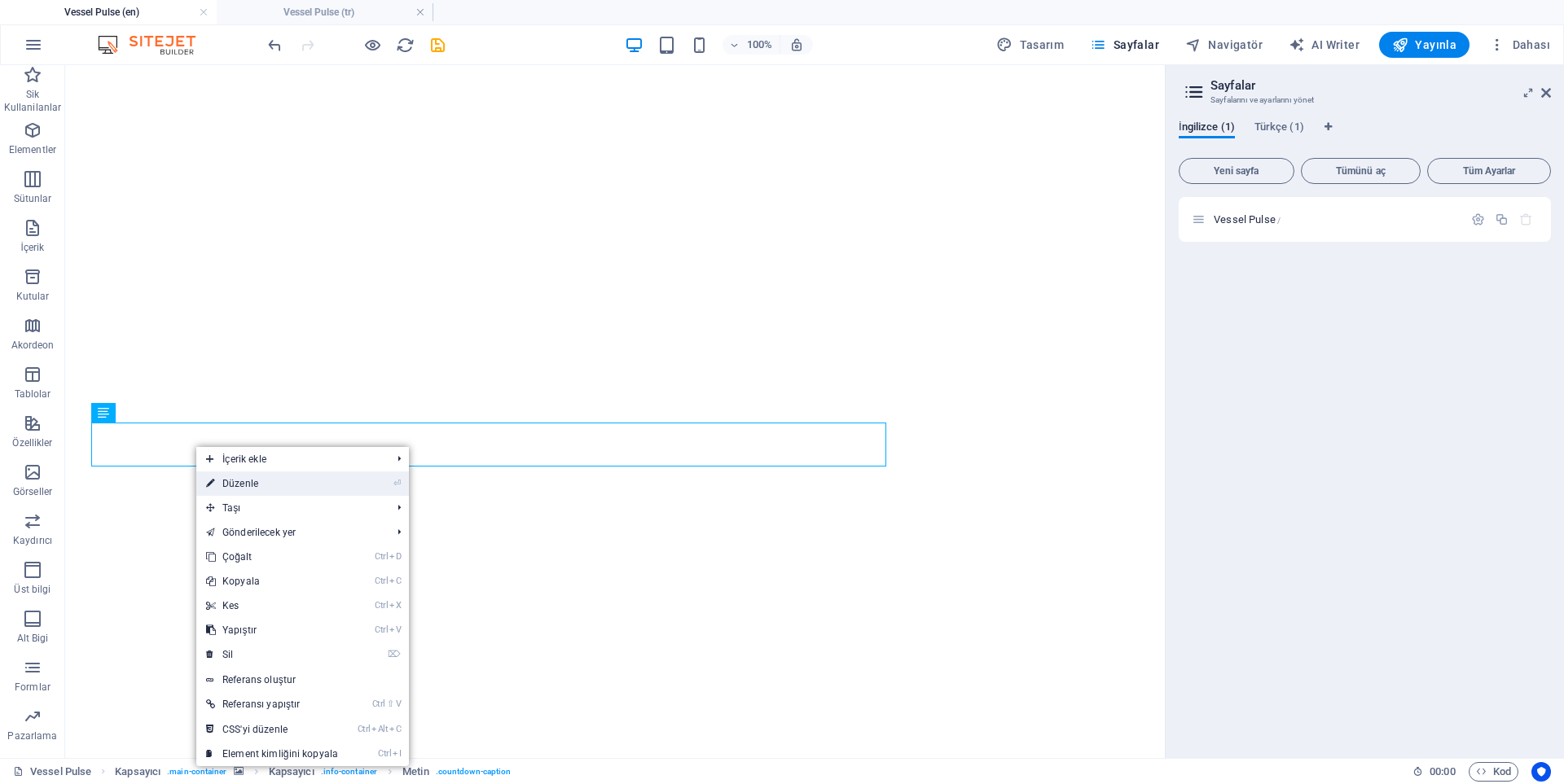
click at [268, 488] on link "⏎ Düzenle" at bounding box center [272, 484] width 151 height 24
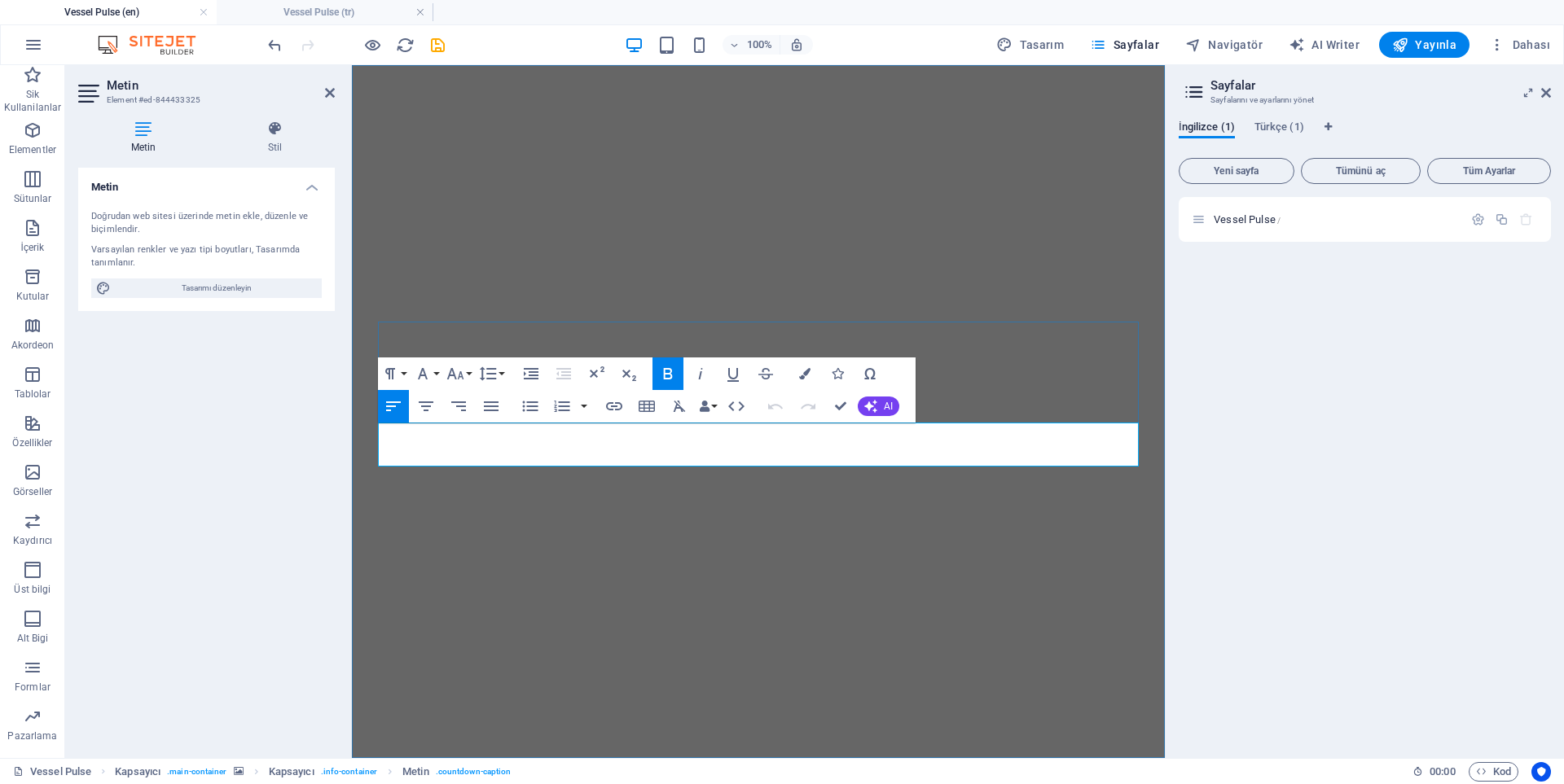
drag, startPoint x: 794, startPoint y: 448, endPoint x: 635, endPoint y: 444, distance: 159.1
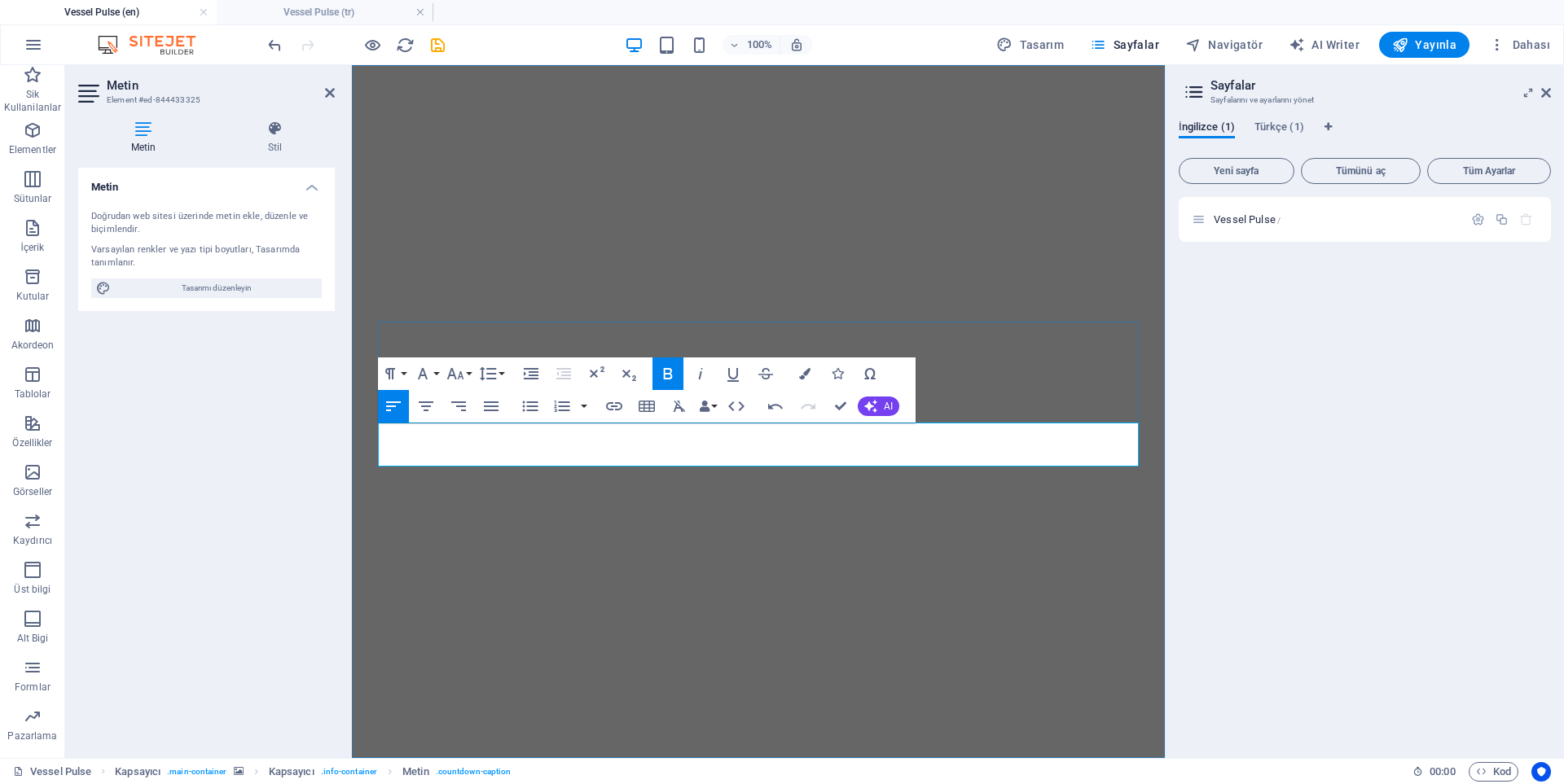
click at [1046, 65] on img "1/1" at bounding box center [758, 65] width 813 height 0
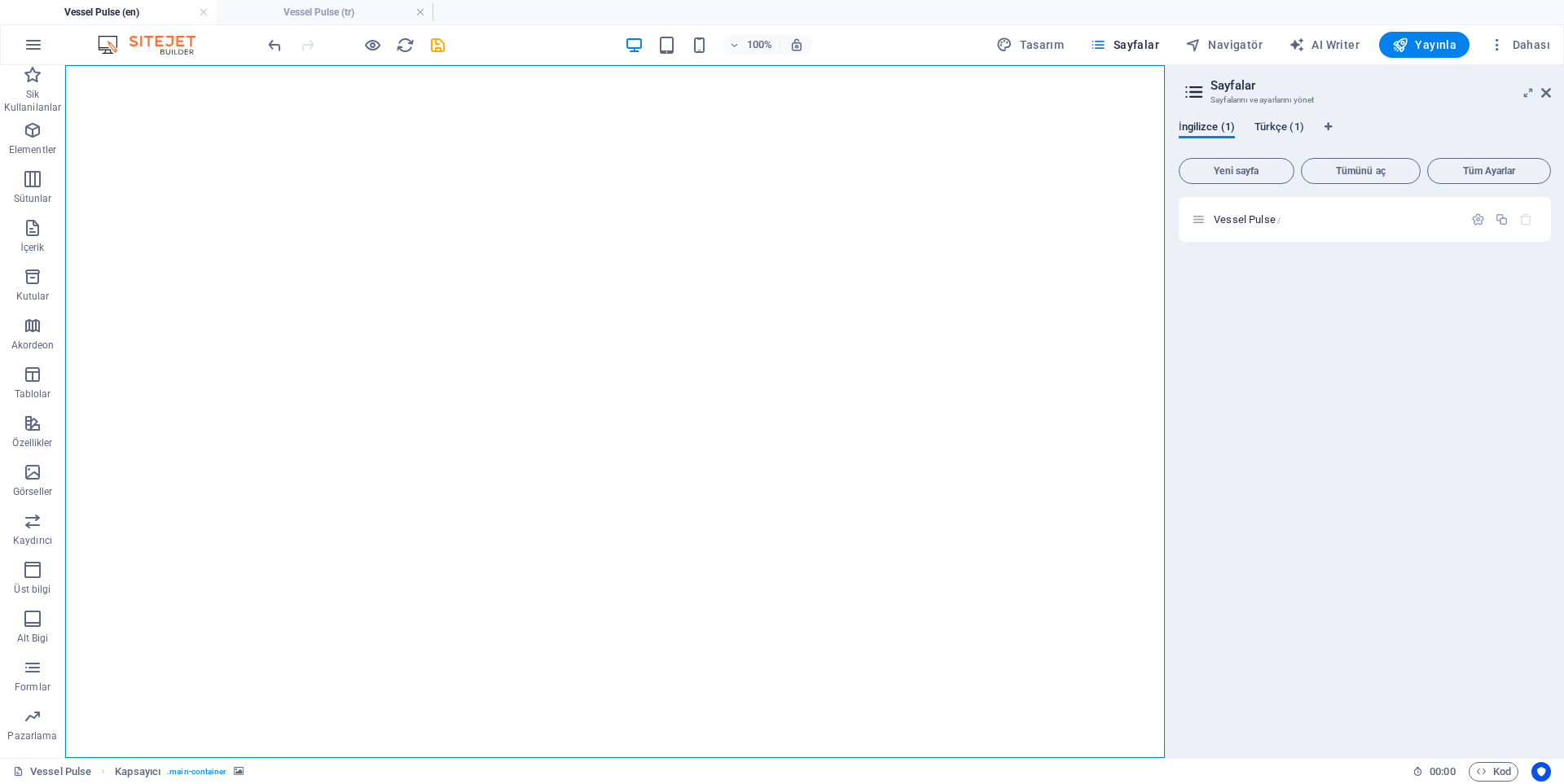
click at [1266, 123] on span "Türkçe (1)" at bounding box center [1279, 129] width 49 height 22
click at [1208, 217] on div "Vessel Pulse /" at bounding box center [1327, 219] width 271 height 19
click at [1251, 221] on span "Vessel Pulse /" at bounding box center [1248, 219] width 67 height 12
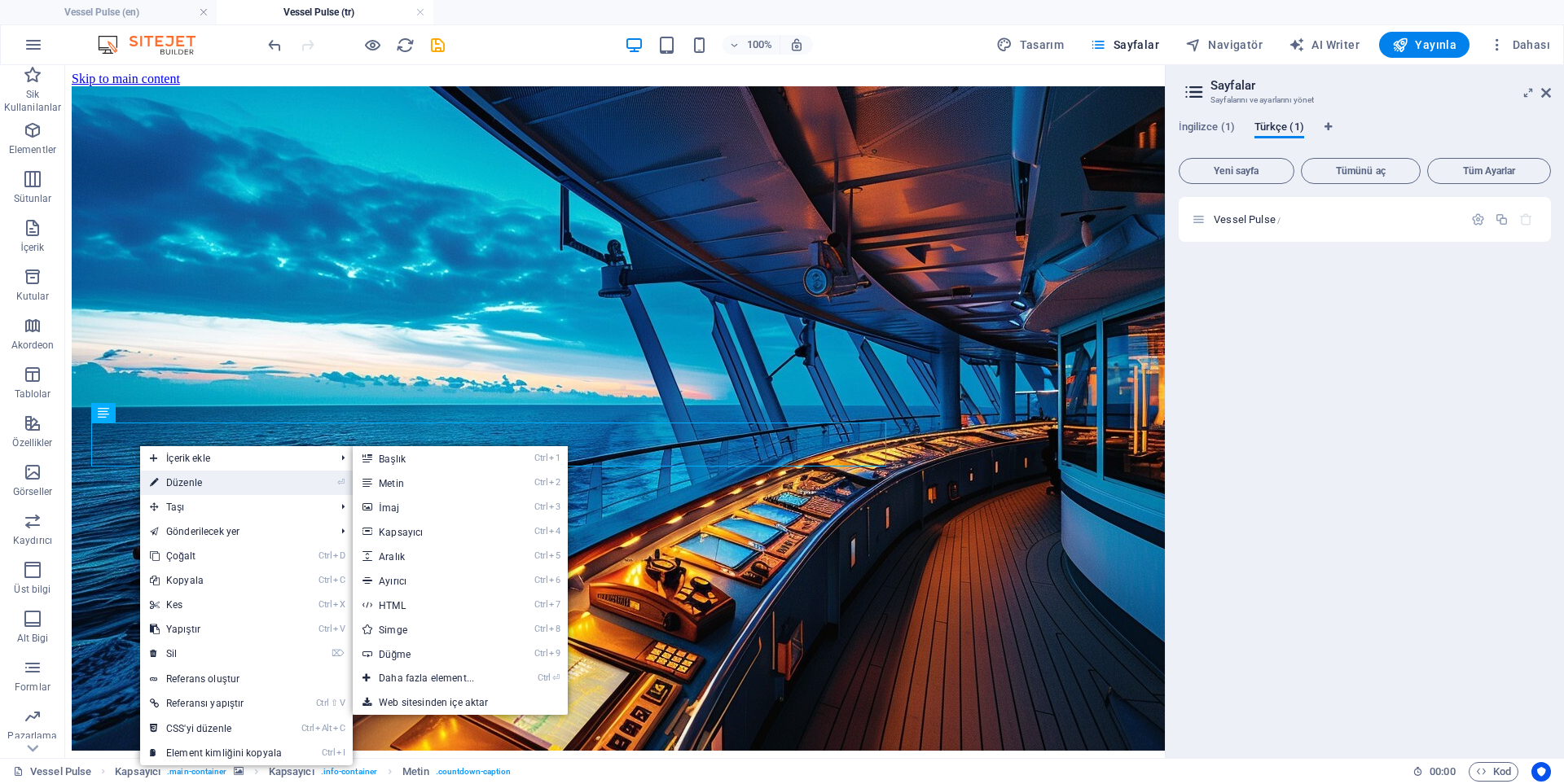
click at [192, 480] on link "⏎ Düzenle" at bounding box center [215, 483] width 151 height 24
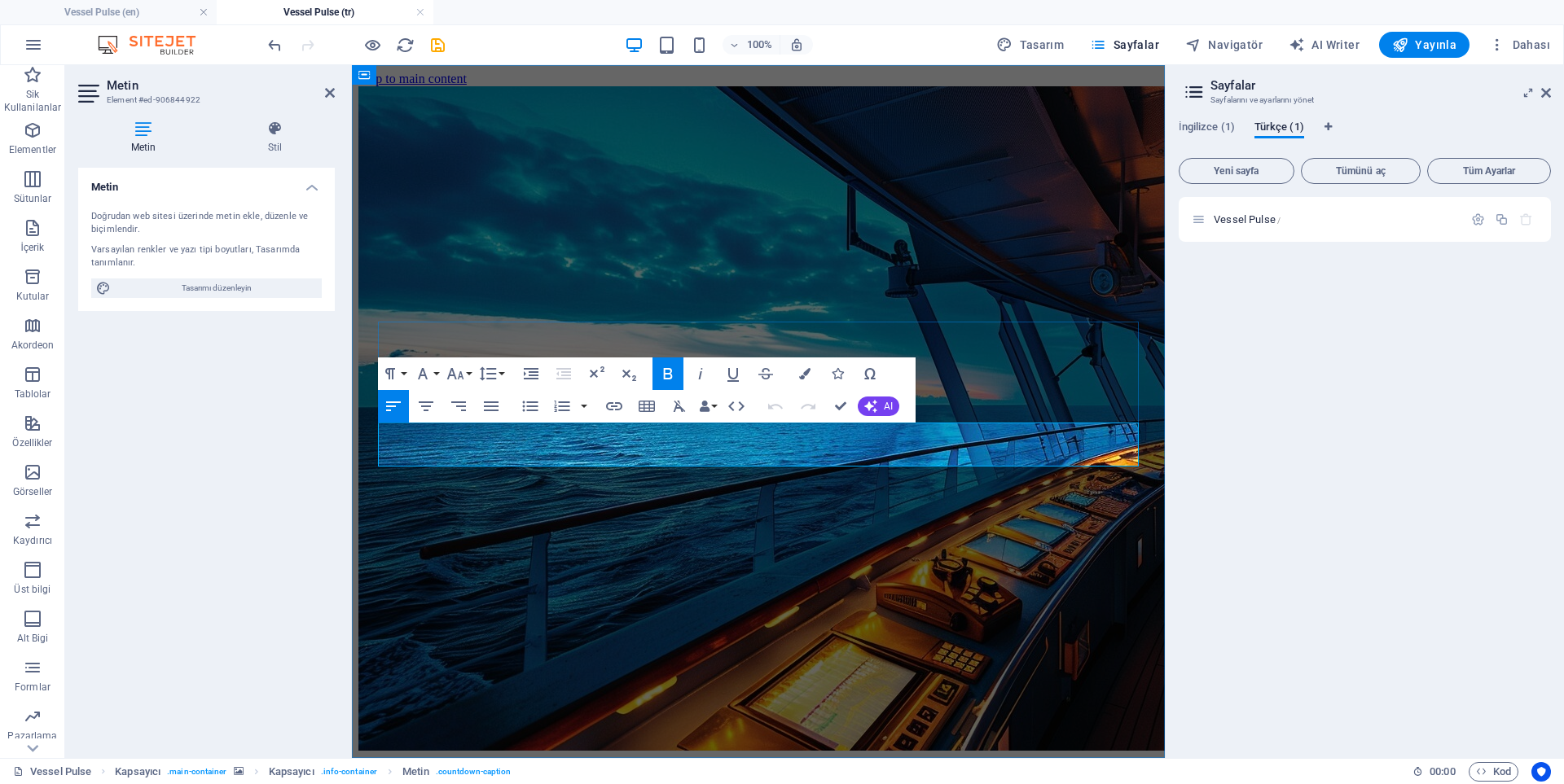
click at [1327, 286] on div "Vessel Pulse /" at bounding box center [1364, 471] width 372 height 548
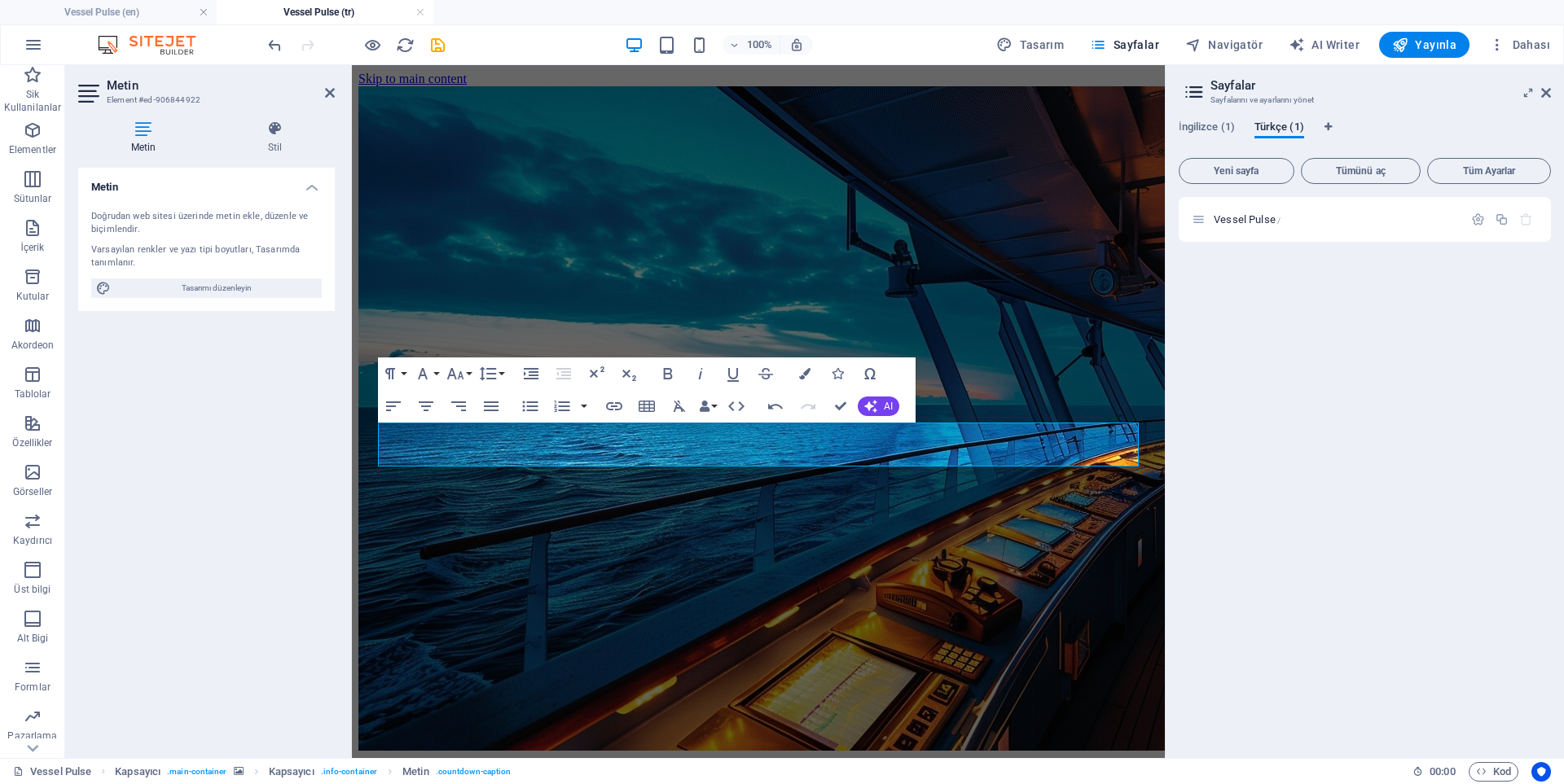
click at [762, 552] on img "1/1" at bounding box center [951, 419] width 1186 height 665
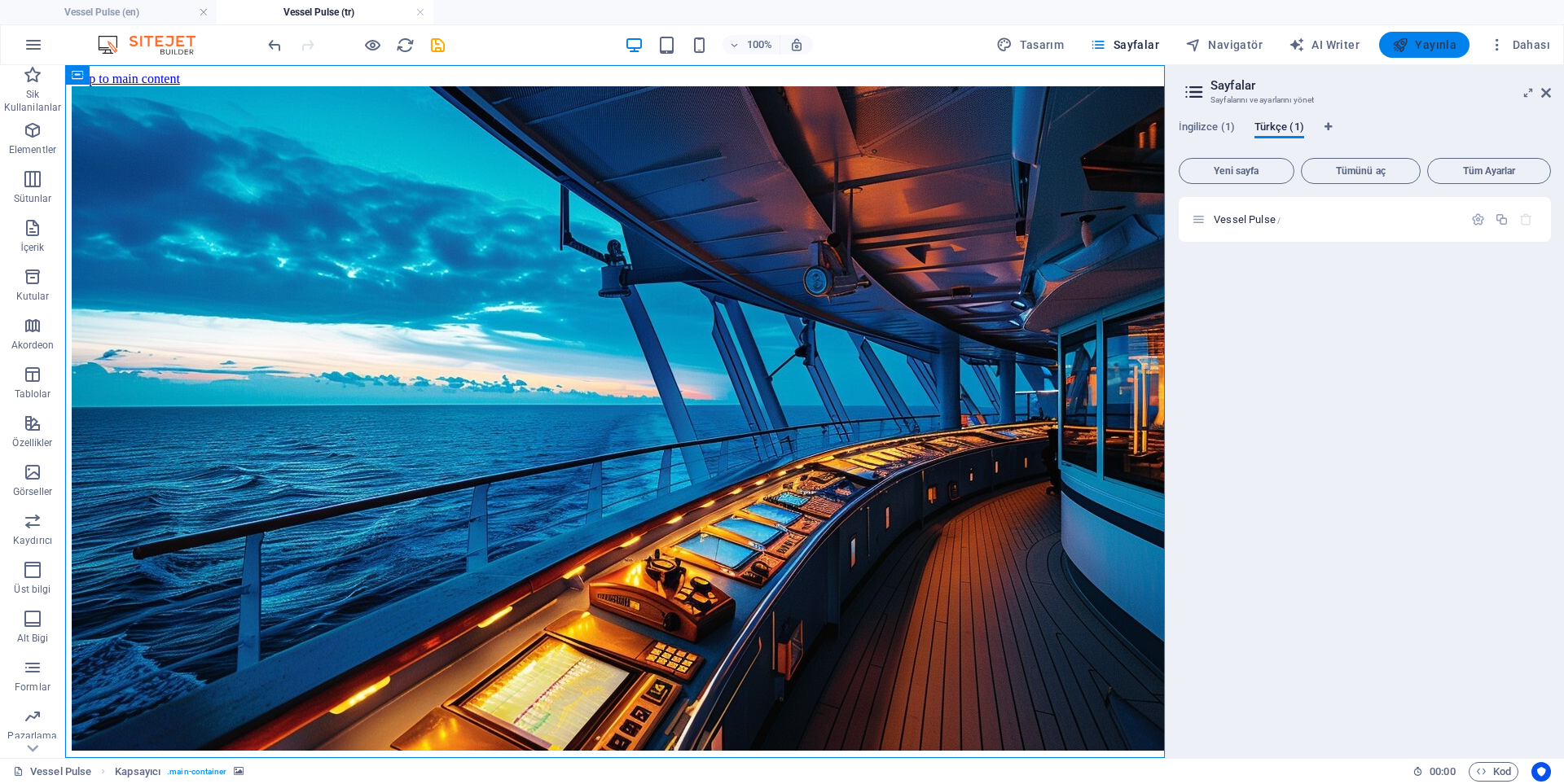
click at [1403, 47] on icon "button" at bounding box center [1400, 44] width 16 height 16
